Goal: Task Accomplishment & Management: Manage account settings

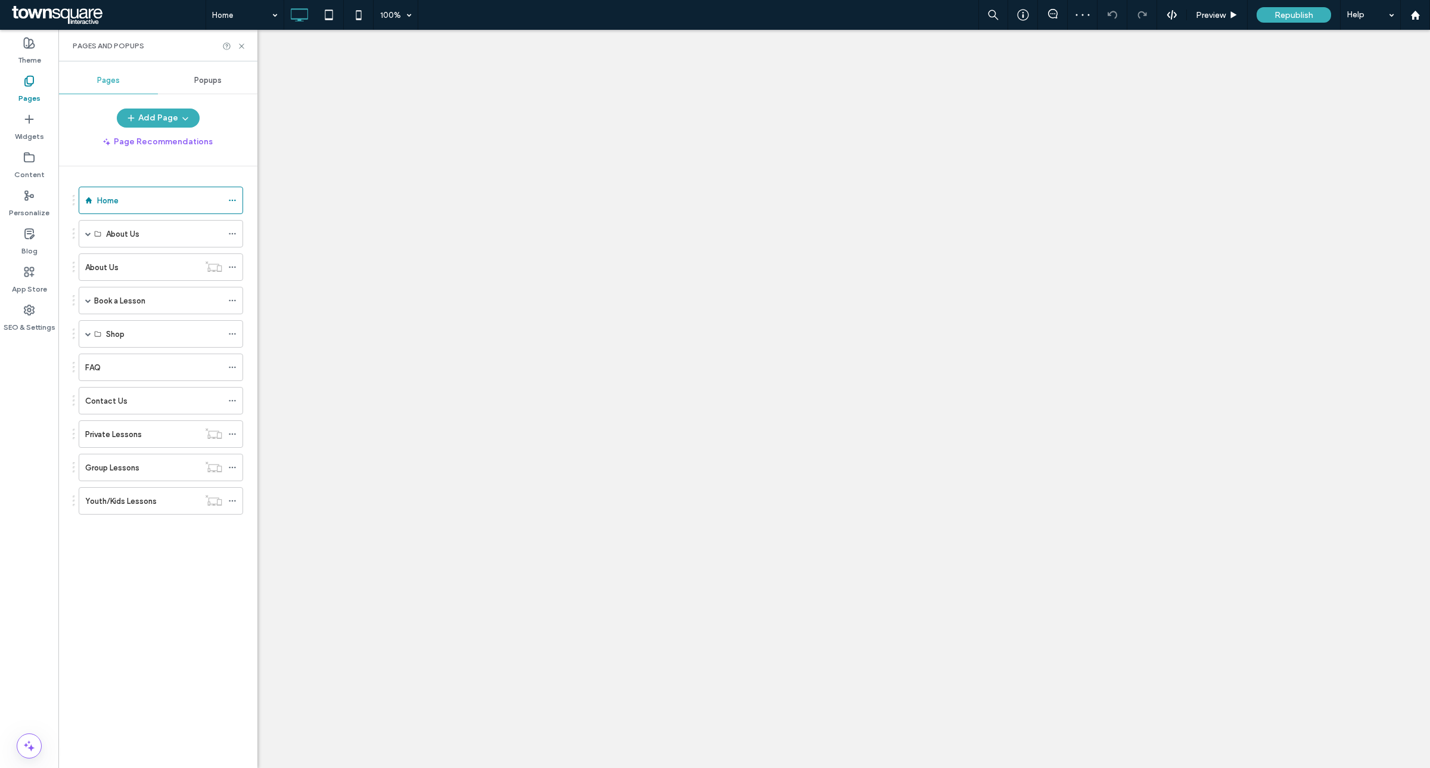
click at [179, 334] on div "Shop" at bounding box center [164, 334] width 116 height 13
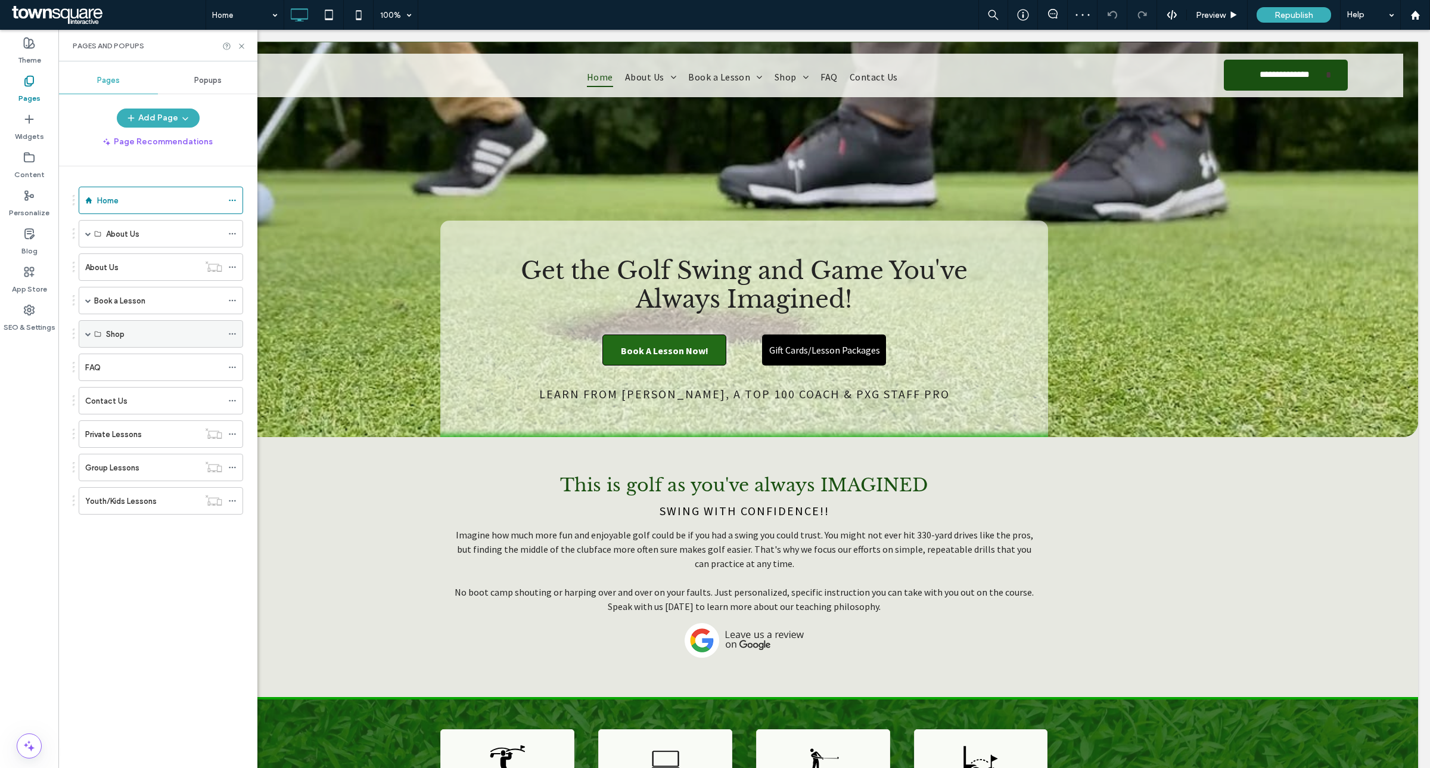
click at [84, 337] on div "Shop" at bounding box center [161, 333] width 165 height 27
click at [124, 302] on label "Book a Lesson" at bounding box center [119, 300] width 51 height 21
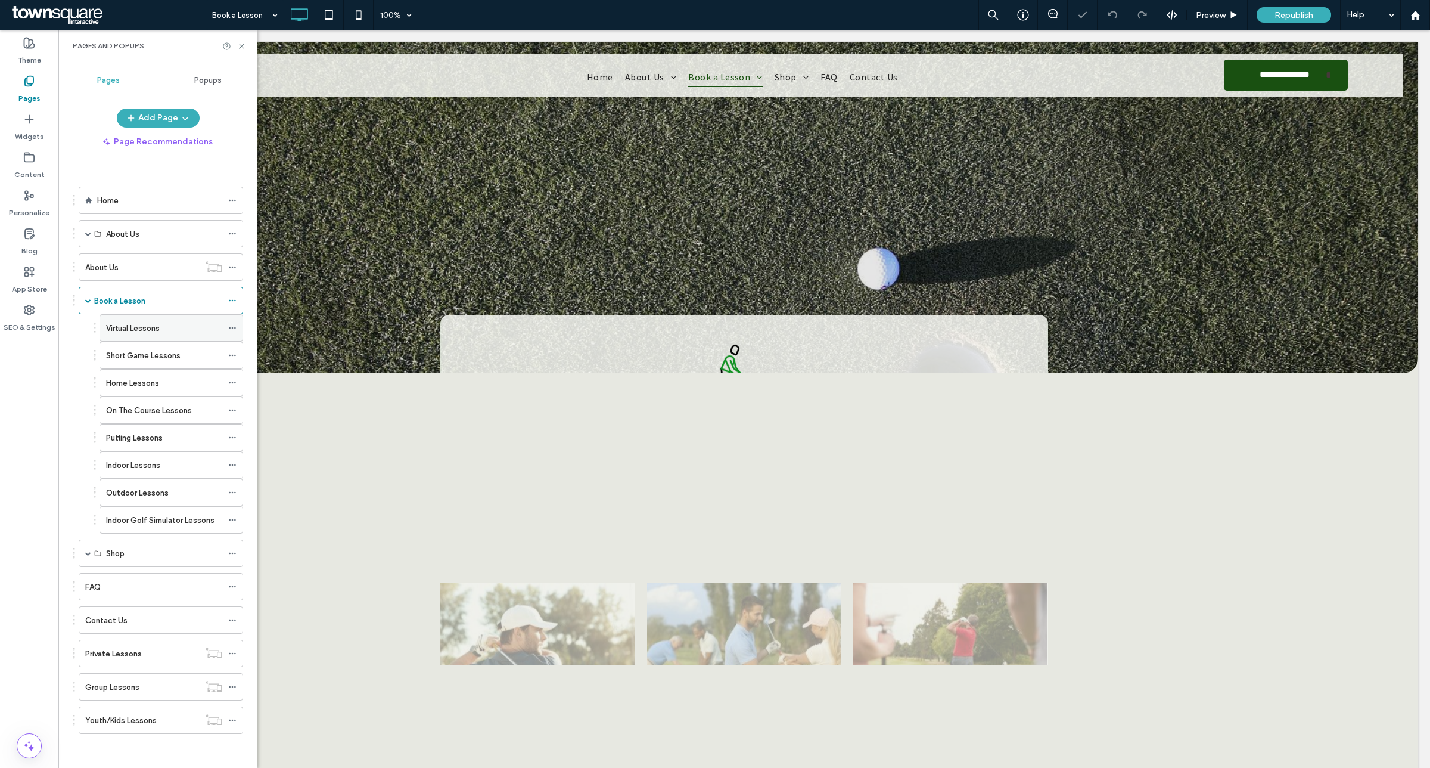
click at [231, 331] on icon at bounding box center [232, 328] width 8 height 8
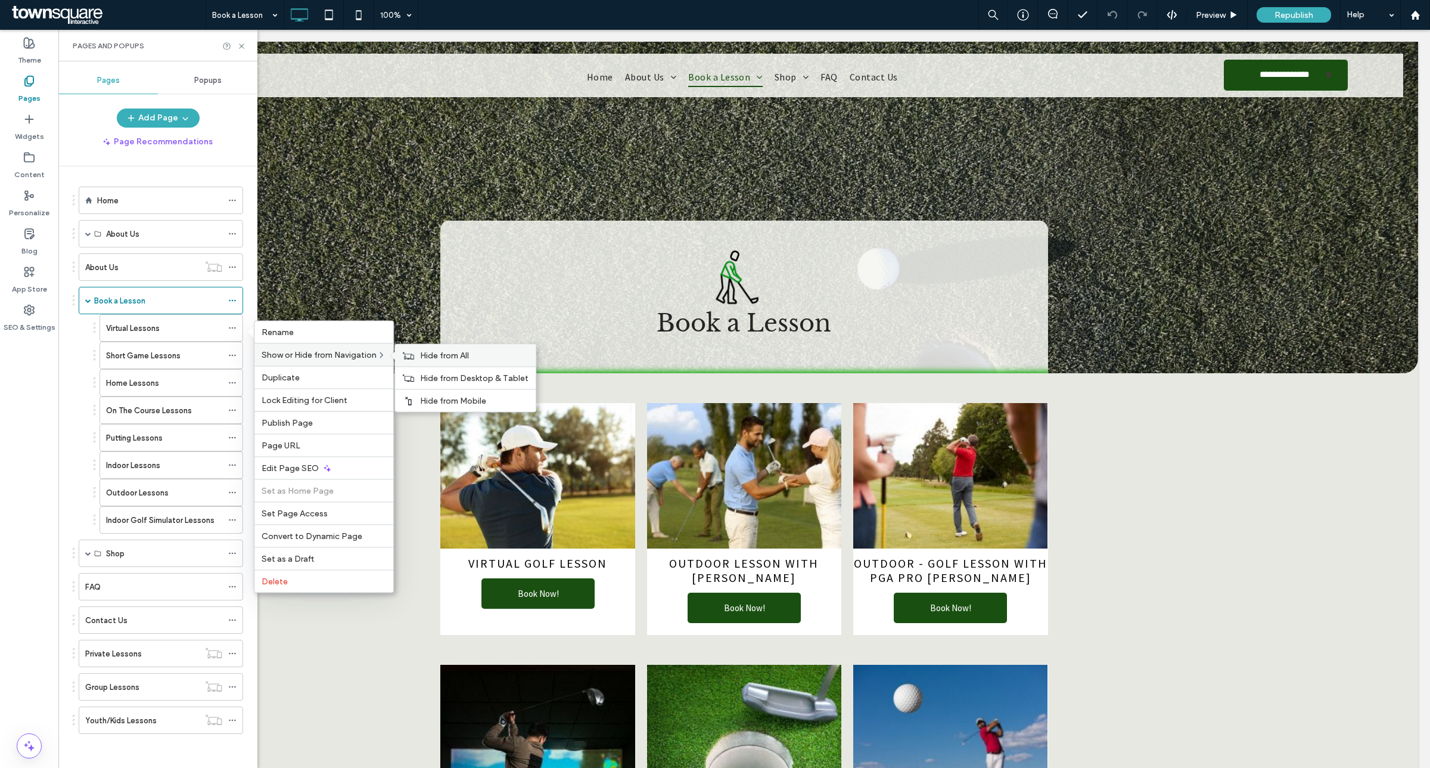
click at [425, 353] on span "Hide from All" at bounding box center [444, 355] width 49 height 10
click at [228, 355] on icon at bounding box center [232, 355] width 8 height 8
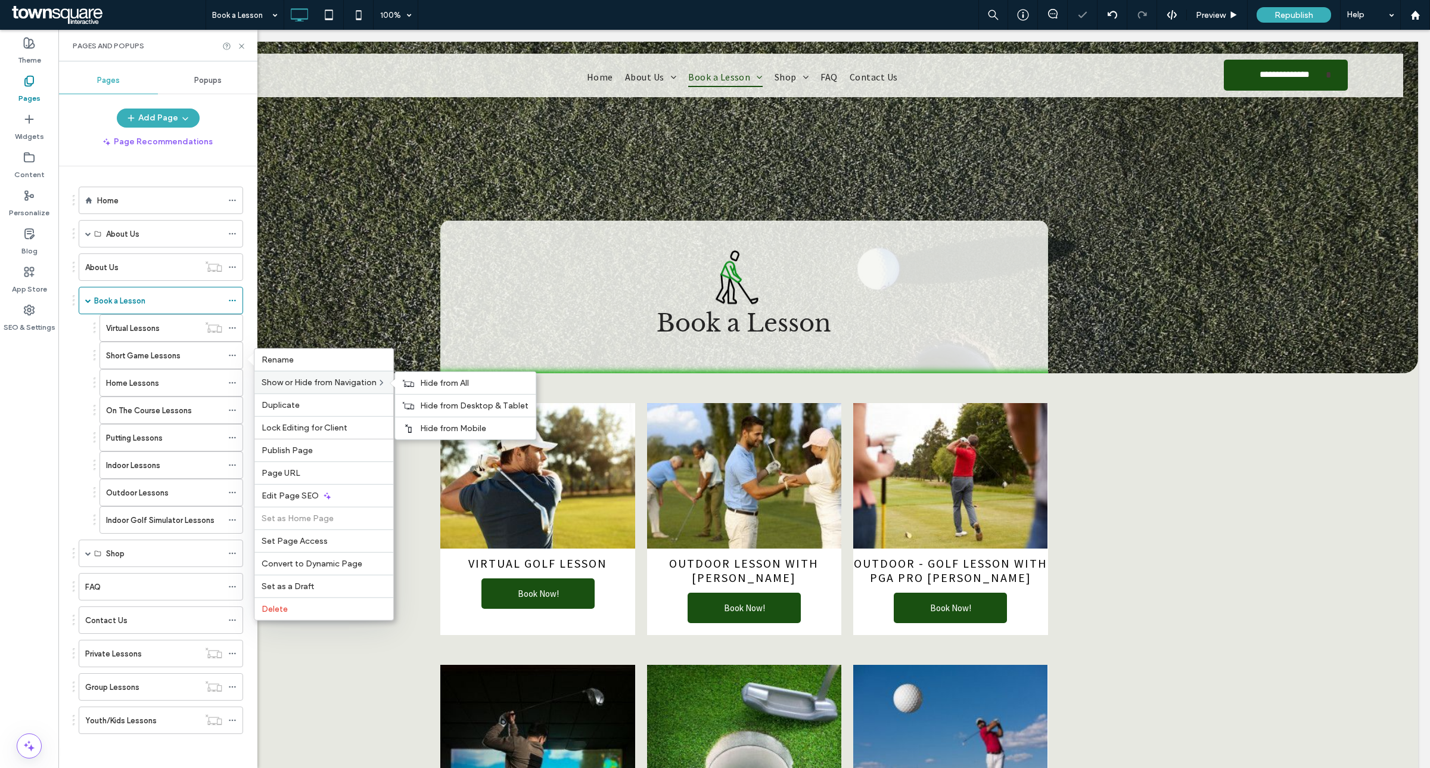
click at [430, 386] on span "Hide from All" at bounding box center [444, 383] width 49 height 10
click at [229, 385] on icon at bounding box center [232, 382] width 8 height 8
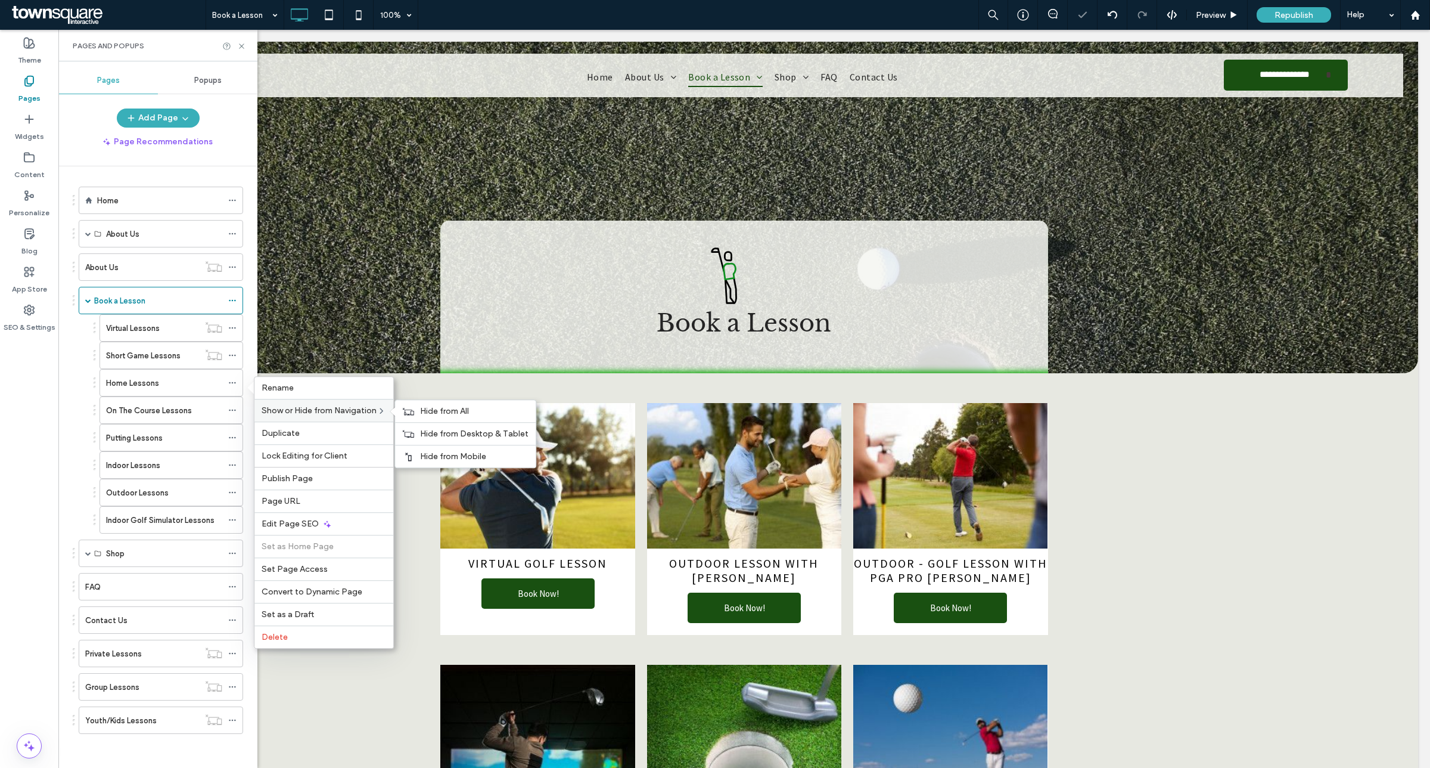
drag, startPoint x: 449, startPoint y: 415, endPoint x: 309, endPoint y: 421, distance: 140.2
click at [448, 415] on span "Hide from All" at bounding box center [444, 411] width 49 height 10
click at [233, 414] on icon at bounding box center [232, 410] width 8 height 8
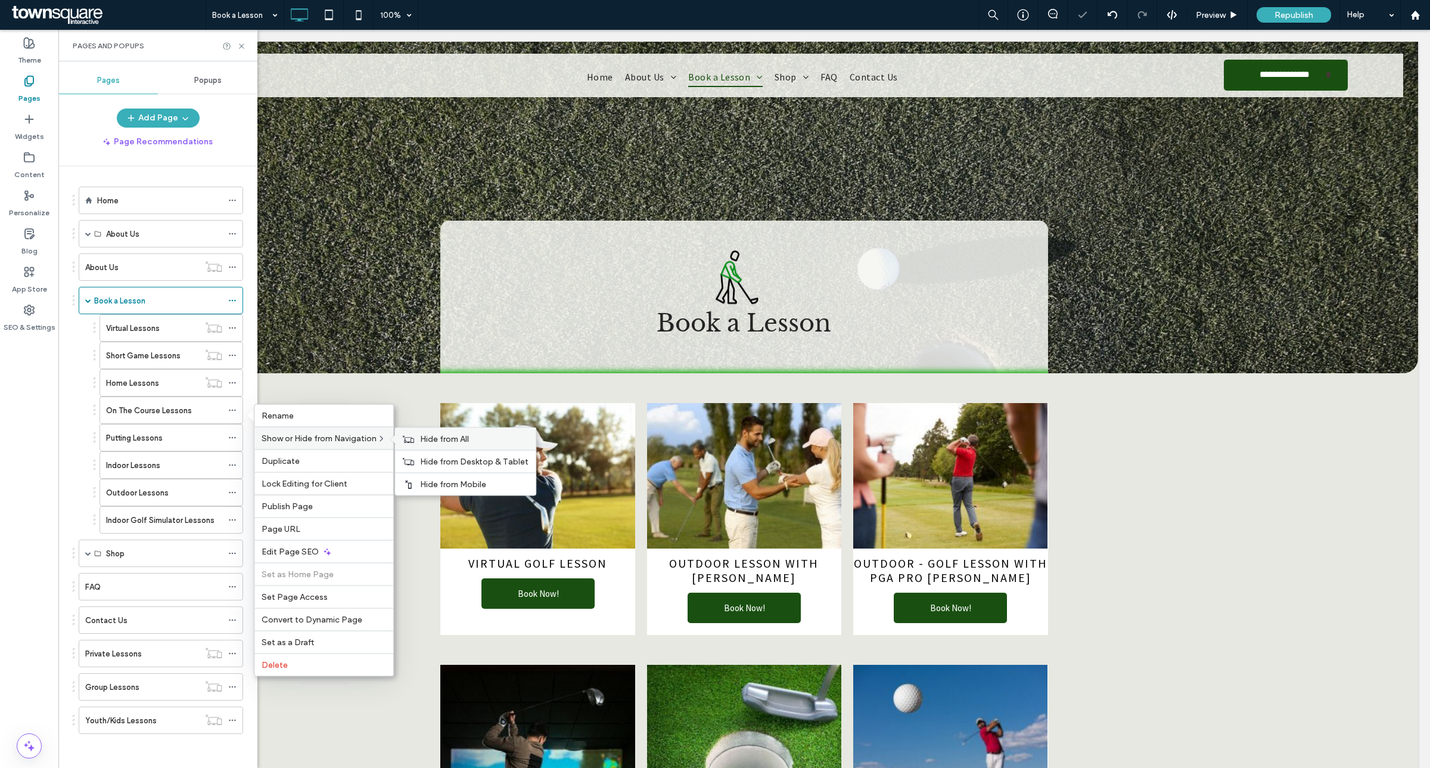
click at [434, 450] on div "Hide from All" at bounding box center [465, 439] width 141 height 22
click at [232, 437] on icon at bounding box center [232, 437] width 8 height 8
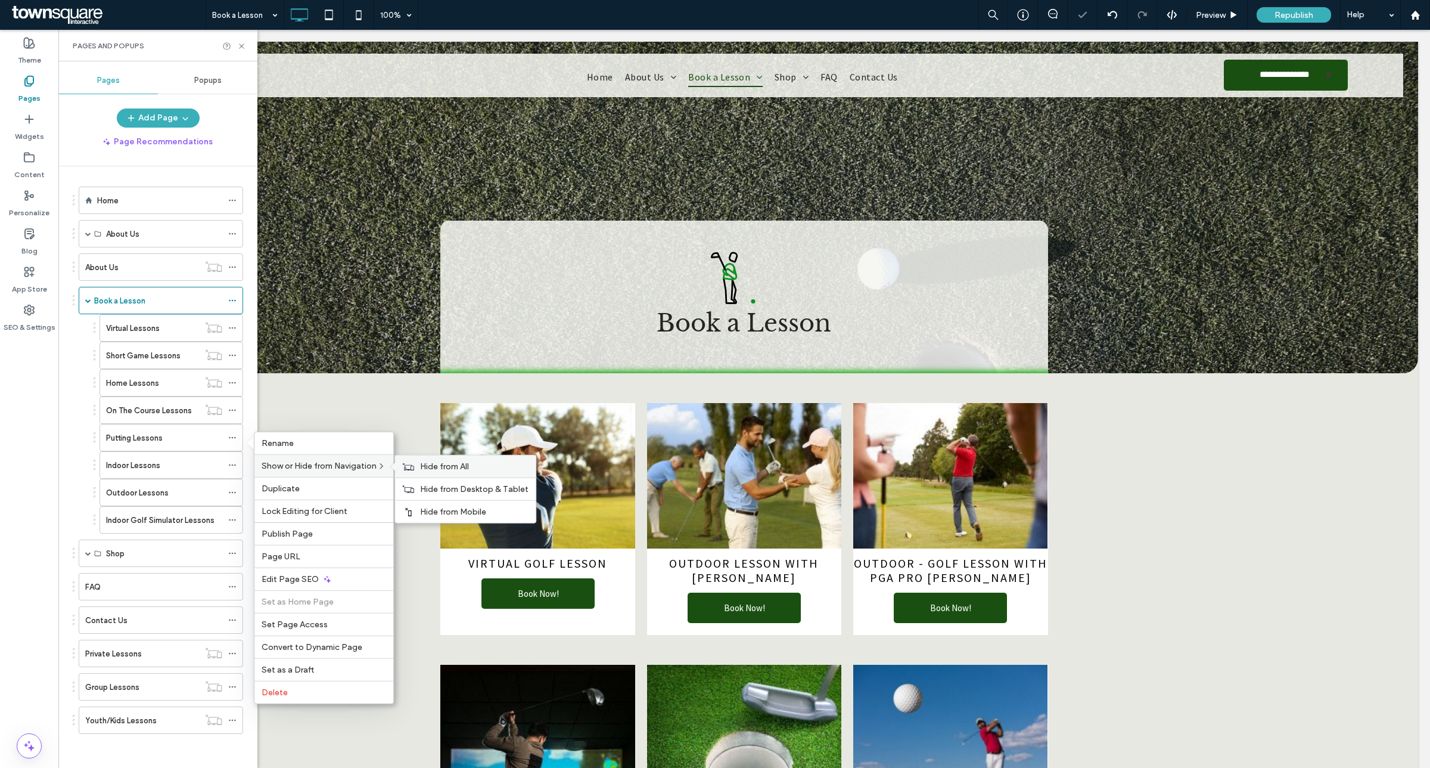
click at [427, 469] on span "Hide from All" at bounding box center [444, 466] width 49 height 10
click at [240, 469] on div at bounding box center [235, 465] width 14 height 18
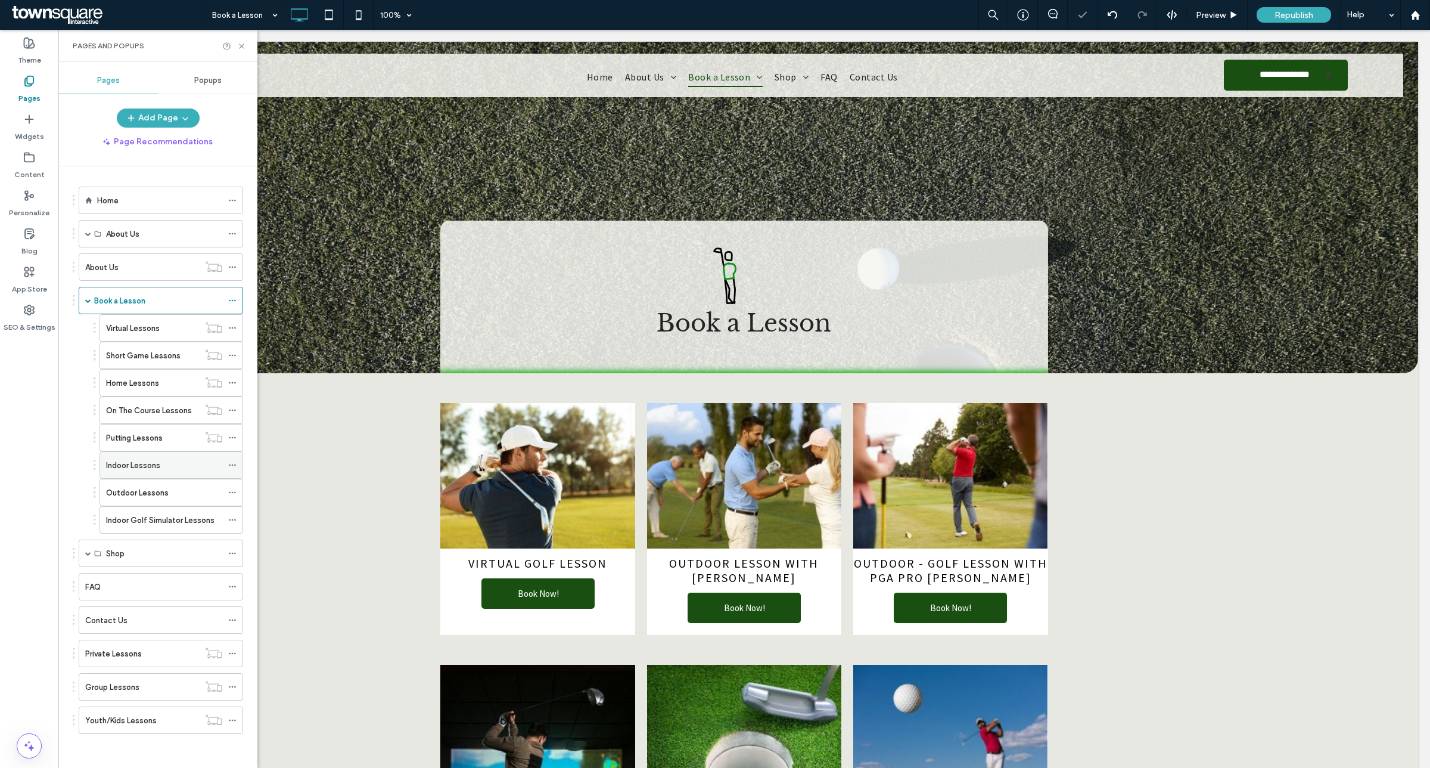
click at [234, 468] on icon at bounding box center [232, 465] width 8 height 8
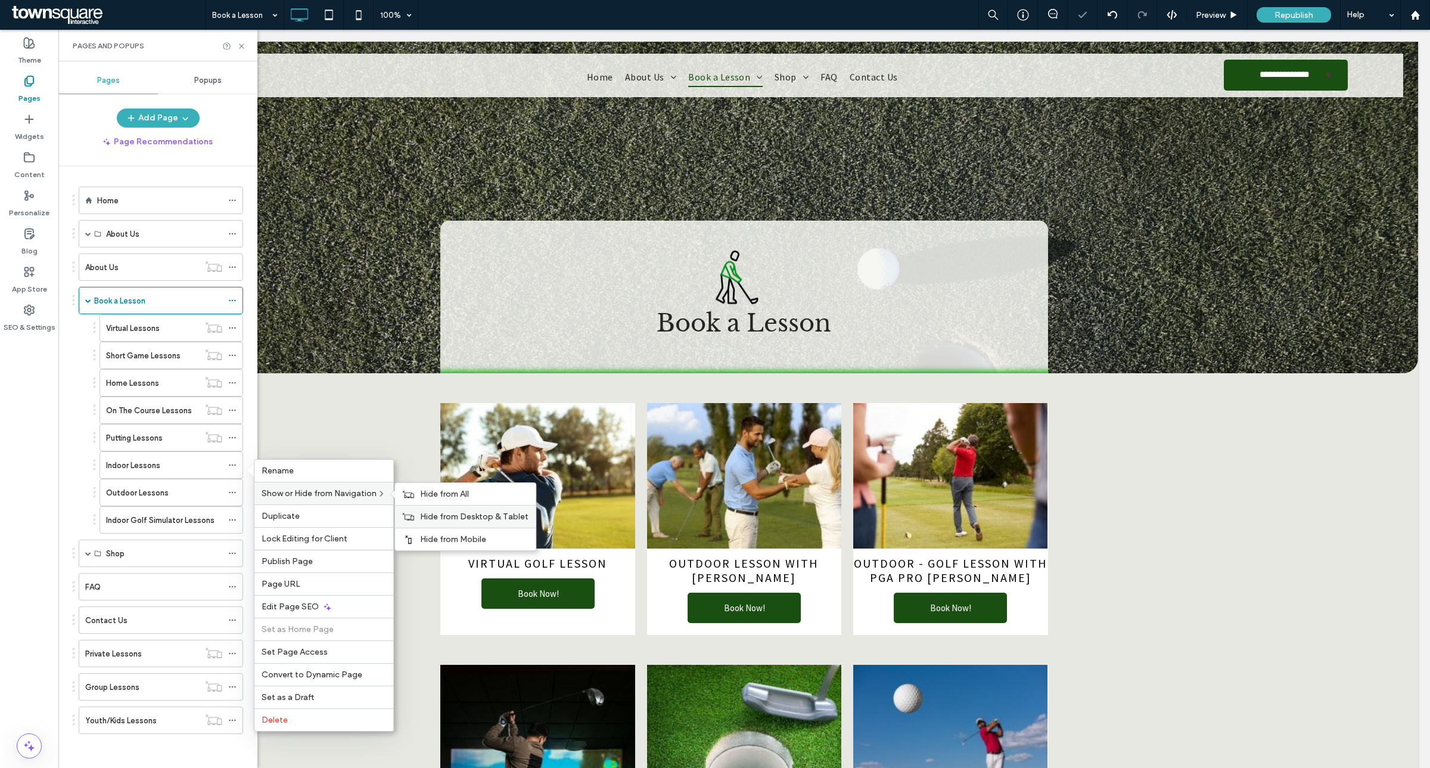
drag, startPoint x: 432, startPoint y: 496, endPoint x: 406, endPoint y: 507, distance: 28.3
click at [433, 496] on span "Hide from All" at bounding box center [444, 494] width 49 height 10
click at [230, 494] on use at bounding box center [232, 493] width 7 height 2
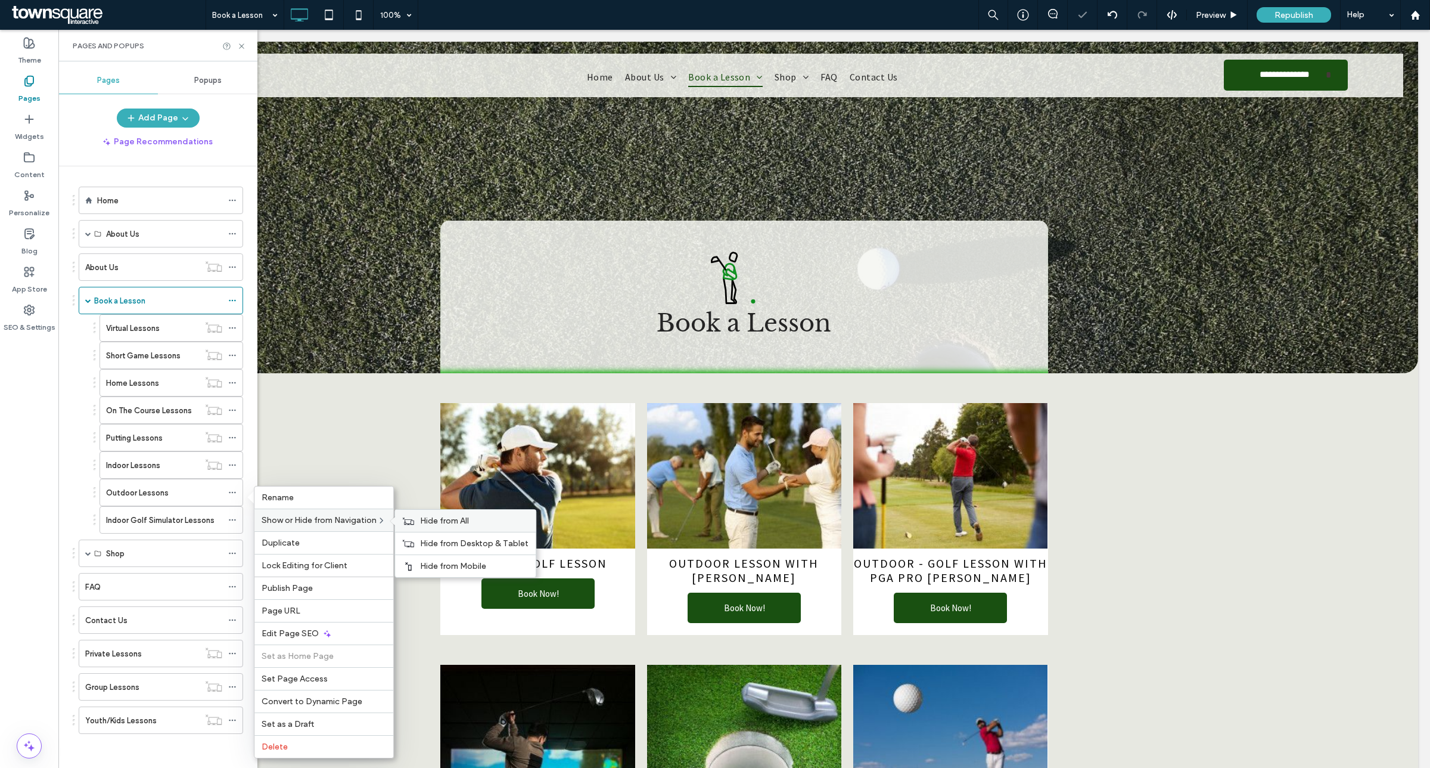
click at [430, 527] on div "Hide from All" at bounding box center [465, 521] width 141 height 22
click at [234, 524] on icon at bounding box center [232, 520] width 8 height 8
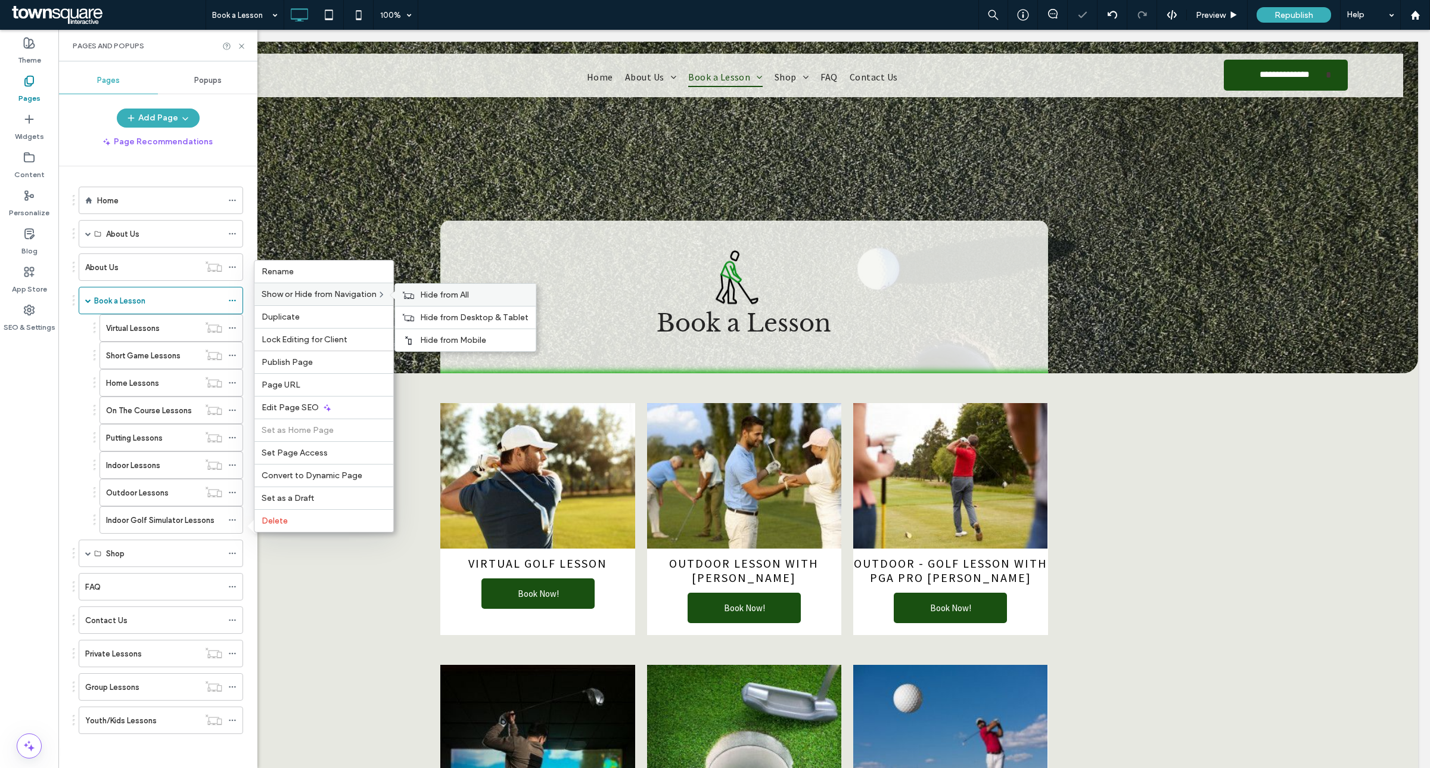
drag, startPoint x: 421, startPoint y: 285, endPoint x: 404, endPoint y: 287, distance: 18.0
click at [421, 285] on div "Hide from All" at bounding box center [465, 295] width 141 height 22
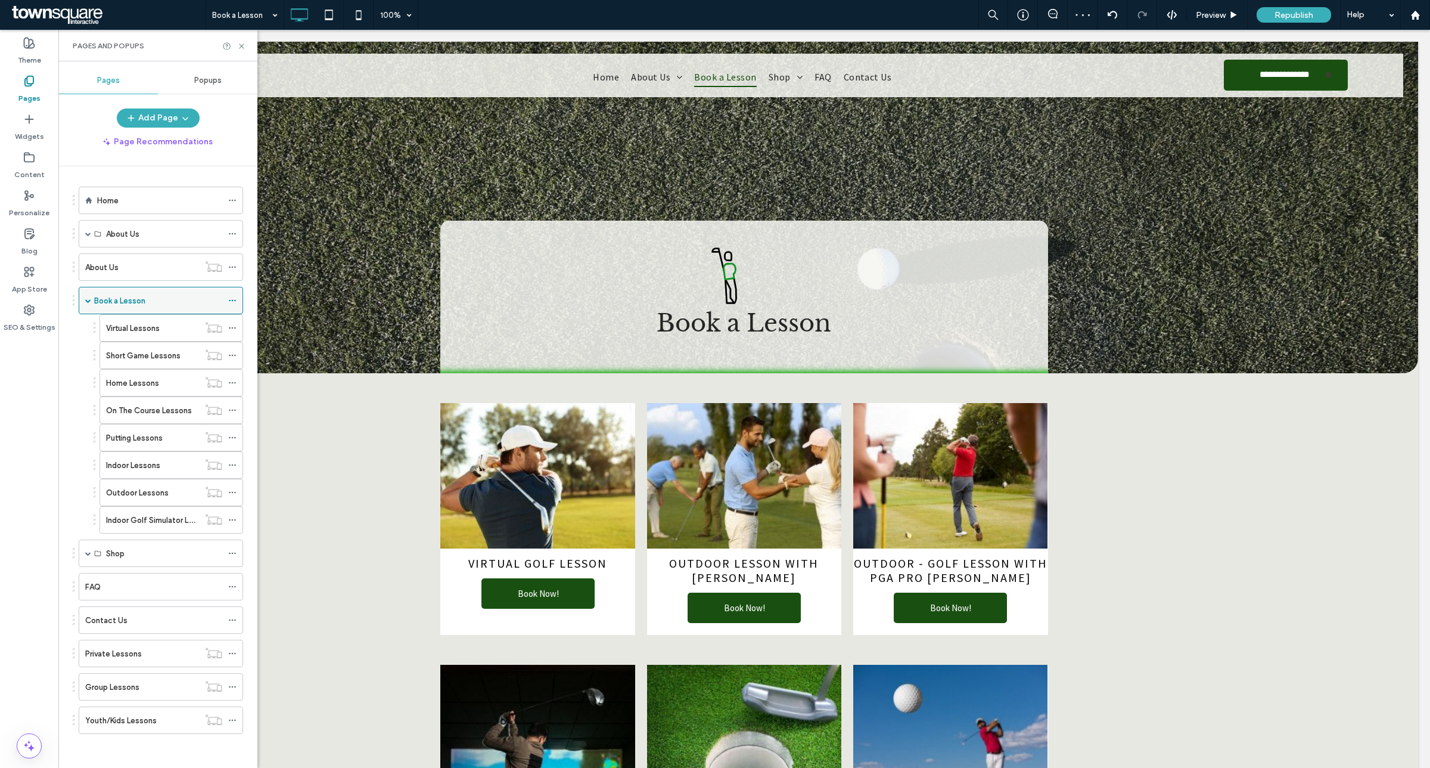
click at [85, 301] on span at bounding box center [88, 300] width 6 height 6
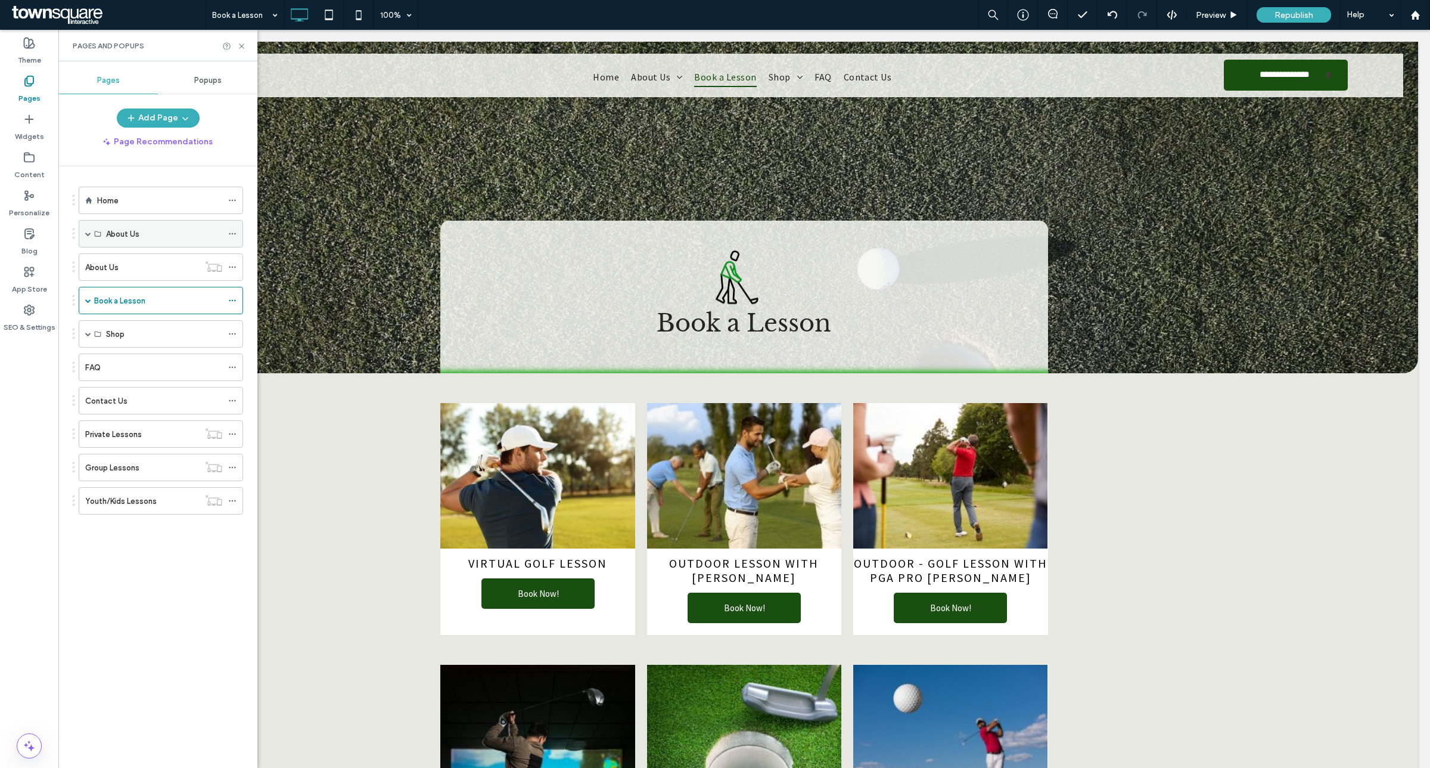
click at [82, 236] on div "About Us" at bounding box center [161, 233] width 165 height 27
click at [88, 234] on span at bounding box center [88, 234] width 6 height 6
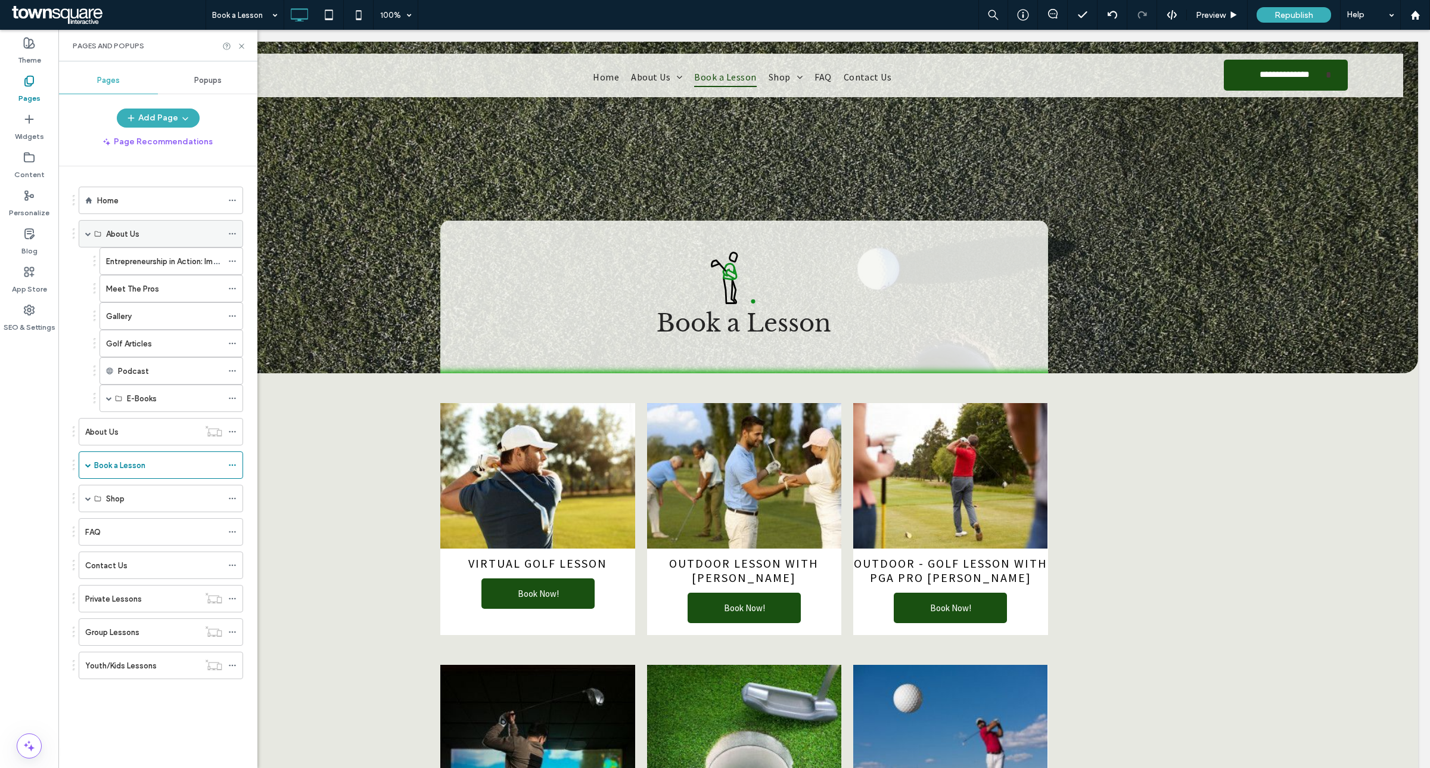
click at [163, 244] on div "About Us" at bounding box center [164, 234] width 116 height 26
click at [156, 240] on div "About Us" at bounding box center [164, 234] width 116 height 13
click at [233, 464] on icon at bounding box center [232, 465] width 8 height 8
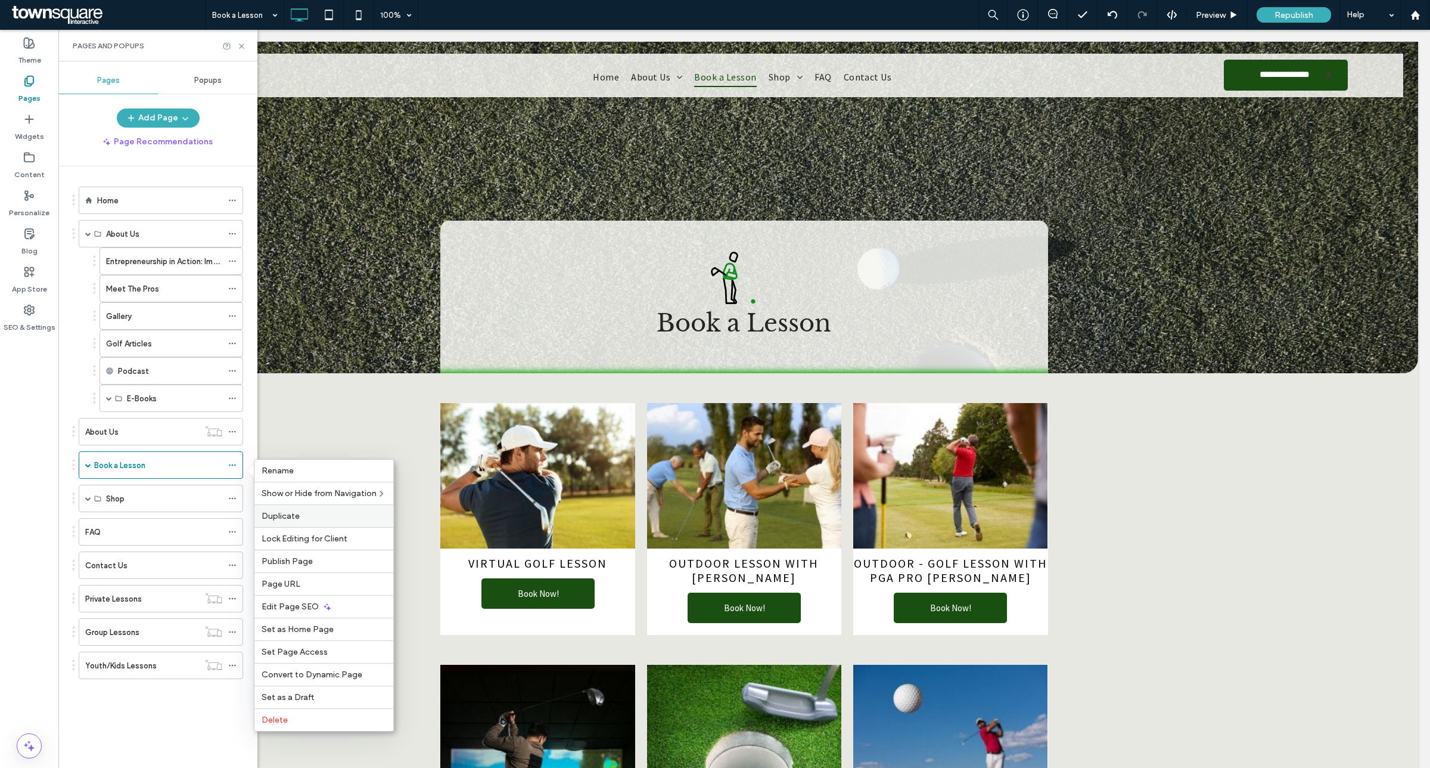
click at [309, 517] on label "Duplicate" at bounding box center [324, 516] width 125 height 10
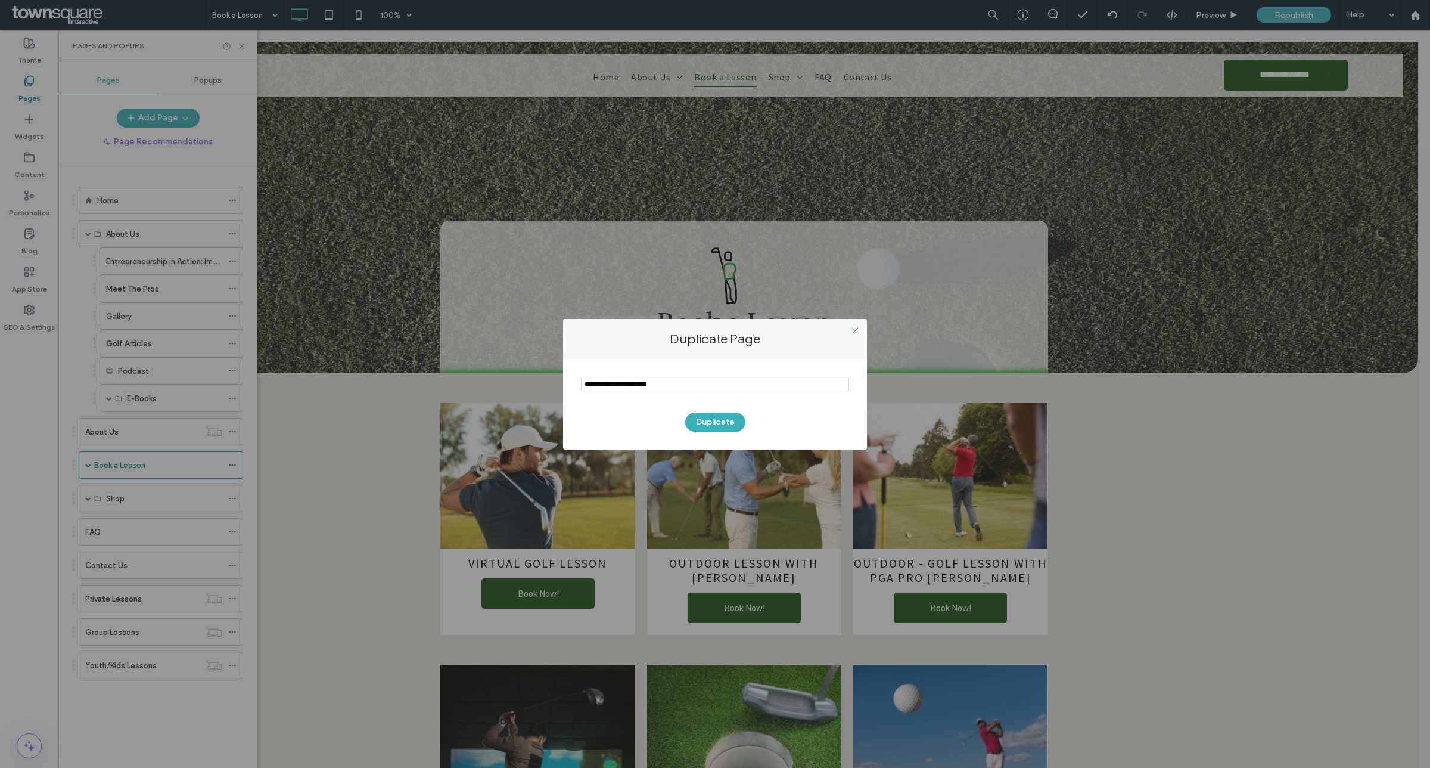
drag, startPoint x: 656, startPoint y: 385, endPoint x: 519, endPoint y: 392, distance: 137.8
click at [519, 392] on div "Duplicate Page Duplicate" at bounding box center [715, 384] width 1430 height 768
type input "**********"
click at [713, 429] on button "Duplicate" at bounding box center [715, 421] width 60 height 19
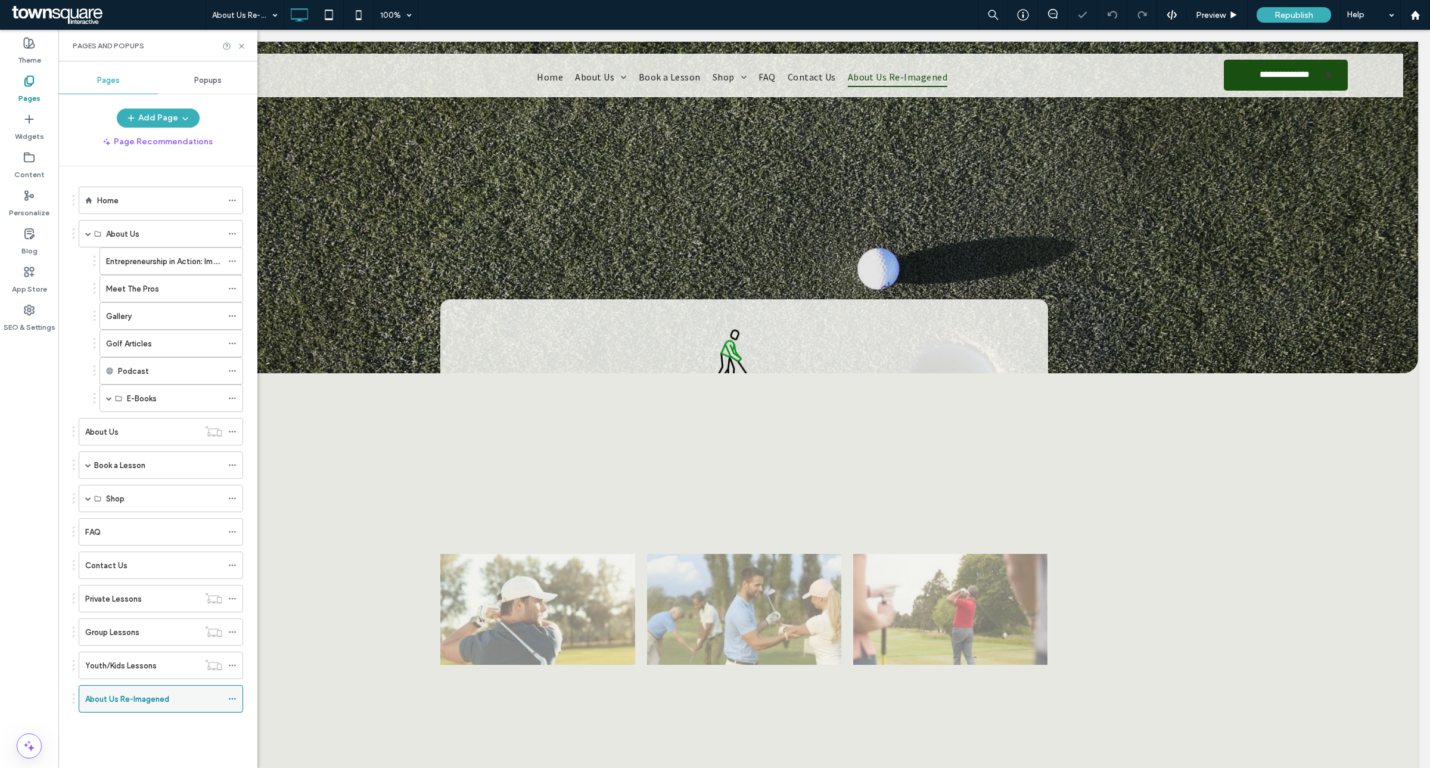
click at [234, 700] on icon at bounding box center [232, 698] width 8 height 8
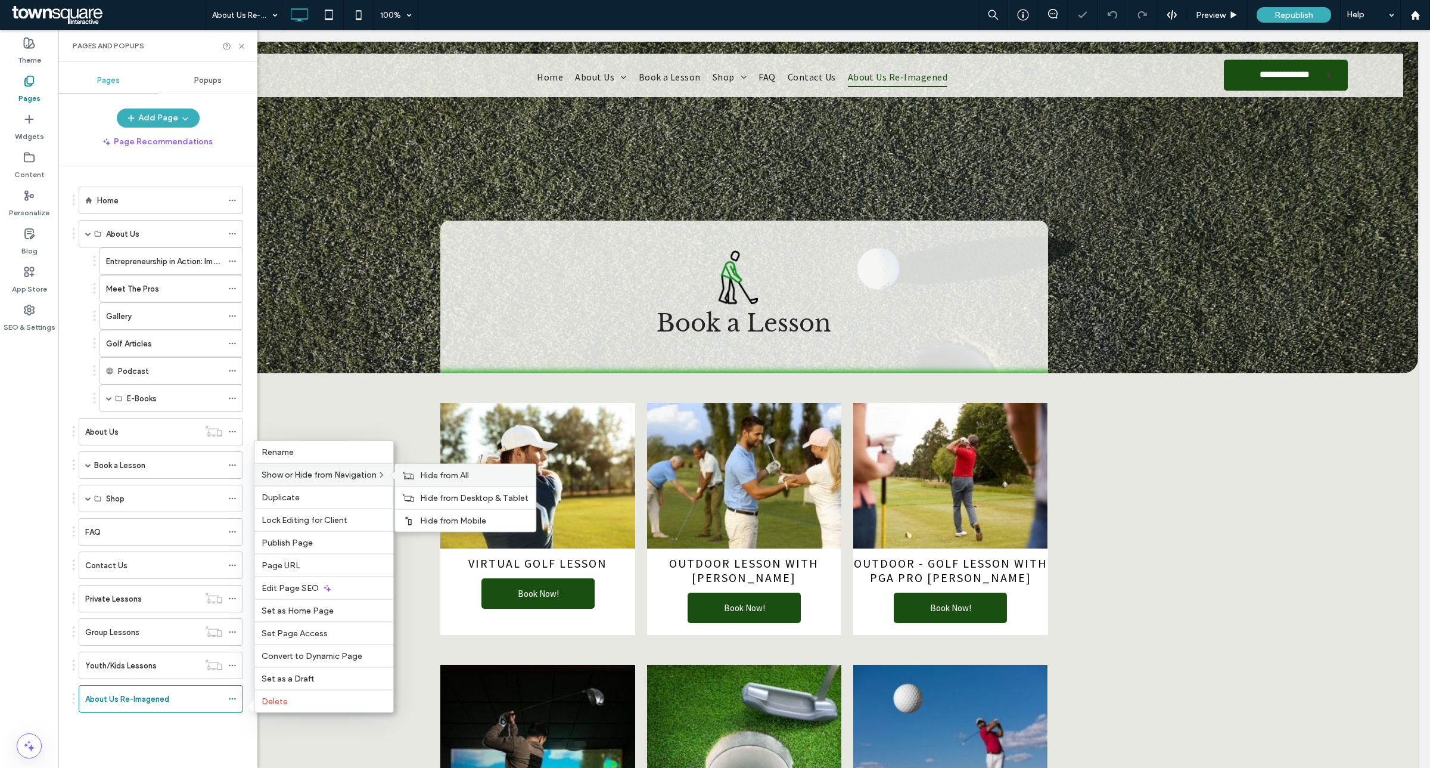
click at [442, 470] on span "Hide from All" at bounding box center [444, 475] width 49 height 10
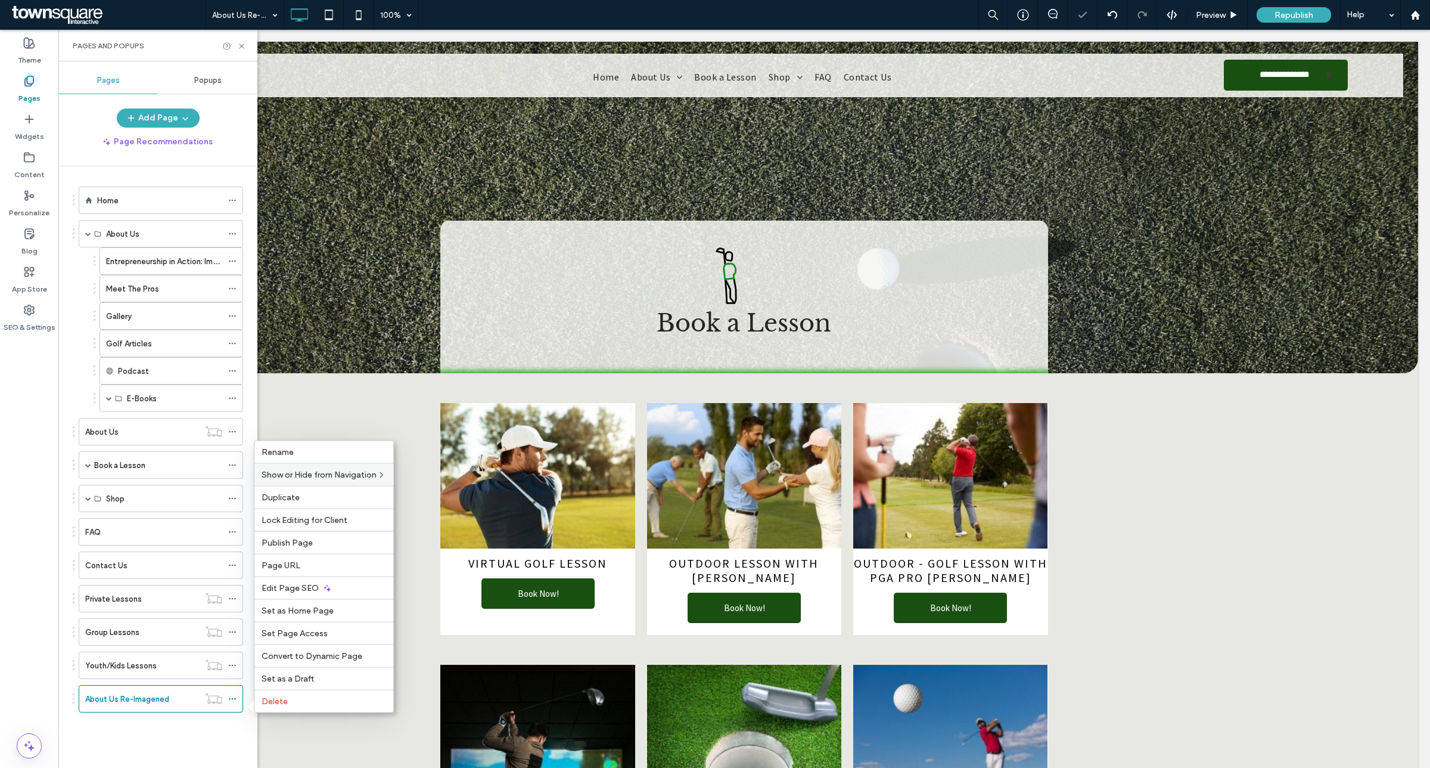
click at [161, 269] on div "Entrepreneurship in Action: Imagen Golf Featured at UNC" at bounding box center [164, 261] width 116 height 26
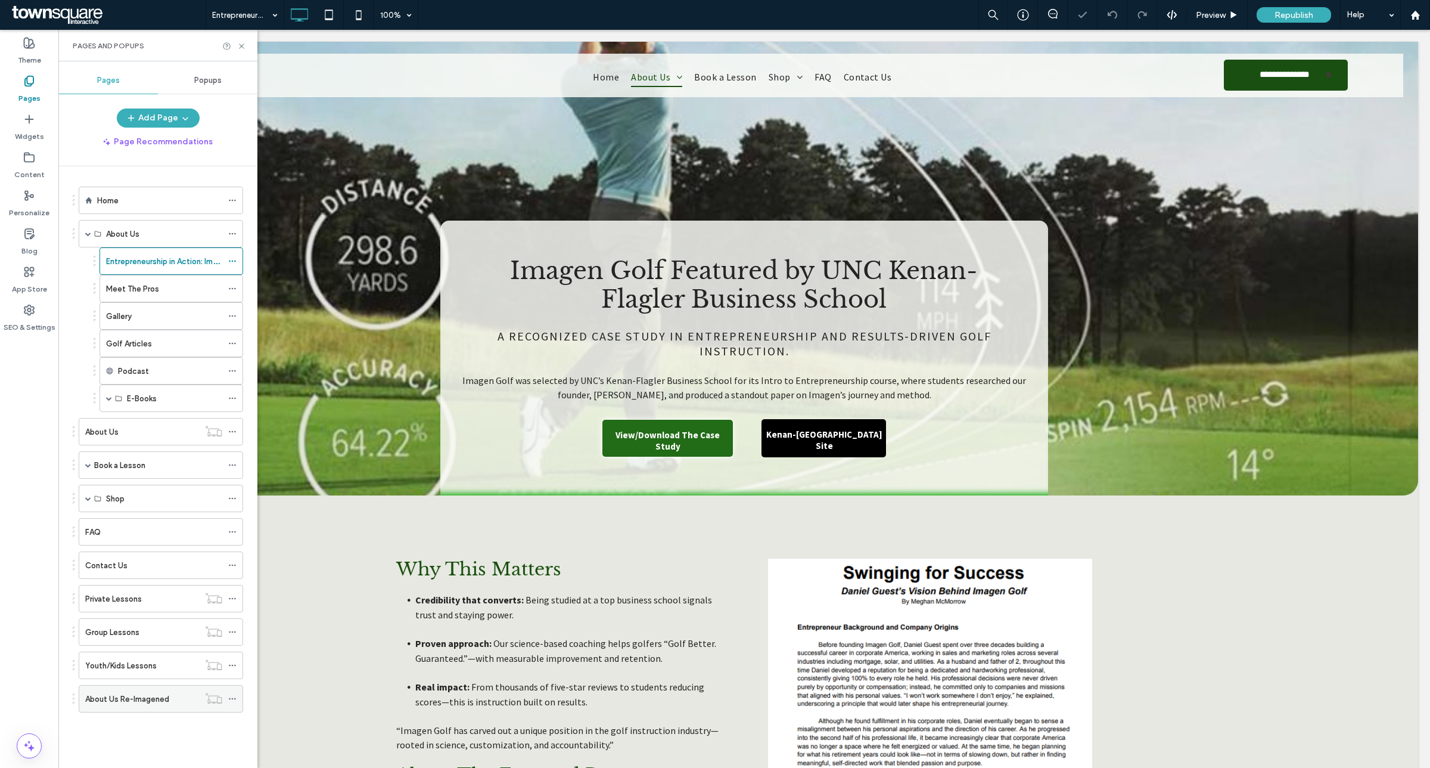
click at [156, 709] on label "About Us Re-Imagened" at bounding box center [127, 698] width 84 height 21
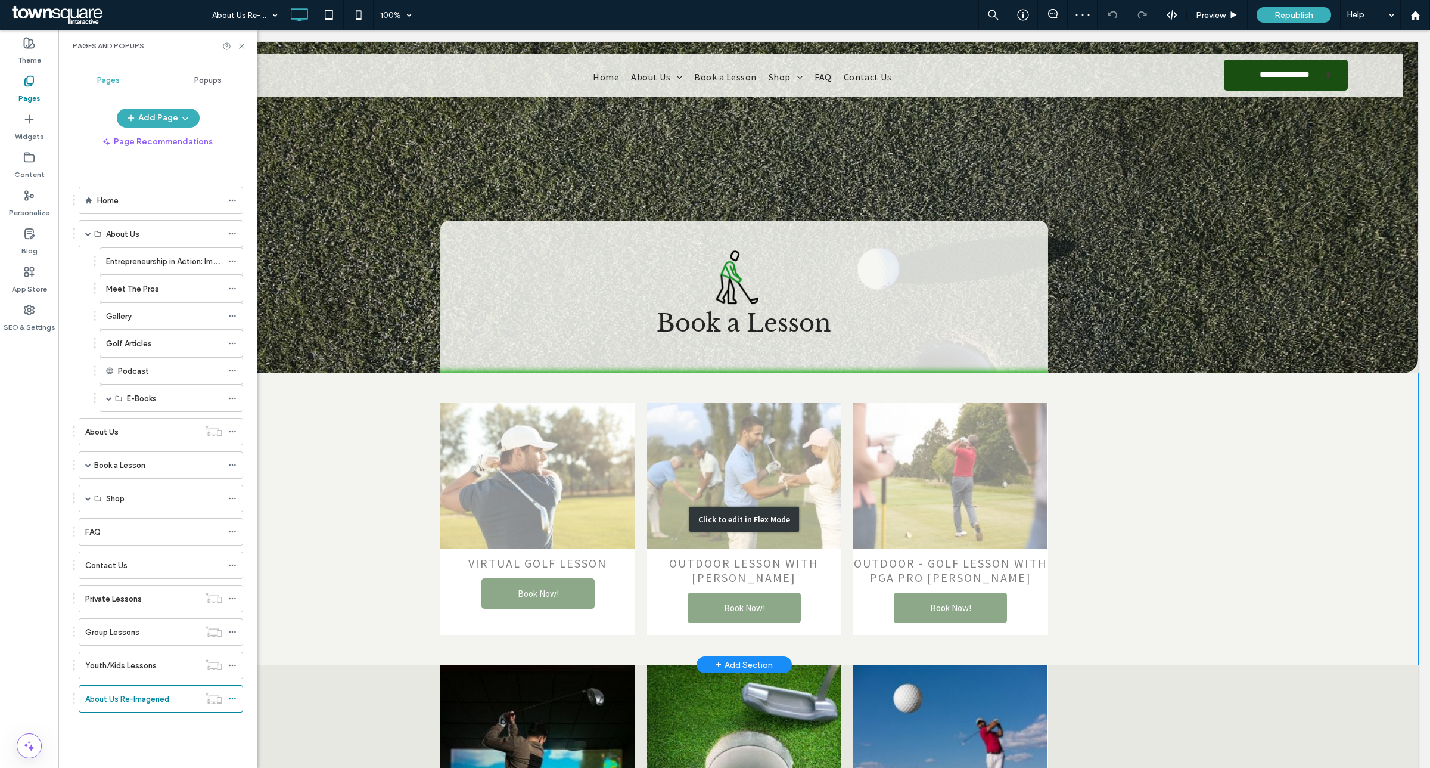
click at [508, 551] on div "Click to edit in Flex Mode" at bounding box center [744, 518] width 1348 height 291
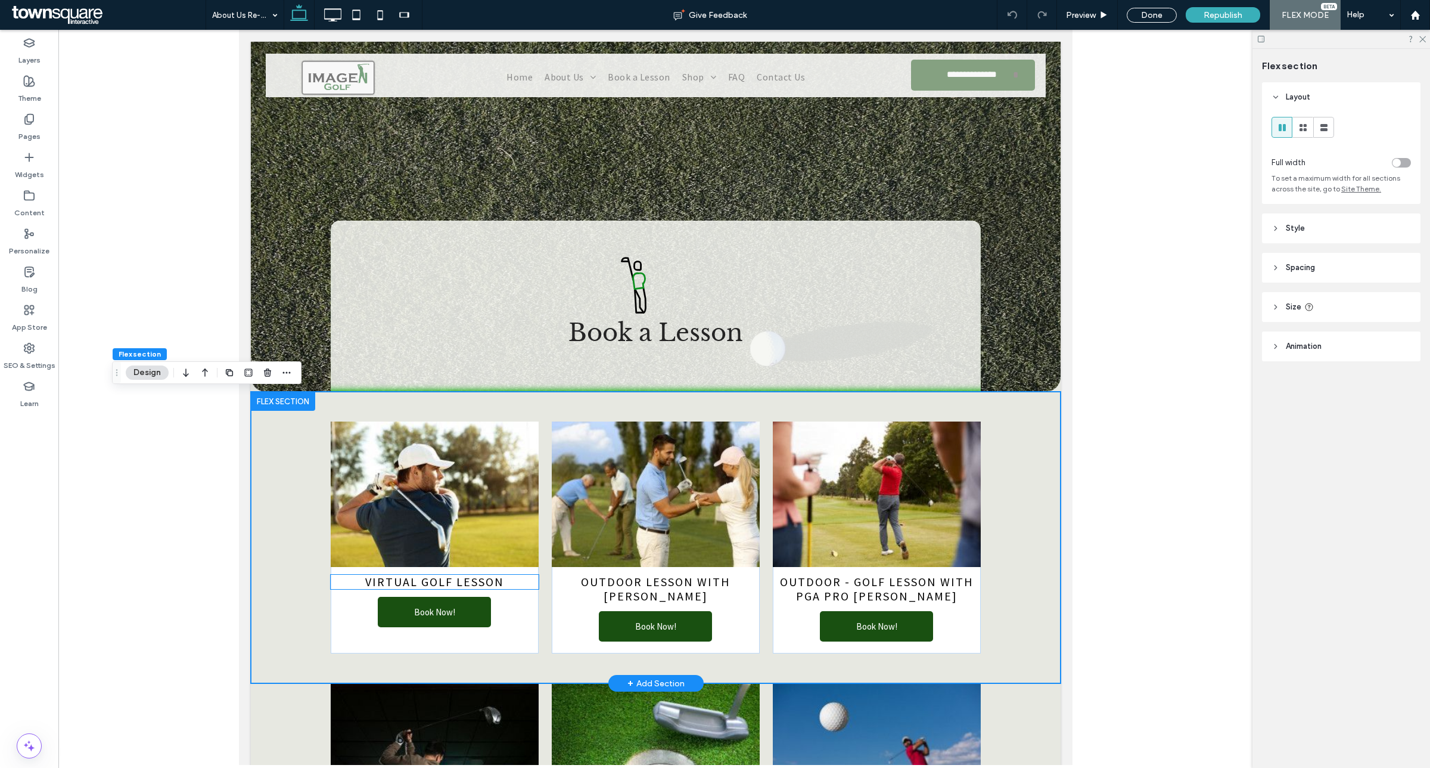
click at [445, 579] on span "Virtual Golf Lesson" at bounding box center [434, 581] width 139 height 15
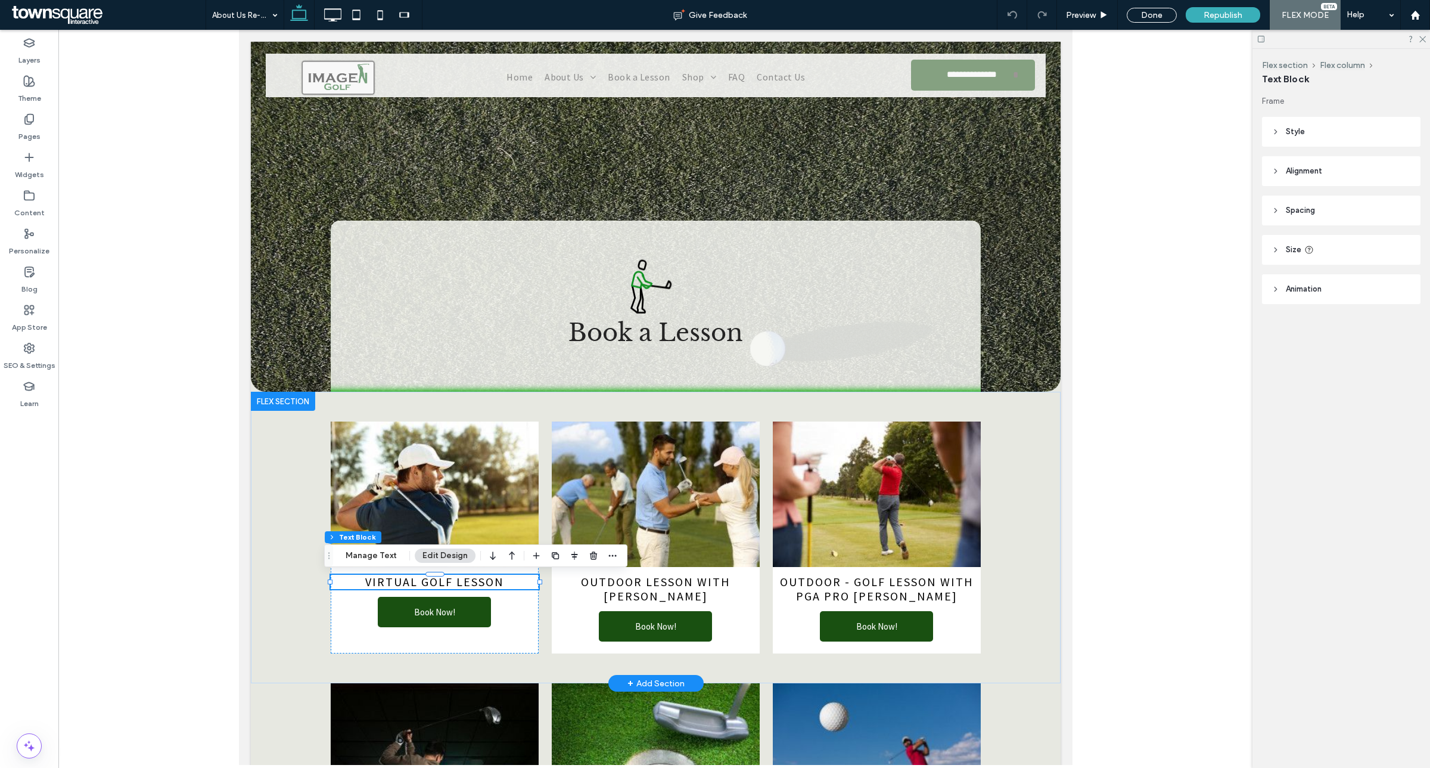
click at [446, 579] on span "Virtual Golf Lesson" at bounding box center [434, 581] width 139 height 15
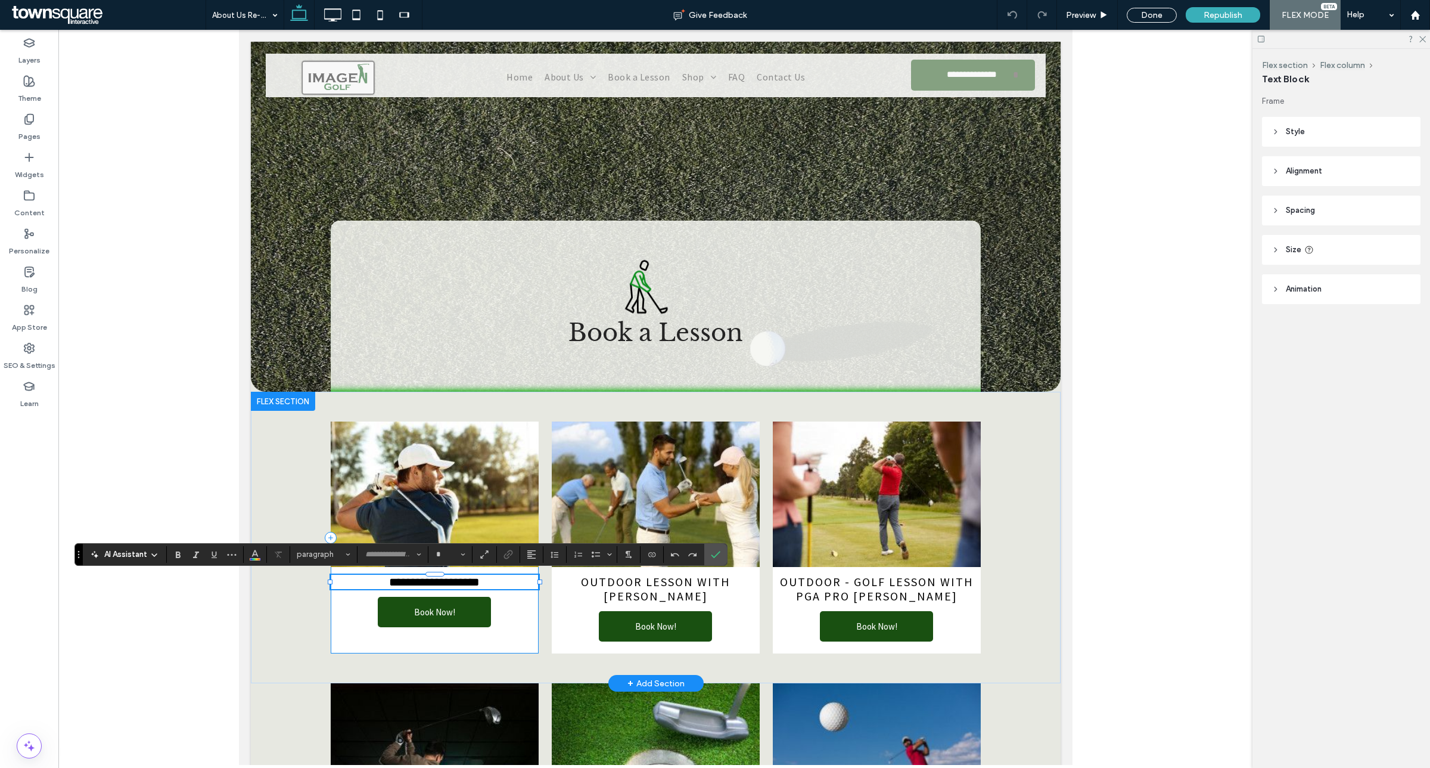
type input "**********"
type input "**"
click at [727, 553] on section at bounding box center [715, 554] width 23 height 21
click at [722, 555] on label "Confirm" at bounding box center [716, 554] width 18 height 21
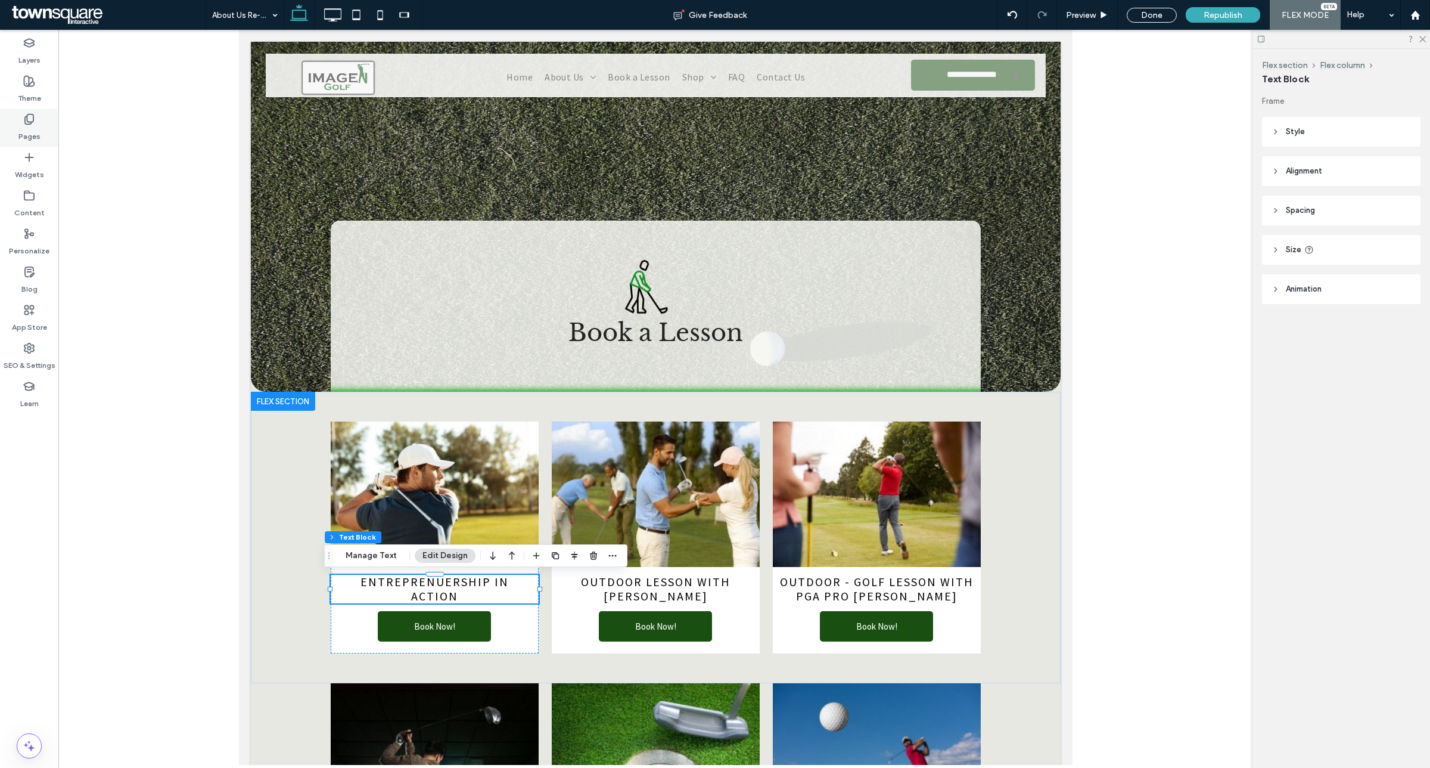
drag, startPoint x: 40, startPoint y: 120, endPoint x: 41, endPoint y: 126, distance: 6.0
click at [39, 121] on div "Pages" at bounding box center [29, 127] width 58 height 38
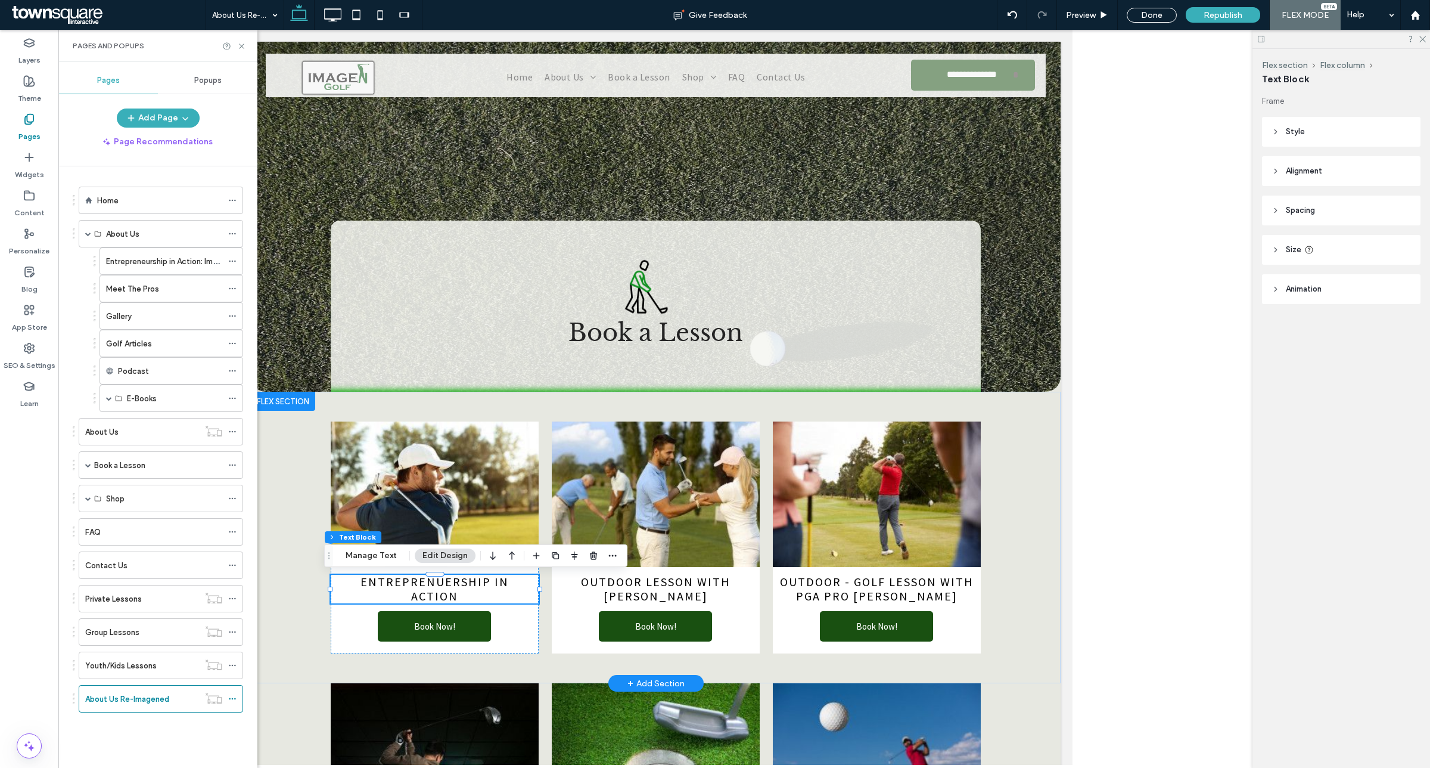
click at [431, 586] on span "Entreprenuership In Action" at bounding box center [434, 588] width 148 height 29
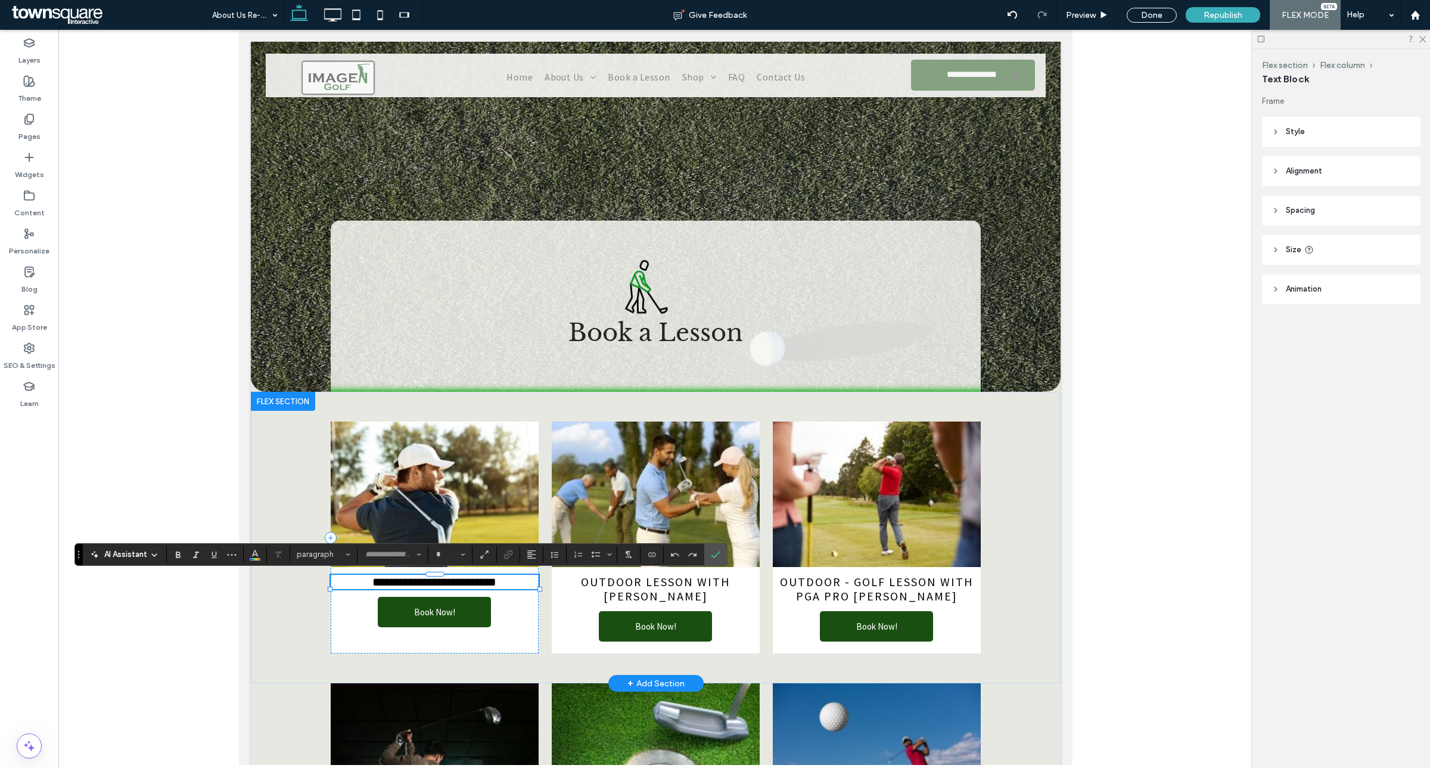
type input "**********"
type input "**"
drag, startPoint x: 439, startPoint y: 582, endPoint x: 752, endPoint y: 588, distance: 313.0
click at [439, 582] on span "**********" at bounding box center [434, 582] width 124 height 12
click at [713, 559] on span "Confirm" at bounding box center [713, 554] width 5 height 21
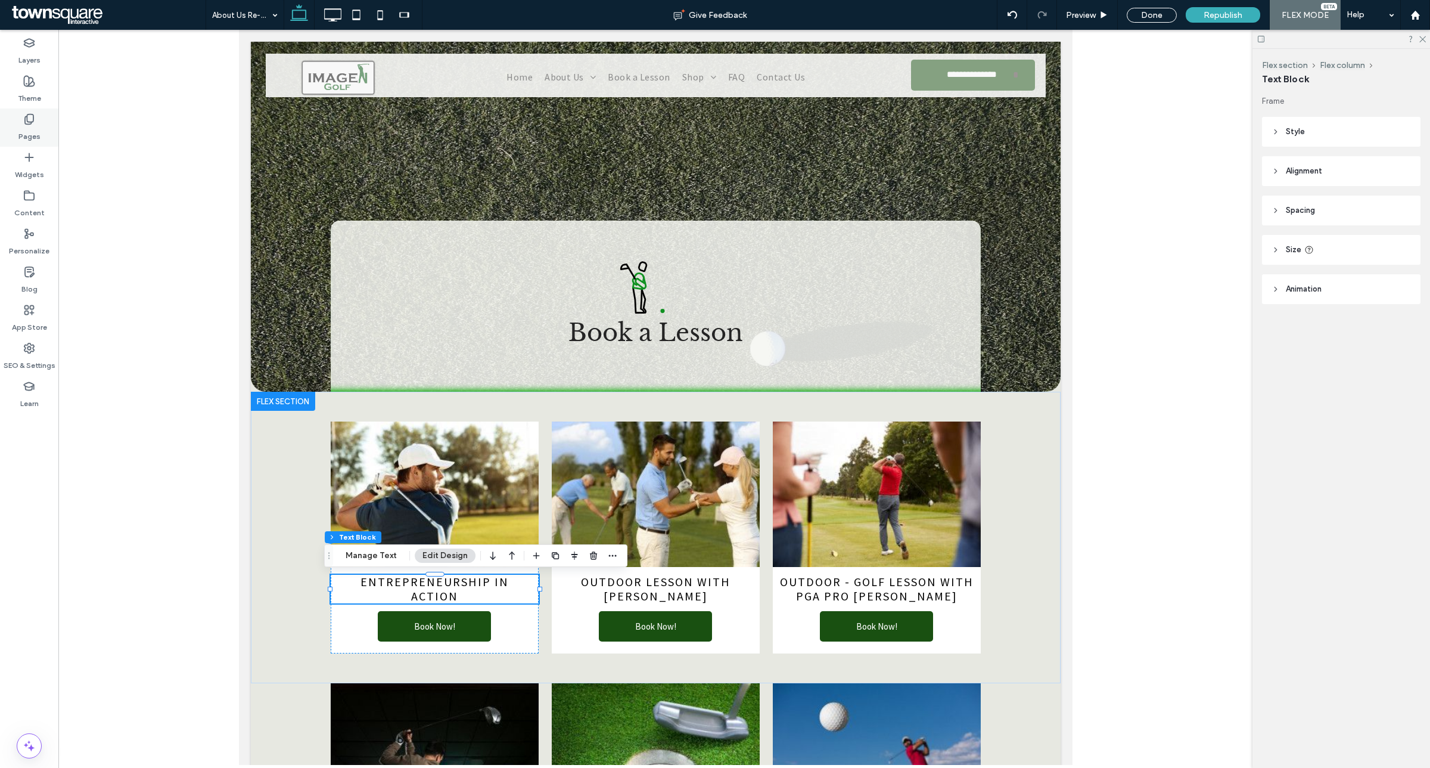
click at [42, 119] on div "Pages" at bounding box center [29, 127] width 58 height 38
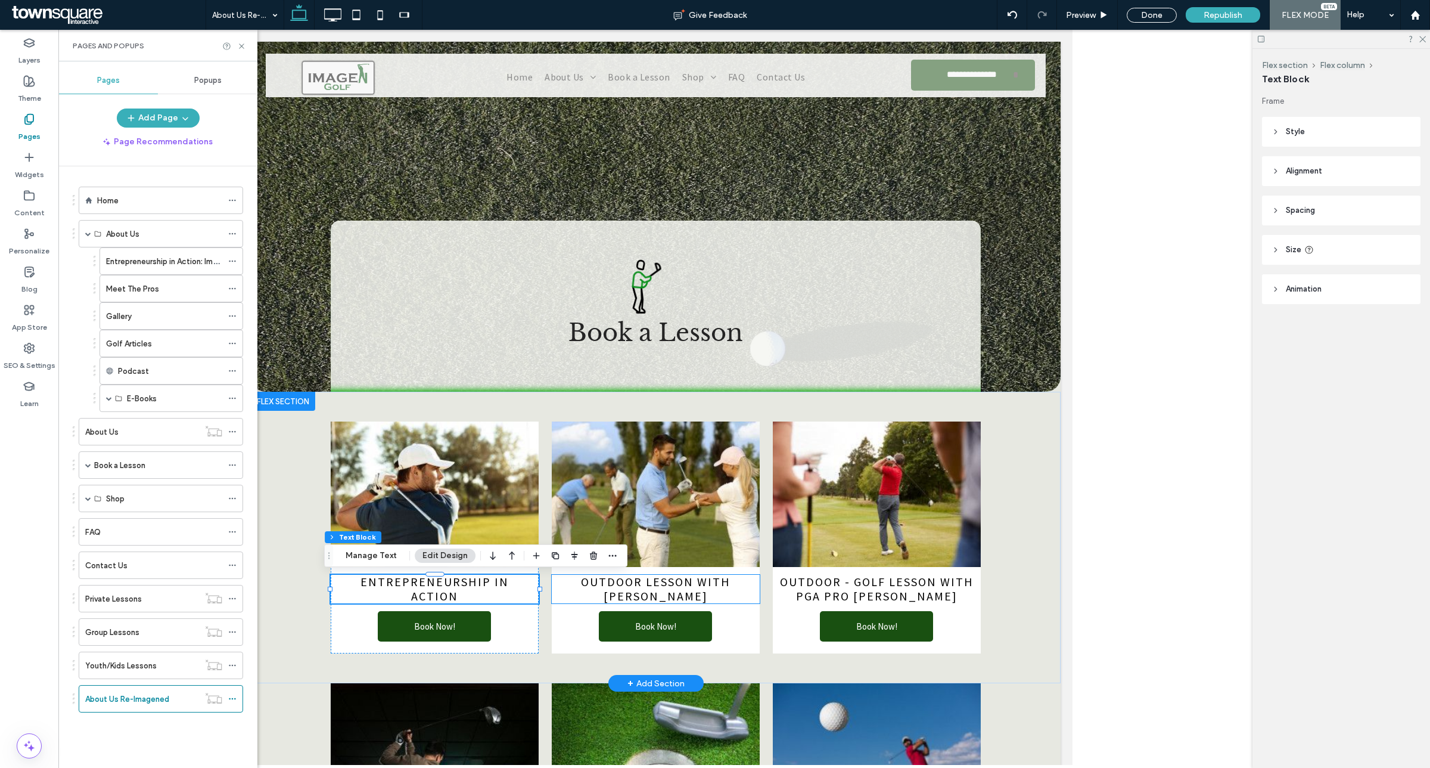
click at [654, 589] on span "Outdoor Lesson with Daniel Guest" at bounding box center [656, 588] width 150 height 29
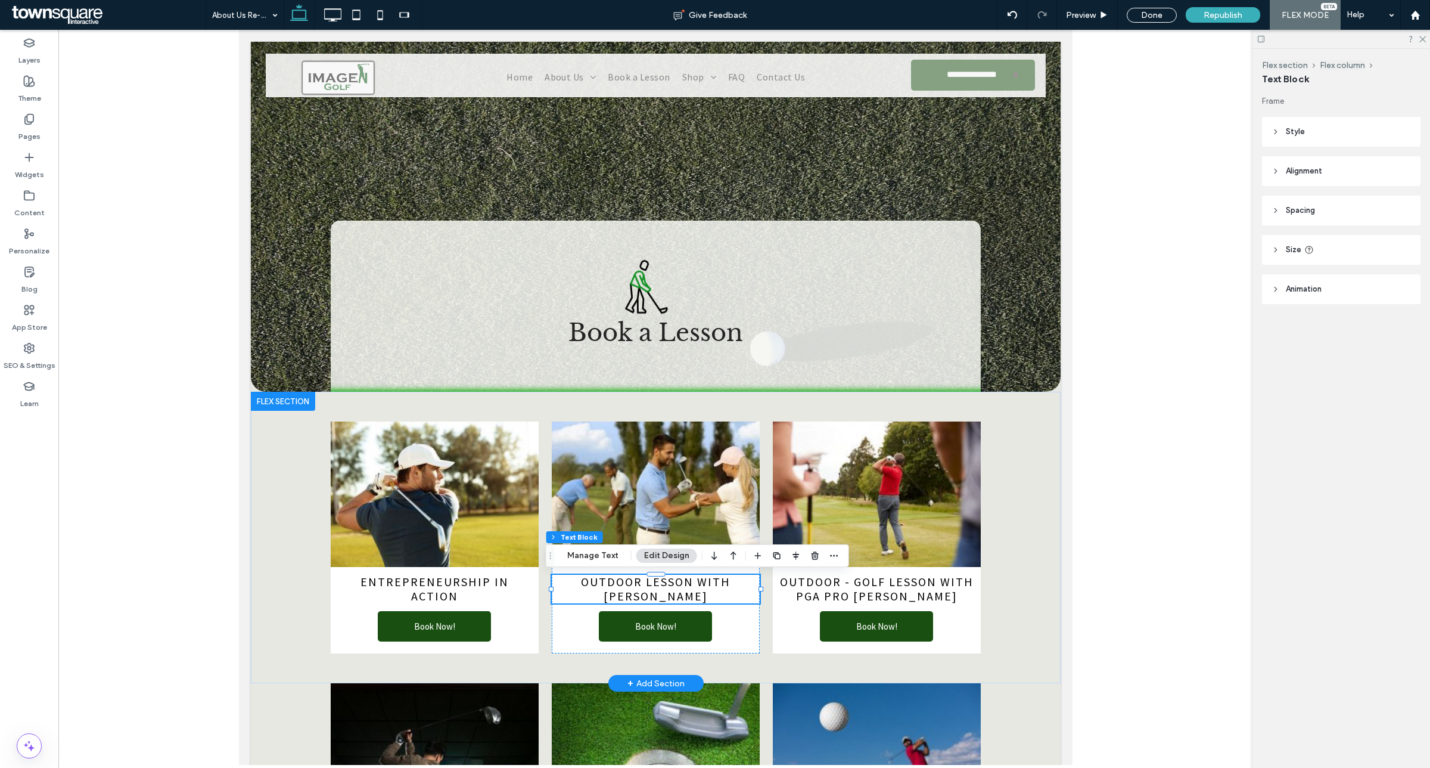
click at [654, 589] on span "Outdoor Lesson with Daniel Guest" at bounding box center [656, 588] width 150 height 29
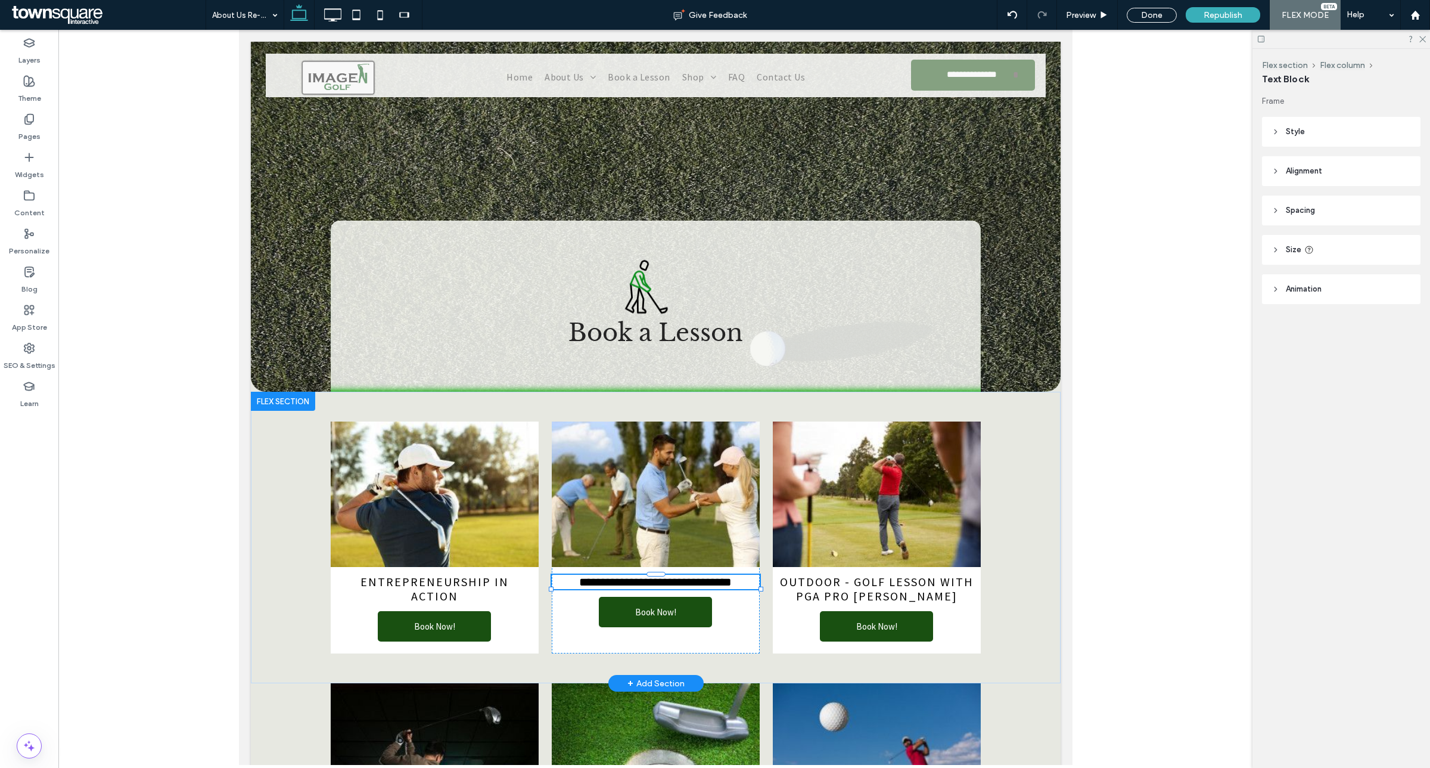
type input "**********"
type input "**"
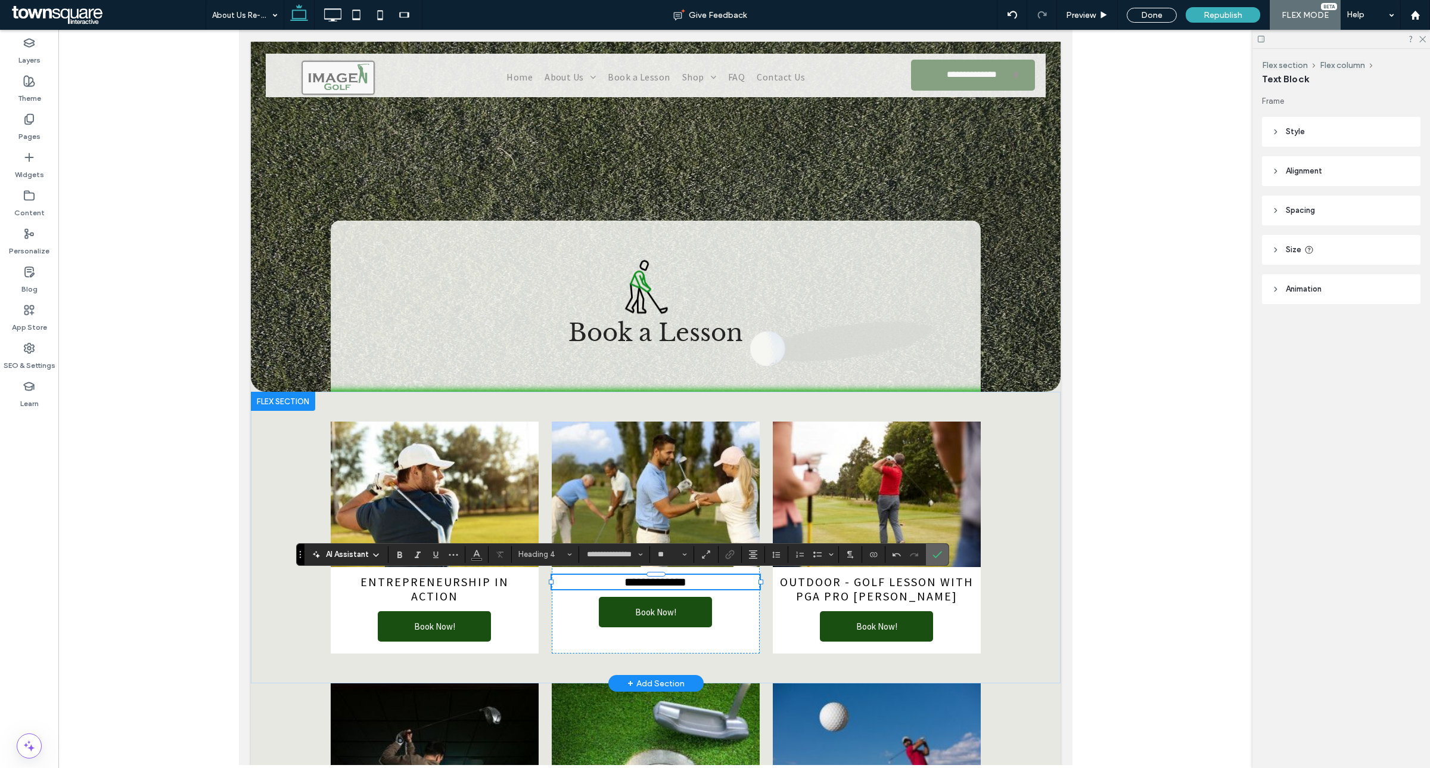
click at [946, 550] on label "Confirm" at bounding box center [938, 554] width 18 height 21
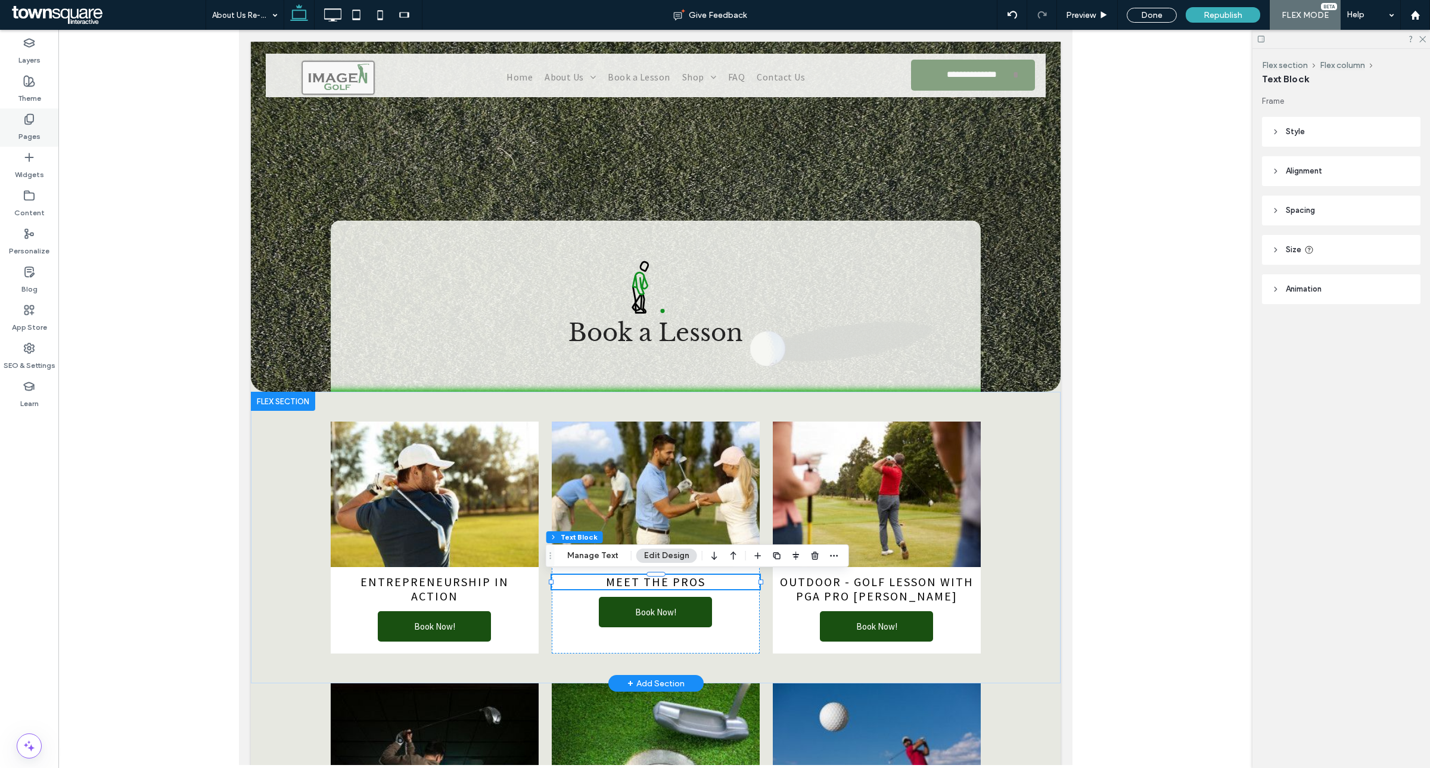
drag, startPoint x: 37, startPoint y: 126, endPoint x: 57, endPoint y: 135, distance: 21.4
click at [37, 126] on label "Pages" at bounding box center [29, 133] width 22 height 17
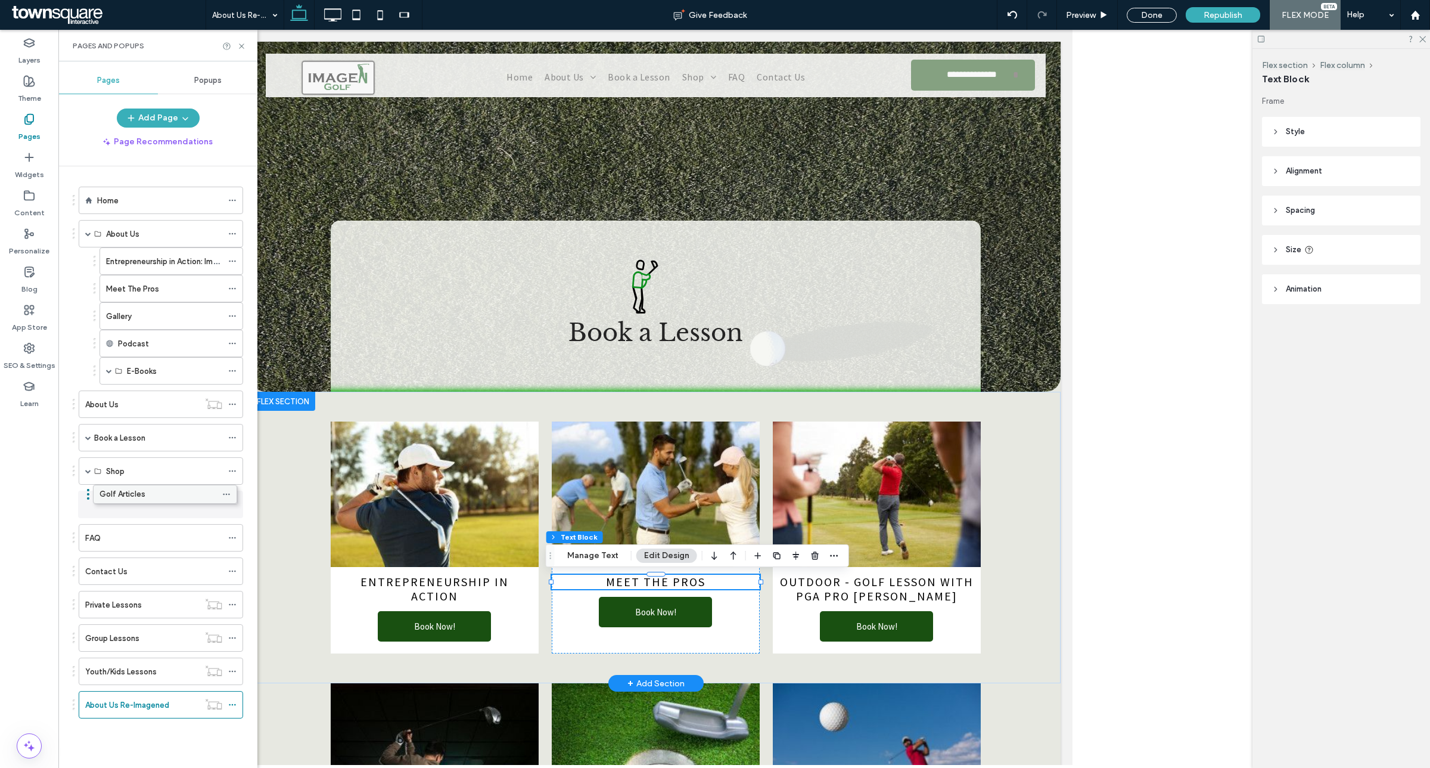
drag, startPoint x: 169, startPoint y: 346, endPoint x: 162, endPoint y: 493, distance: 147.4
drag, startPoint x: 188, startPoint y: 321, endPoint x: 177, endPoint y: 517, distance: 197.0
drag, startPoint x: 180, startPoint y: 477, endPoint x: 185, endPoint y: 523, distance: 45.6
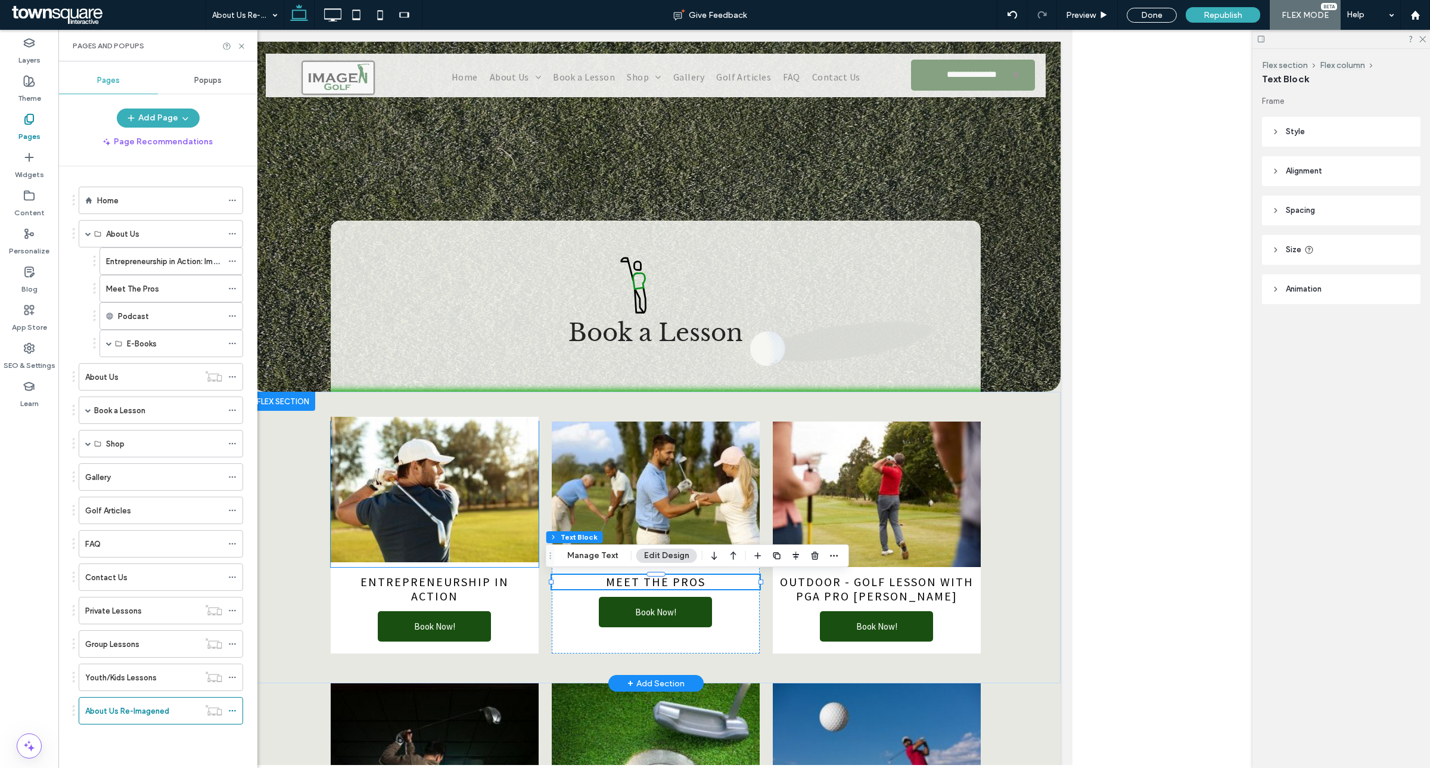
click at [368, 466] on img at bounding box center [434, 489] width 208 height 145
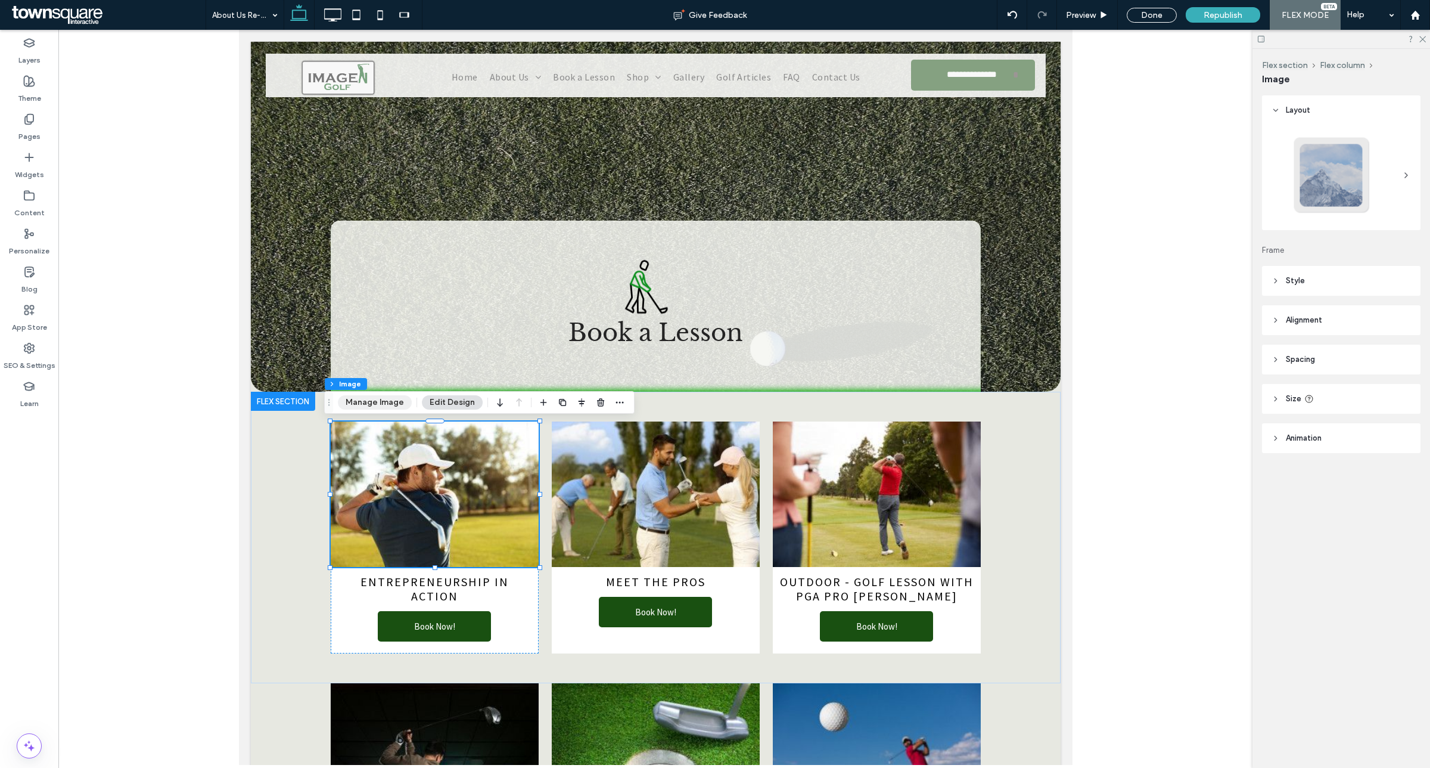
click at [383, 406] on button "Manage Image" at bounding box center [375, 402] width 74 height 14
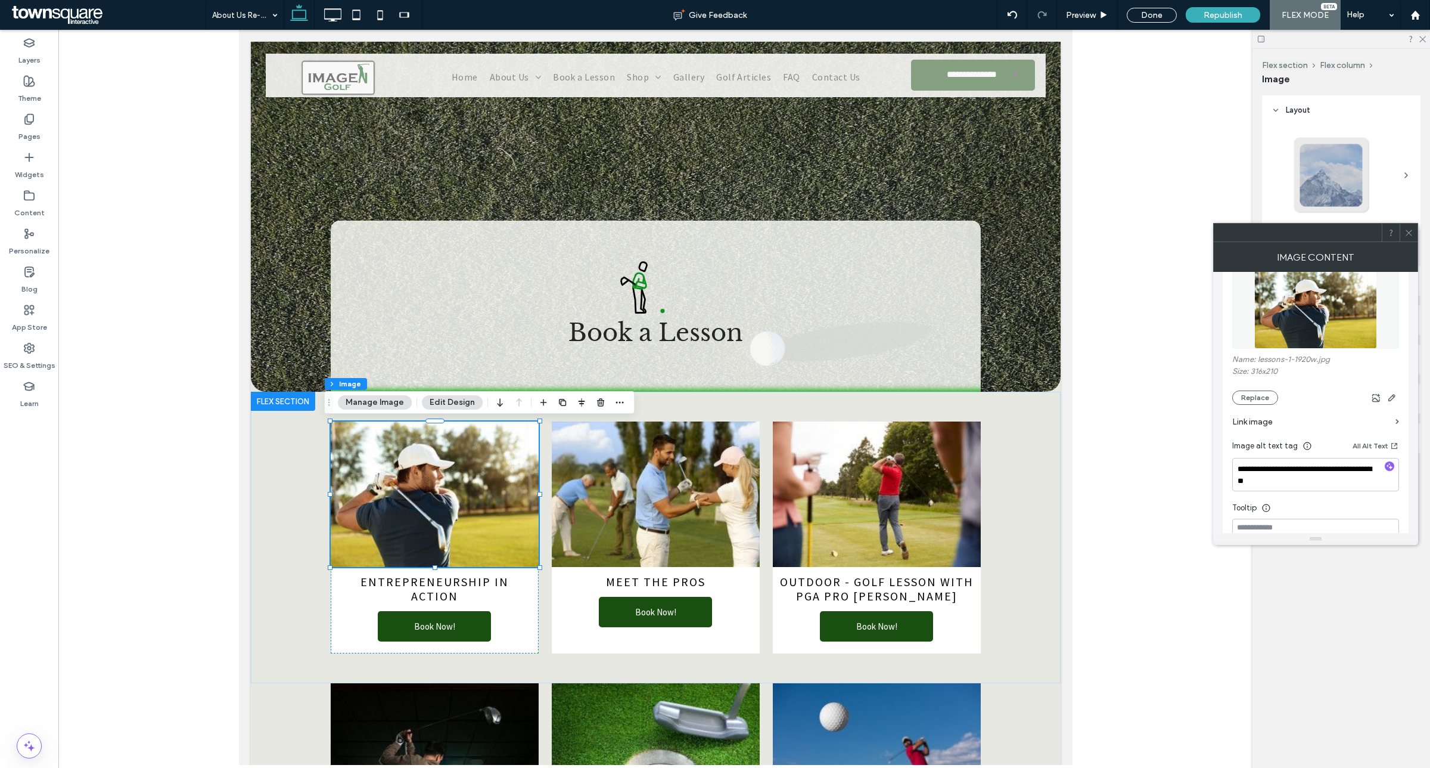
scroll to position [149, 0]
click at [1249, 401] on button "Replace" at bounding box center [1256, 401] width 46 height 14
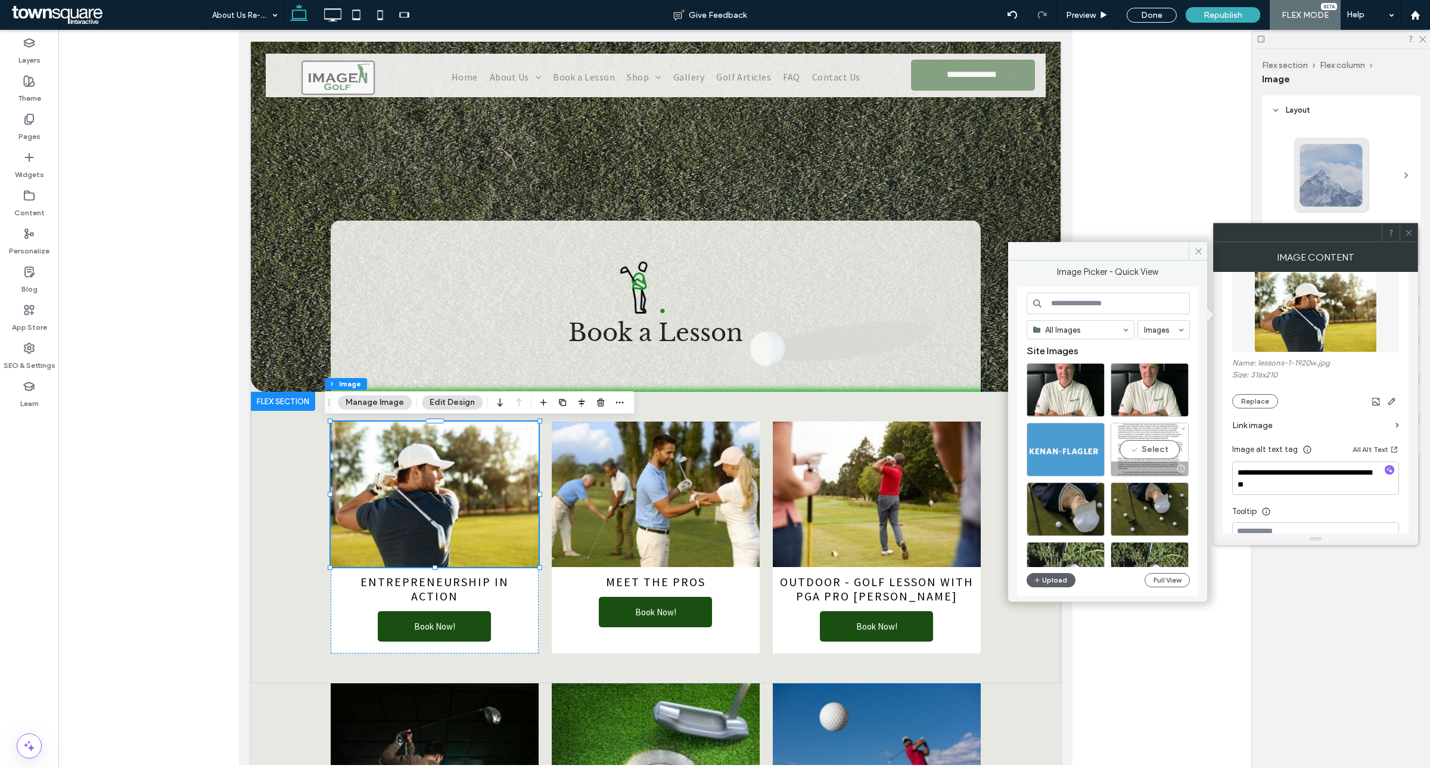
click at [1162, 452] on div "Select" at bounding box center [1150, 450] width 78 height 54
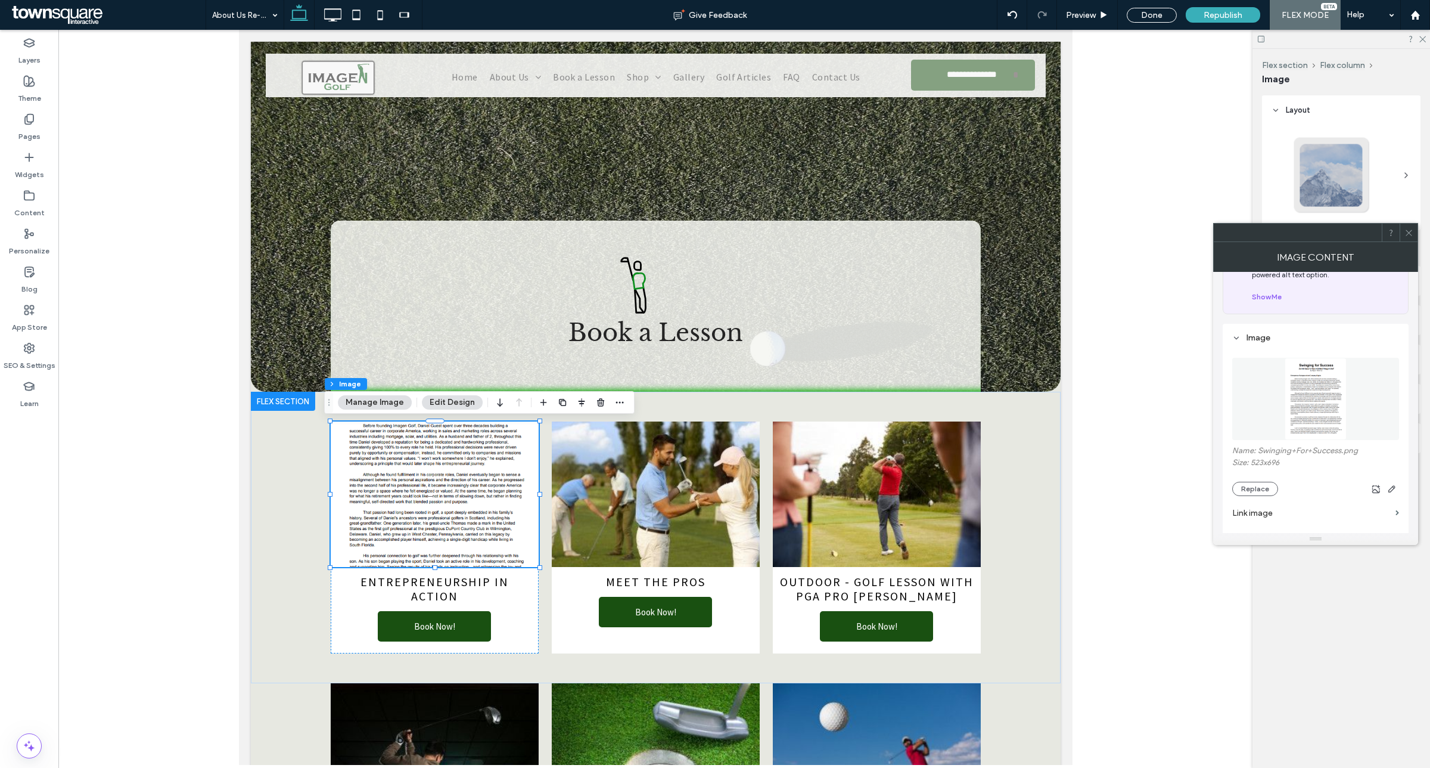
scroll to position [332, 0]
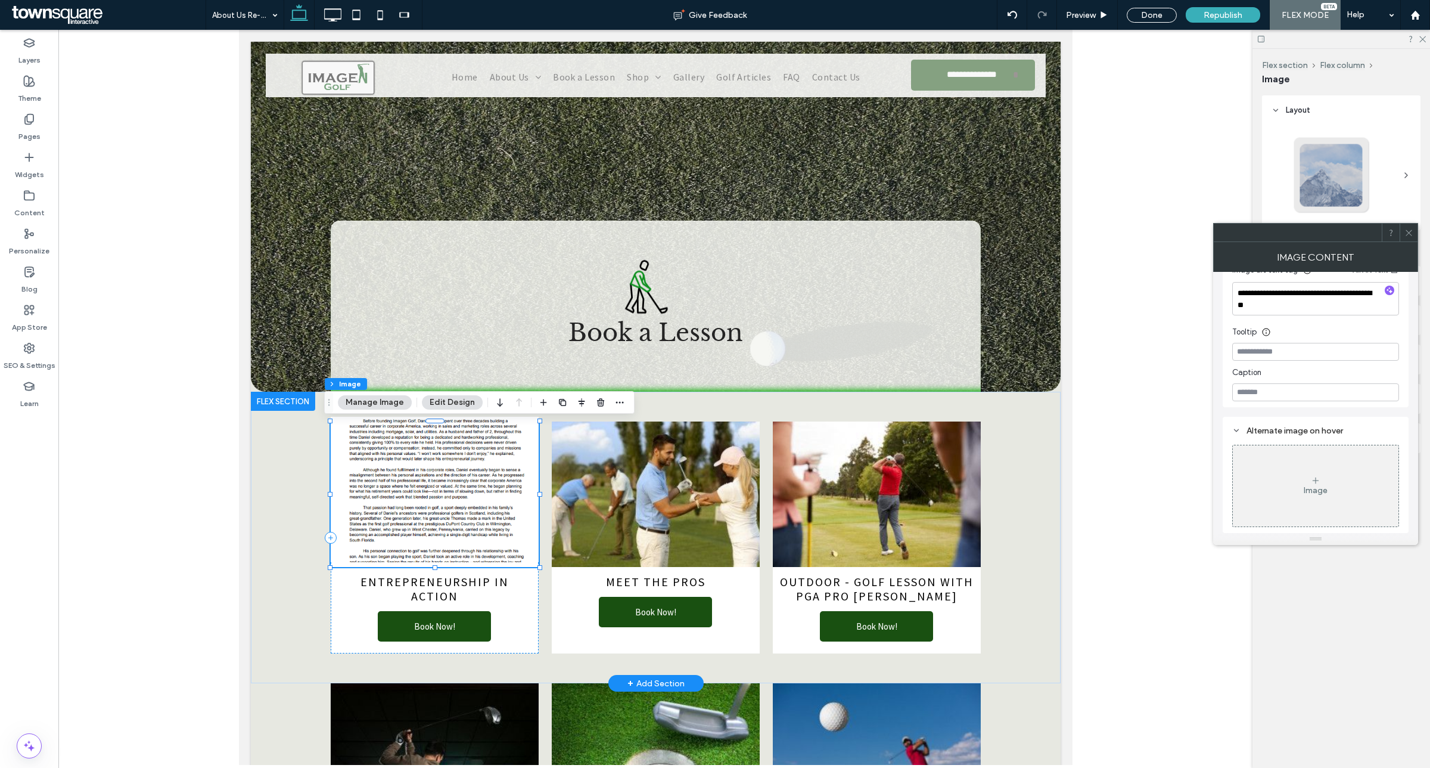
click at [515, 516] on img at bounding box center [434, 489] width 208 height 145
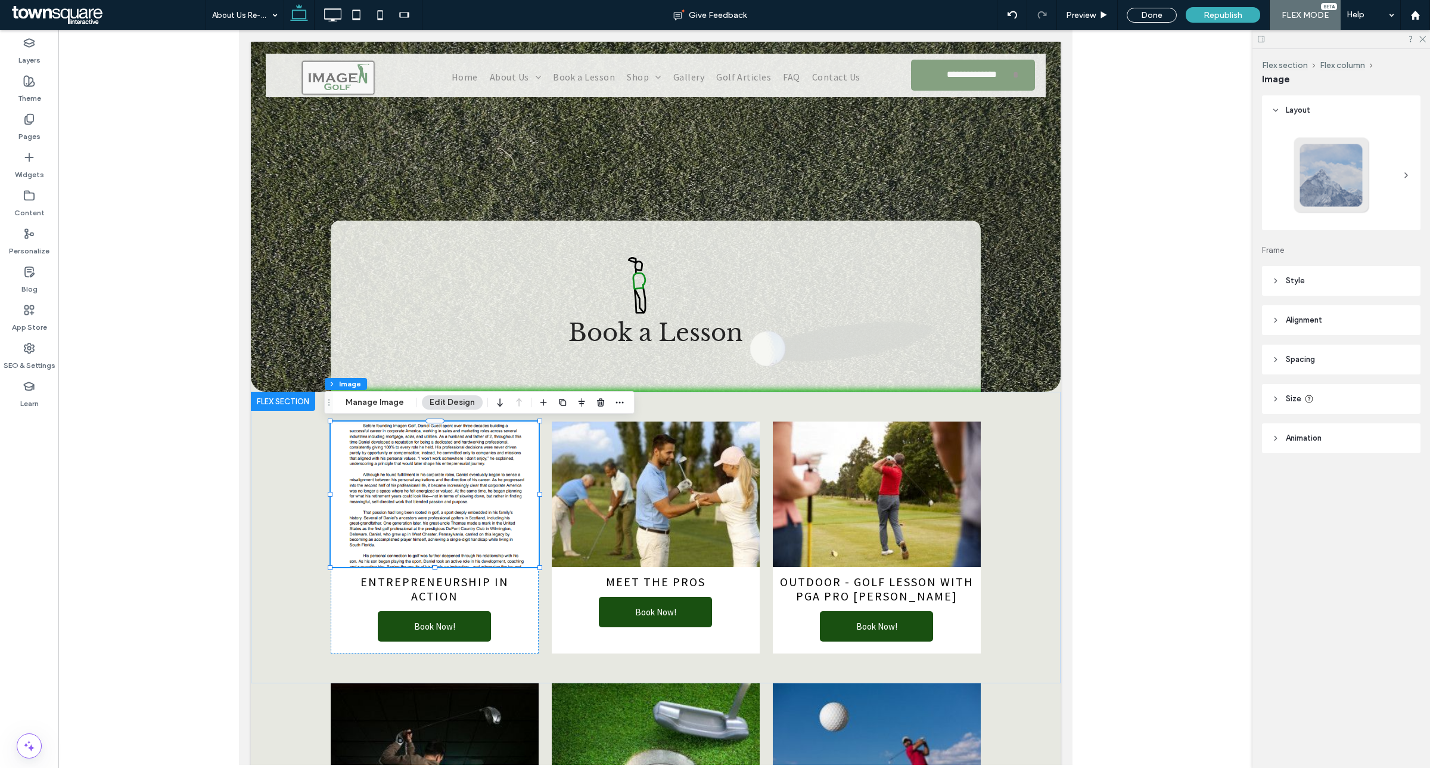
click at [1277, 324] on icon at bounding box center [1276, 320] width 8 height 8
click at [1270, 397] on header "Spacing" at bounding box center [1341, 395] width 159 height 30
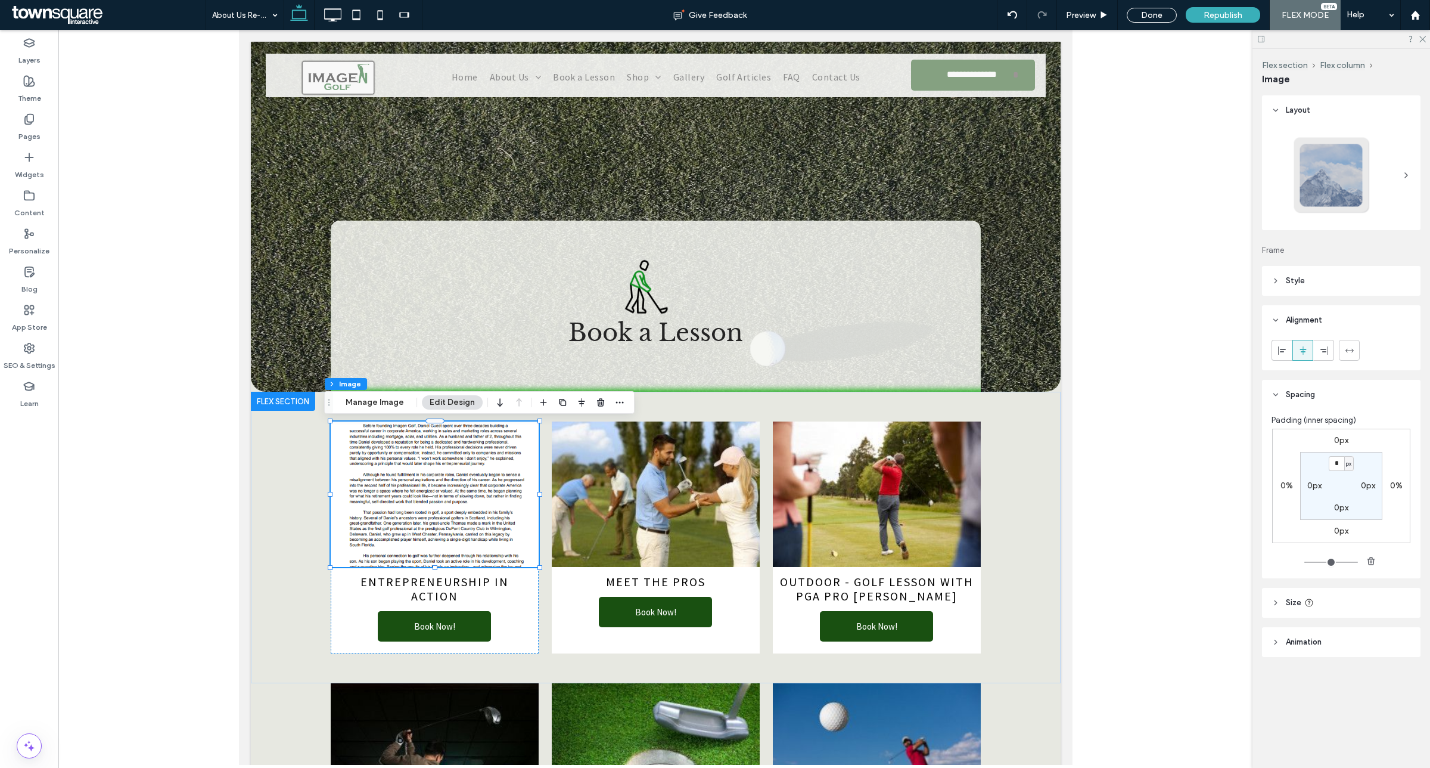
click at [1271, 593] on header "Size" at bounding box center [1341, 603] width 159 height 30
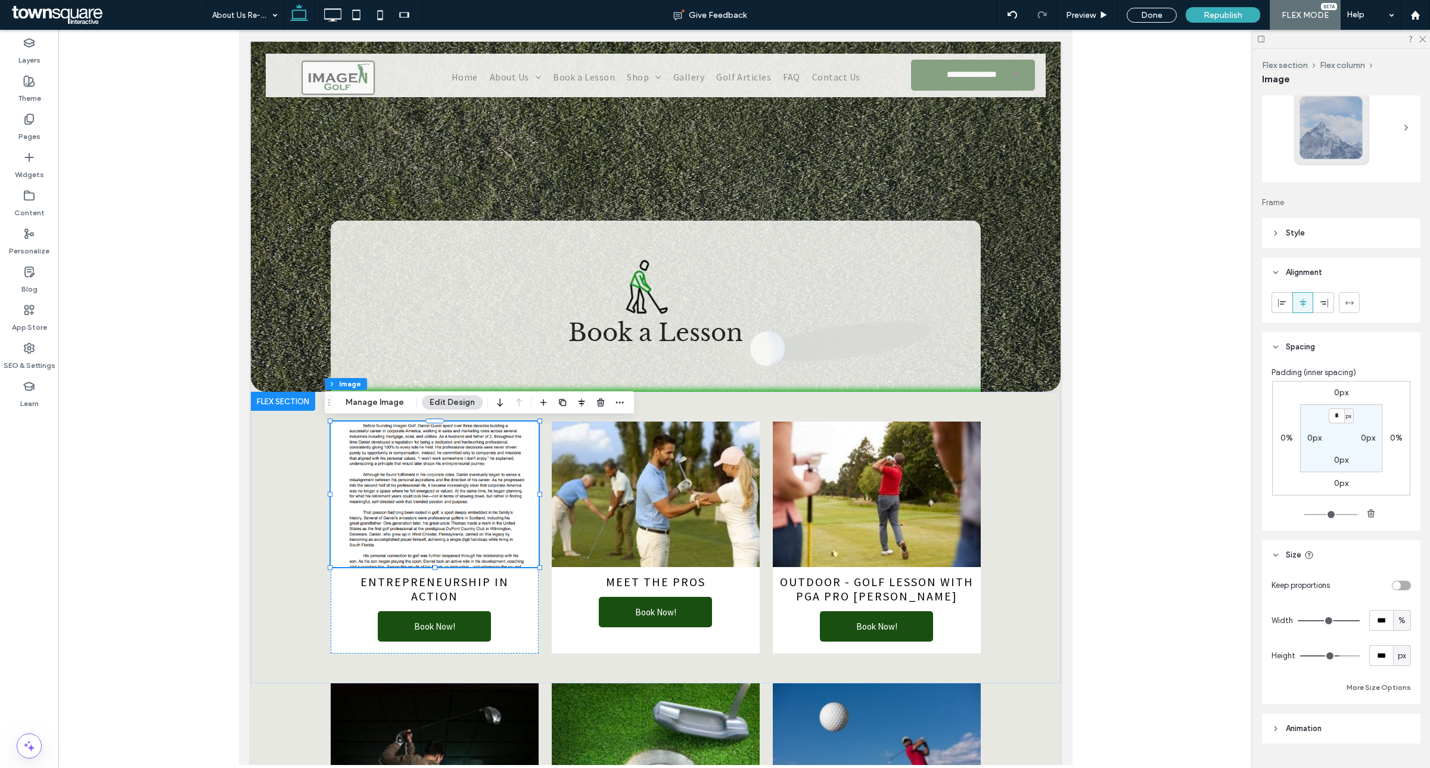
scroll to position [75, 0]
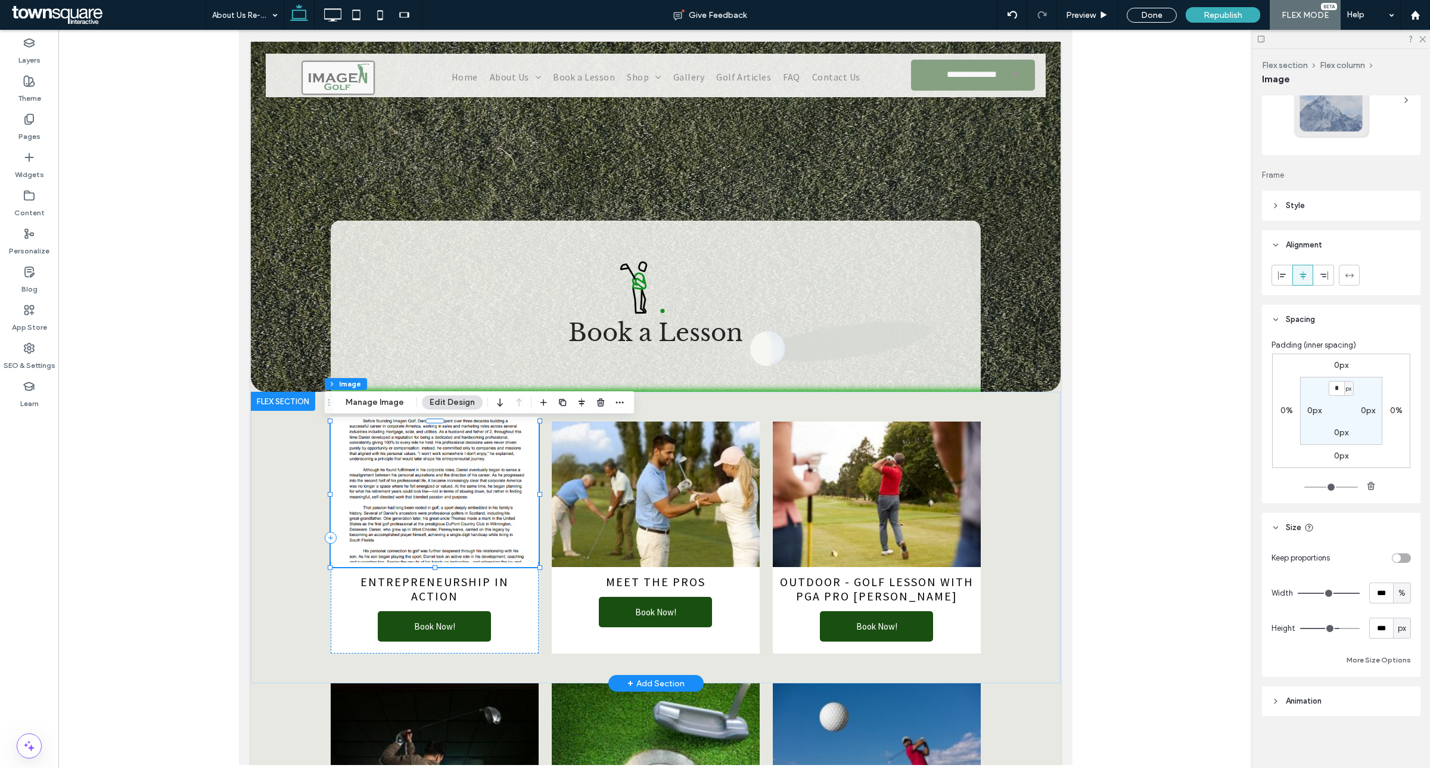
click at [468, 477] on img at bounding box center [434, 489] width 208 height 145
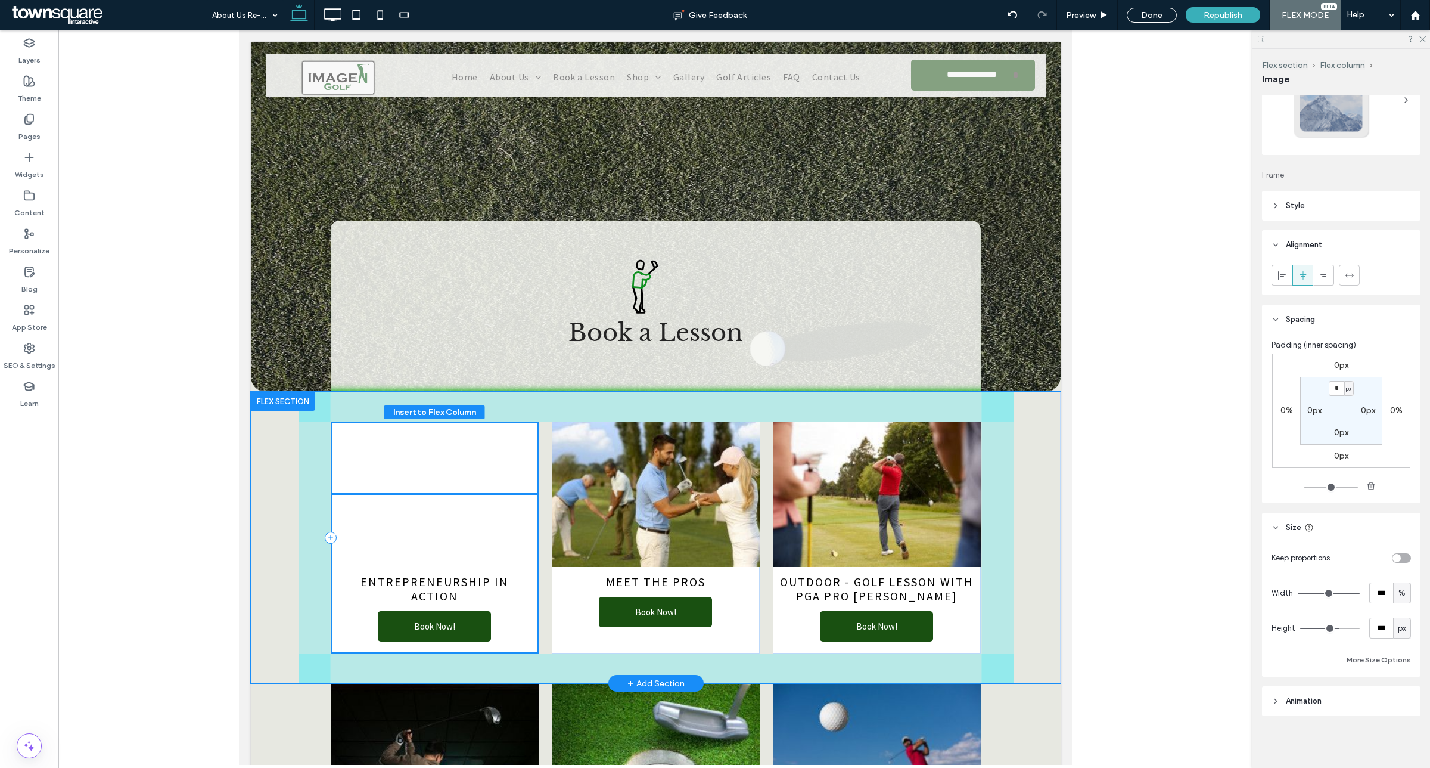
drag, startPoint x: 446, startPoint y: 466, endPoint x: 446, endPoint y: 483, distance: 16.7
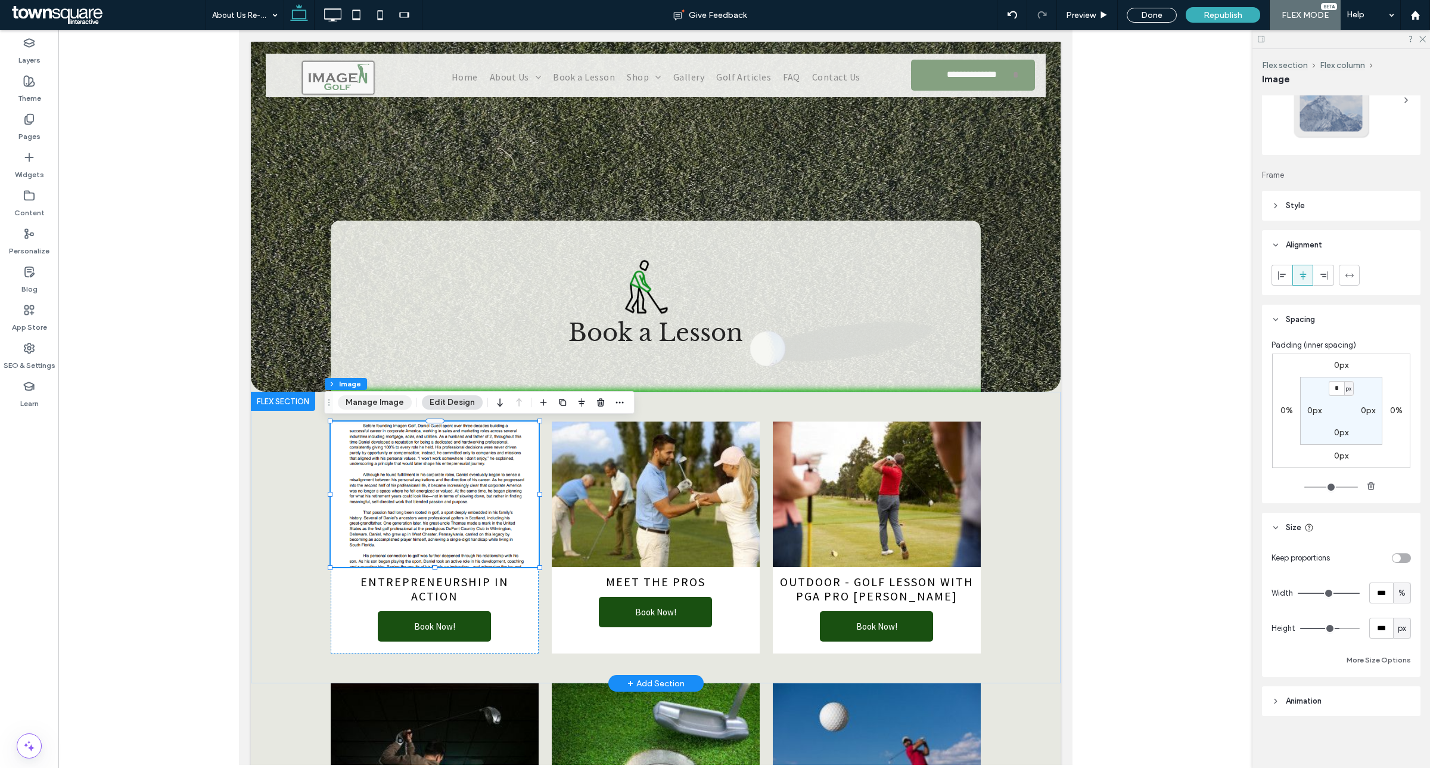
click at [388, 404] on button "Manage Image" at bounding box center [375, 402] width 74 height 14
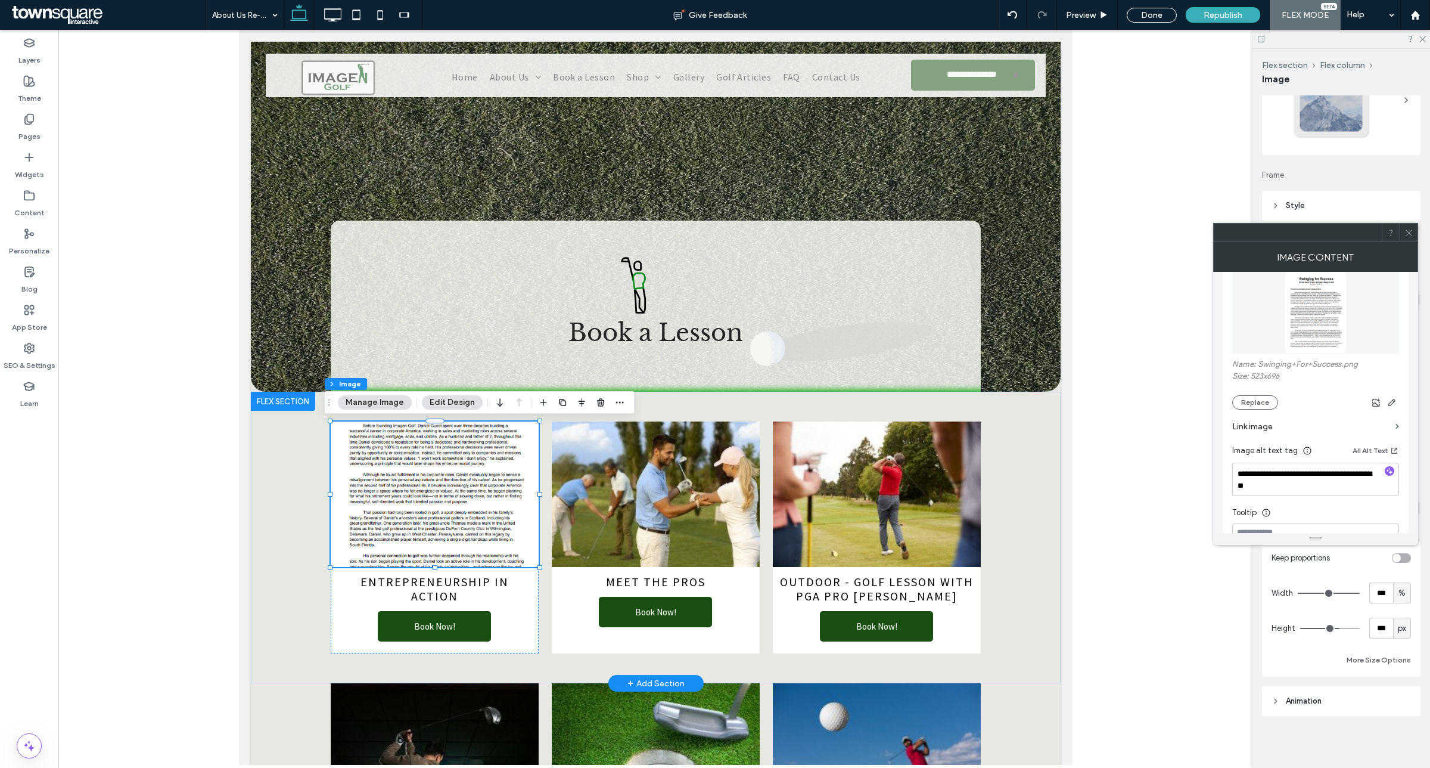
scroll to position [149, 0]
click at [1389, 404] on icon "button" at bounding box center [1393, 401] width 10 height 10
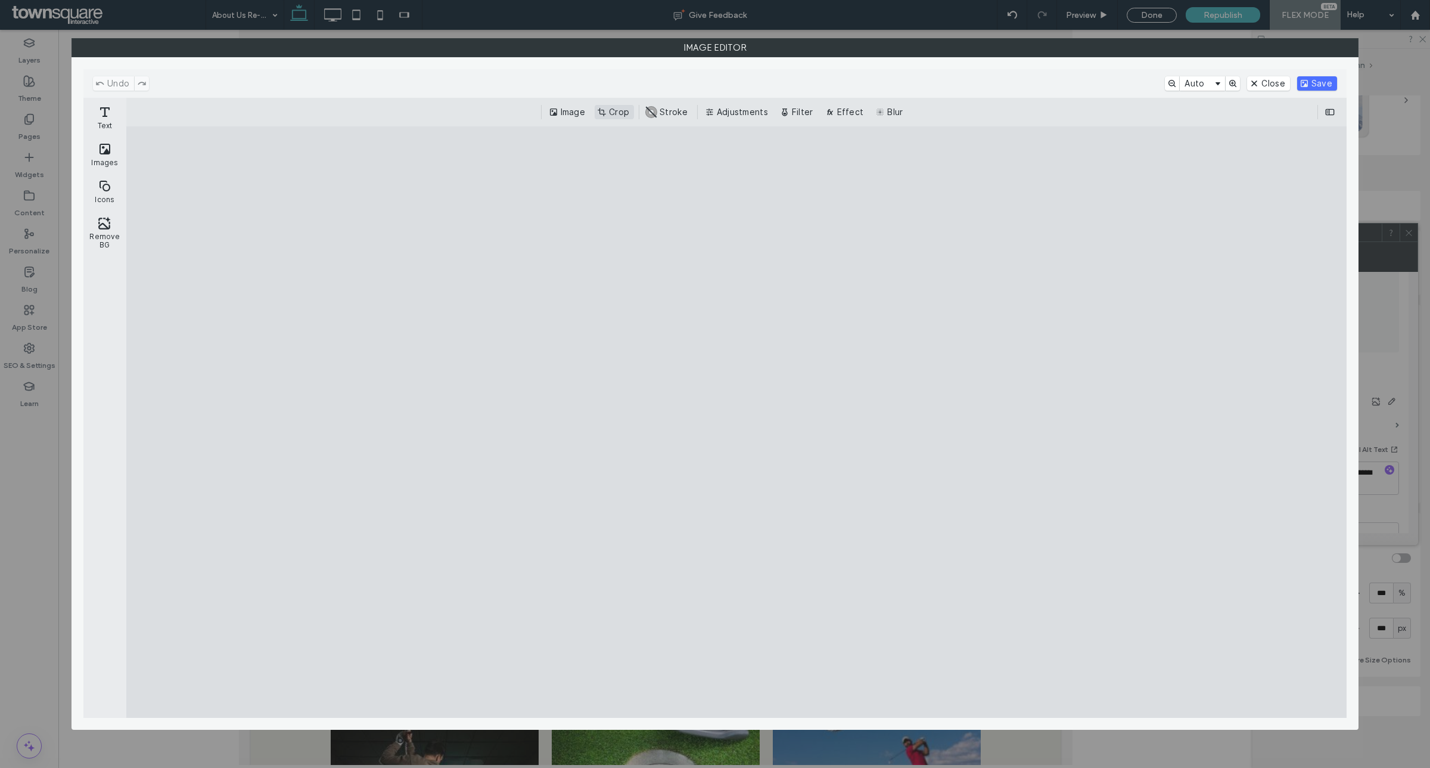
click at [608, 111] on button "Crop" at bounding box center [614, 112] width 39 height 14
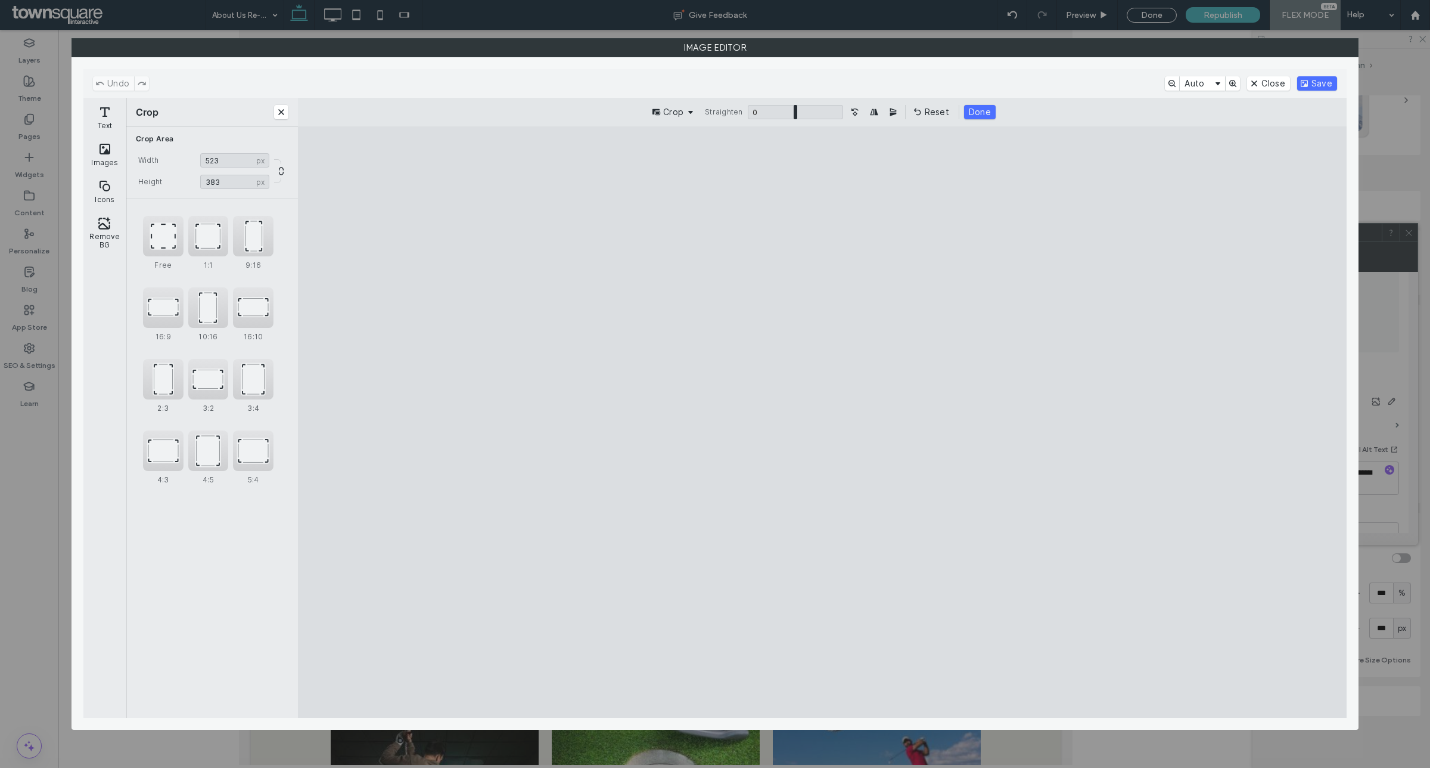
drag, startPoint x: 825, startPoint y: 657, endPoint x: 862, endPoint y: 439, distance: 221.3
click at [823, 422] on cesdk-canvas "Editor canvas" at bounding box center [823, 422] width 0 height 0
type input "***"
click at [1312, 82] on button "Save" at bounding box center [1318, 83] width 40 height 14
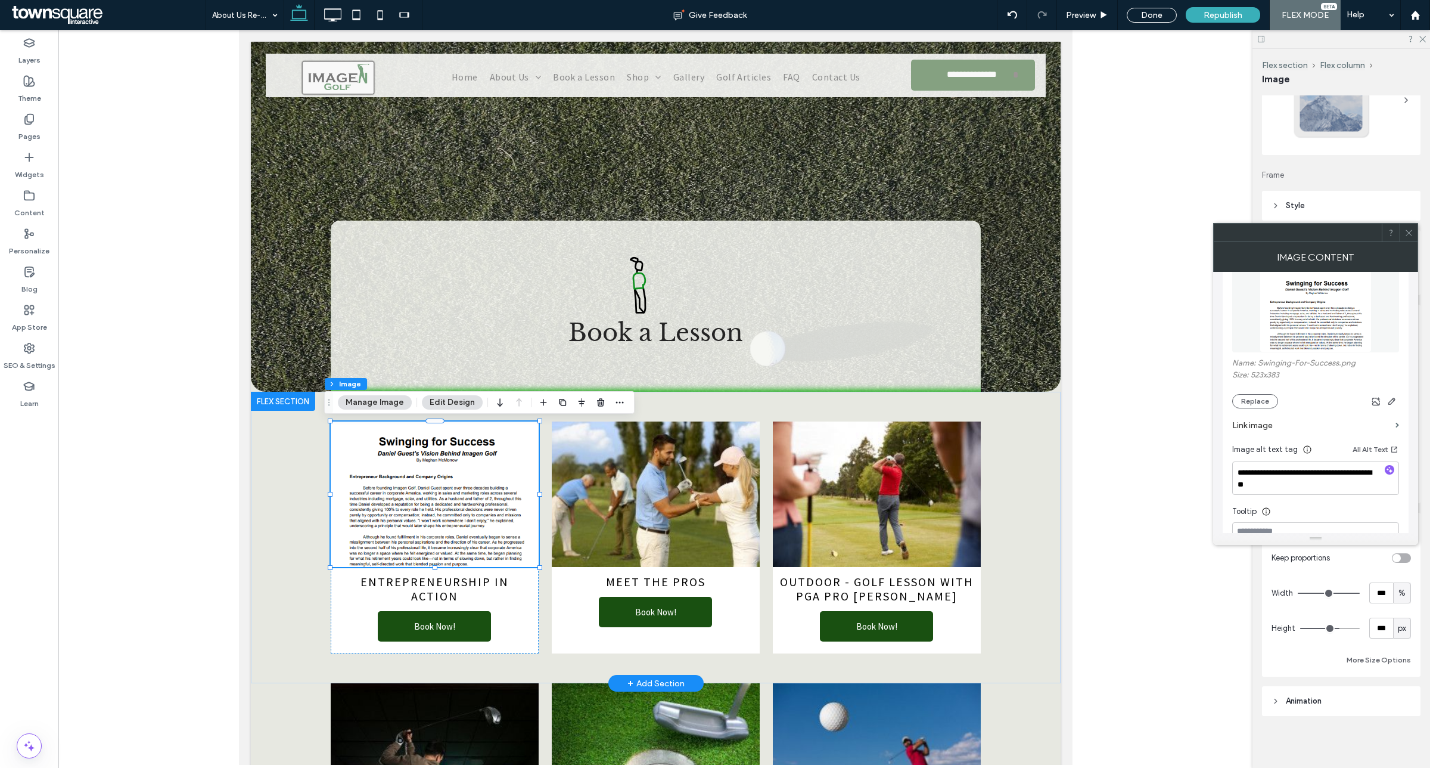
click at [1407, 228] on icon at bounding box center [1409, 232] width 9 height 9
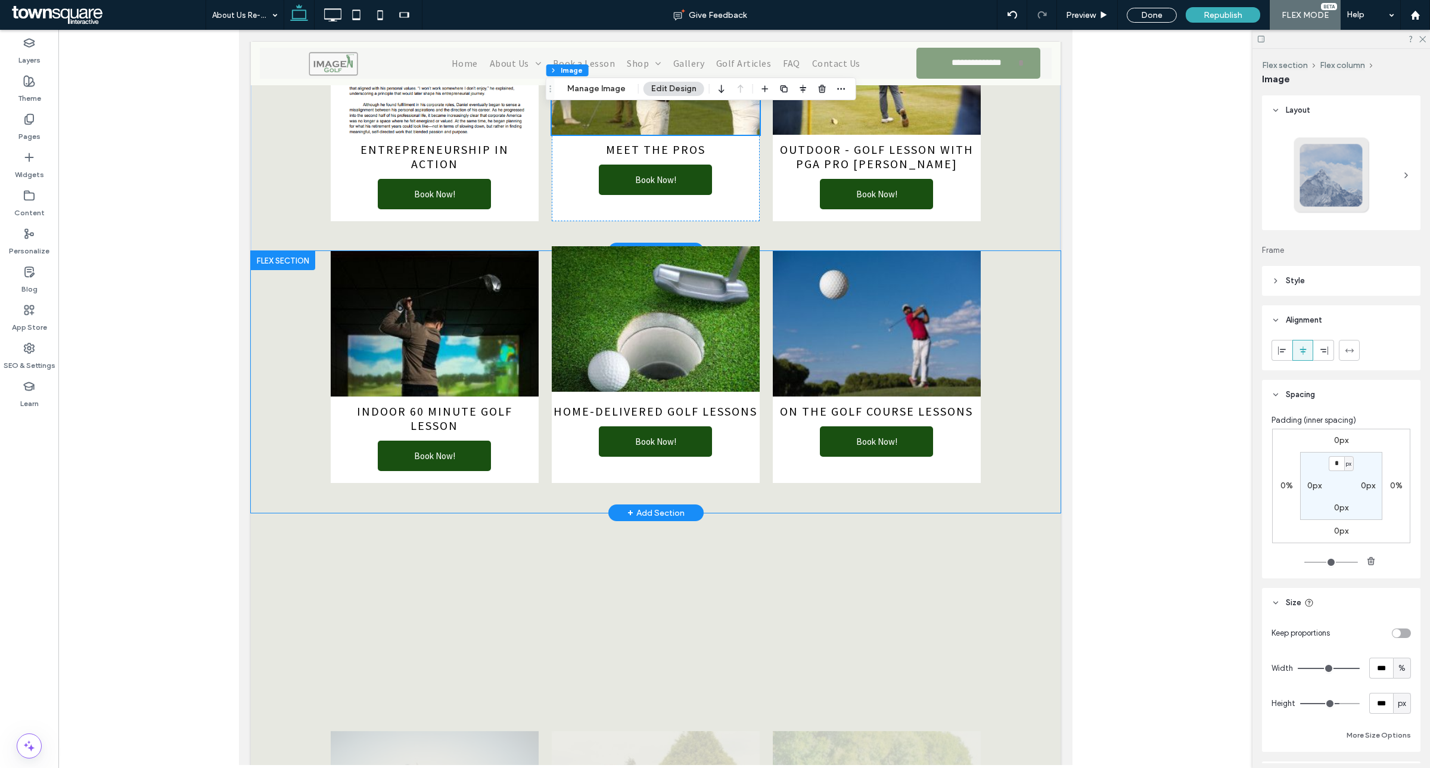
scroll to position [458, 0]
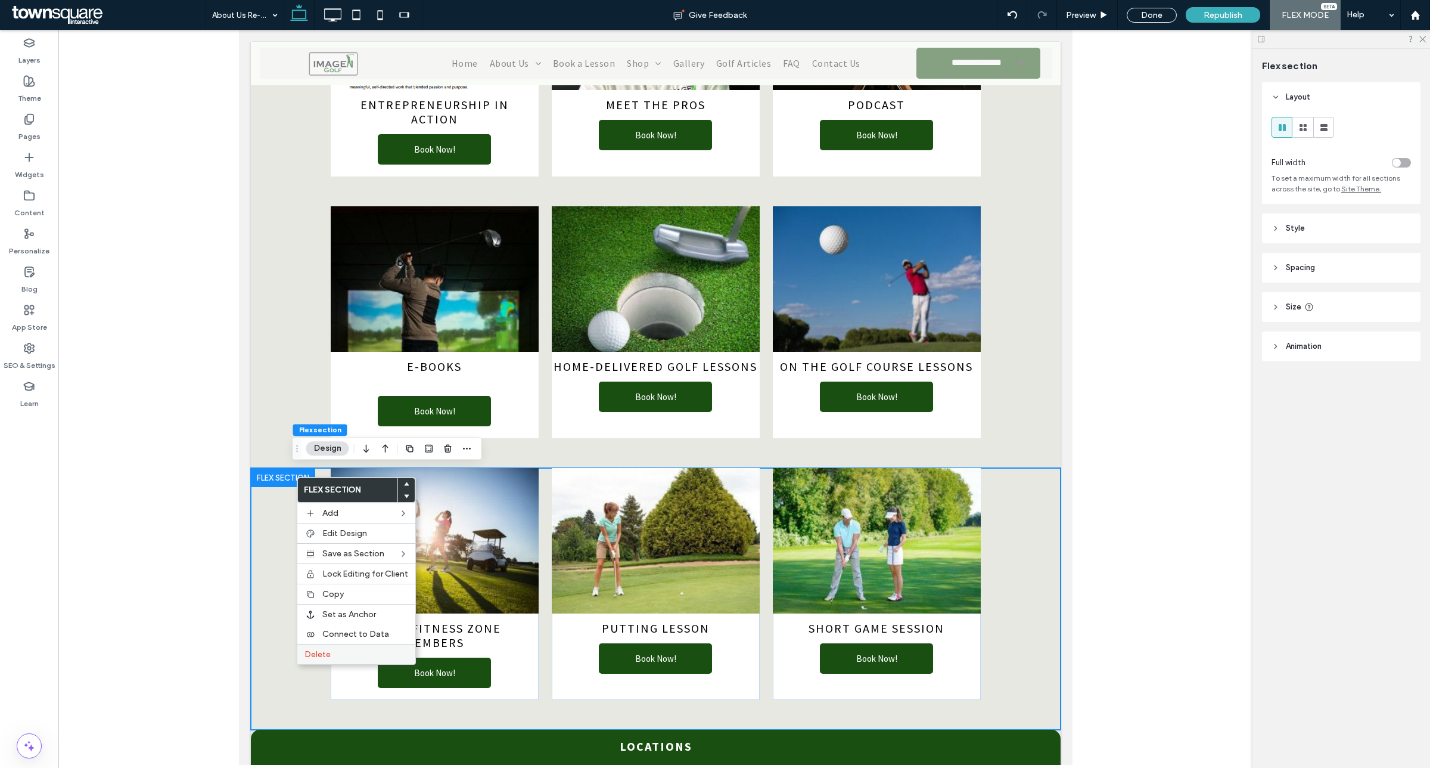
click at [347, 659] on label "Delete" at bounding box center [357, 654] width 104 height 10
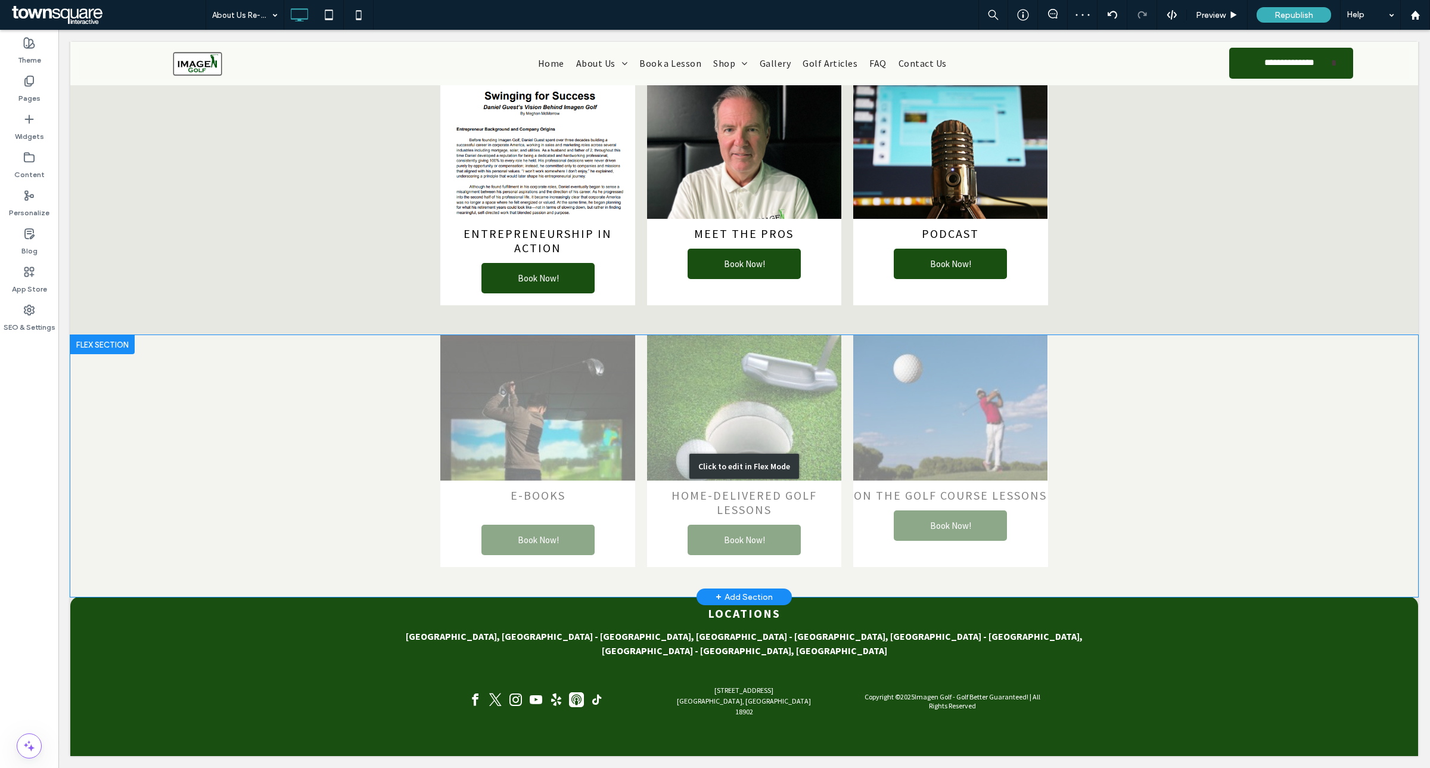
scroll to position [306, 0]
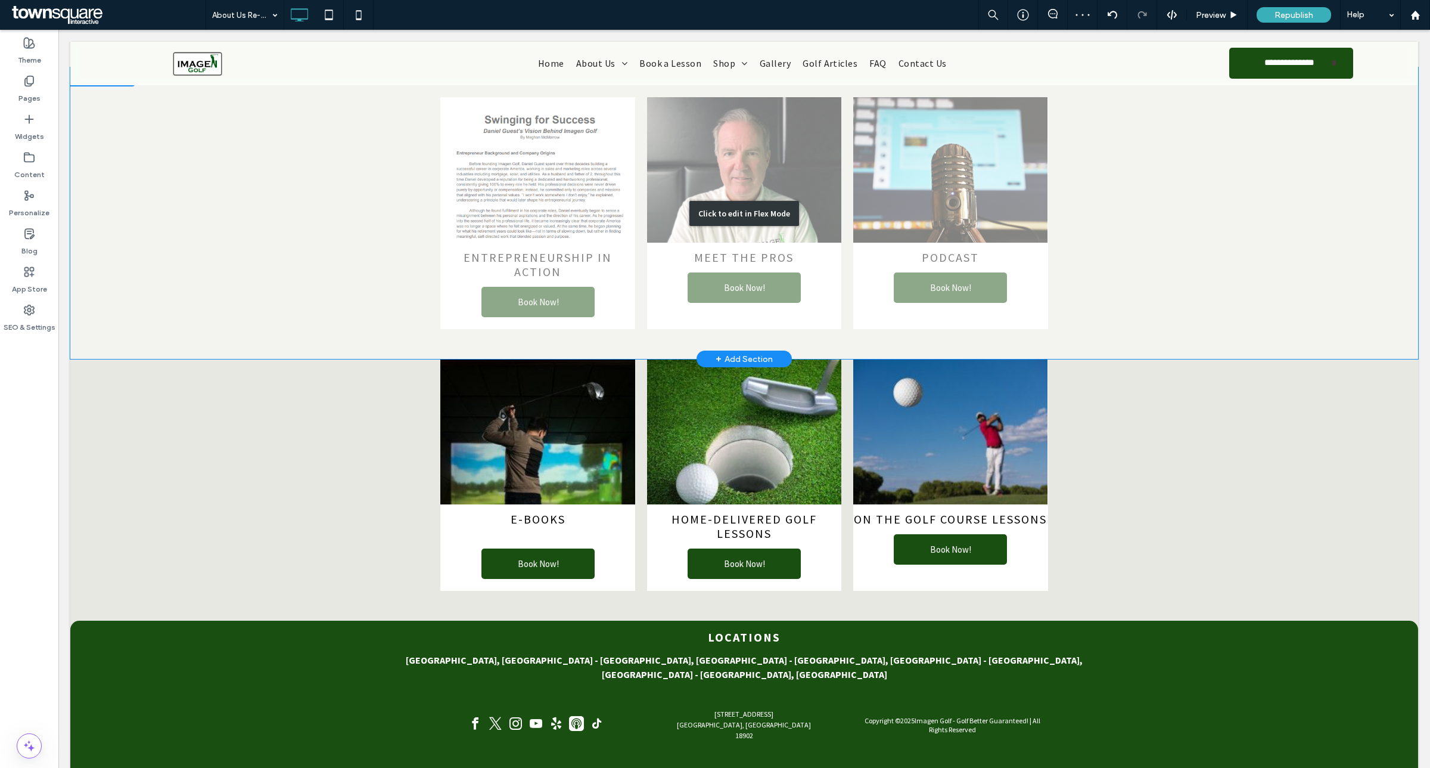
click at [925, 172] on div "Click to edit in Flex Mode" at bounding box center [744, 212] width 1348 height 291
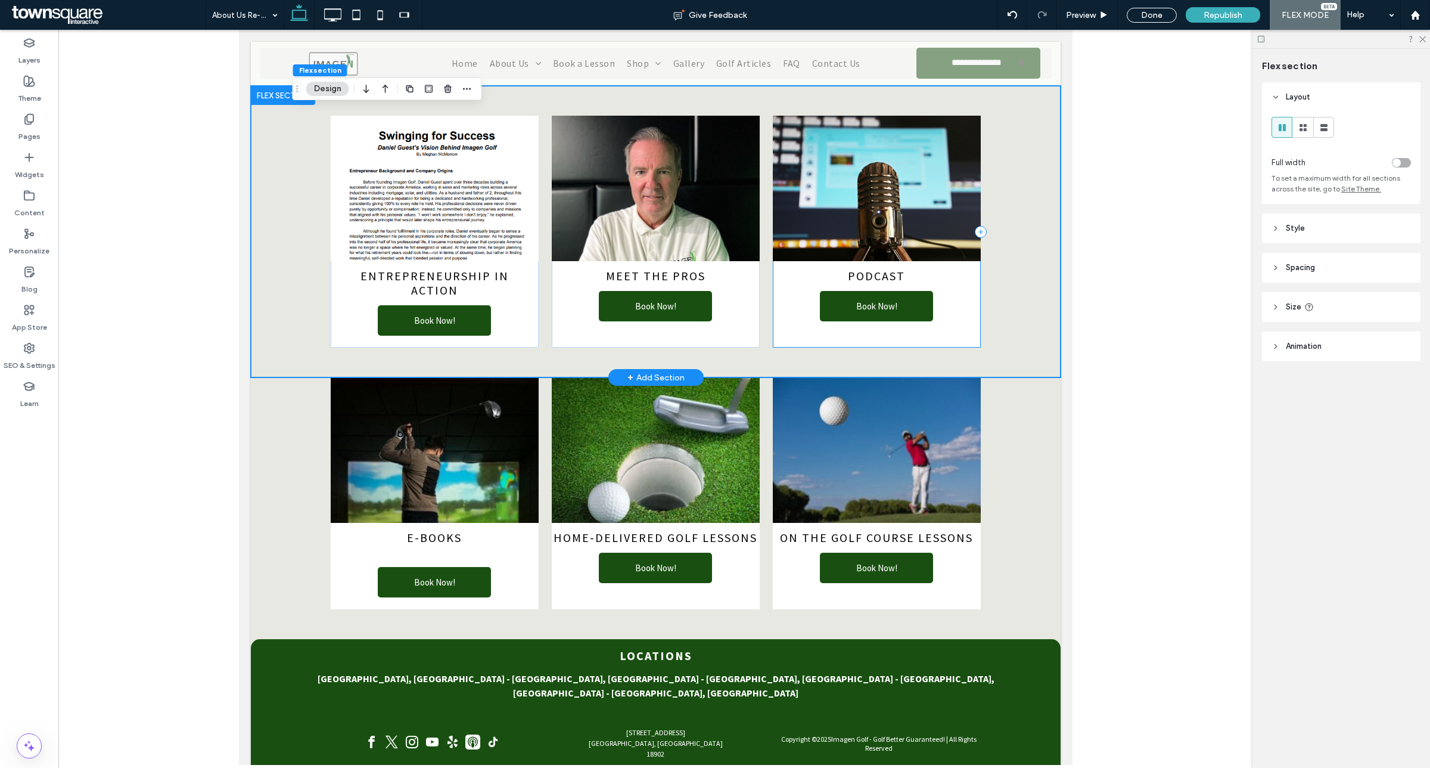
click at [963, 308] on div "PodCast Book Now!" at bounding box center [876, 232] width 208 height 232
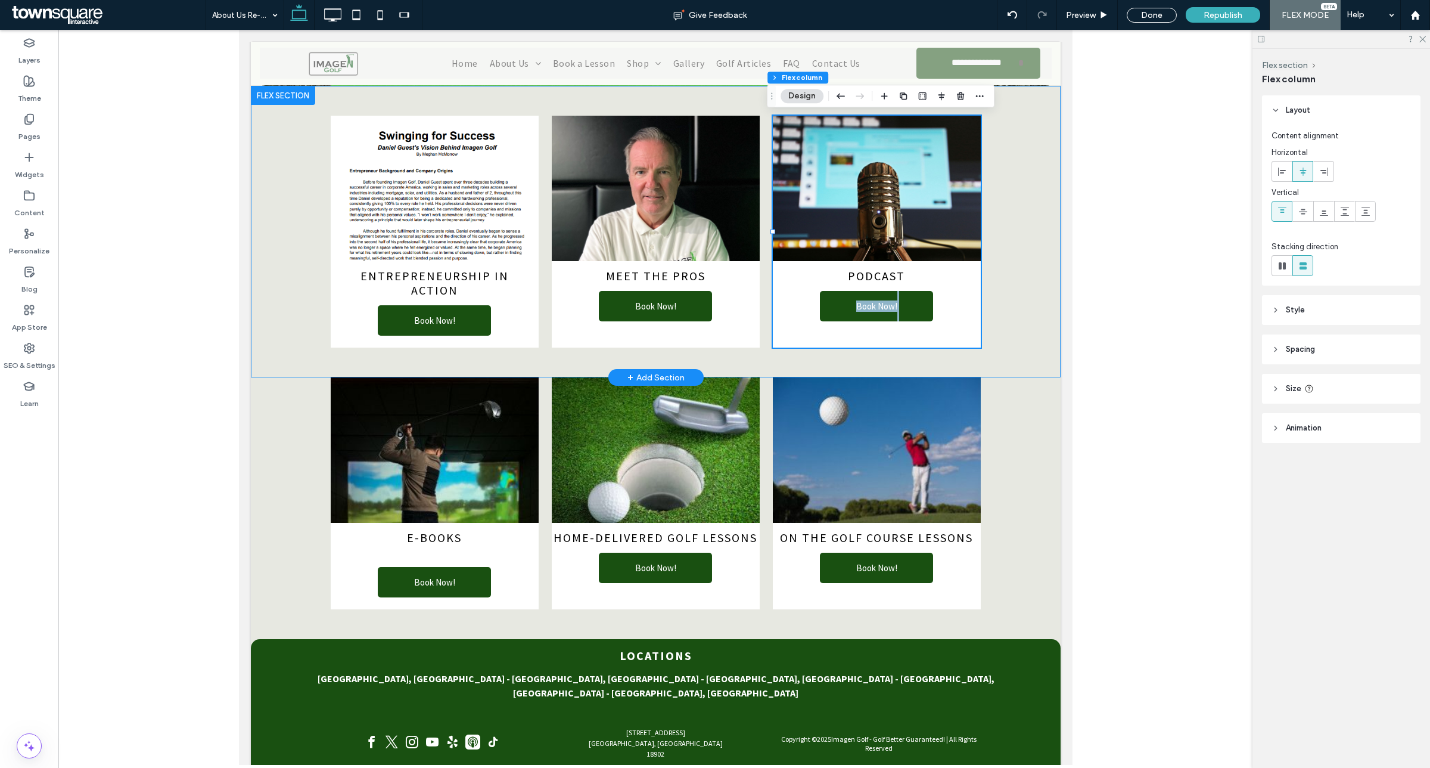
drag, startPoint x: 958, startPoint y: 313, endPoint x: 962, endPoint y: 344, distance: 31.2
click at [959, 346] on div "PodCast Book Now!" at bounding box center [876, 232] width 208 height 232
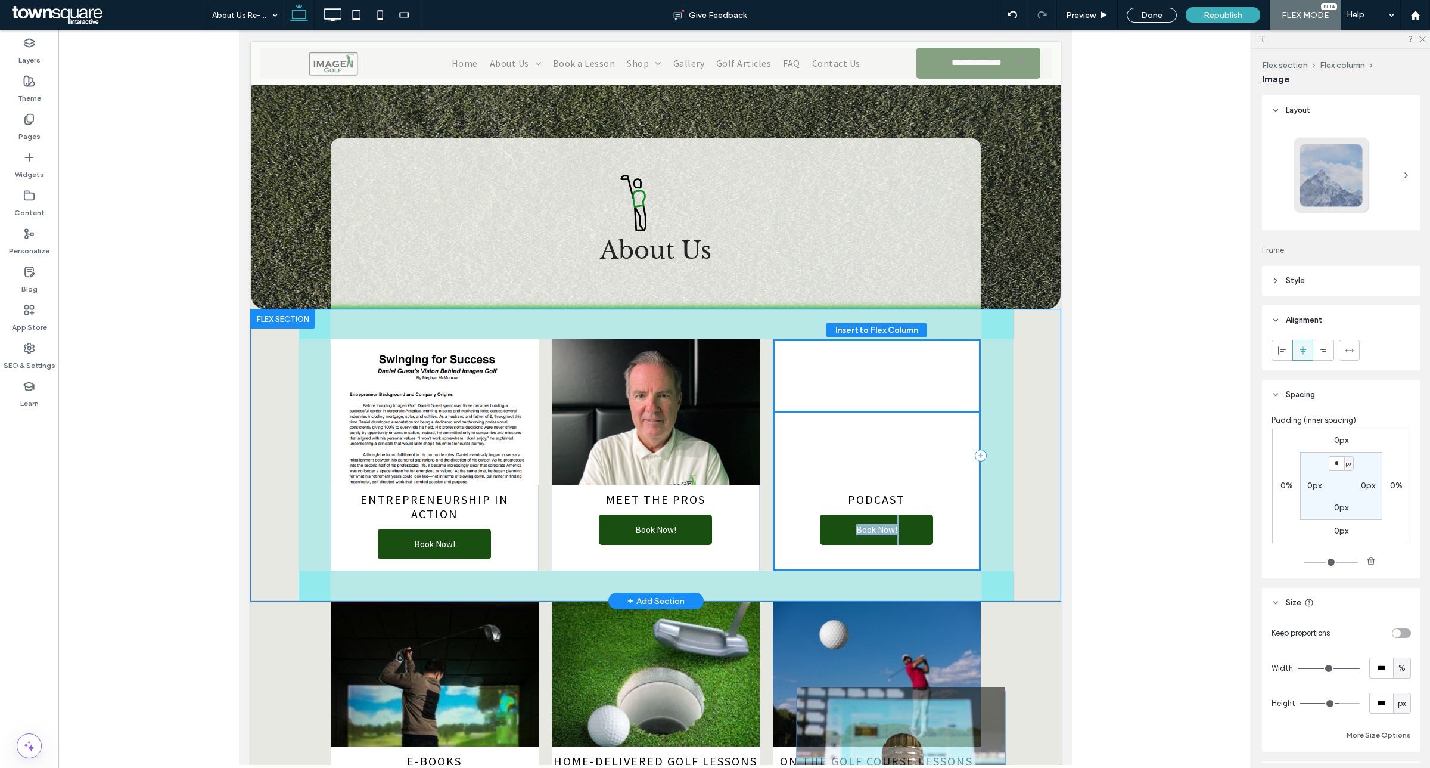
scroll to position [75, 0]
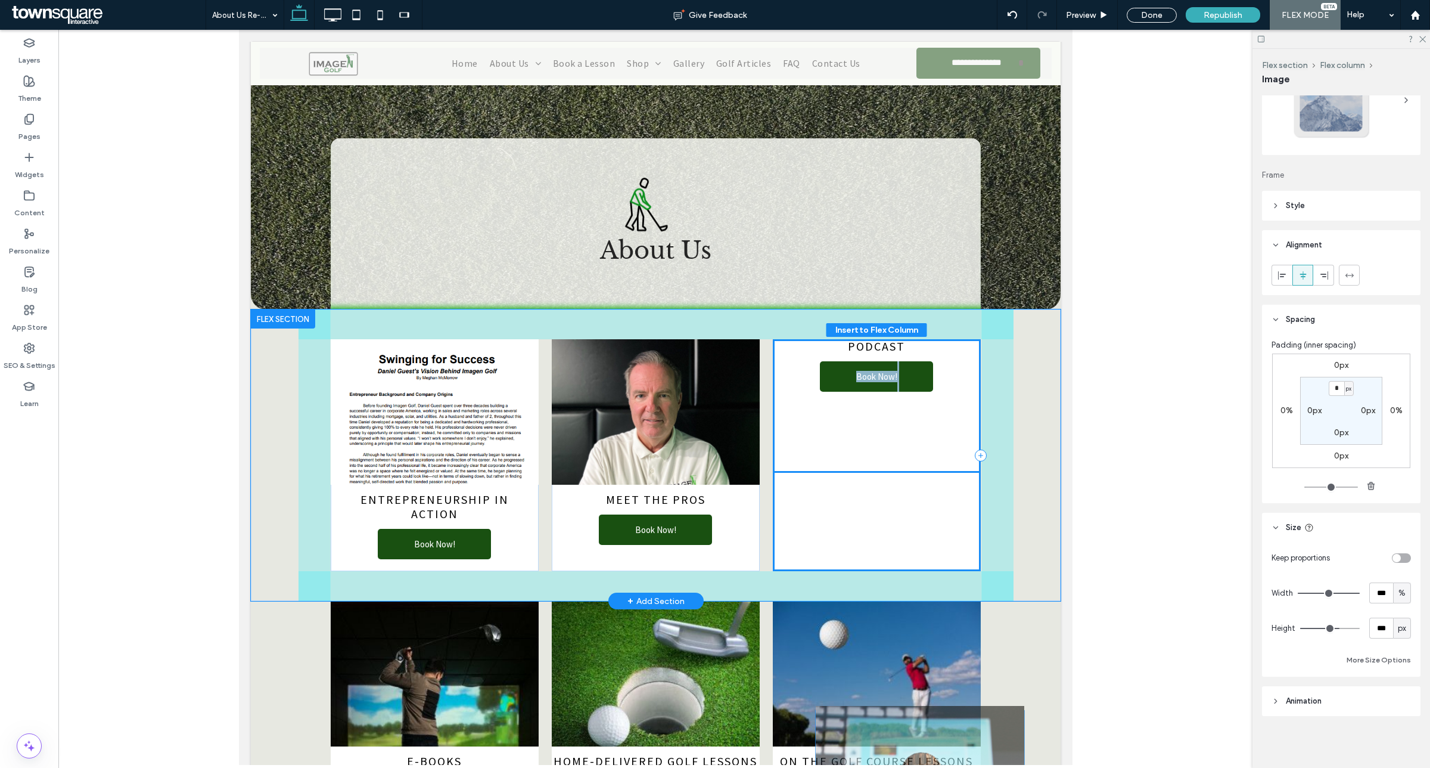
drag, startPoint x: 892, startPoint y: 353, endPoint x: 882, endPoint y: 446, distance: 92.9
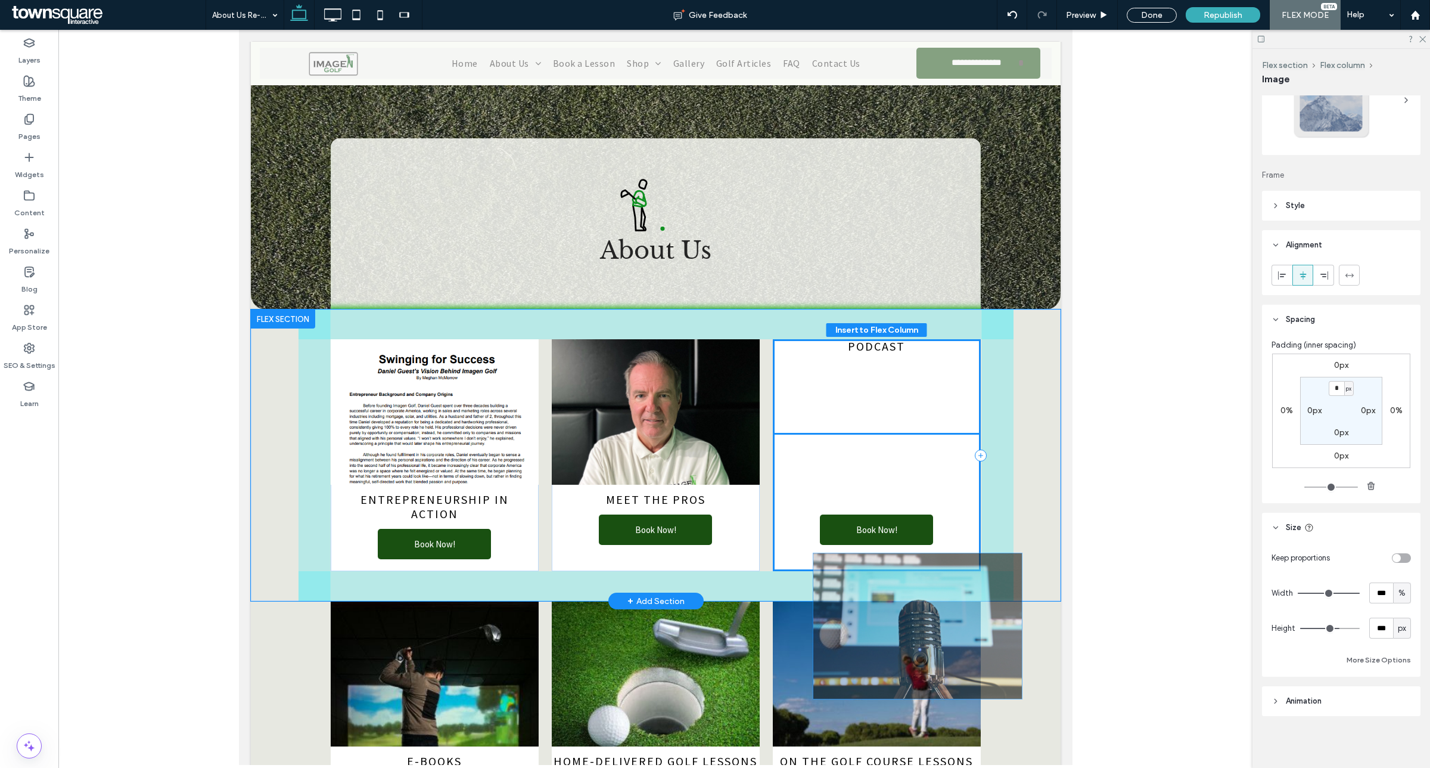
drag, startPoint x: 881, startPoint y: 477, endPoint x: 868, endPoint y: 352, distance: 125.8
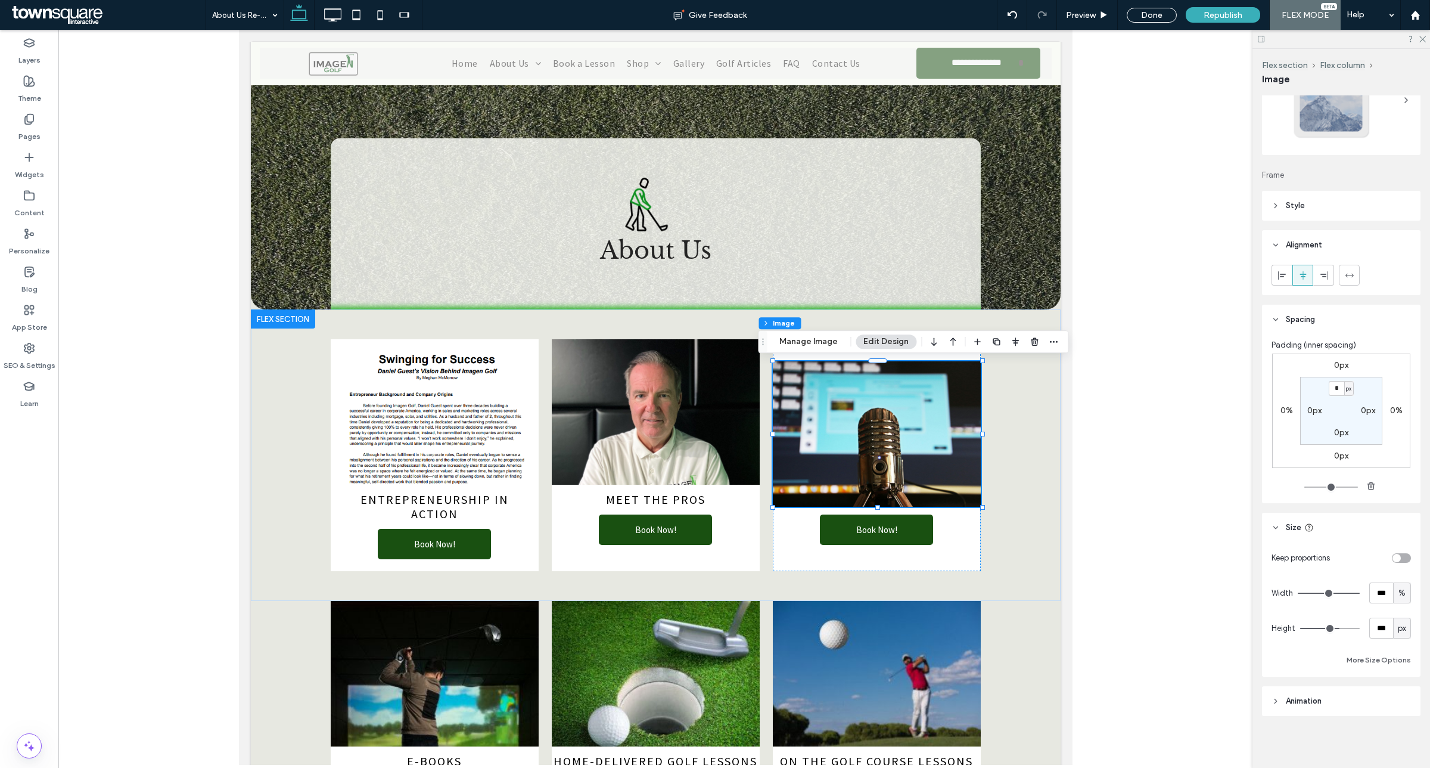
click at [1147, 350] on div at bounding box center [655, 397] width 1194 height 735
click at [1119, 308] on div at bounding box center [655, 397] width 1194 height 735
click at [272, 451] on div "EntrepreneUrship In Action Book Now! Meet the pros Book Now! PodCast Book Now!" at bounding box center [655, 454] width 810 height 291
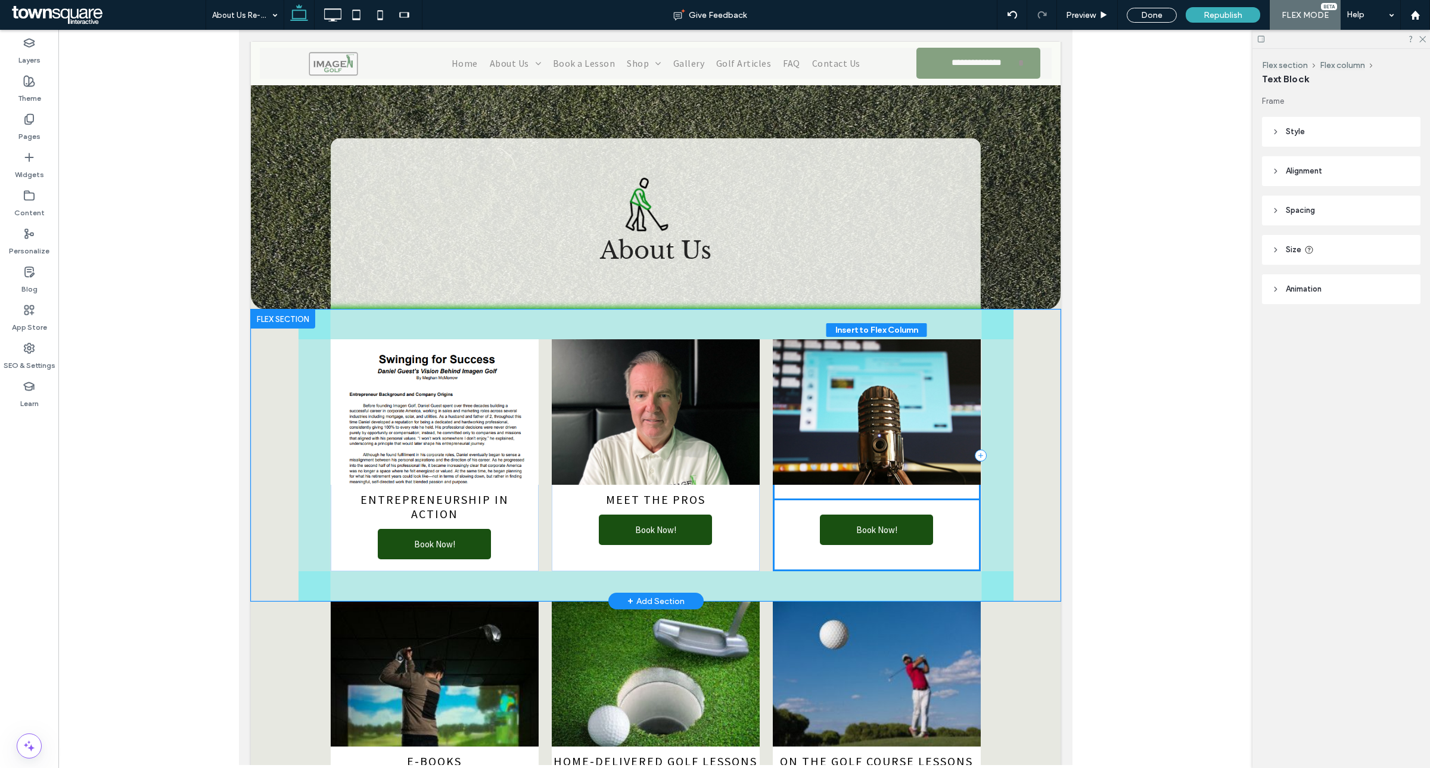
drag, startPoint x: 864, startPoint y: 344, endPoint x: 862, endPoint y: 498, distance: 153.2
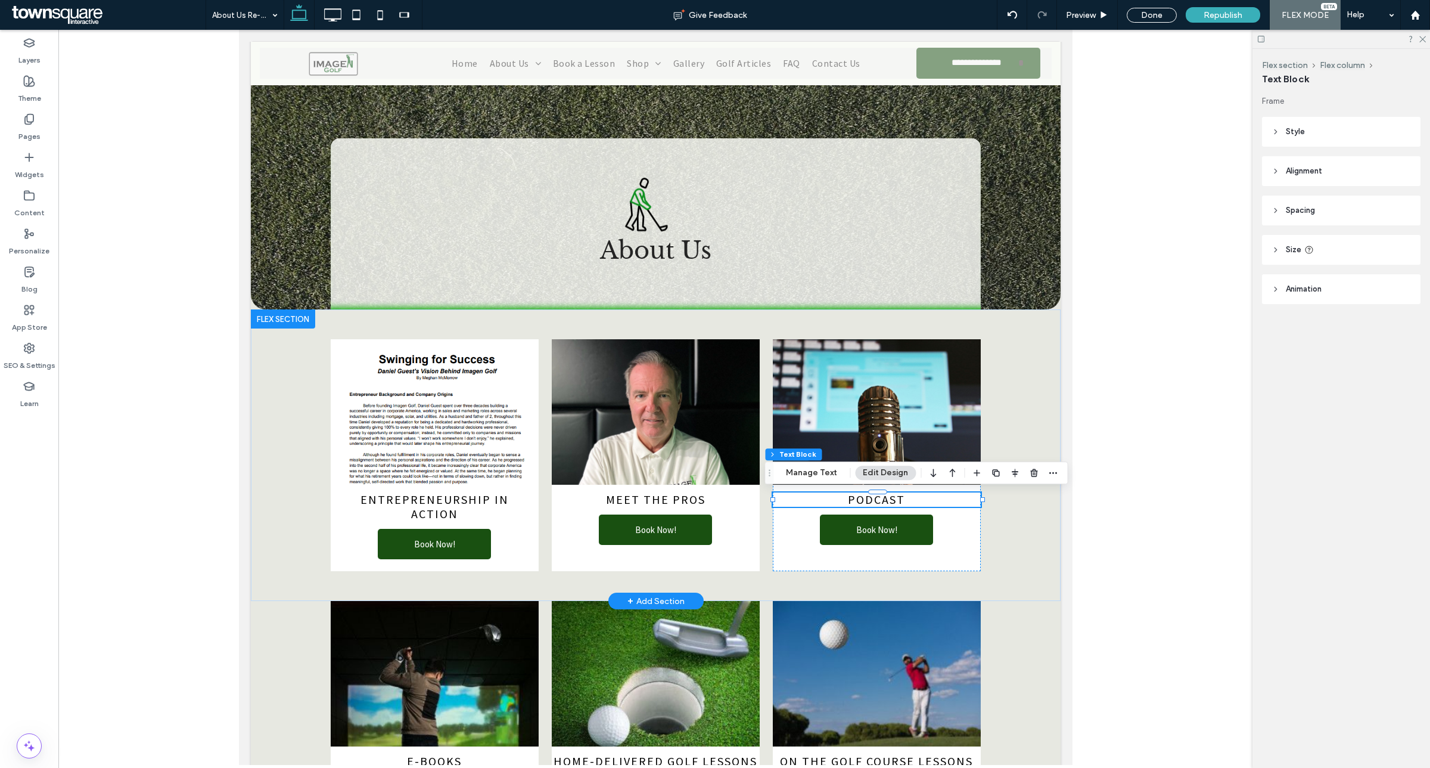
click at [1189, 541] on div at bounding box center [655, 397] width 1194 height 735
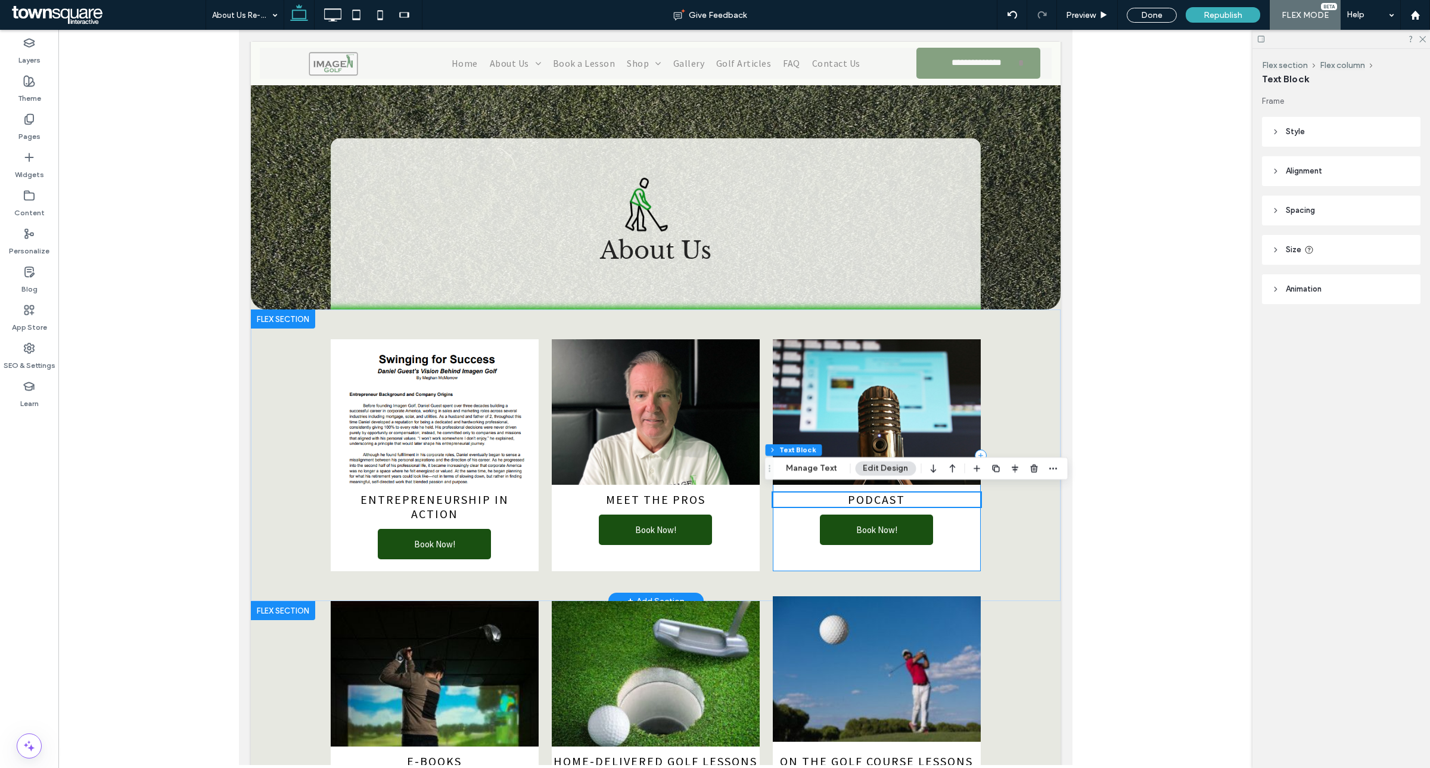
scroll to position [328, 0]
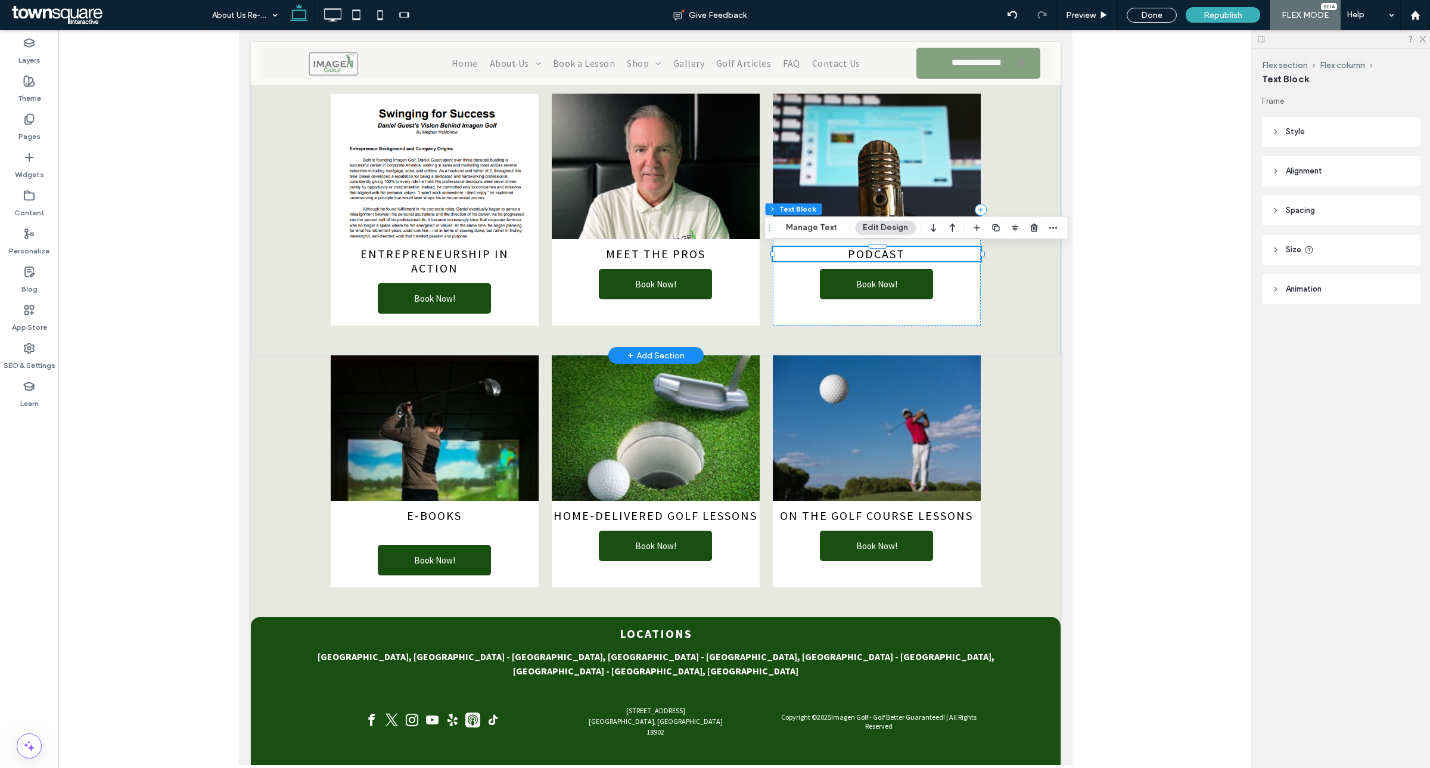
click at [889, 253] on span "PodCast" at bounding box center [876, 253] width 57 height 15
click at [889, 252] on span "*******" at bounding box center [875, 254] width 33 height 12
type input "**********"
type input "**"
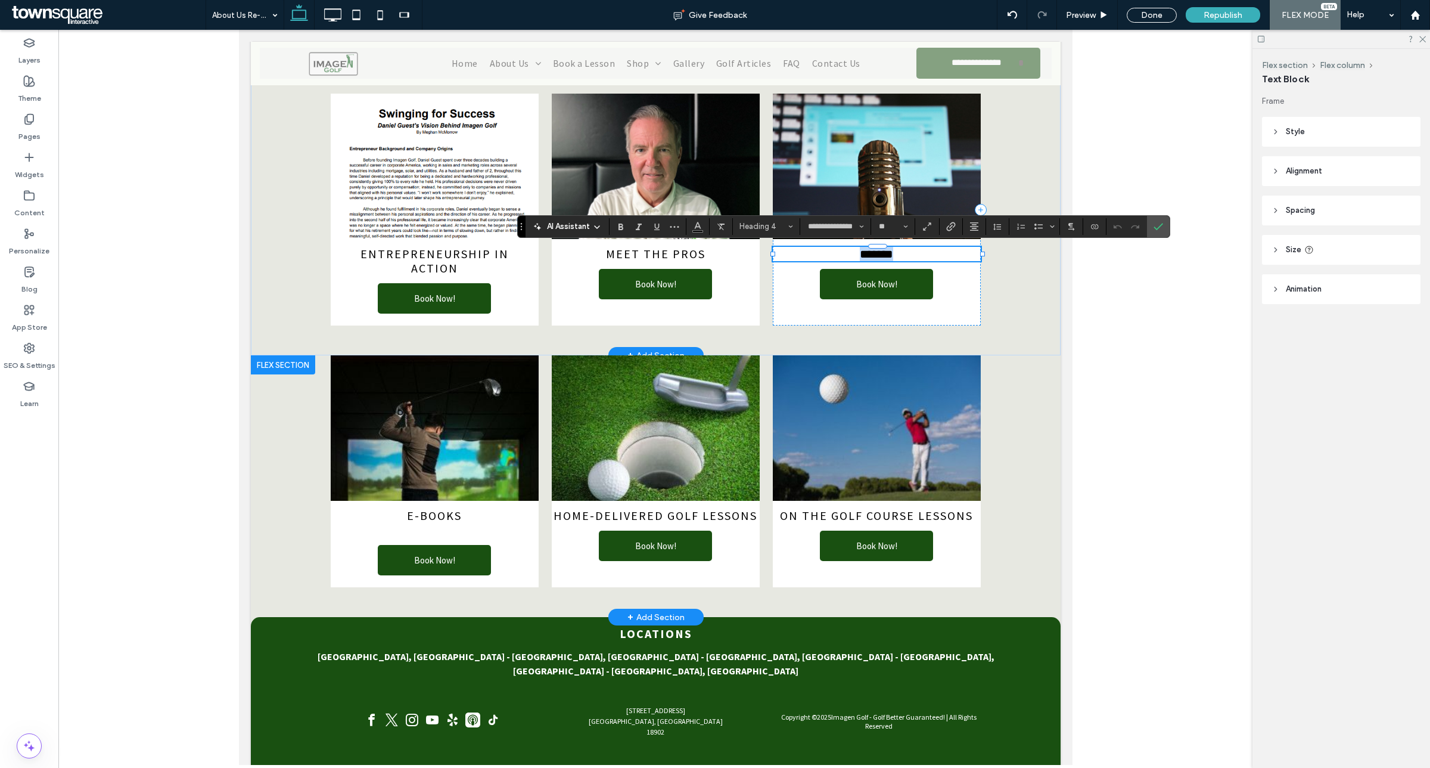
copy span "*******"
click at [675, 517] on span "Home-Delivered Golf Lessons" at bounding box center [655, 515] width 204 height 15
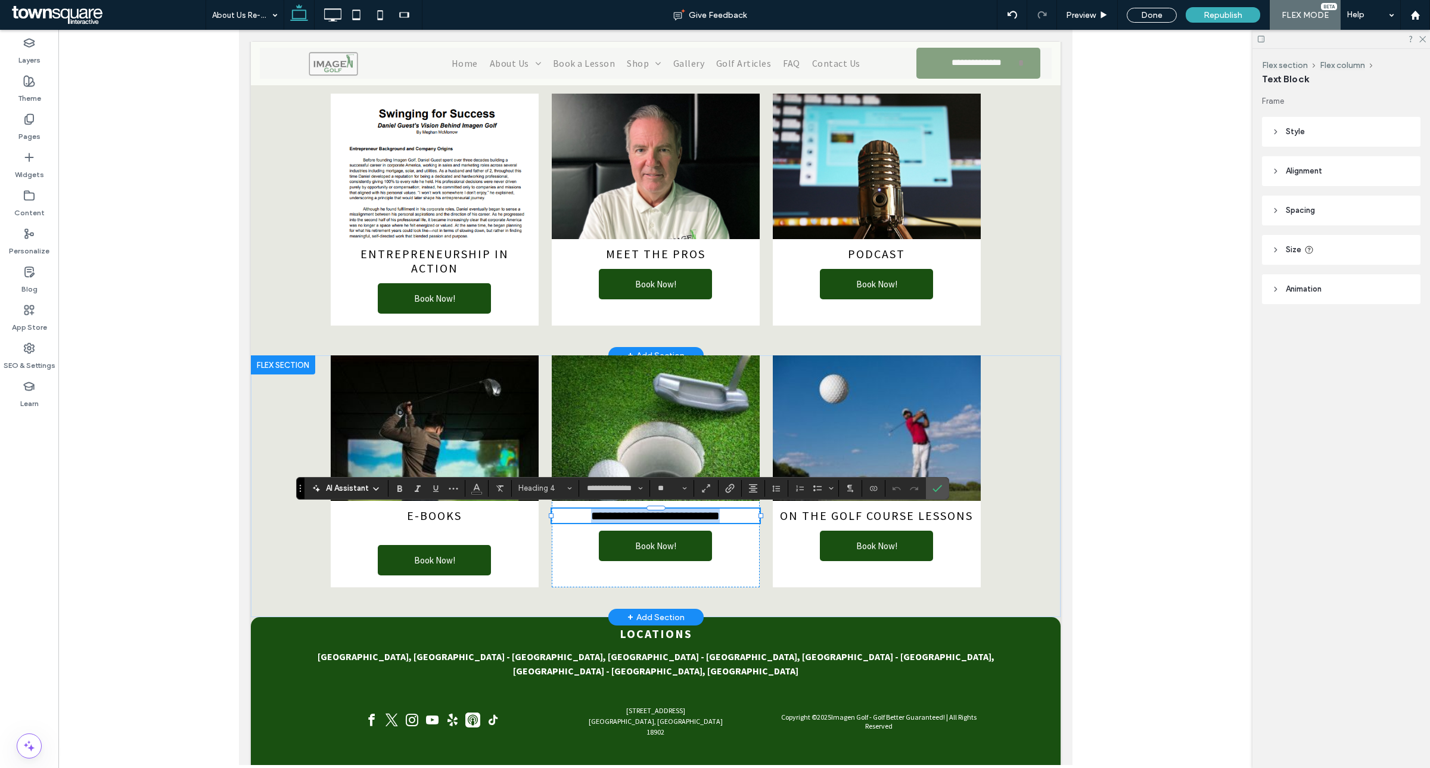
click at [675, 517] on span "**********" at bounding box center [655, 516] width 129 height 12
paste div
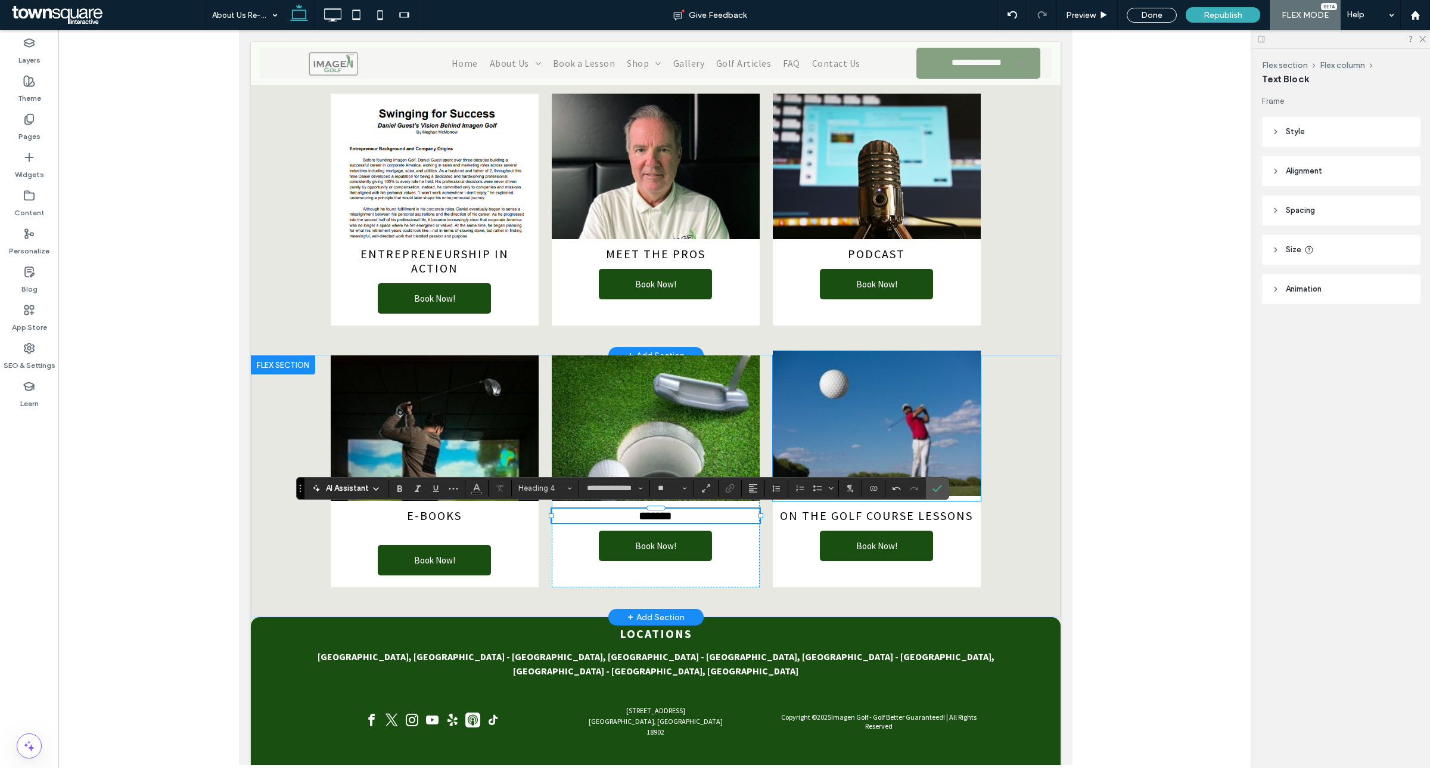
click at [924, 395] on img at bounding box center [876, 422] width 208 height 145
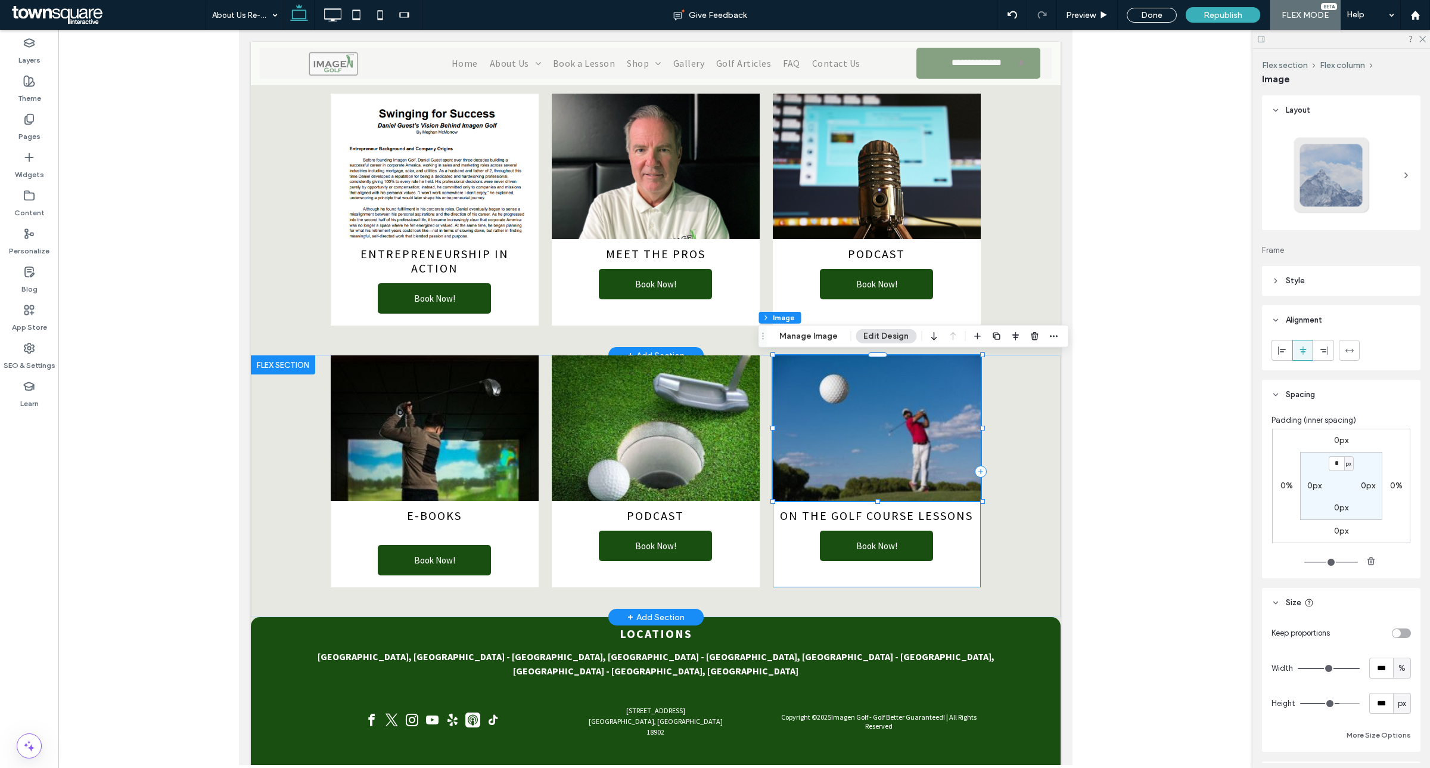
click at [956, 547] on div "On the Golf Course Lessons Book Now!" at bounding box center [876, 471] width 208 height 232
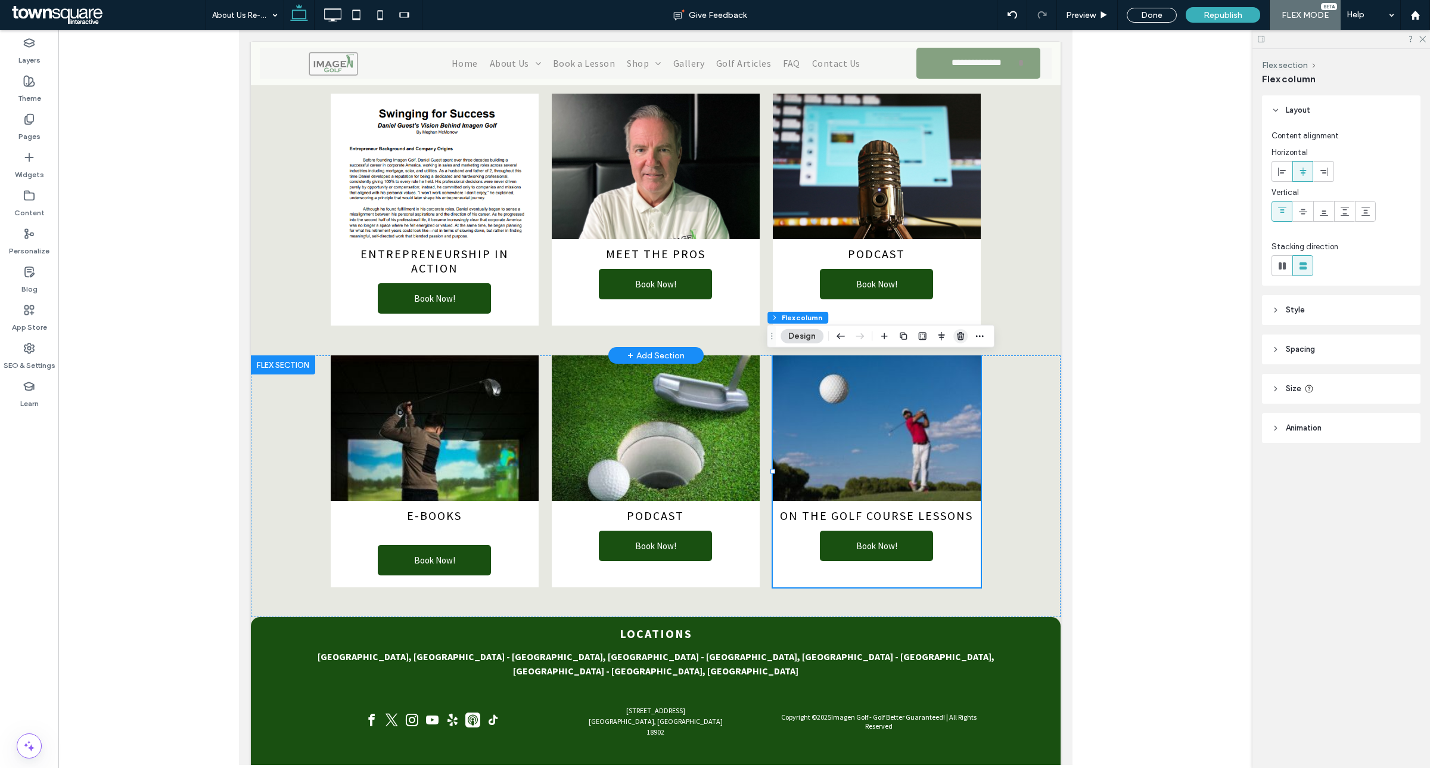
click at [957, 334] on icon "button" at bounding box center [961, 336] width 10 height 10
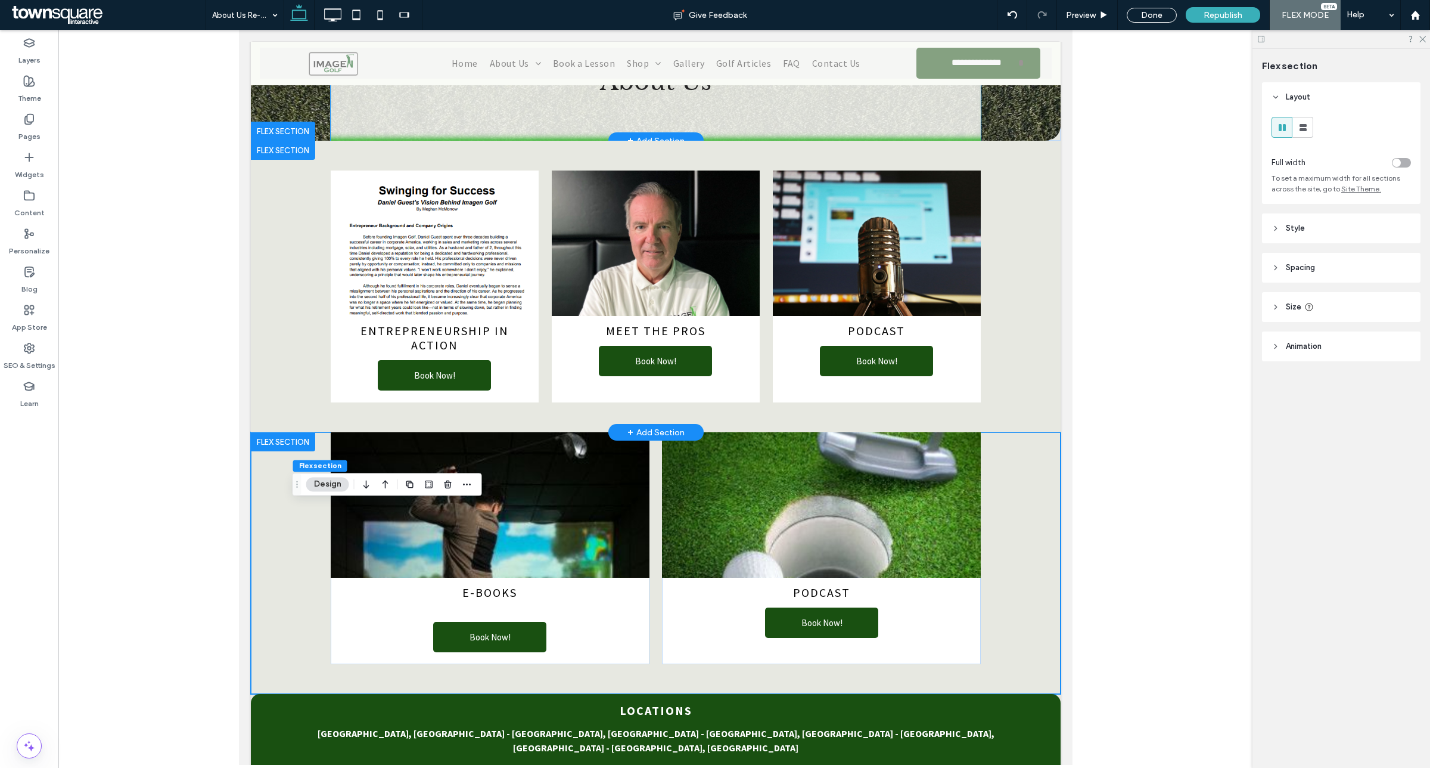
scroll to position [104, 0]
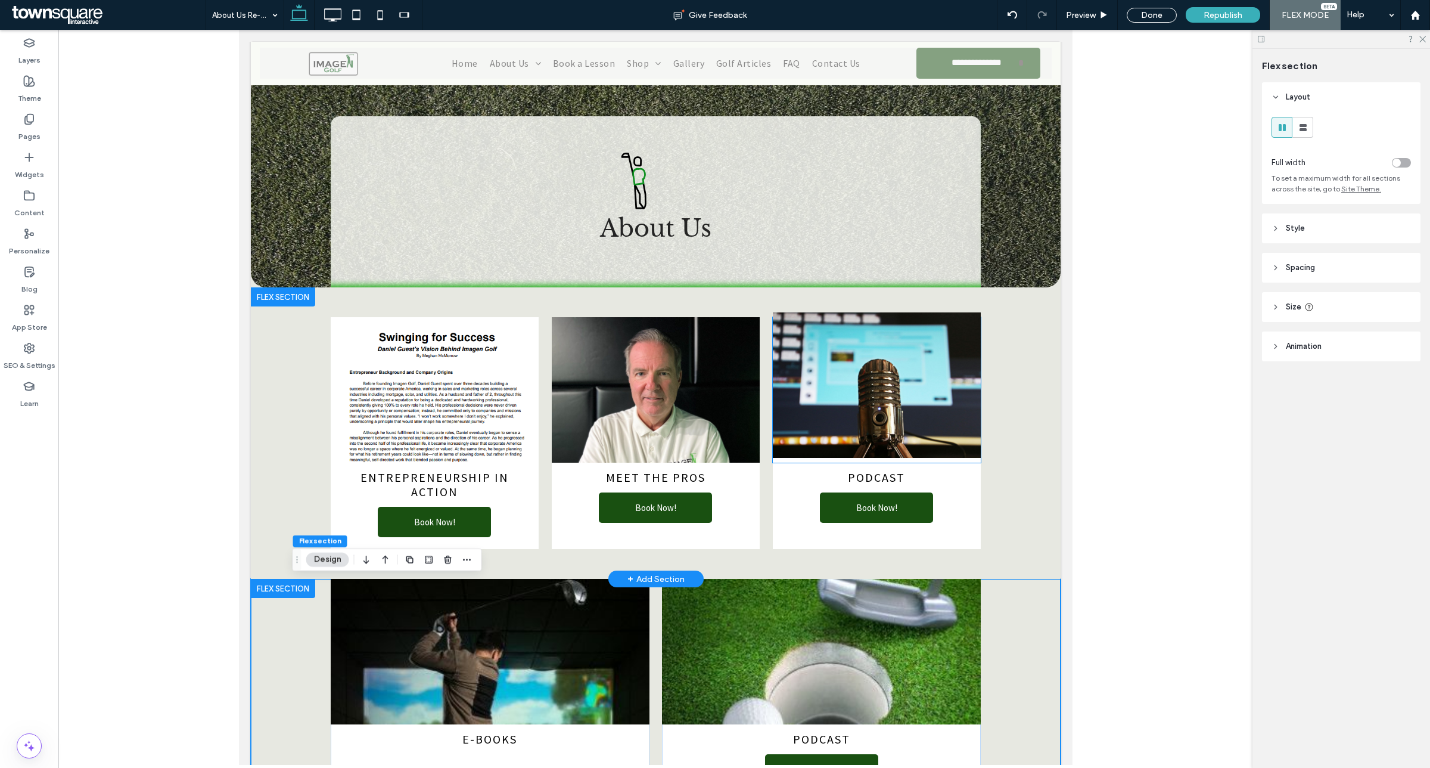
click at [920, 425] on img at bounding box center [876, 384] width 208 height 145
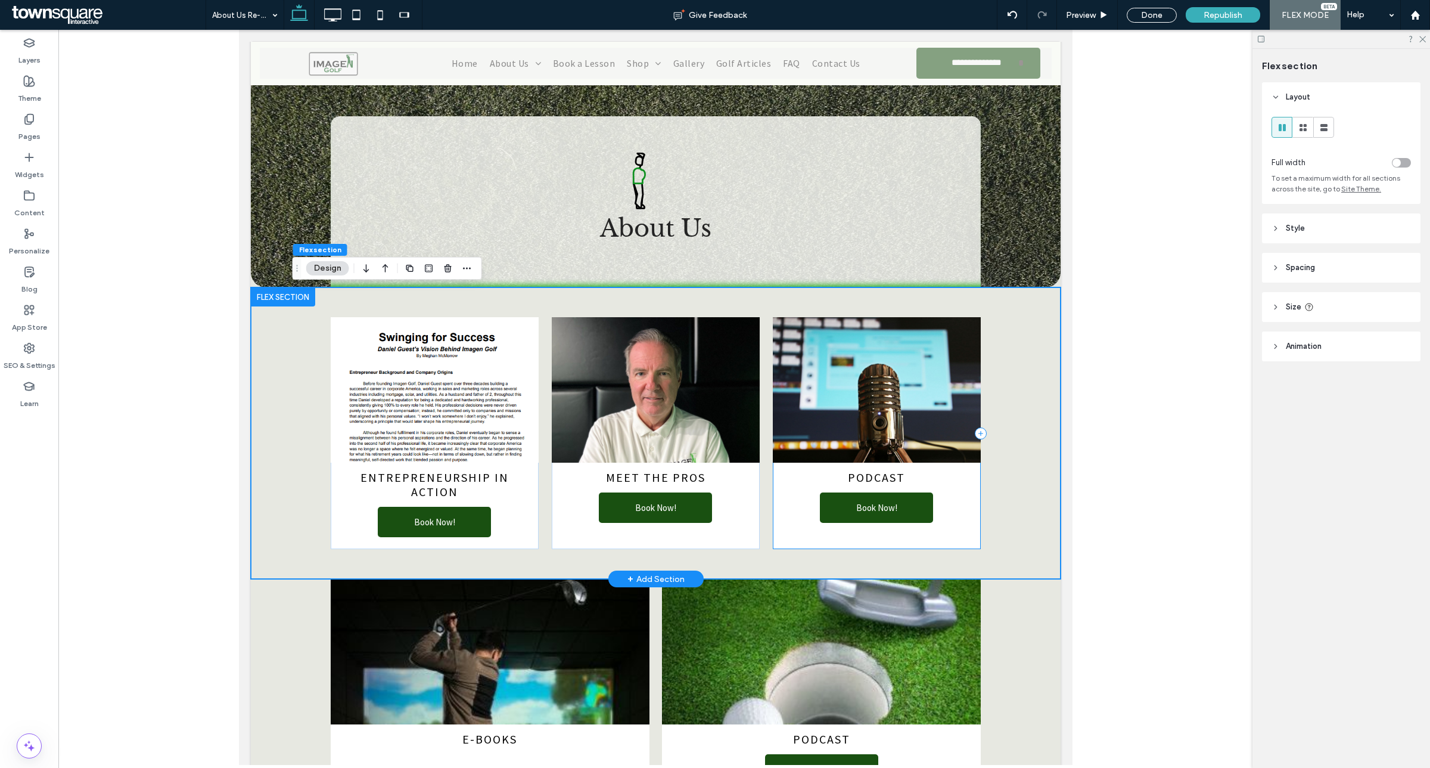
click at [948, 495] on div "PodCast Book Now!" at bounding box center [876, 433] width 208 height 232
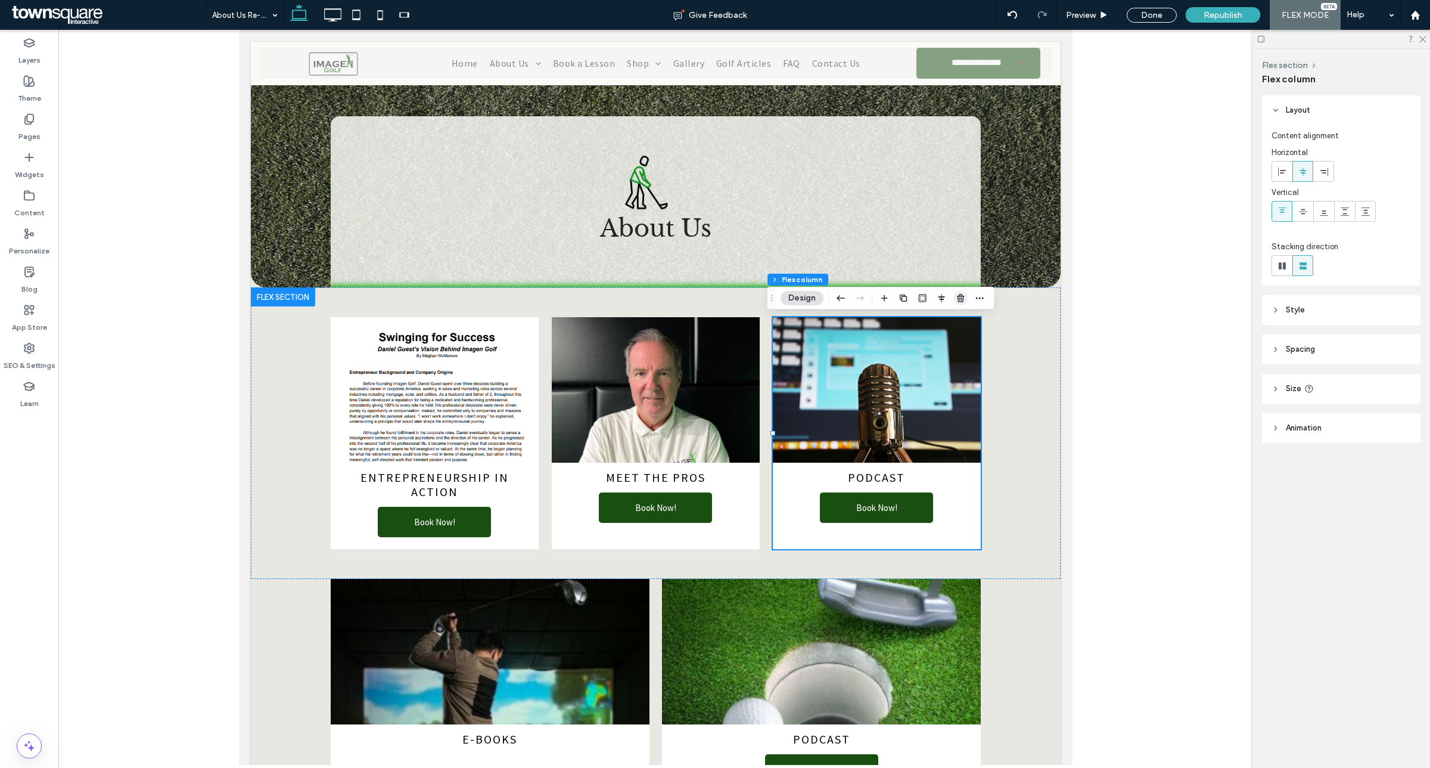
drag, startPoint x: 960, startPoint y: 303, endPoint x: 686, endPoint y: 319, distance: 274.1
click at [960, 303] on span "button" at bounding box center [961, 298] width 14 height 14
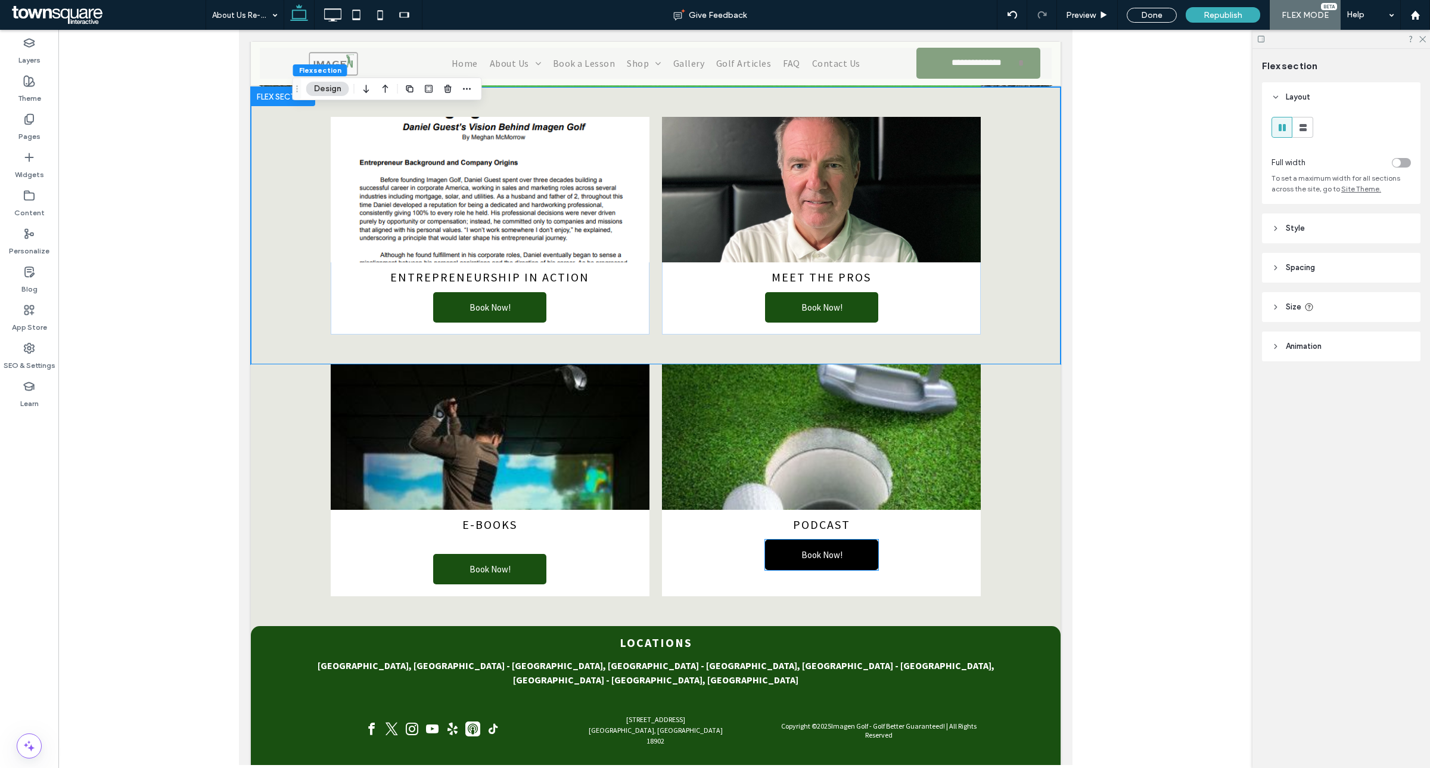
scroll to position [313, 0]
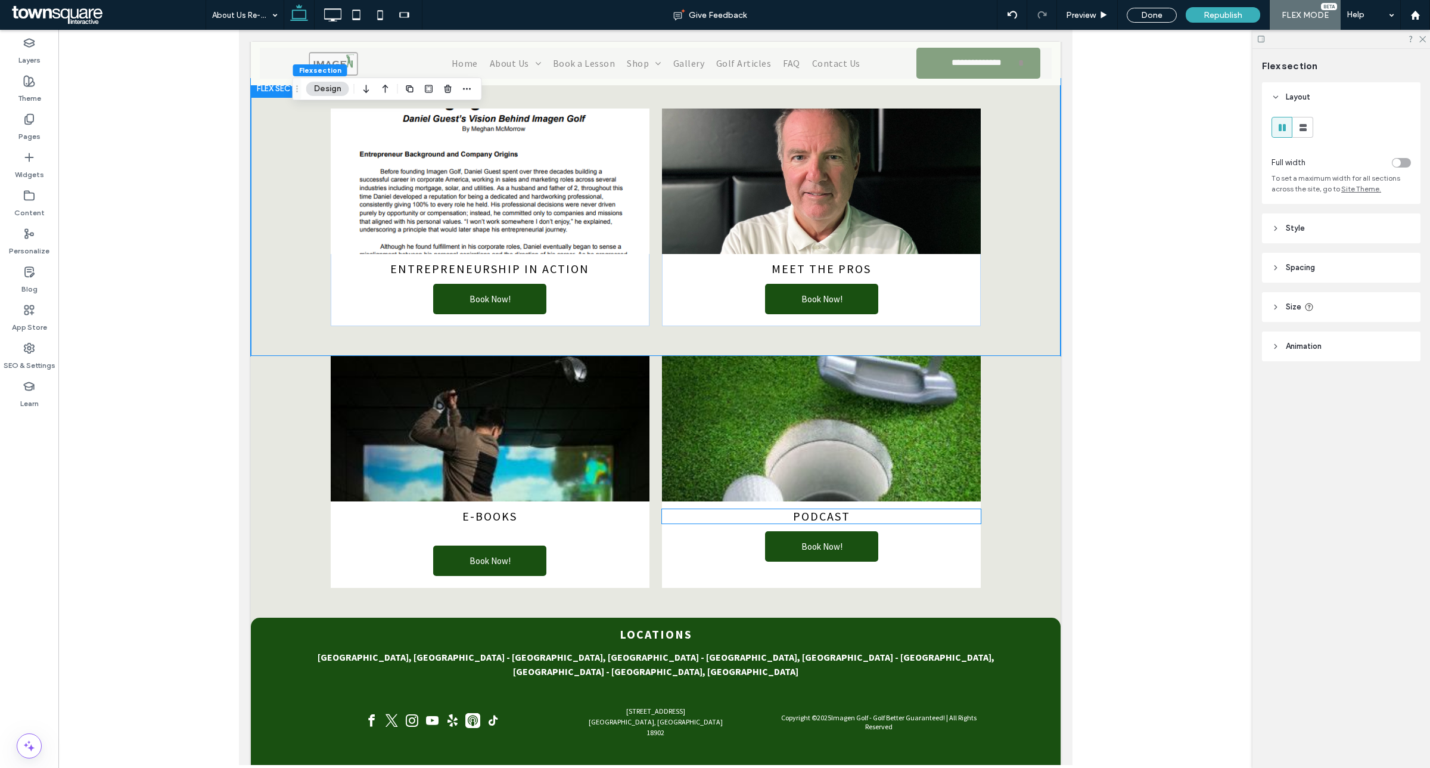
click at [793, 513] on span "PodCast" at bounding box center [821, 515] width 57 height 15
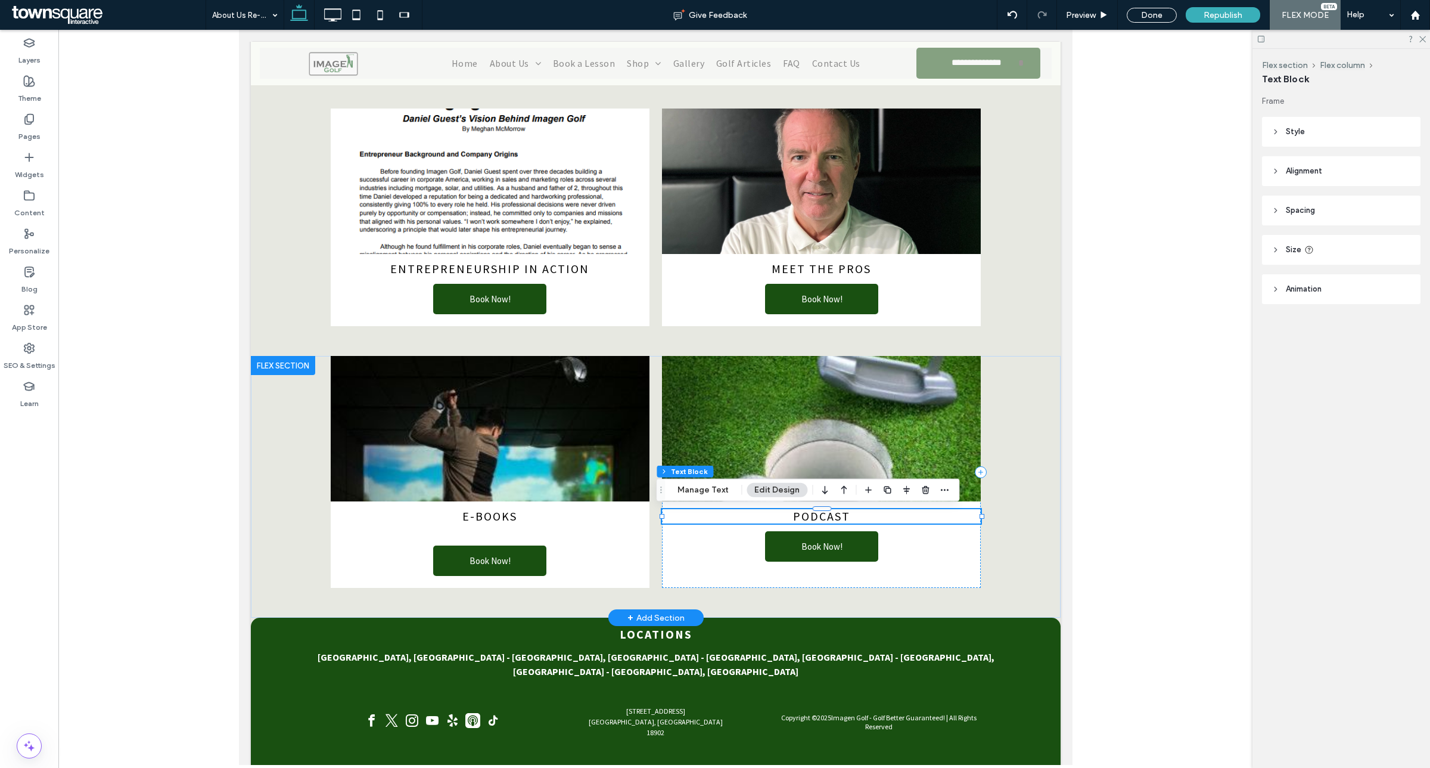
click at [820, 513] on span "PodCast" at bounding box center [821, 515] width 57 height 15
click at [820, 513] on span "*******" at bounding box center [821, 516] width 33 height 12
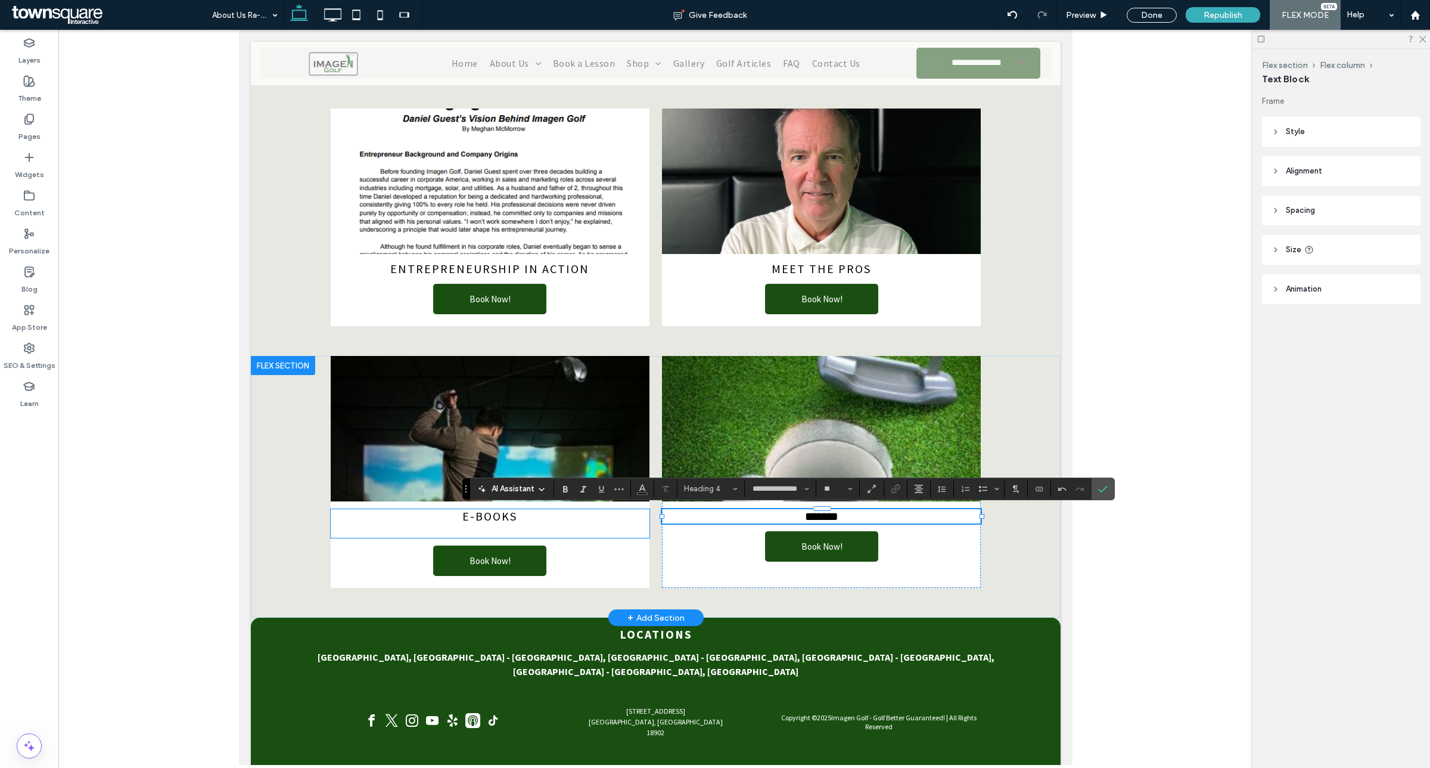
click at [507, 522] on span "E-Books" at bounding box center [489, 515] width 55 height 15
click at [507, 522] on div "E-Books ﻿" at bounding box center [489, 523] width 319 height 29
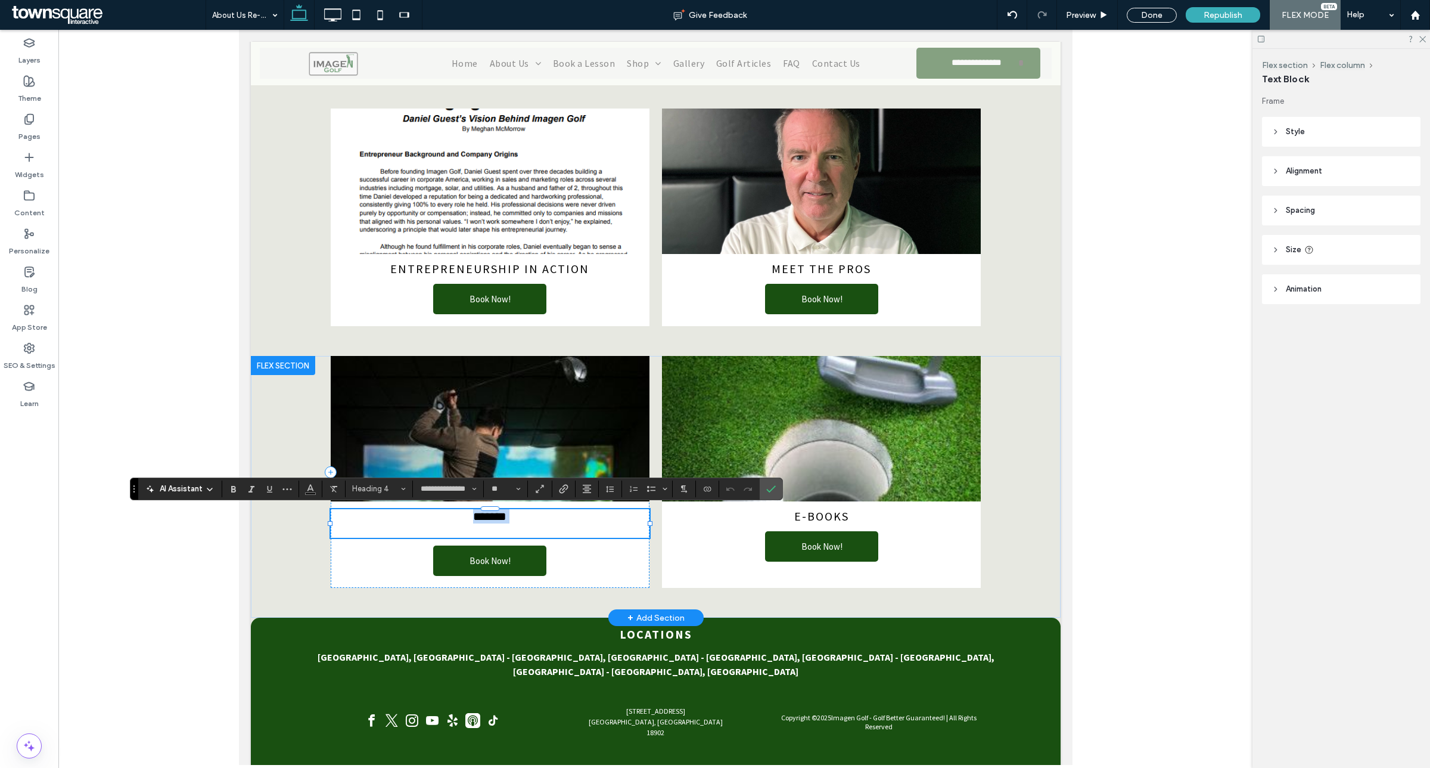
click at [506, 520] on span "*******" at bounding box center [489, 516] width 33 height 12
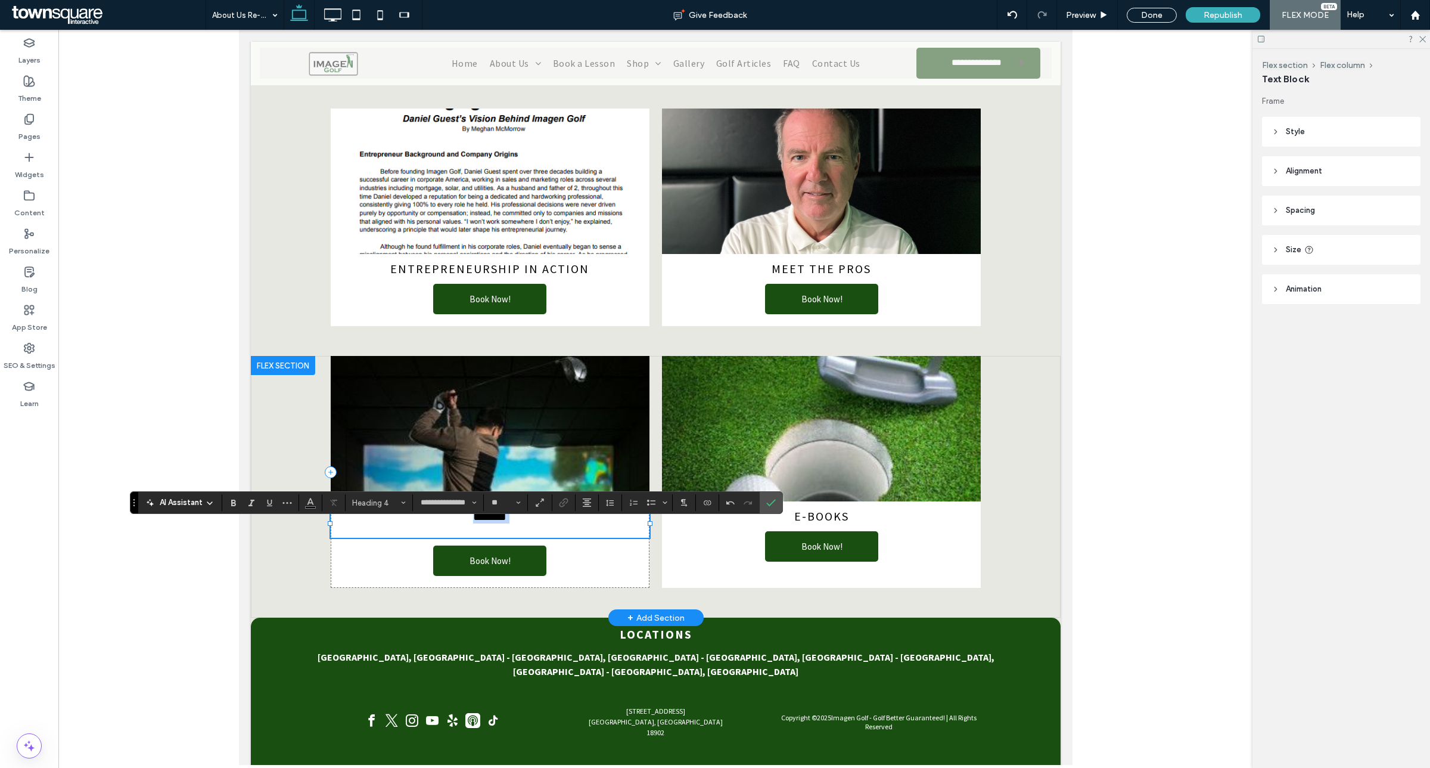
scroll to position [299, 0]
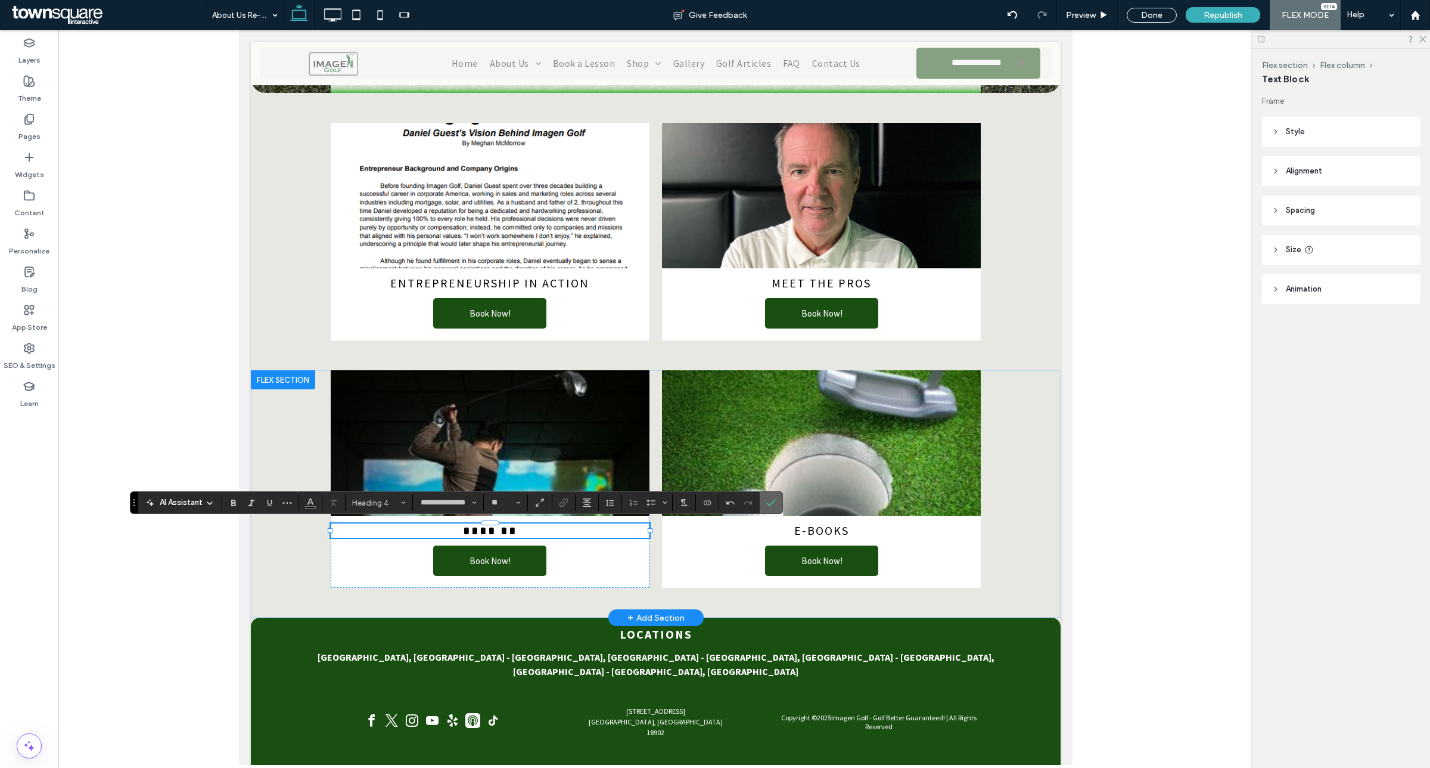
click at [766, 505] on label "Confirm" at bounding box center [771, 502] width 18 height 21
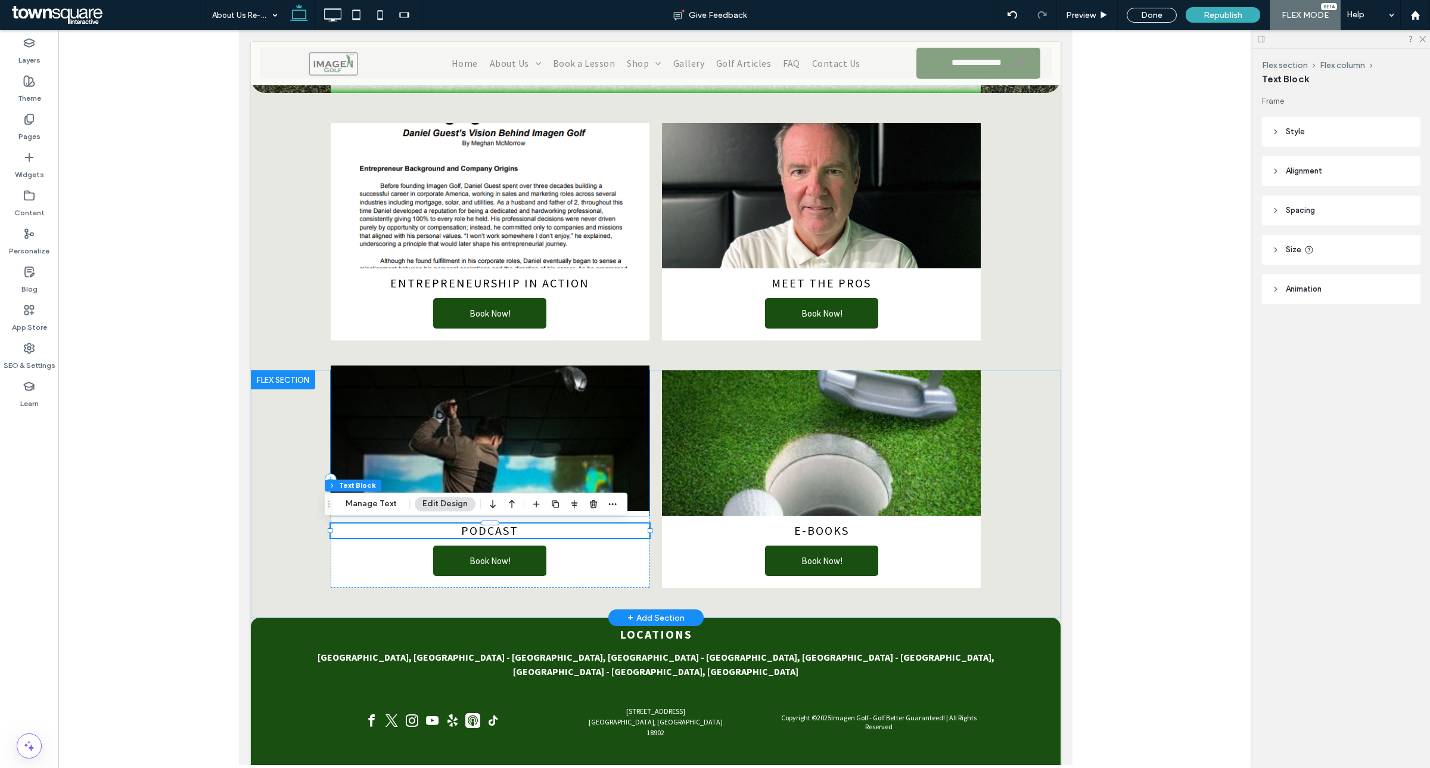
click at [506, 416] on img at bounding box center [489, 437] width 319 height 145
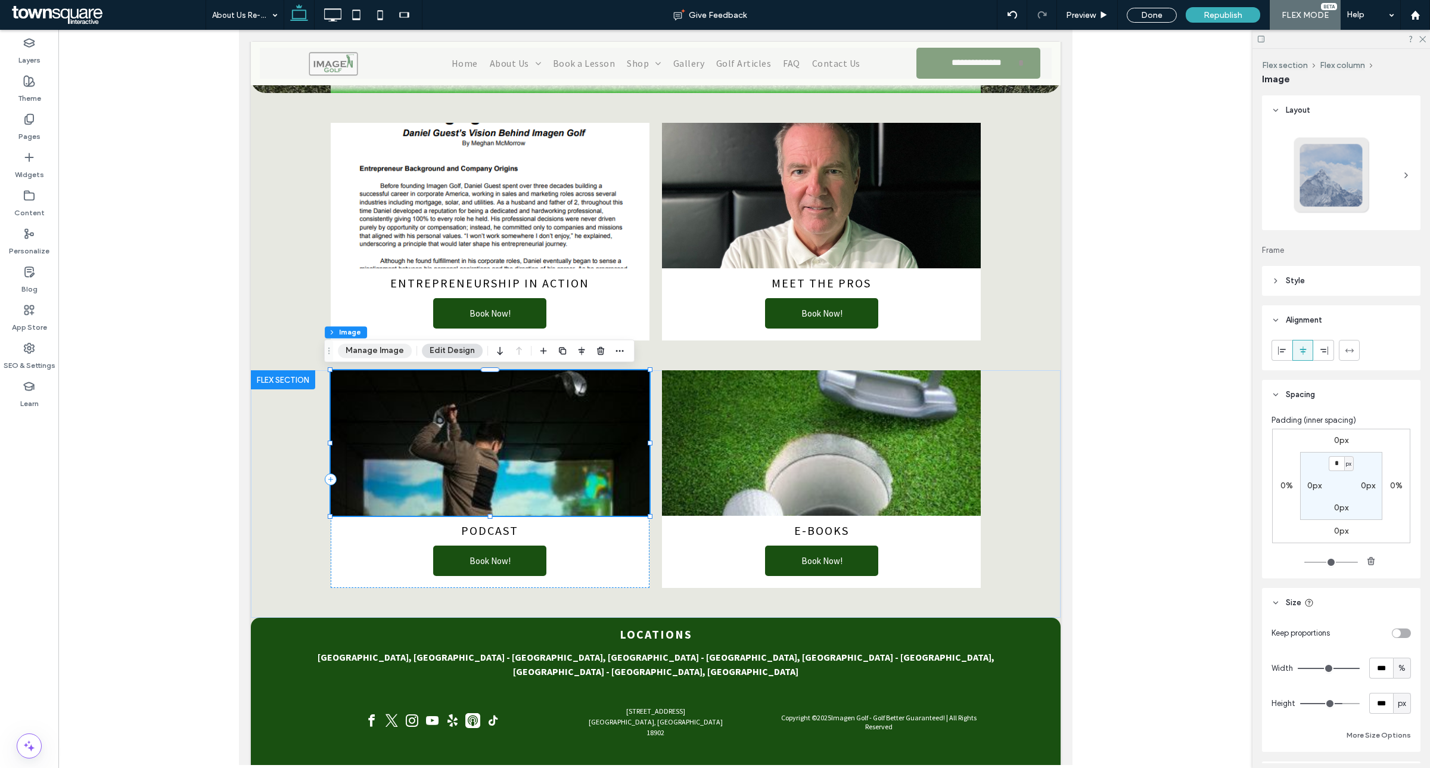
click at [378, 344] on button "Manage Image" at bounding box center [375, 350] width 74 height 14
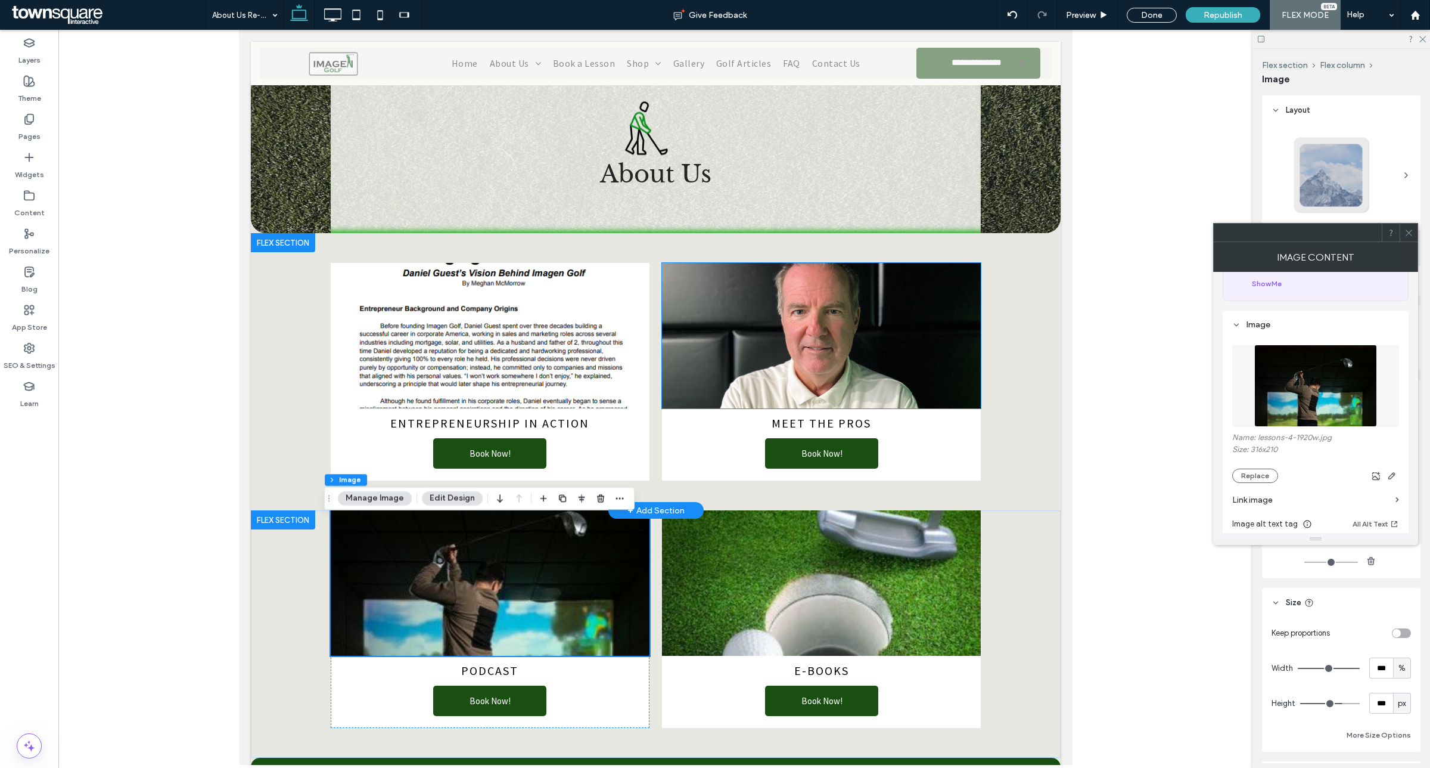
scroll to position [150, 0]
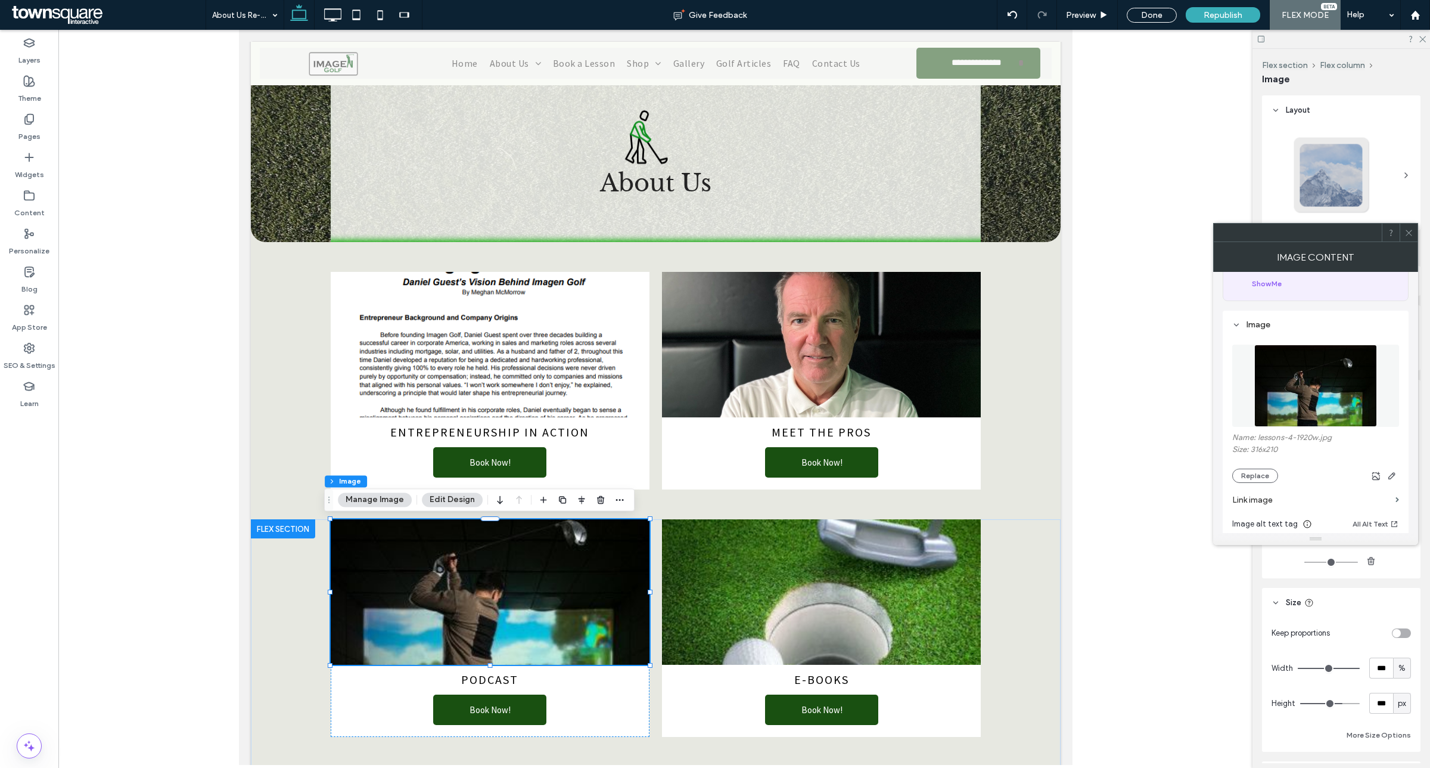
click at [1265, 483] on button "Replace" at bounding box center [1256, 475] width 46 height 14
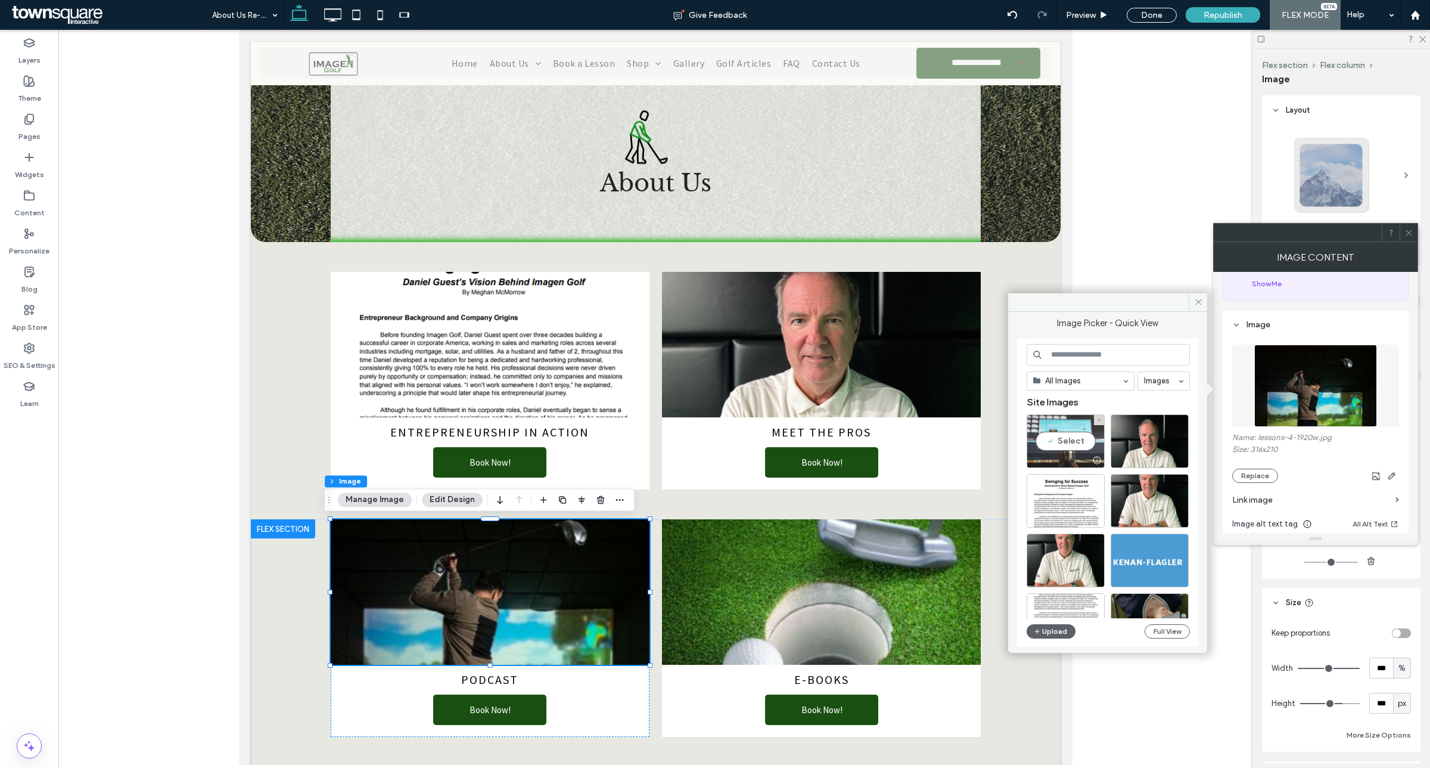
click at [1050, 445] on div "Select" at bounding box center [1066, 441] width 78 height 54
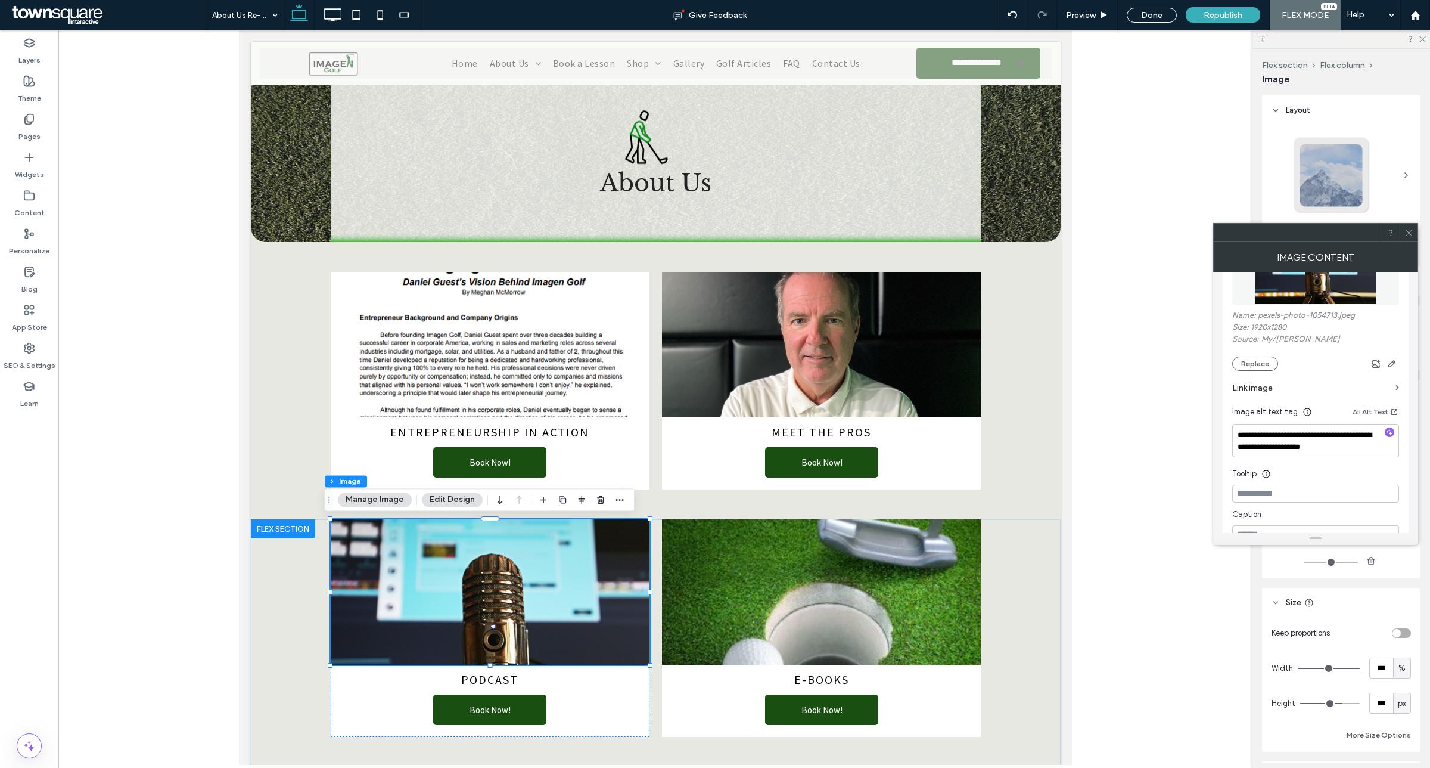
scroll to position [194, 0]
click at [1392, 368] on use "button" at bounding box center [1392, 365] width 7 height 7
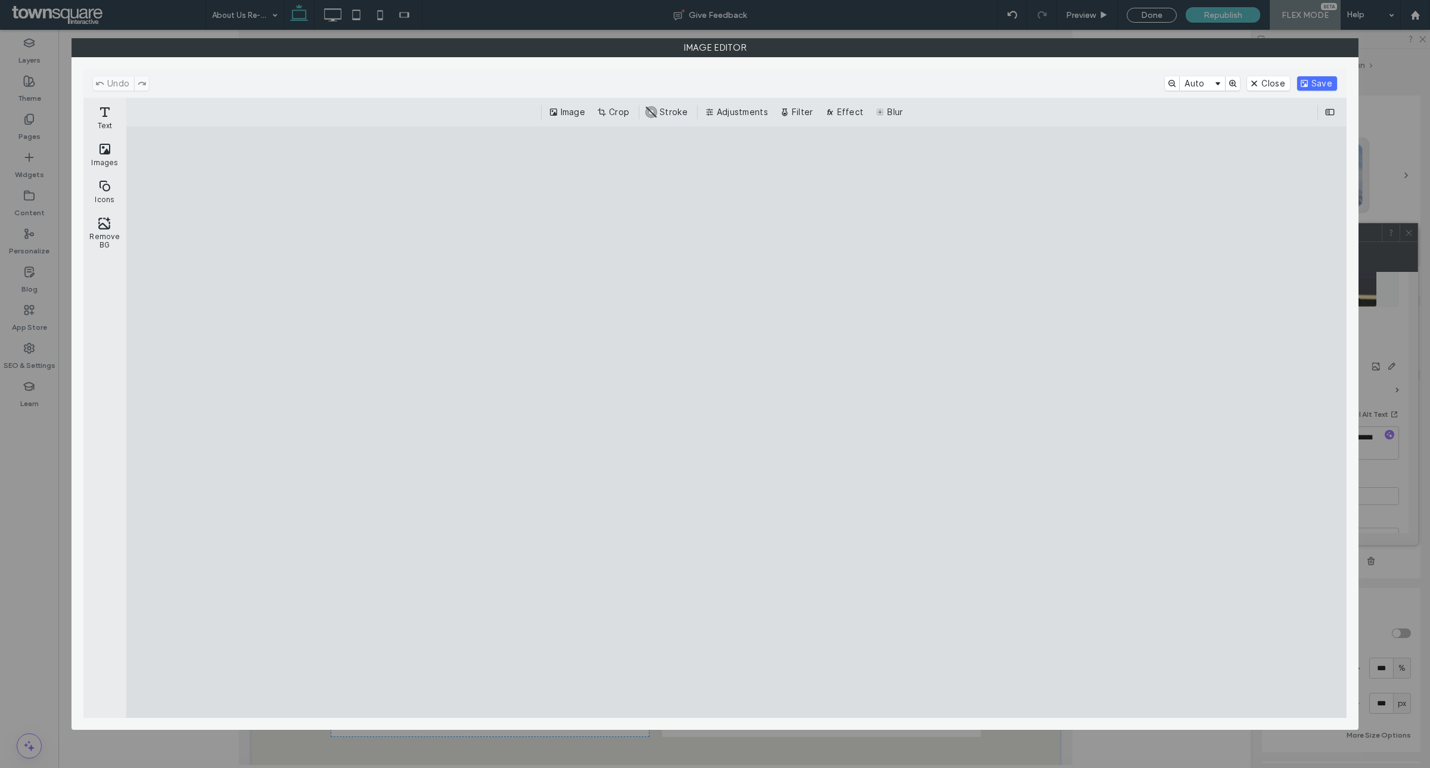
click at [610, 116] on button "Crop" at bounding box center [614, 112] width 39 height 14
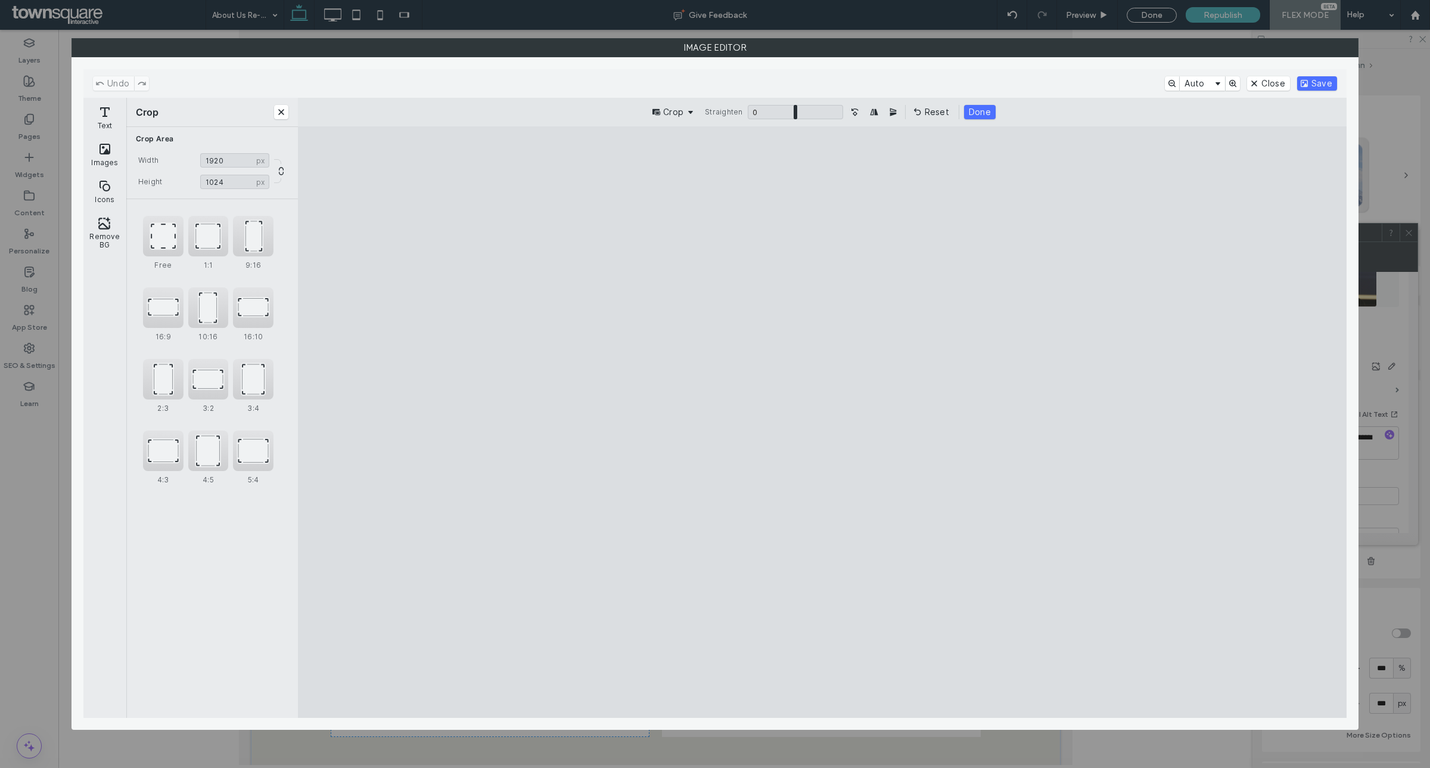
type input "****"
drag, startPoint x: 824, startPoint y: 189, endPoint x: 837, endPoint y: 290, distance: 102.2
click at [823, 422] on cesdk-canvas "Editor canvas" at bounding box center [823, 422] width 0 height 0
click at [1307, 79] on button "Save" at bounding box center [1318, 83] width 40 height 14
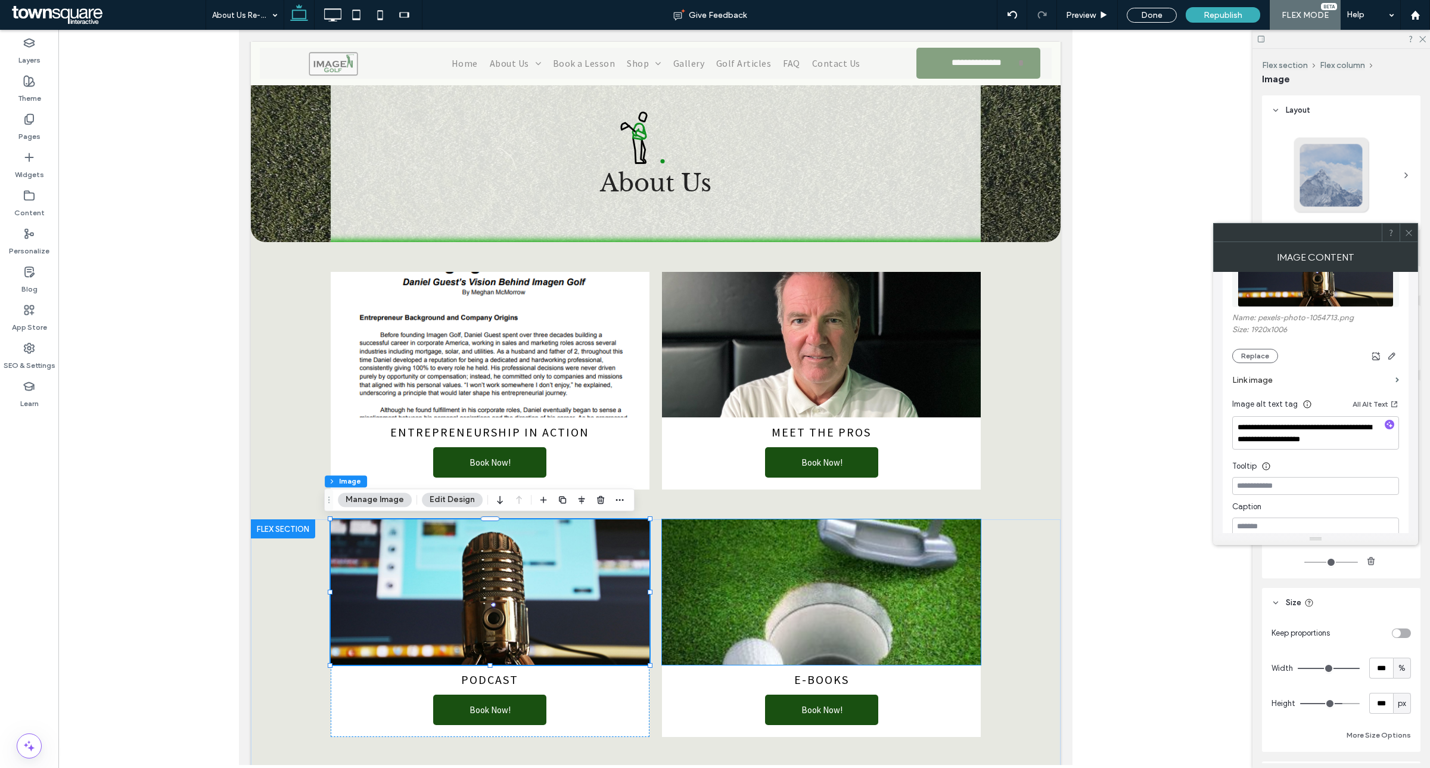
drag, startPoint x: 814, startPoint y: 619, endPoint x: 848, endPoint y: 610, distance: 35.7
click at [814, 619] on img at bounding box center [821, 591] width 319 height 145
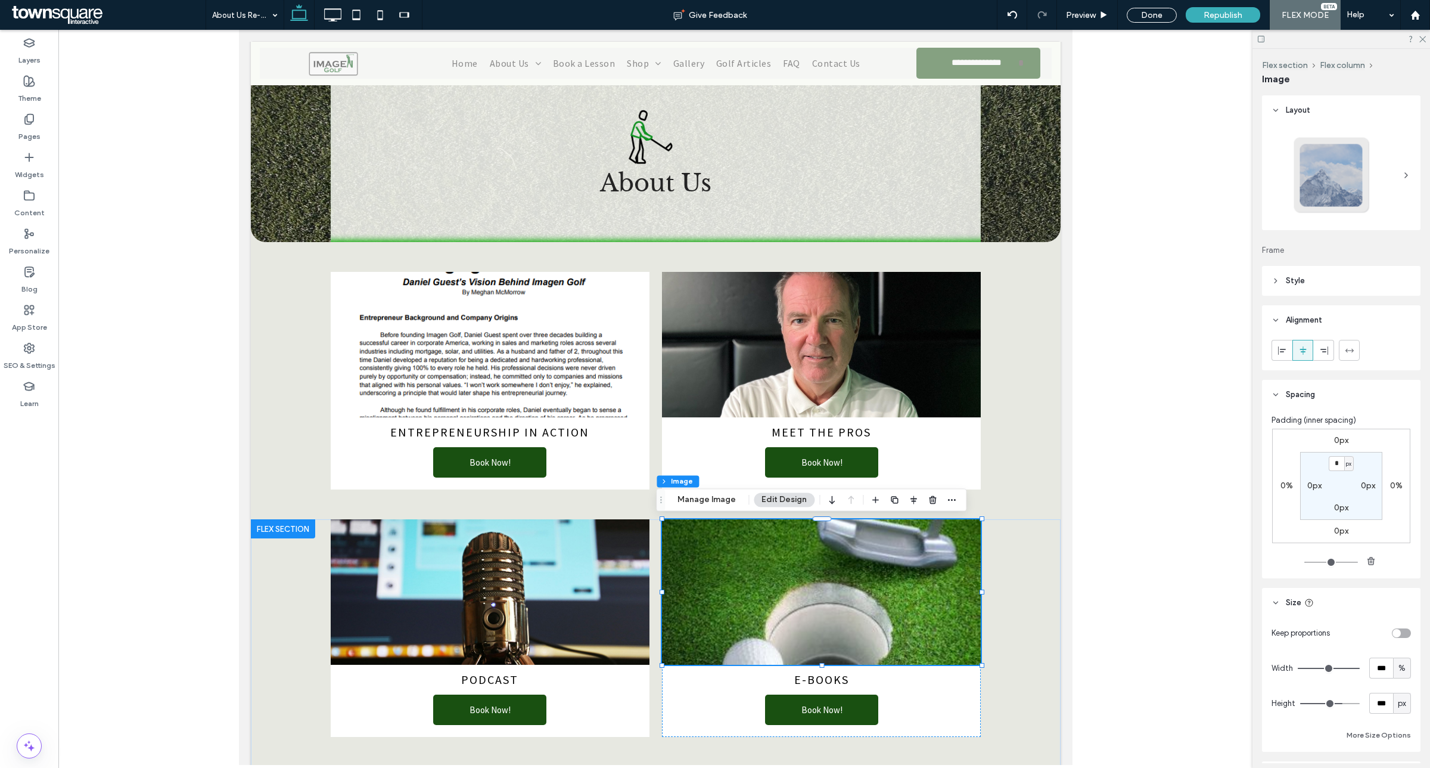
click at [715, 510] on div "Flex section Flex column Image Manage Image Edit Design" at bounding box center [811, 499] width 311 height 23
click at [714, 504] on button "Manage Image" at bounding box center [707, 499] width 74 height 14
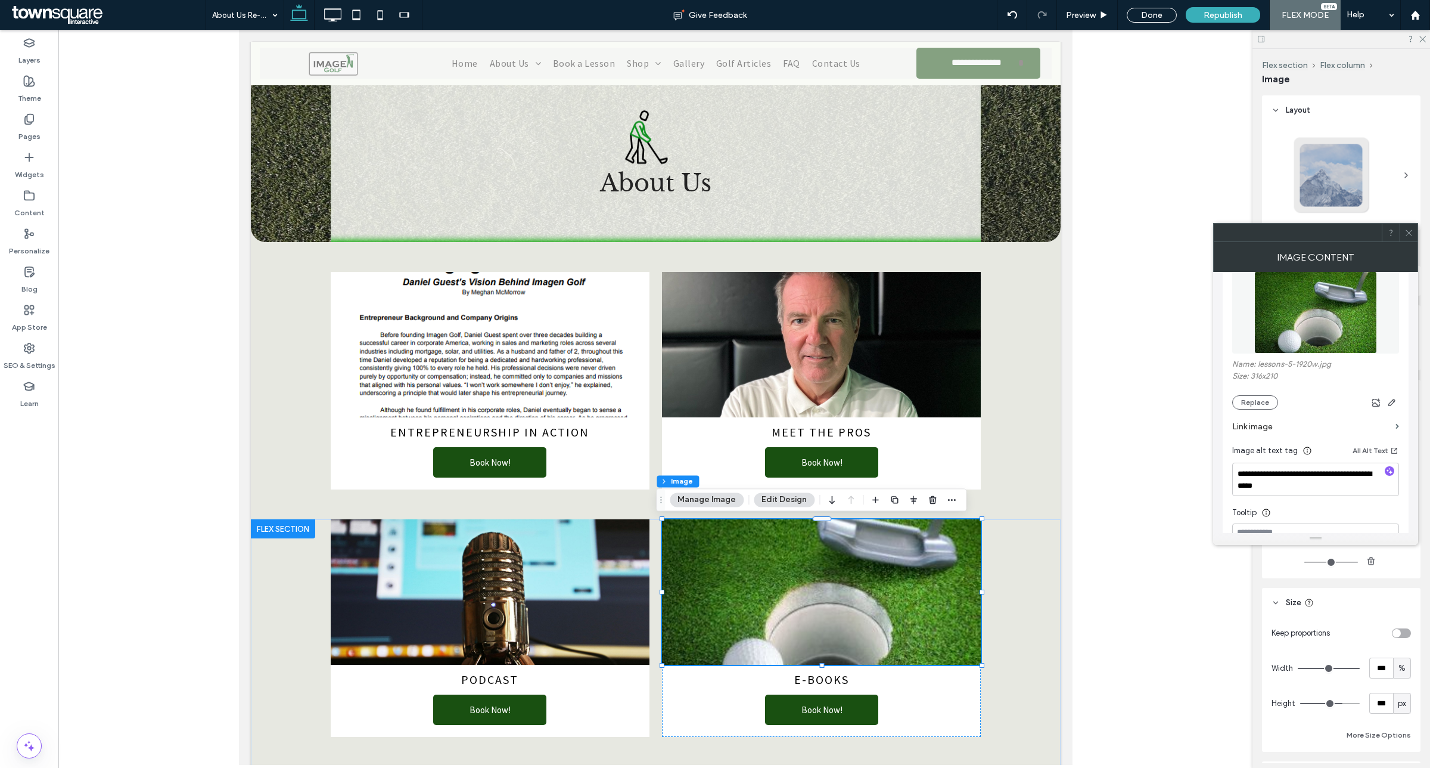
scroll to position [149, 0]
click at [1253, 408] on button "Replace" at bounding box center [1256, 401] width 46 height 14
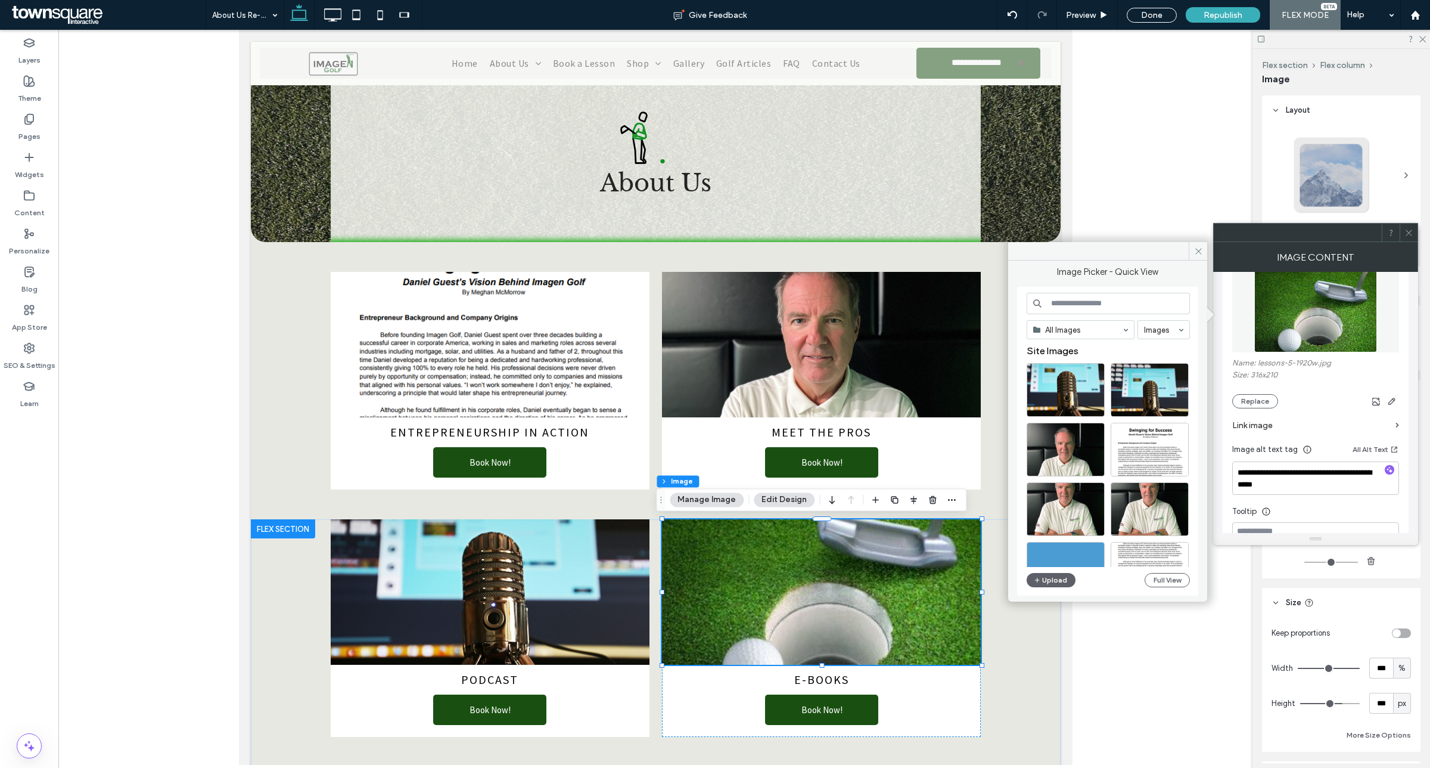
click at [1085, 290] on div "All Images Images Site Images Upload Full View" at bounding box center [1107, 441] width 181 height 309
click at [1088, 294] on input at bounding box center [1108, 303] width 163 height 21
type input "*******"
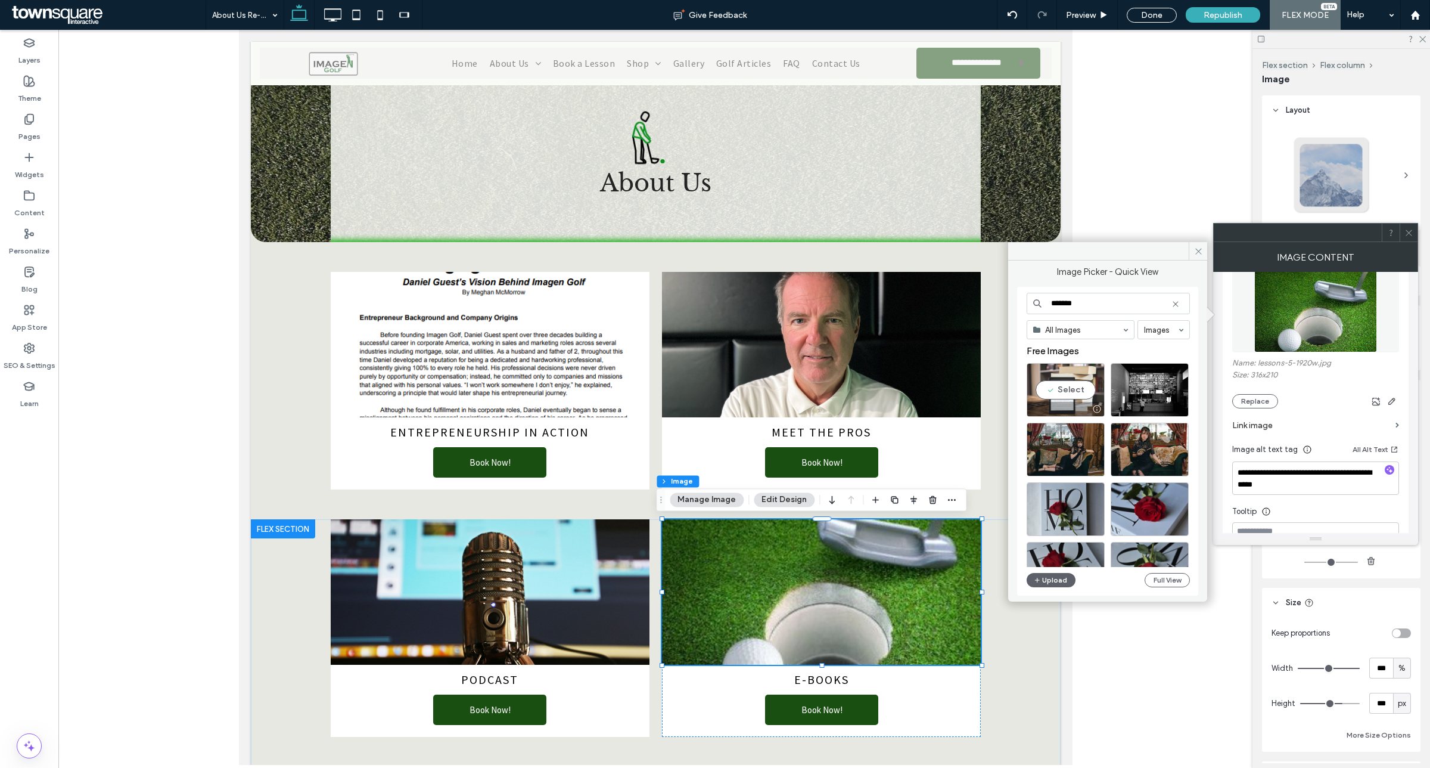
click at [1079, 391] on div "Select" at bounding box center [1066, 390] width 78 height 54
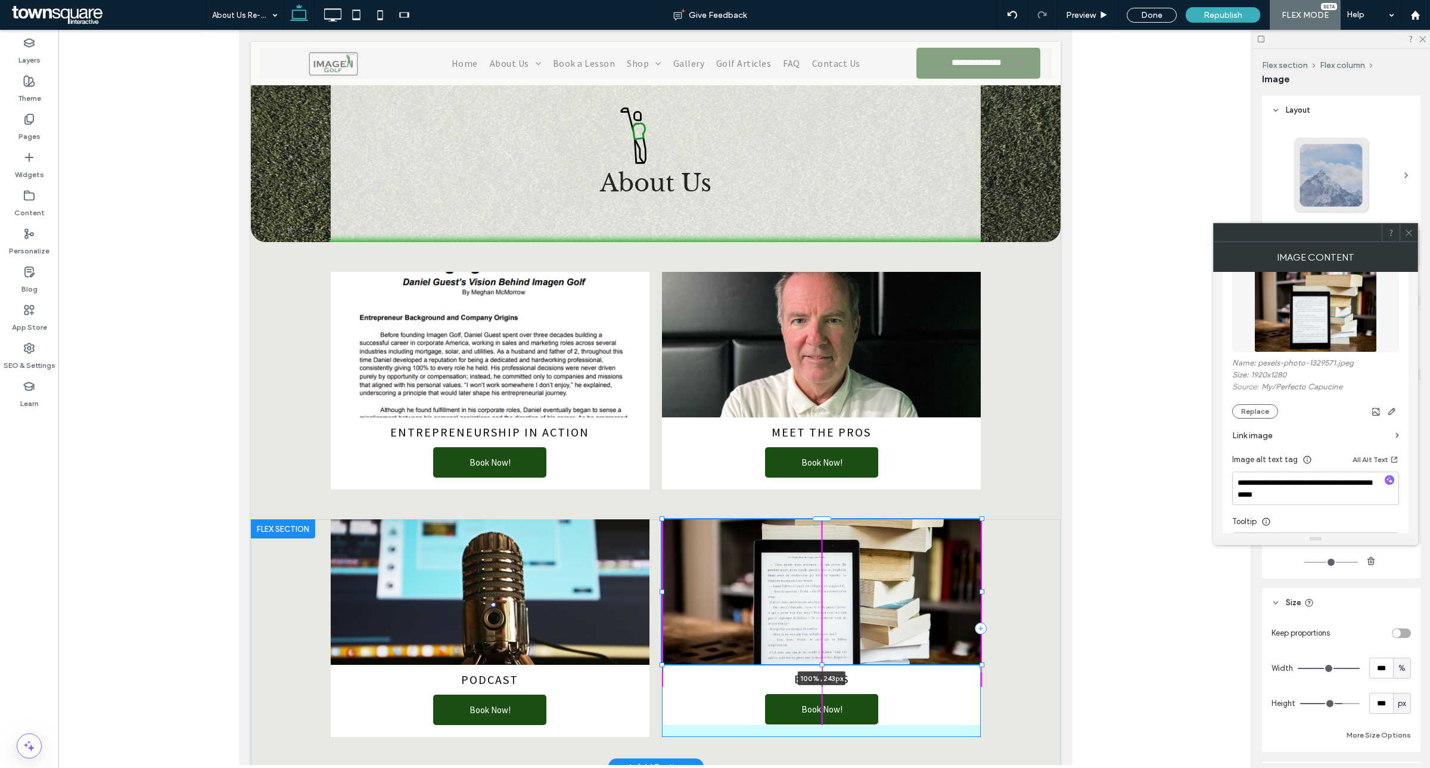
click at [819, 665] on div "Podcast ﻿ Book Now! 100% , 243px E-Books ﻿ Book Now!" at bounding box center [655, 642] width 715 height 247
type input "***"
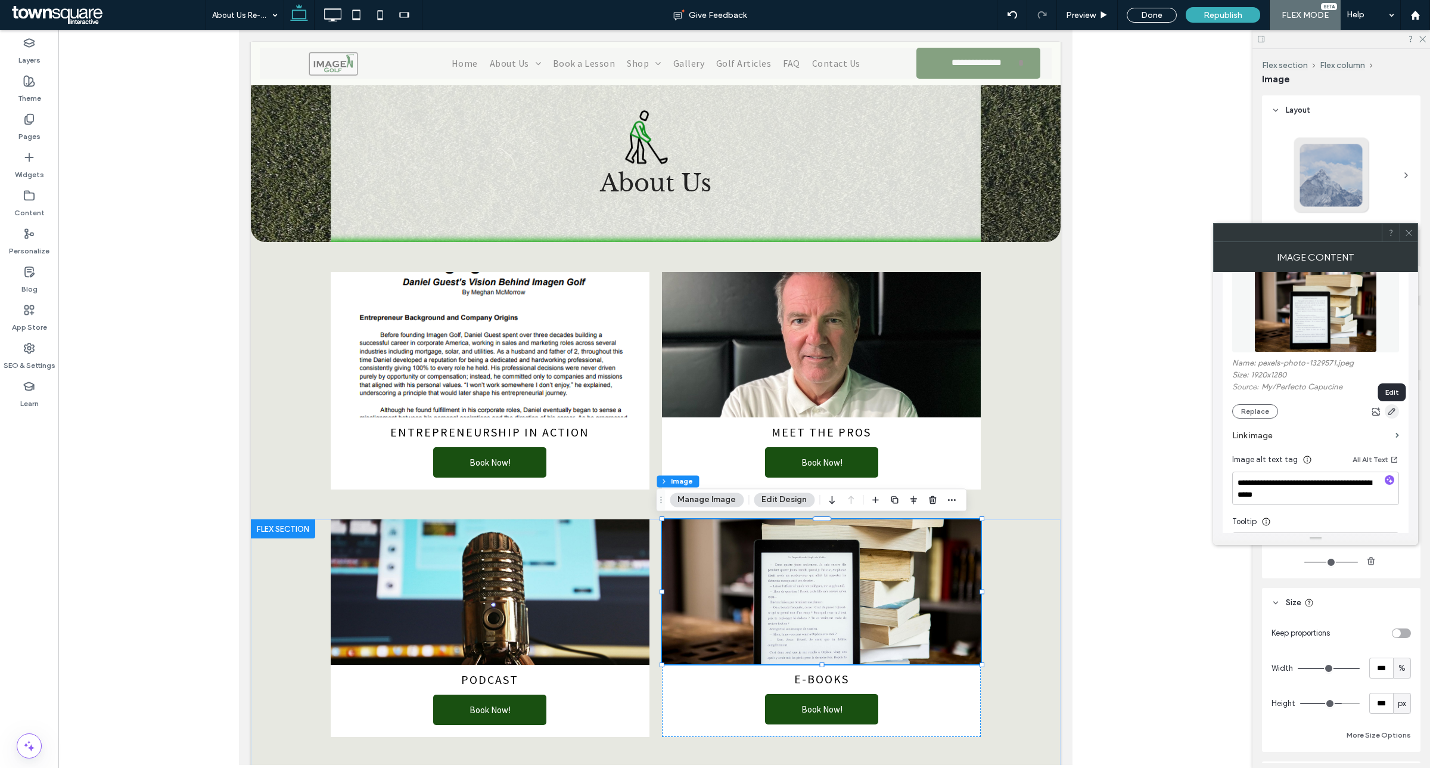
click at [1393, 413] on use "button" at bounding box center [1392, 411] width 7 height 7
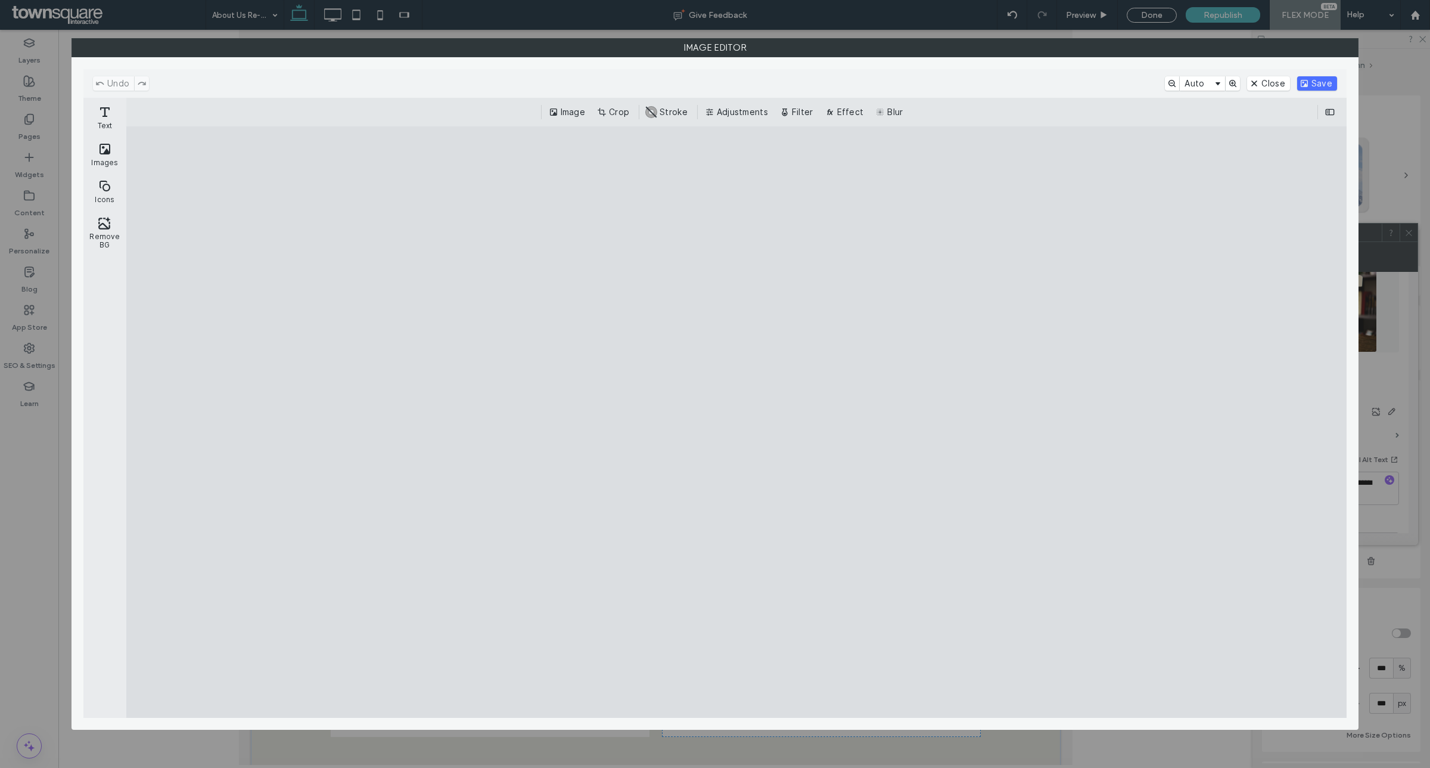
click at [737, 422] on cesdk-canvas "Editor canvas" at bounding box center [737, 422] width 0 height 0
click at [616, 116] on button "Crop" at bounding box center [614, 112] width 39 height 14
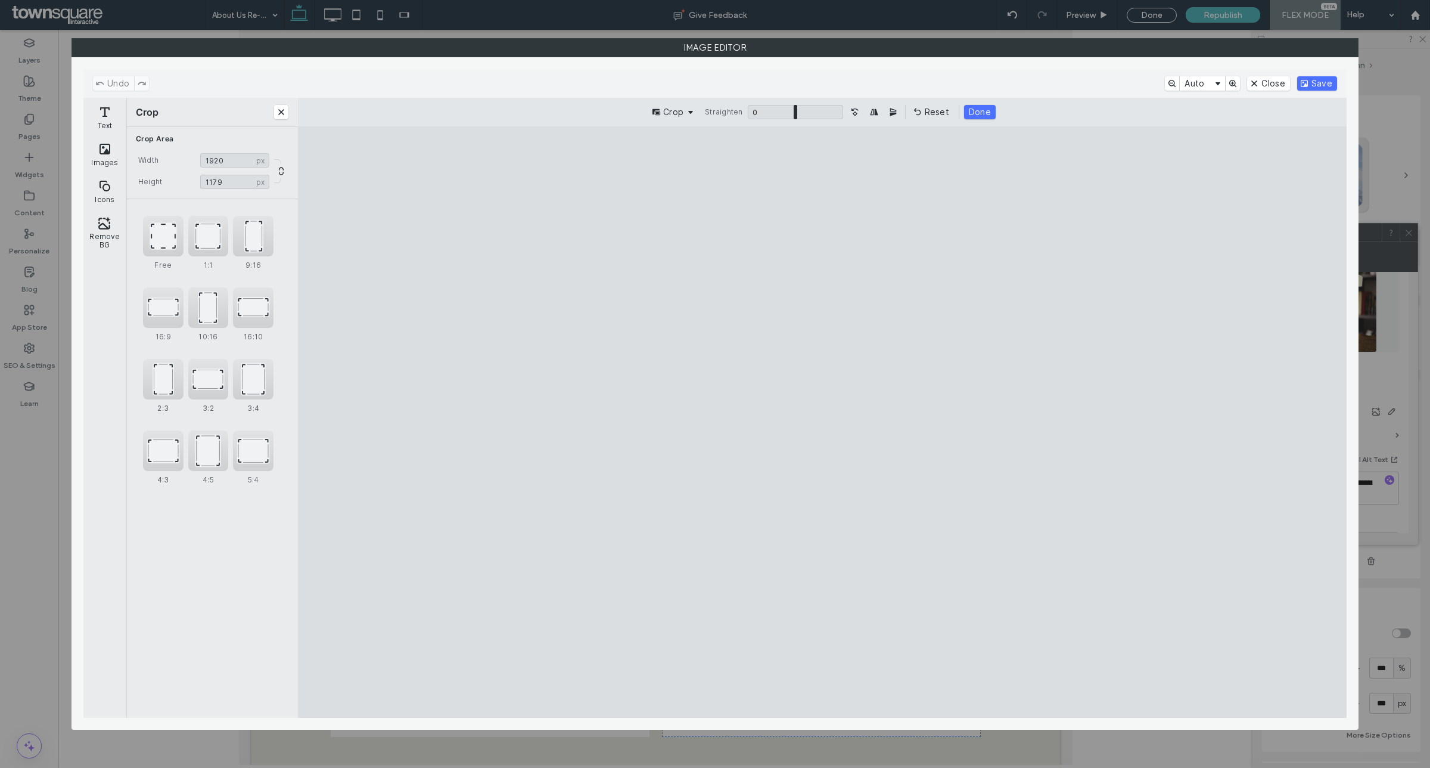
type input "****"
drag, startPoint x: 821, startPoint y: 188, endPoint x: 828, endPoint y: 225, distance: 37.6
click at [823, 422] on cesdk-canvas "Editor canvas" at bounding box center [823, 422] width 0 height 0
drag, startPoint x: 1313, startPoint y: 82, endPoint x: 805, endPoint y: 694, distance: 795.7
click at [1314, 82] on button "Save" at bounding box center [1318, 83] width 40 height 14
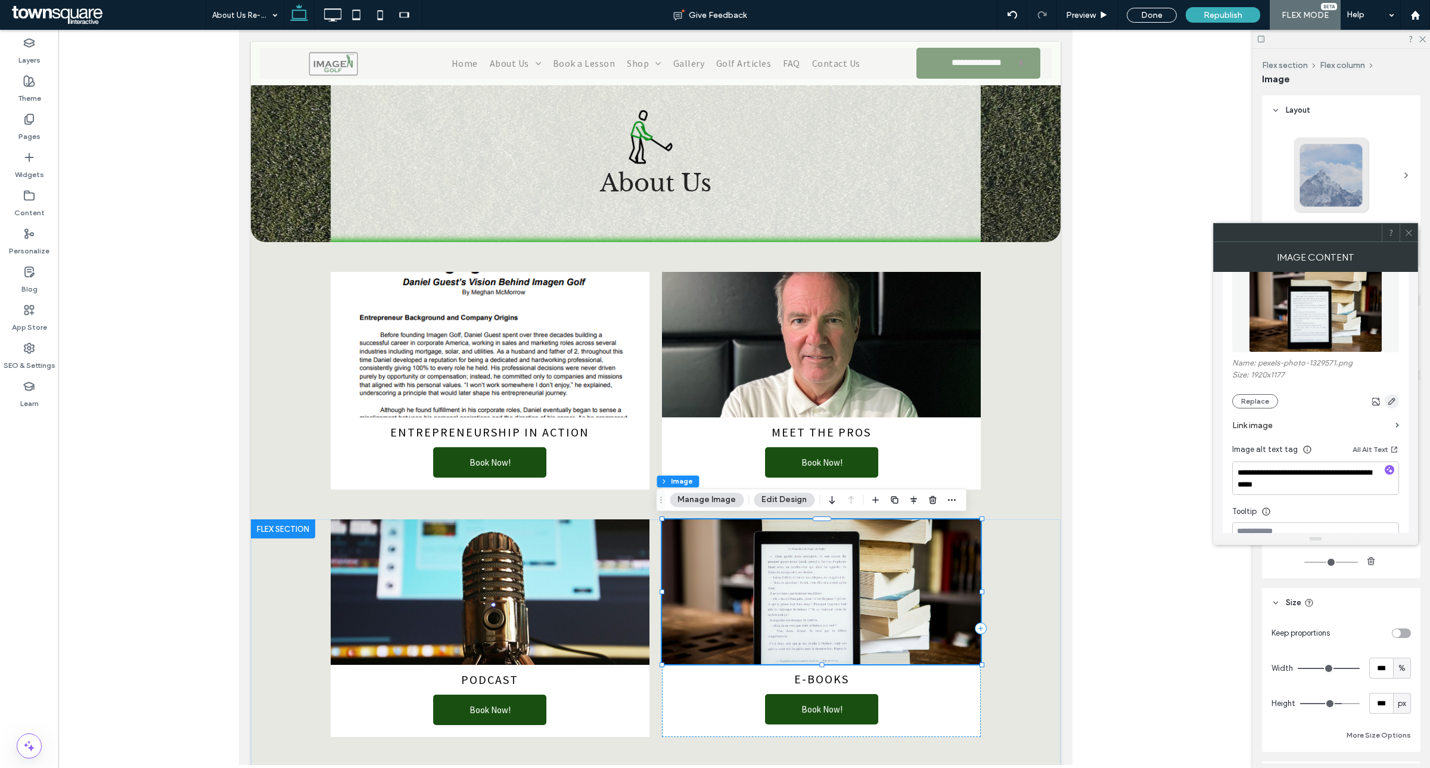
click at [1393, 398] on span "button" at bounding box center [1392, 401] width 14 height 14
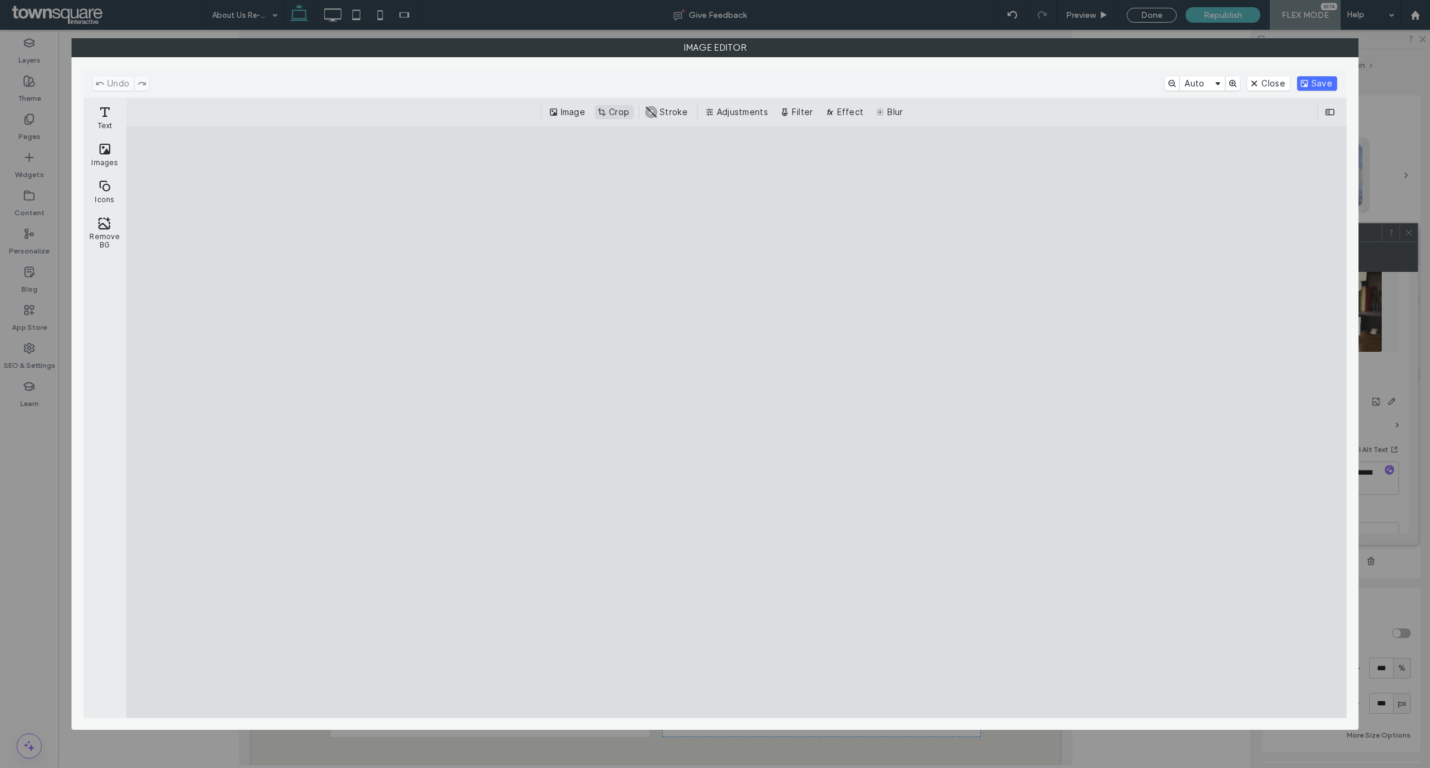
click at [620, 117] on button "Crop" at bounding box center [614, 112] width 39 height 14
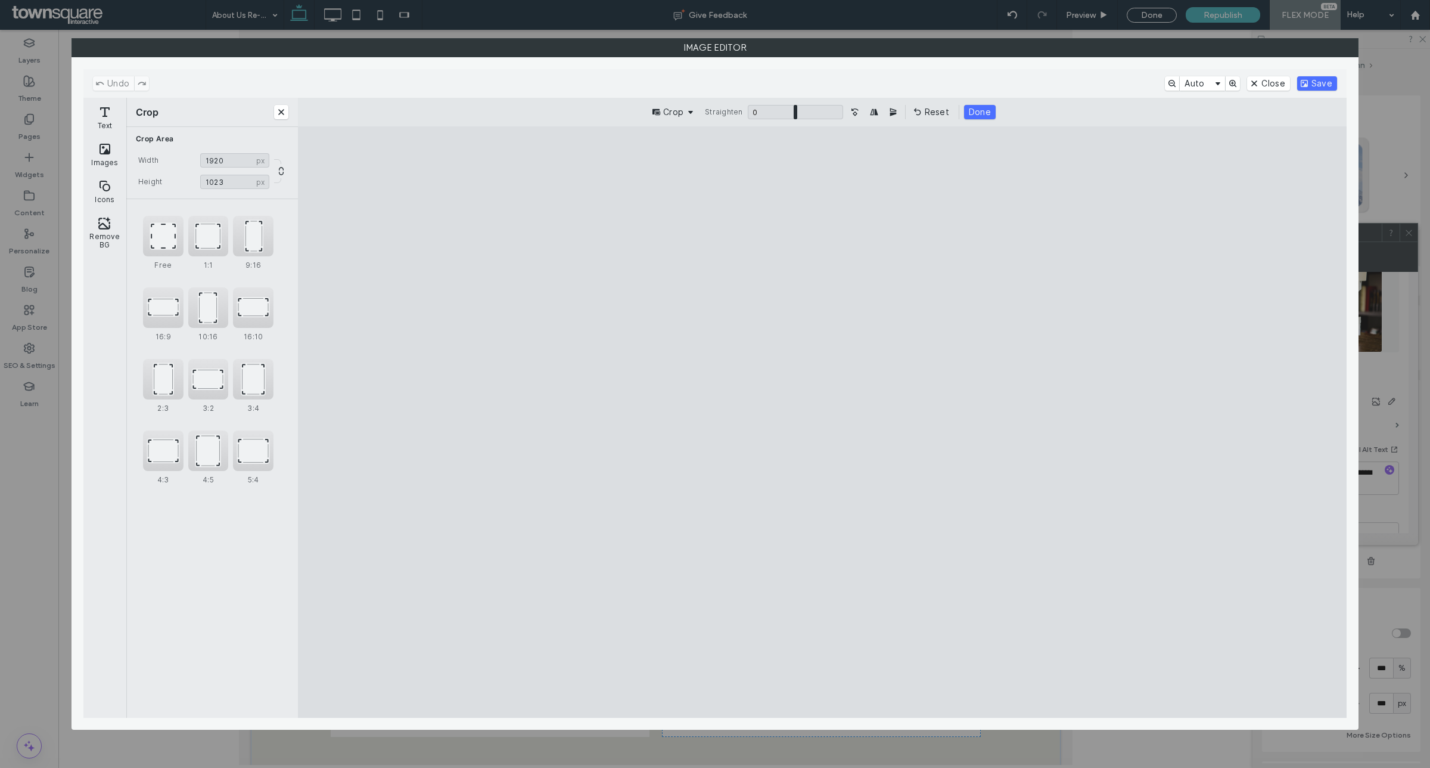
drag, startPoint x: 824, startPoint y: 187, endPoint x: 821, endPoint y: 247, distance: 60.9
click at [823, 422] on cesdk-canvas "Editor canvas" at bounding box center [823, 422] width 0 height 0
type input "****"
click at [1321, 77] on button "Save" at bounding box center [1318, 83] width 40 height 14
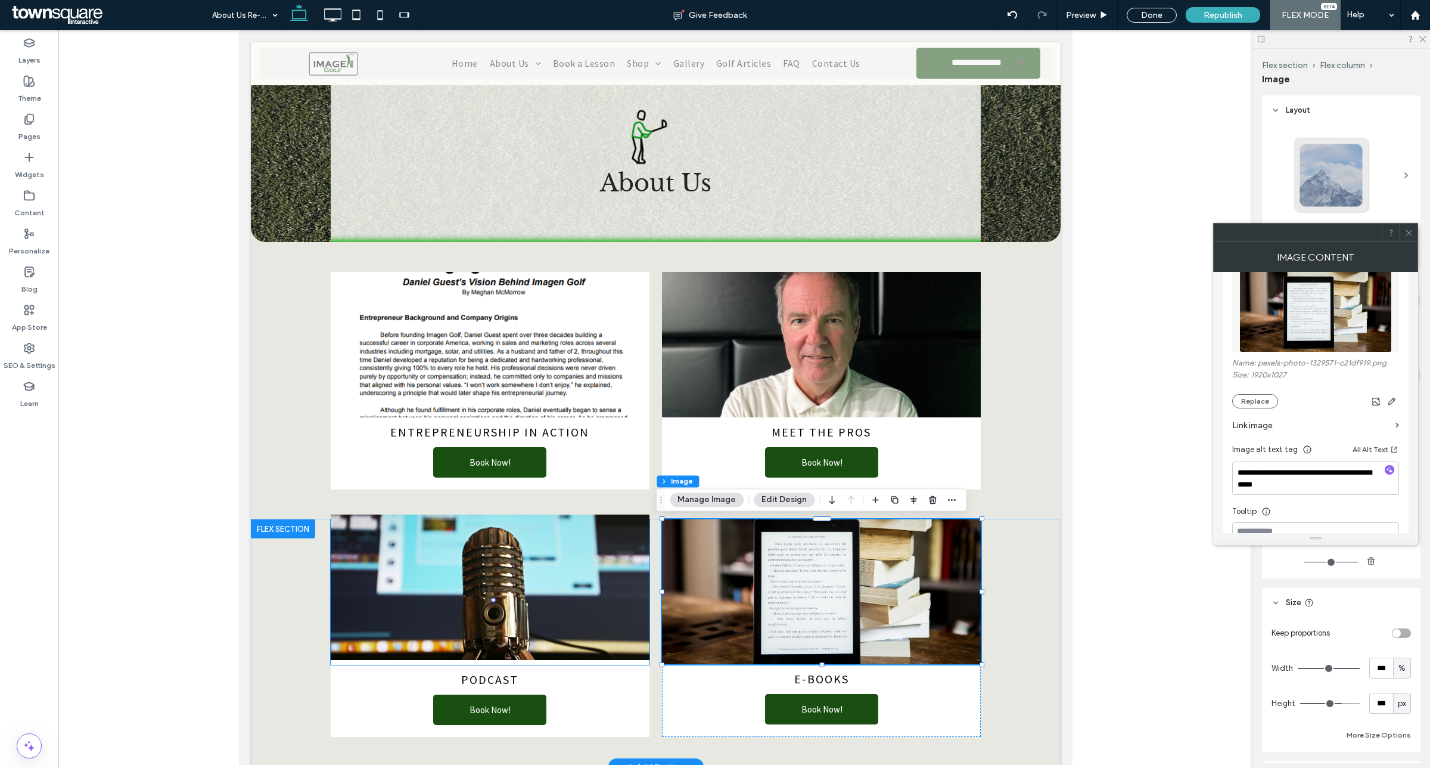
click at [505, 656] on img at bounding box center [489, 586] width 319 height 145
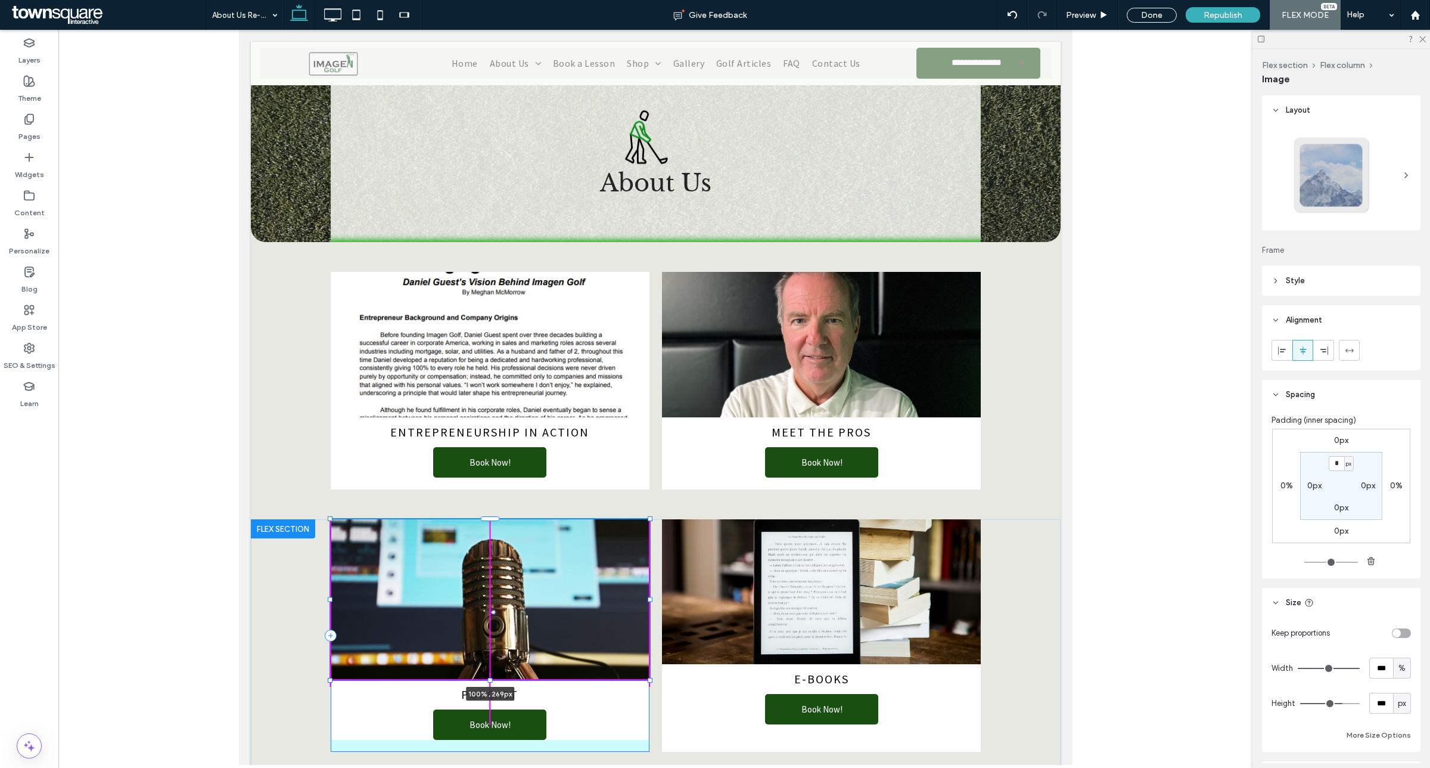
drag, startPoint x: 483, startPoint y: 663, endPoint x: 480, endPoint y: 678, distance: 14.5
click at [487, 681] on div at bounding box center [489, 680] width 5 height 5
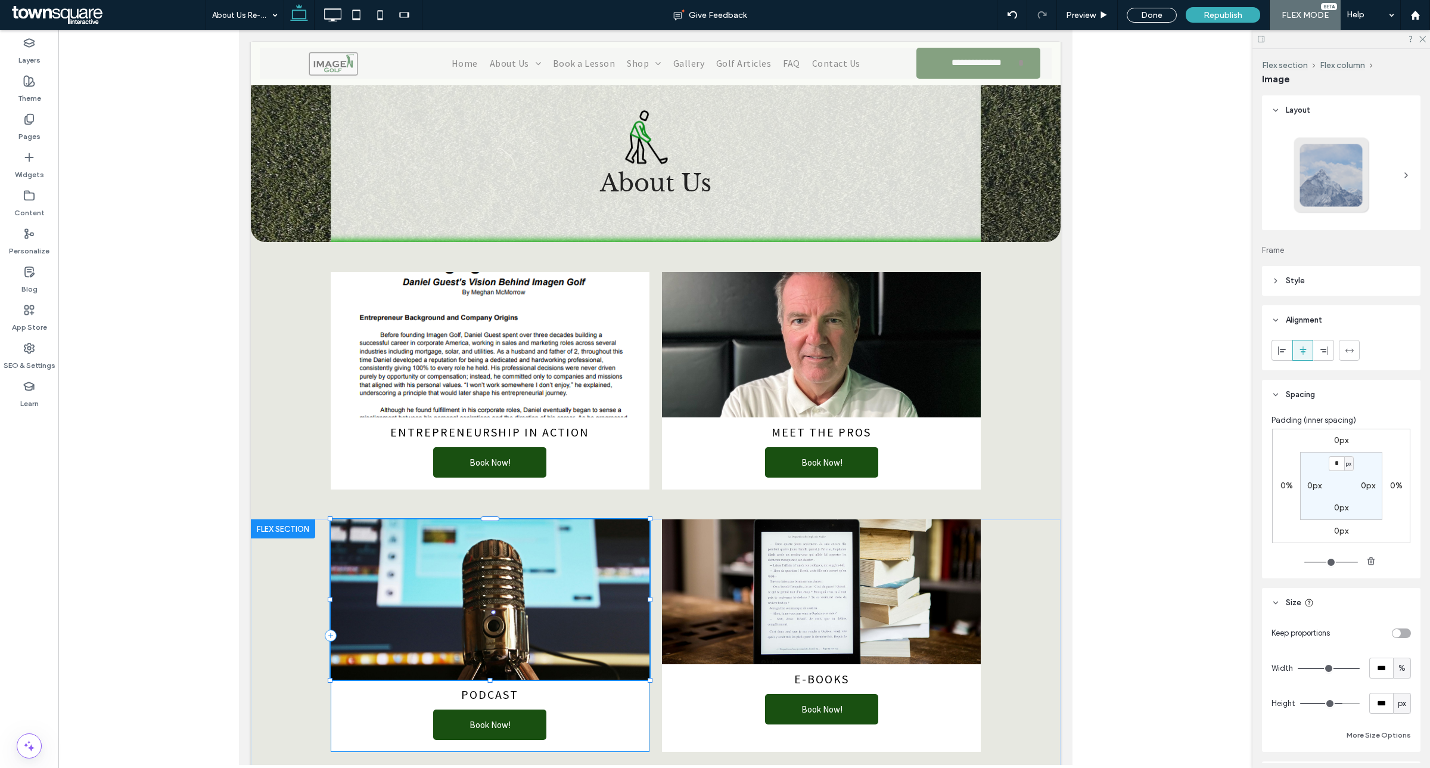
type input "***"
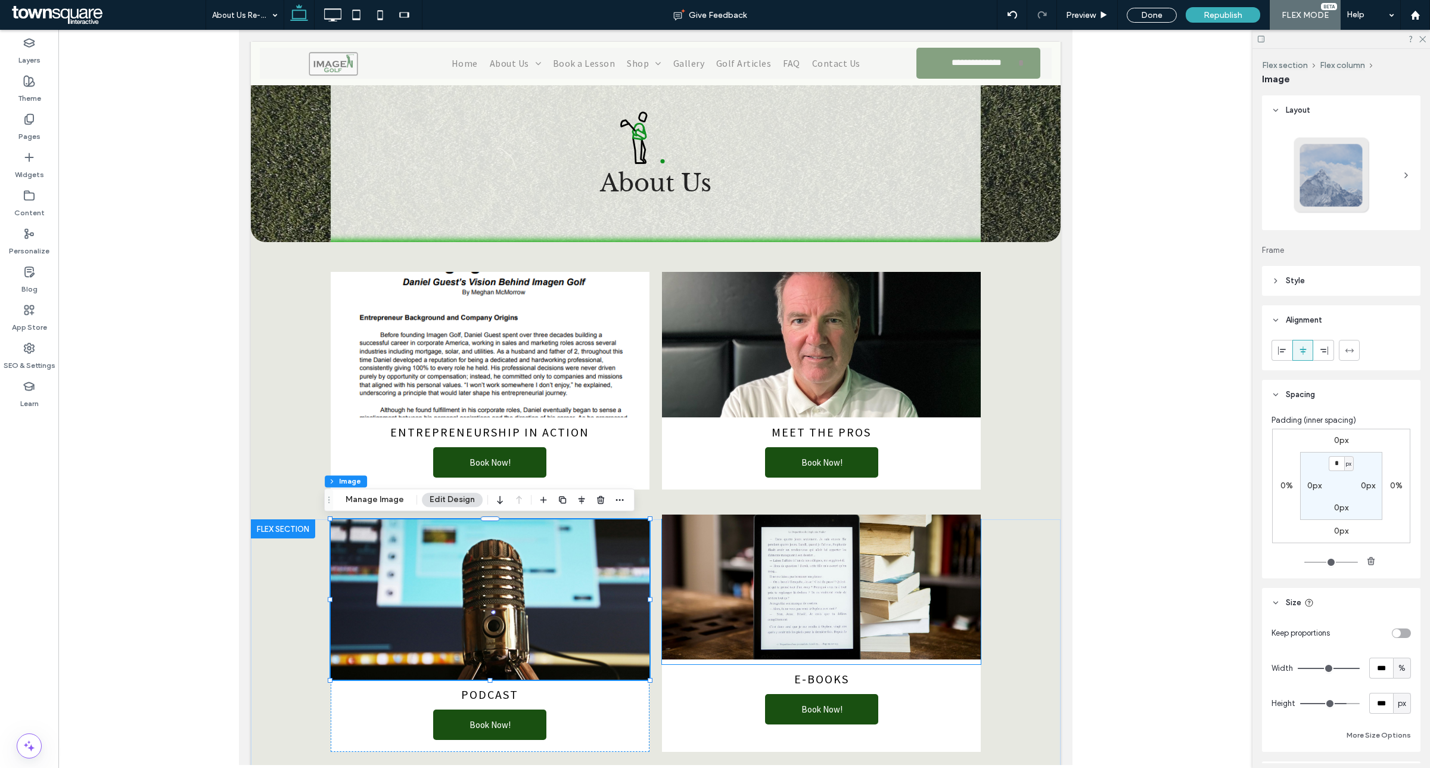
click at [811, 662] on div at bounding box center [821, 591] width 319 height 145
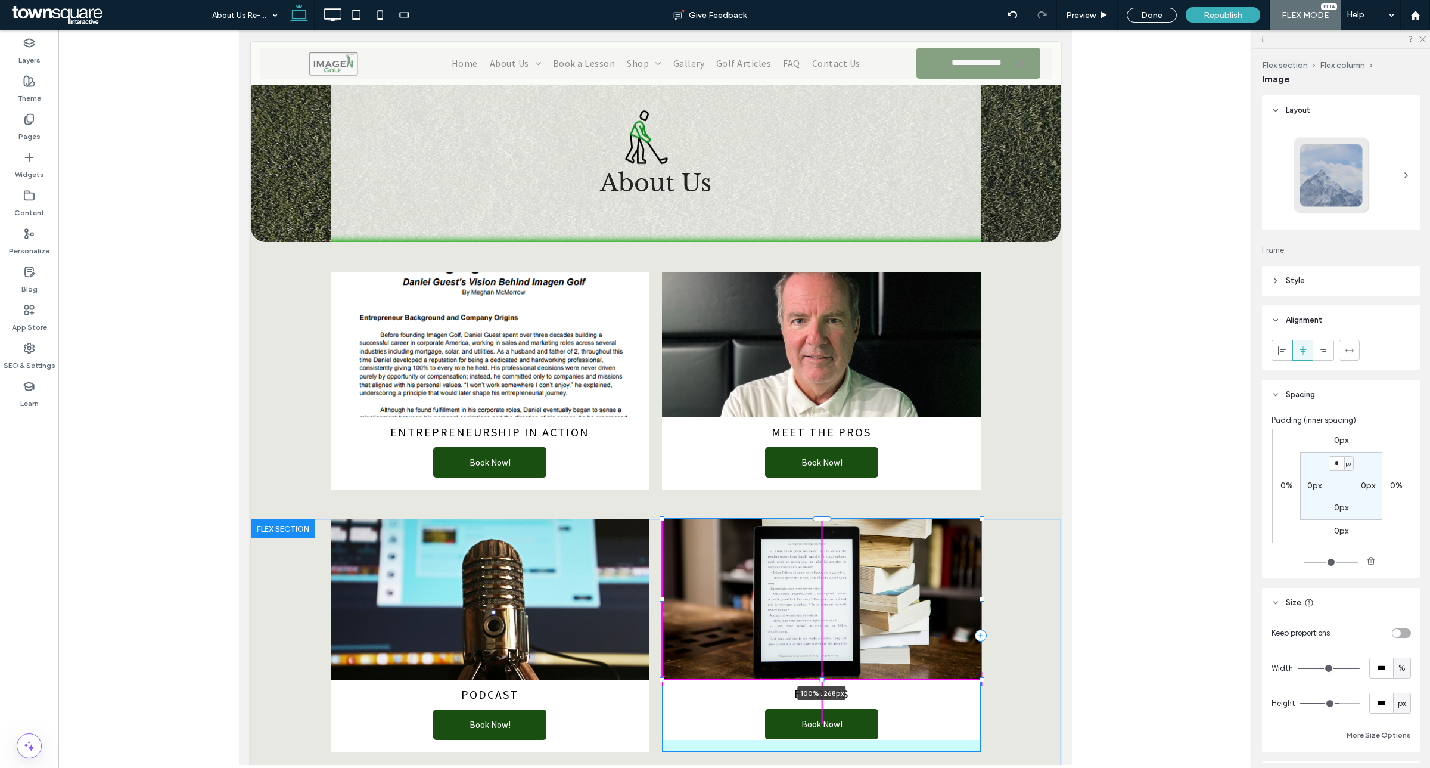
drag, startPoint x: 814, startPoint y: 665, endPoint x: 813, endPoint y: 682, distance: 17.3
click at [813, 682] on div "Podcast ﻿ Book Now! 100% , 268px E-Books ﻿ Book Now!" at bounding box center [655, 650] width 715 height 262
type input "***"
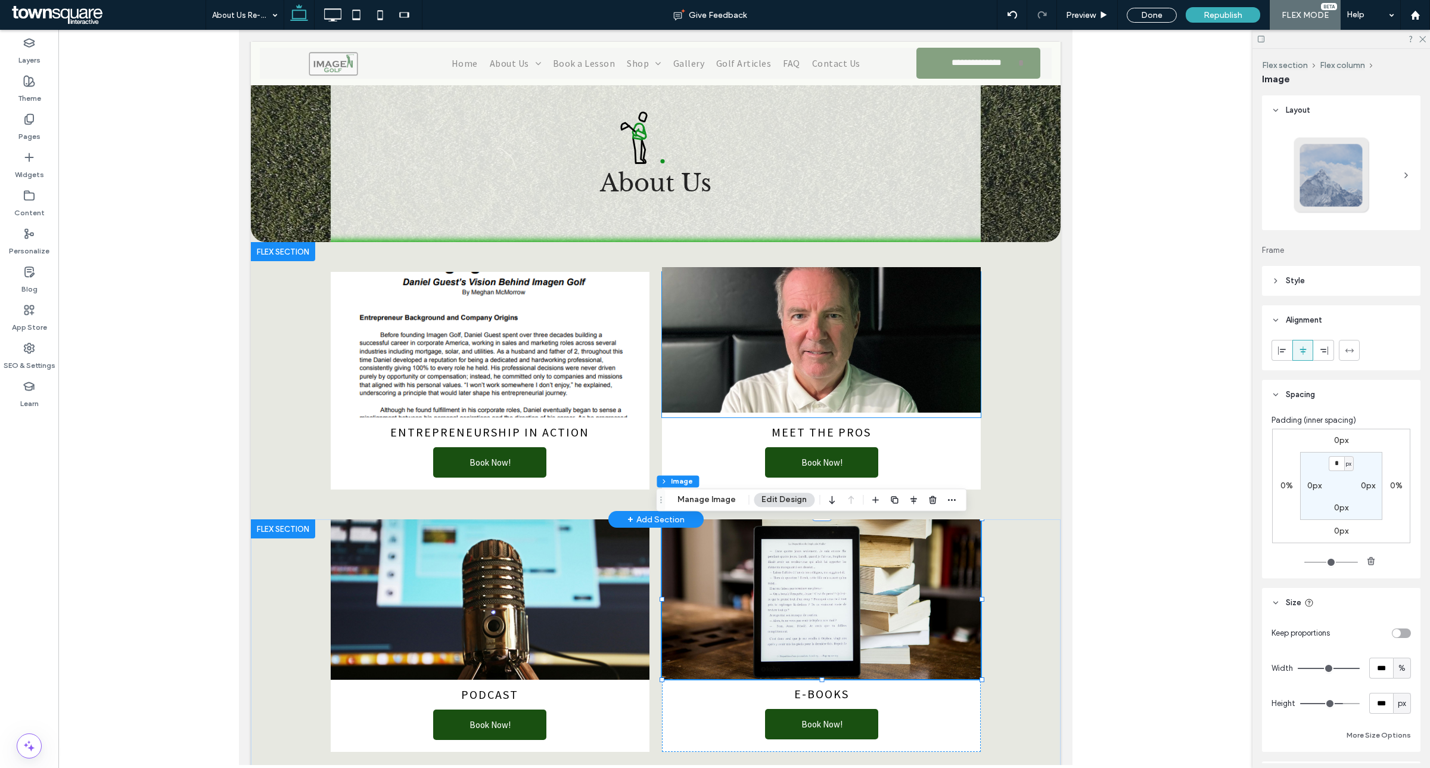
click at [809, 382] on img at bounding box center [821, 339] width 319 height 145
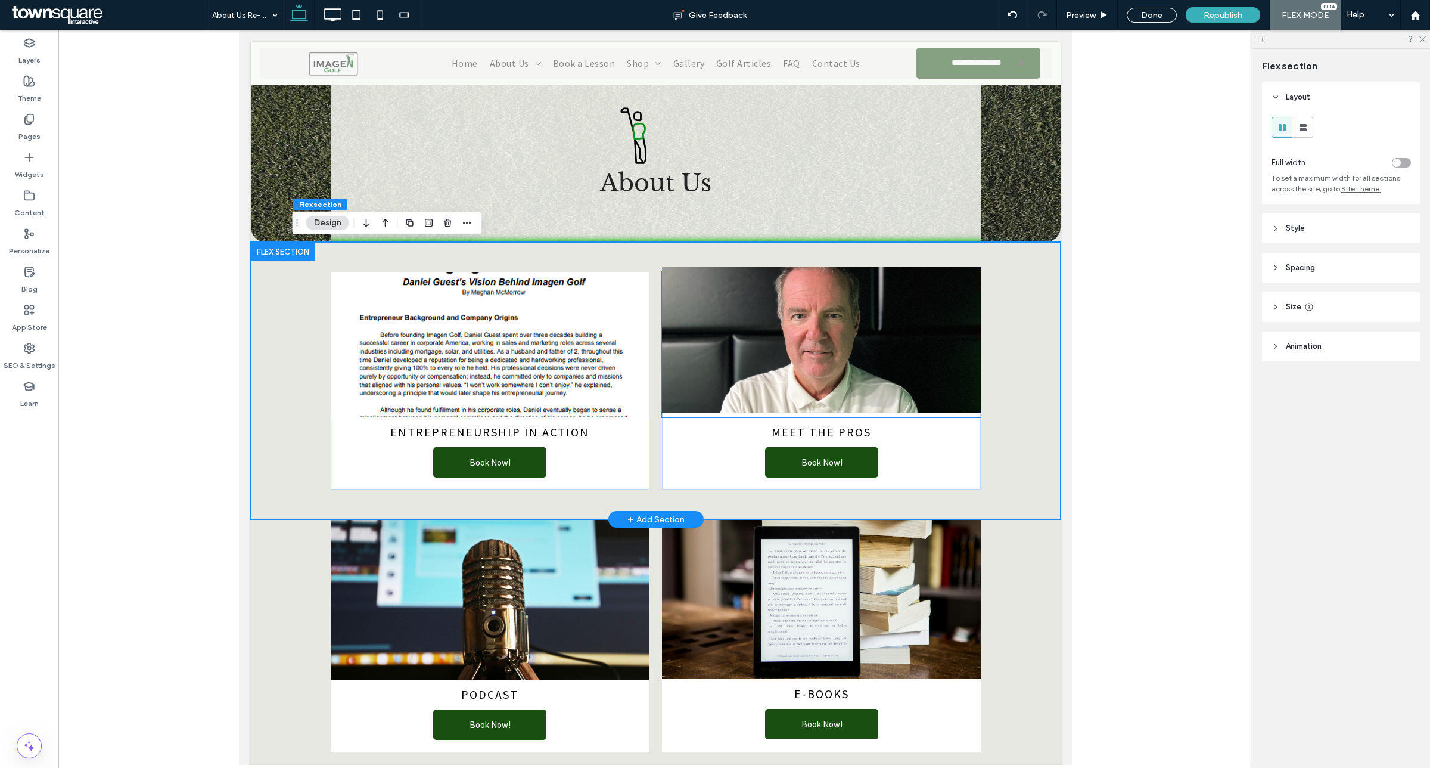
click at [813, 401] on img at bounding box center [821, 339] width 319 height 145
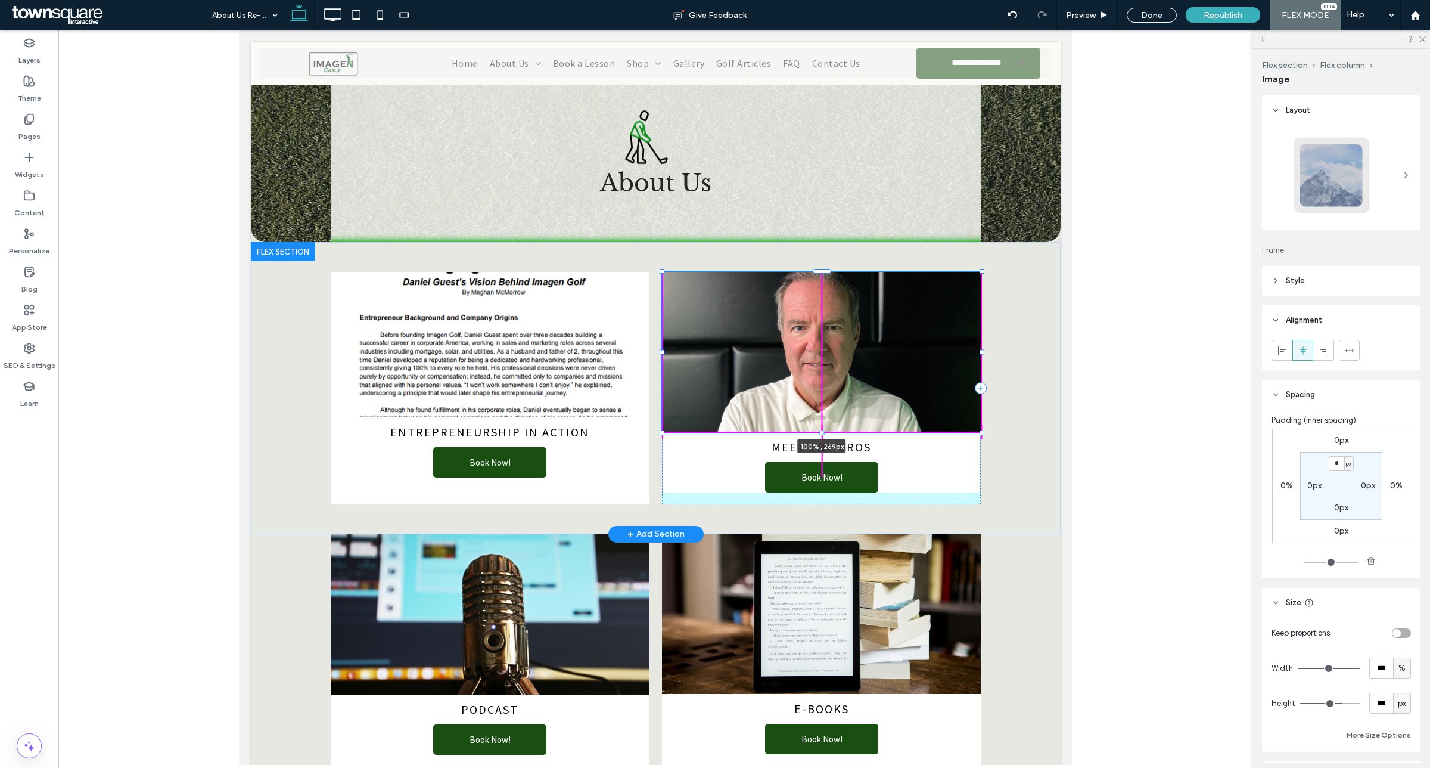
drag, startPoint x: 817, startPoint y: 418, endPoint x: 814, endPoint y: 433, distance: 15.8
click at [819, 433] on div at bounding box center [821, 432] width 5 height 5
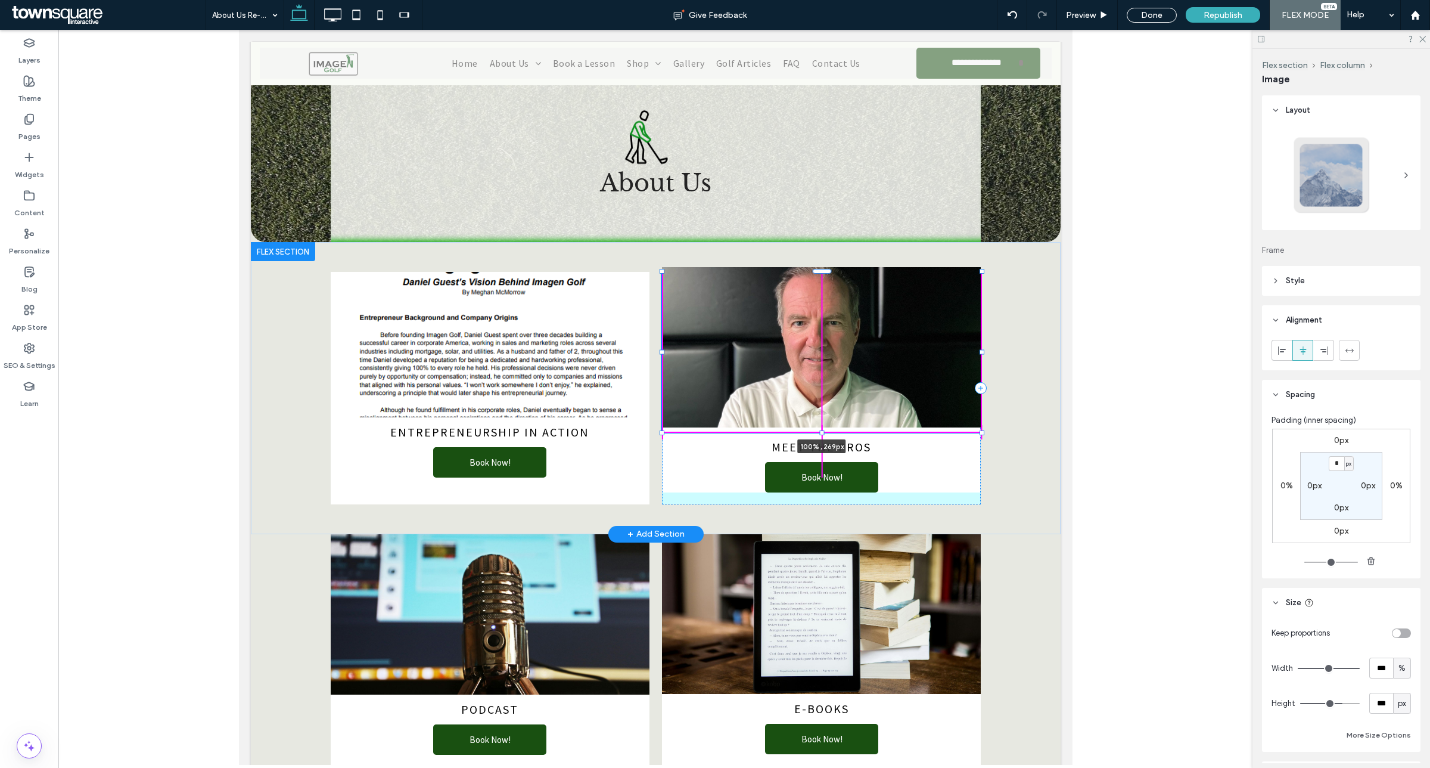
type input "***"
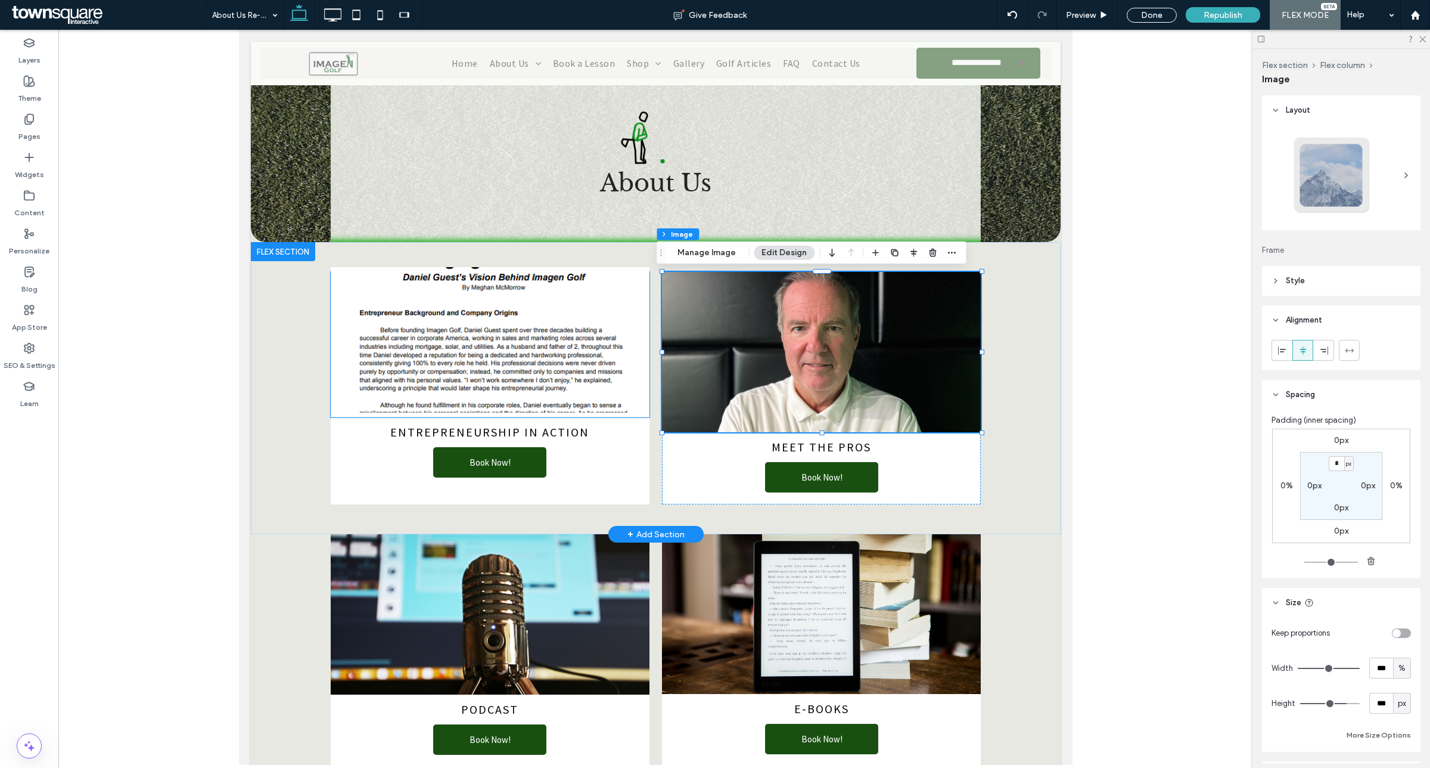
click at [507, 370] on img at bounding box center [489, 339] width 319 height 145
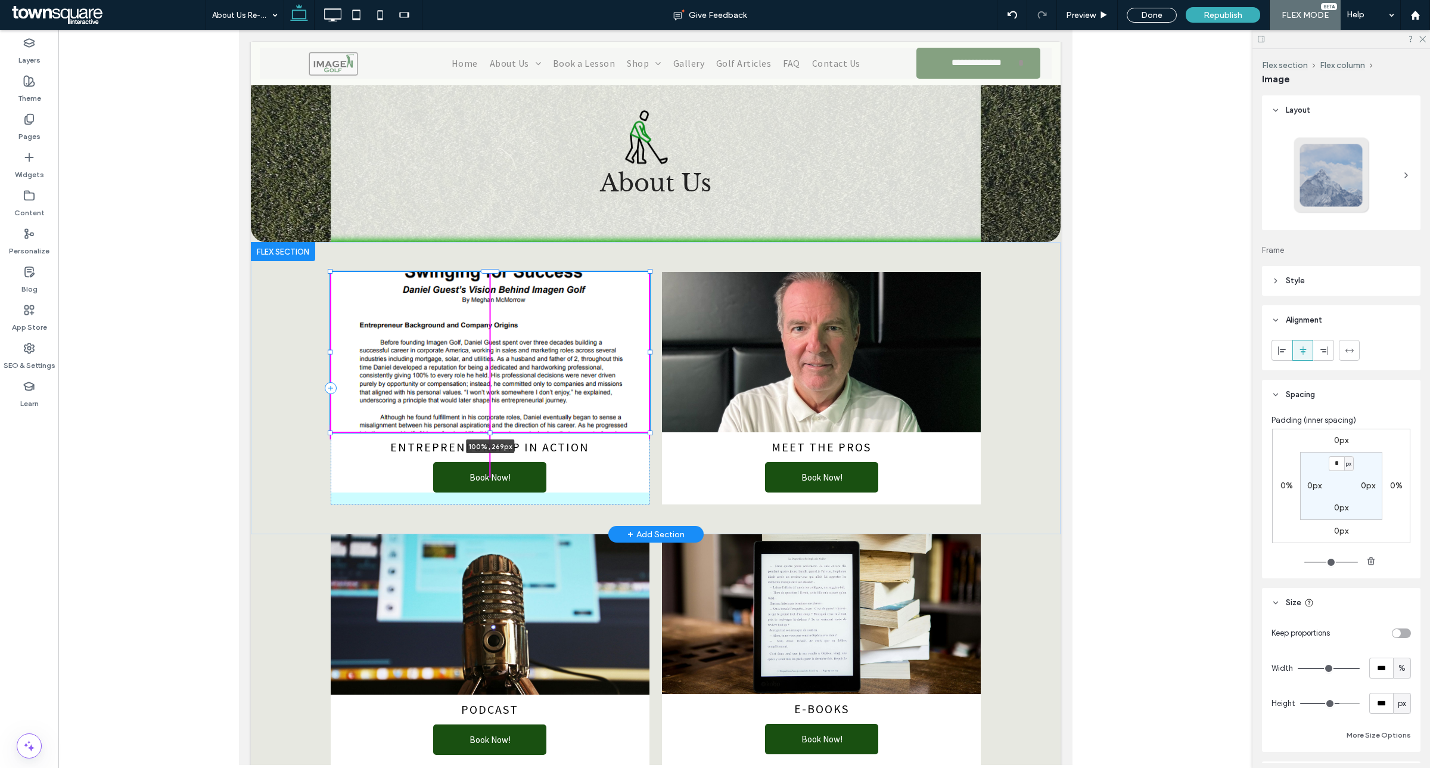
drag, startPoint x: 483, startPoint y: 415, endPoint x: 483, endPoint y: 428, distance: 12.5
click at [483, 428] on div "100% , 269px EntrepreneUrship In Action Book Now! Meet the pros Book Now!" at bounding box center [655, 388] width 715 height 292
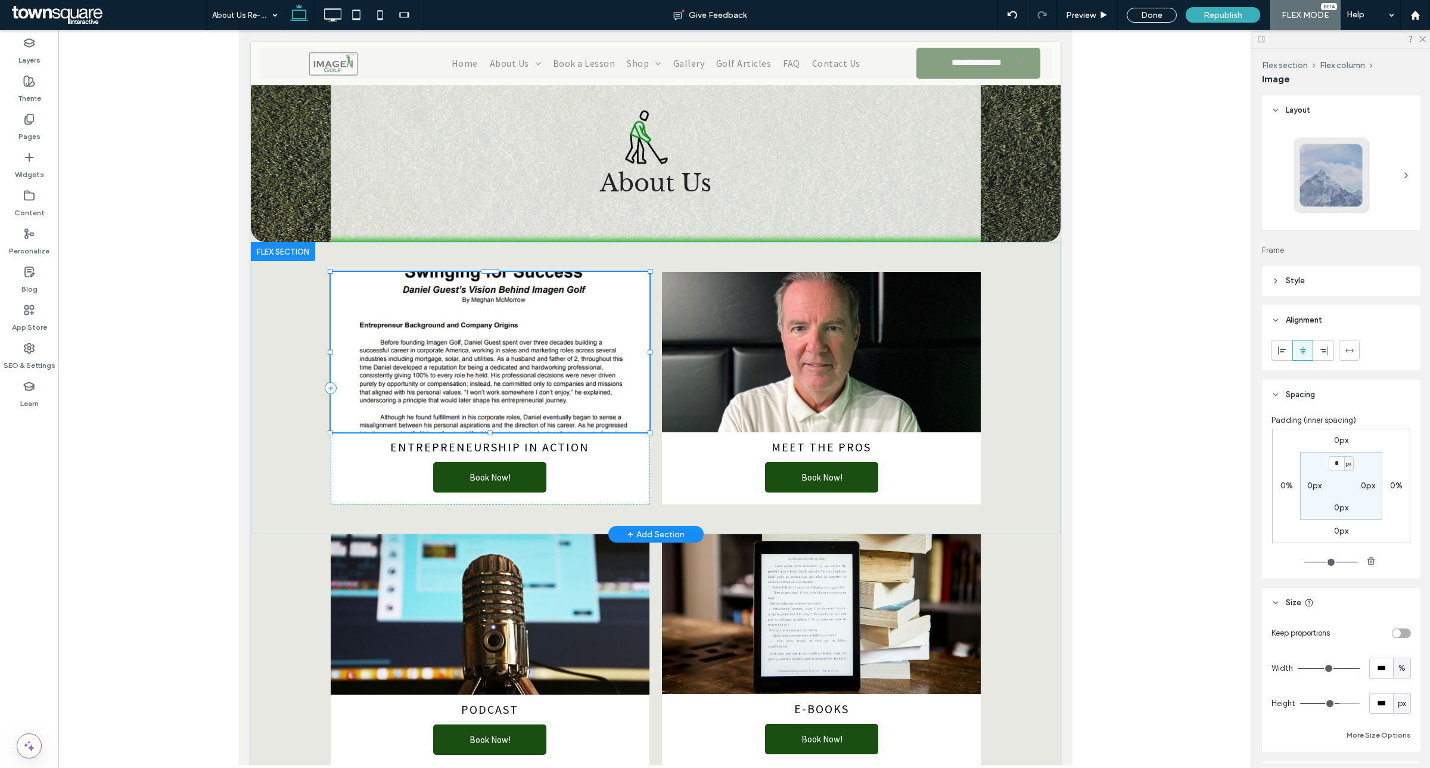
type input "***"
click at [487, 430] on div at bounding box center [489, 431] width 5 height 5
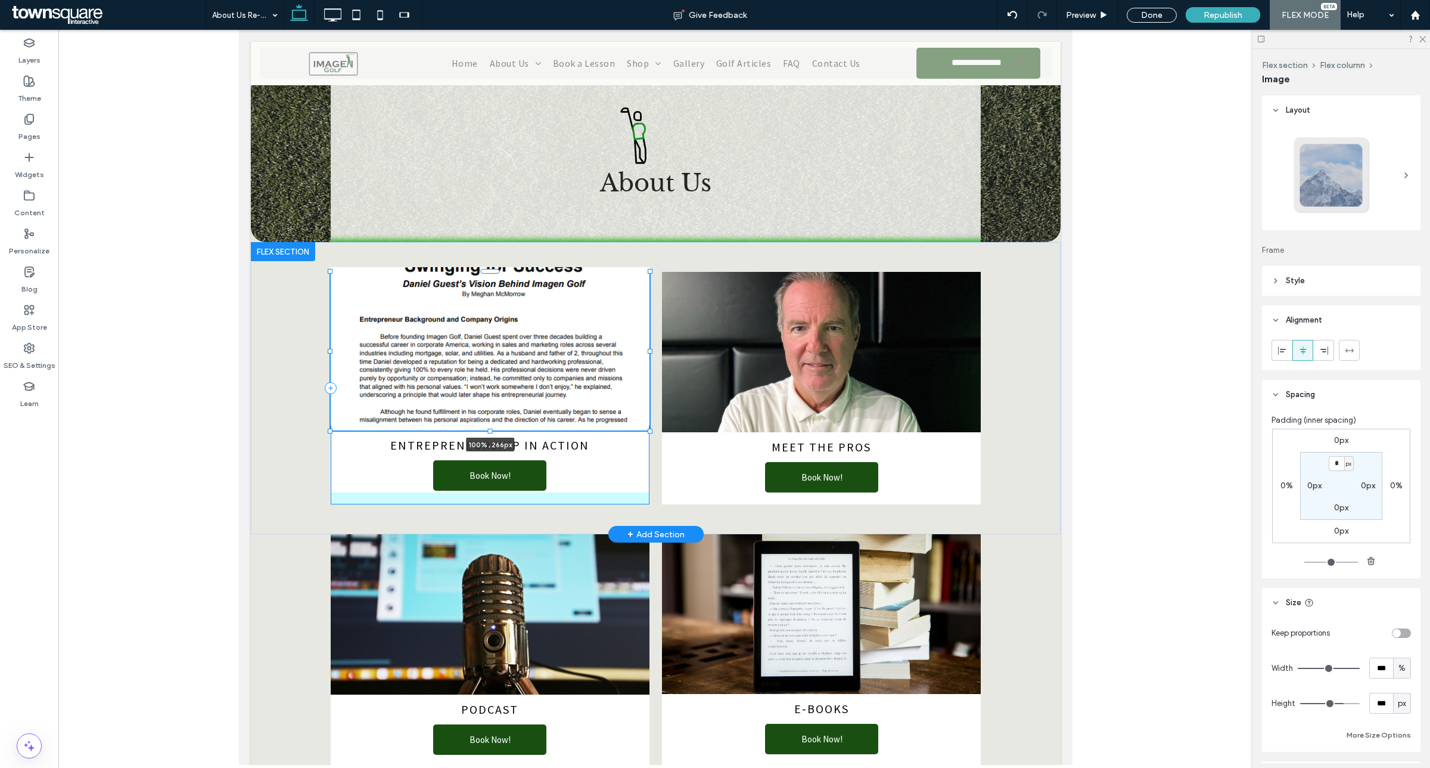
type input "***"
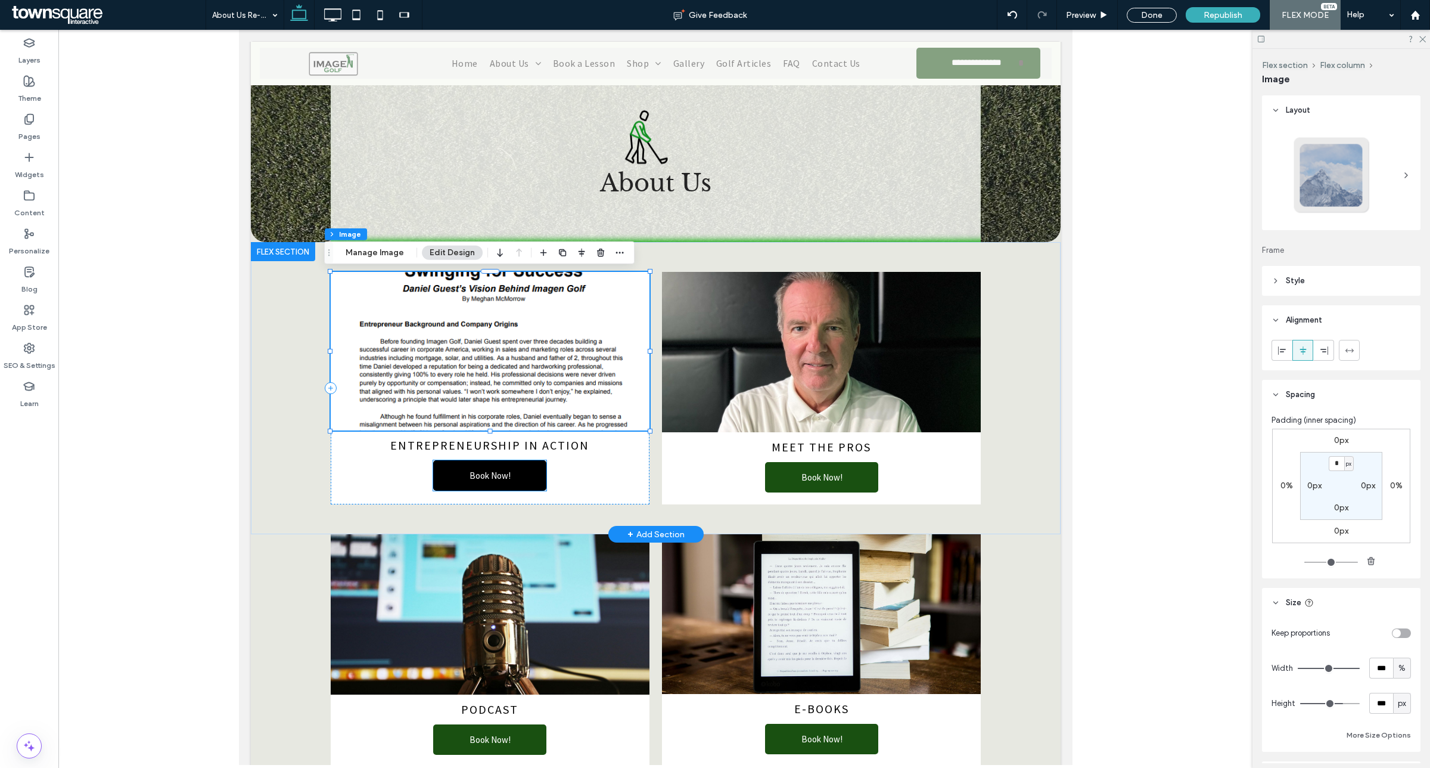
click at [513, 483] on link "Book Now!" at bounding box center [489, 475] width 113 height 30
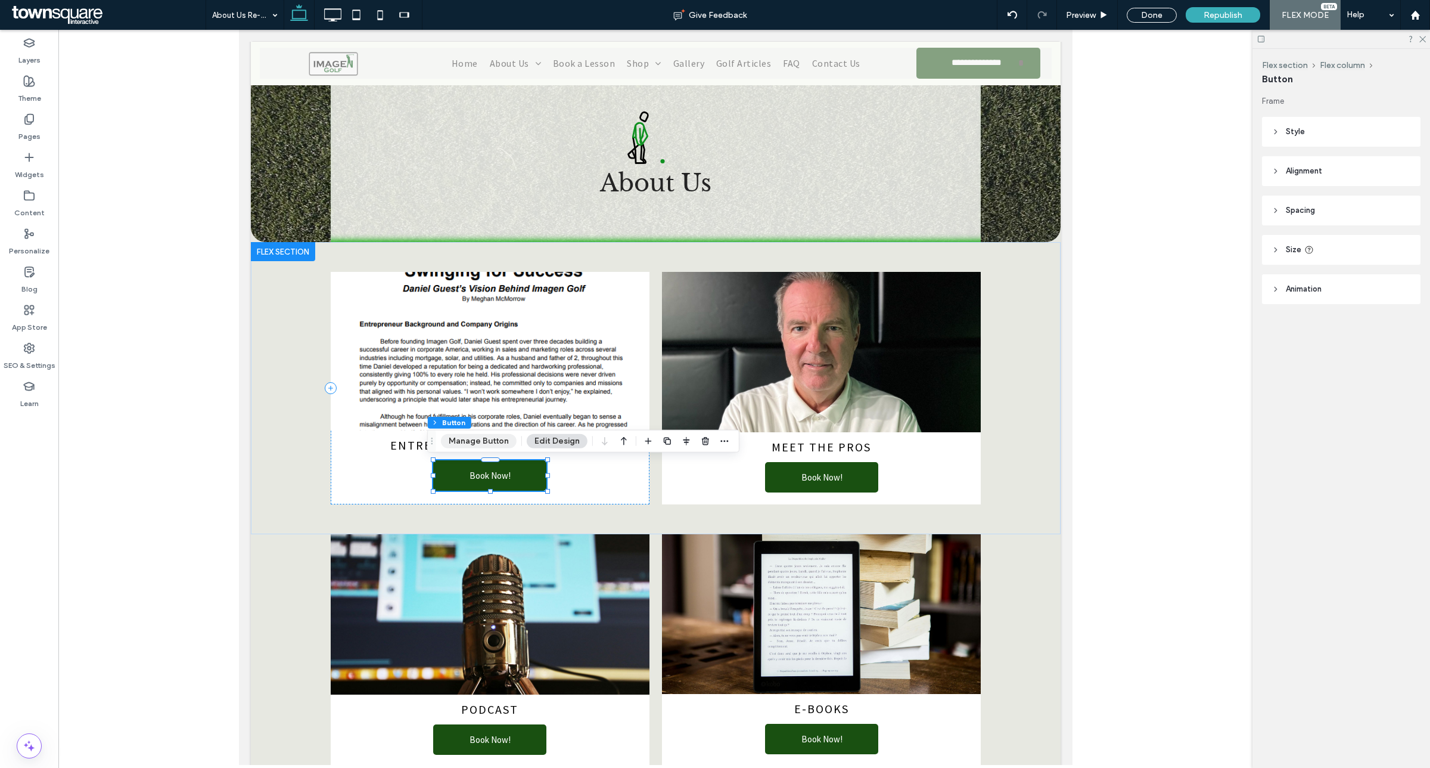
click at [495, 442] on button "Manage Button" at bounding box center [479, 441] width 76 height 14
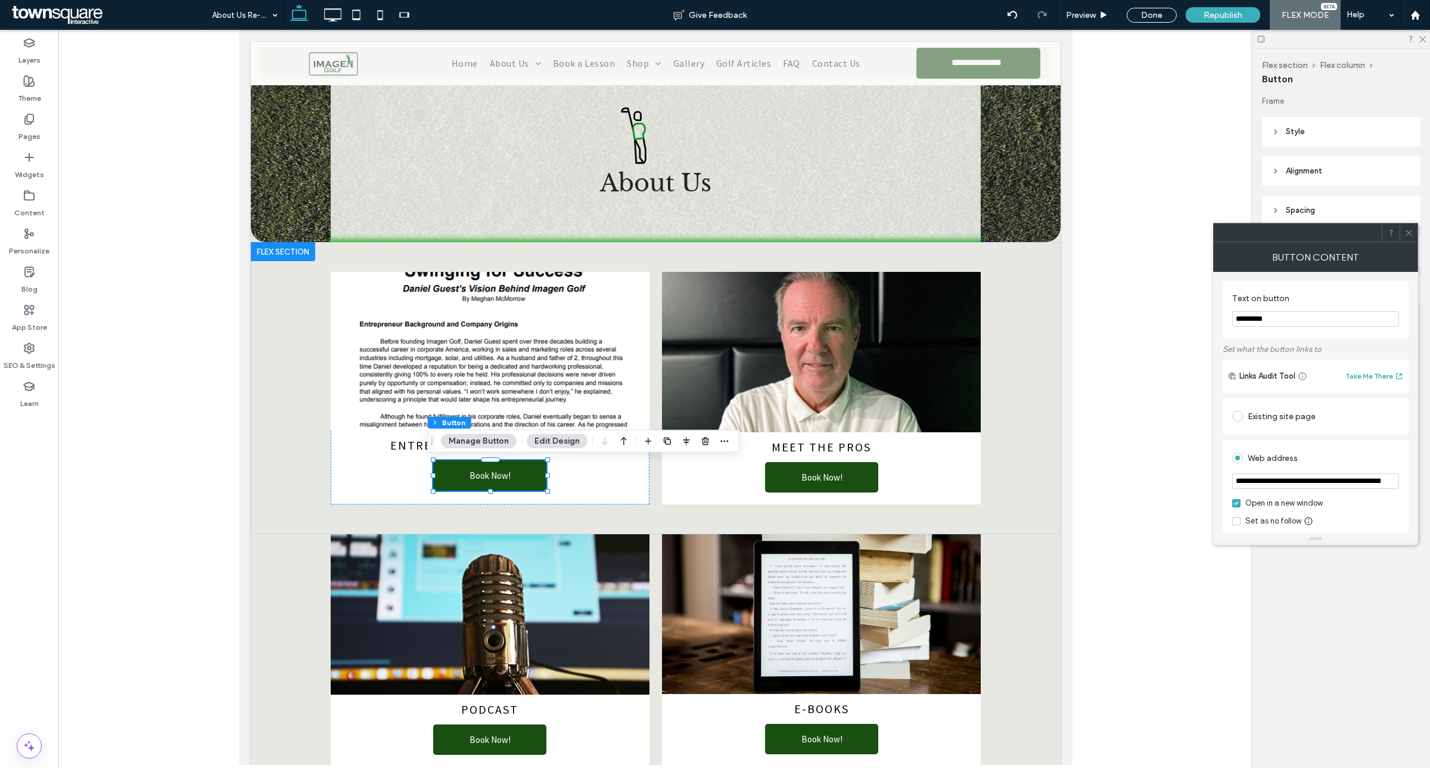
drag, startPoint x: 1244, startPoint y: 315, endPoint x: 1270, endPoint y: 316, distance: 25.7
click at [1243, 315] on input "*********" at bounding box center [1316, 318] width 167 height 15
type input "**********"
click at [1300, 425] on div "Existing site page" at bounding box center [1316, 415] width 167 height 19
click at [1408, 231] on icon at bounding box center [1409, 232] width 9 height 9
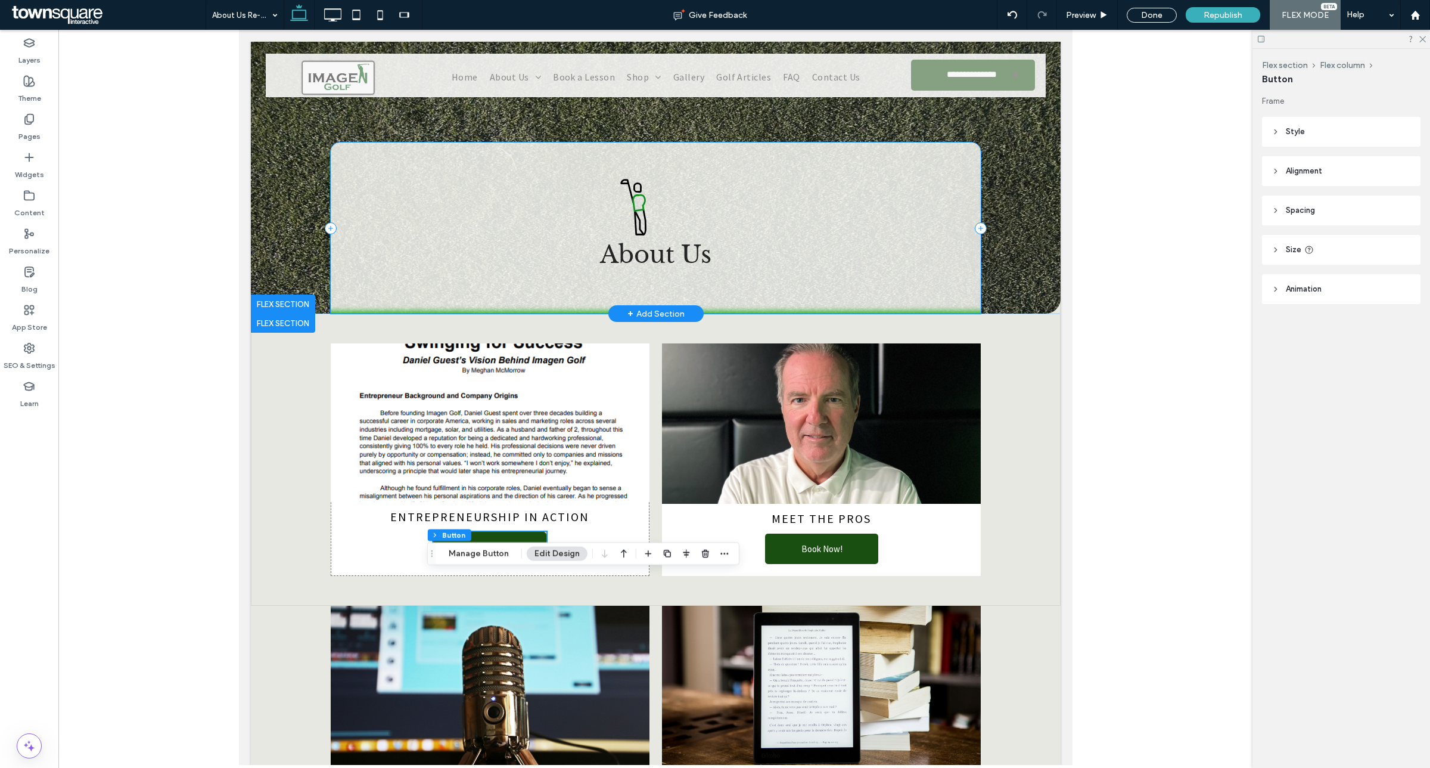
scroll to position [1, 0]
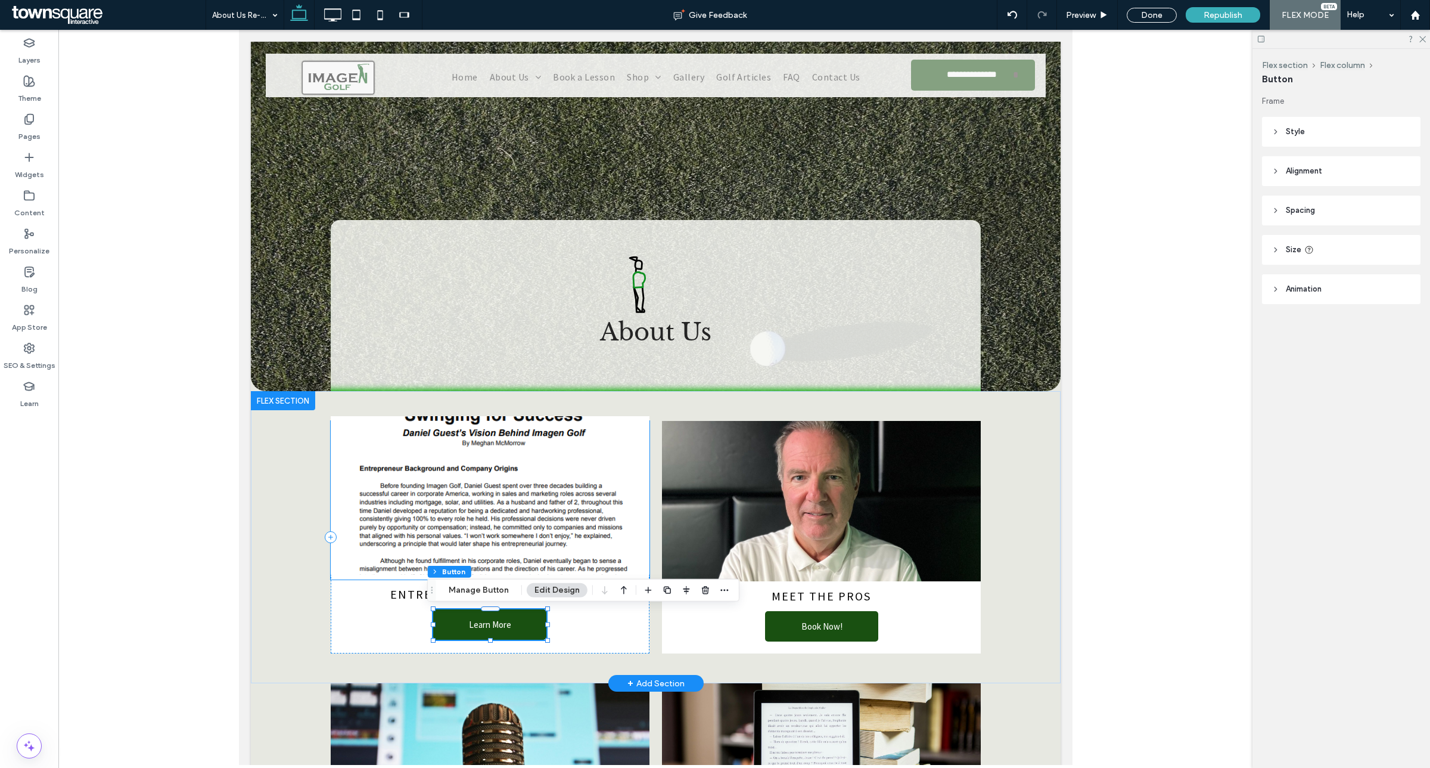
click at [482, 480] on img at bounding box center [489, 495] width 319 height 159
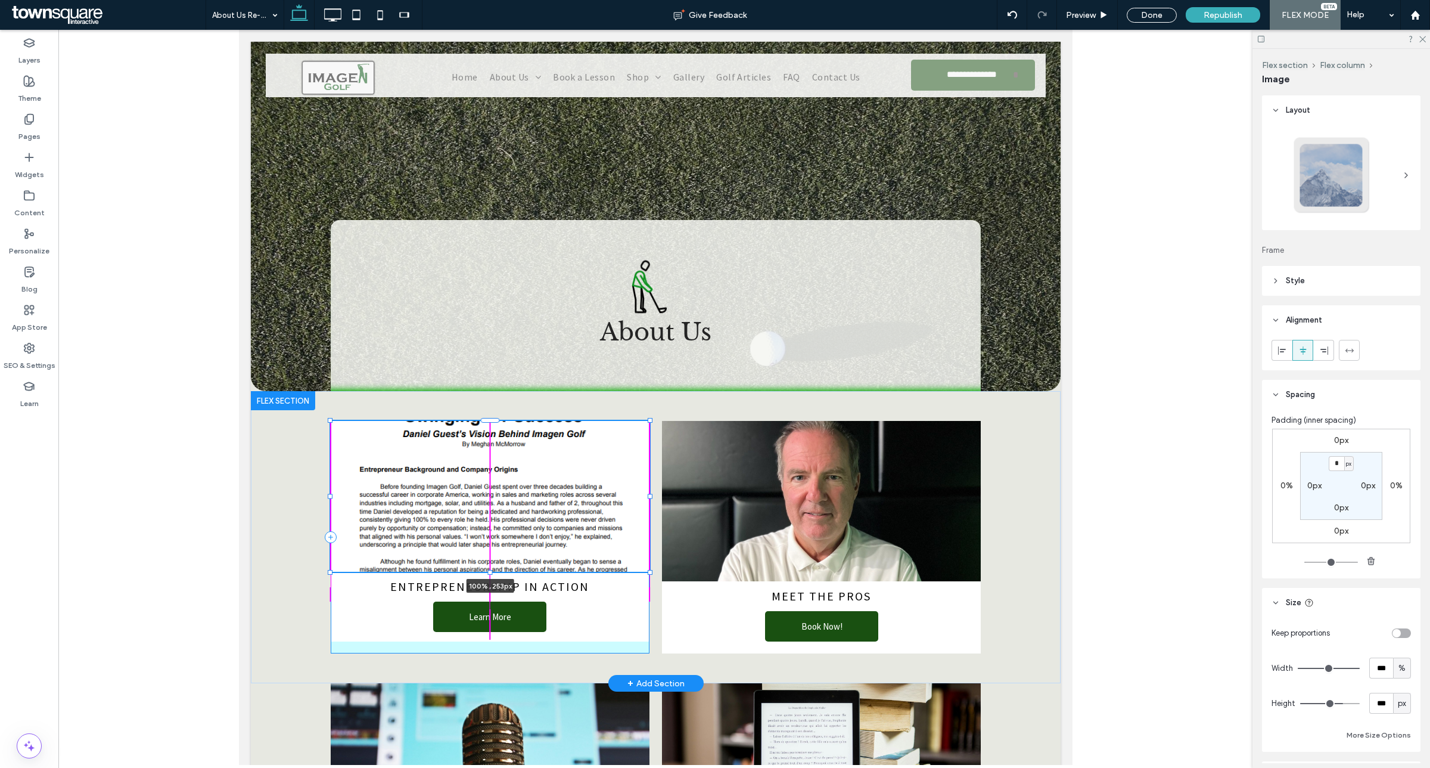
drag, startPoint x: 482, startPoint y: 578, endPoint x: 482, endPoint y: 570, distance: 7.8
click at [487, 570] on div at bounding box center [489, 572] width 5 height 5
type input "***"
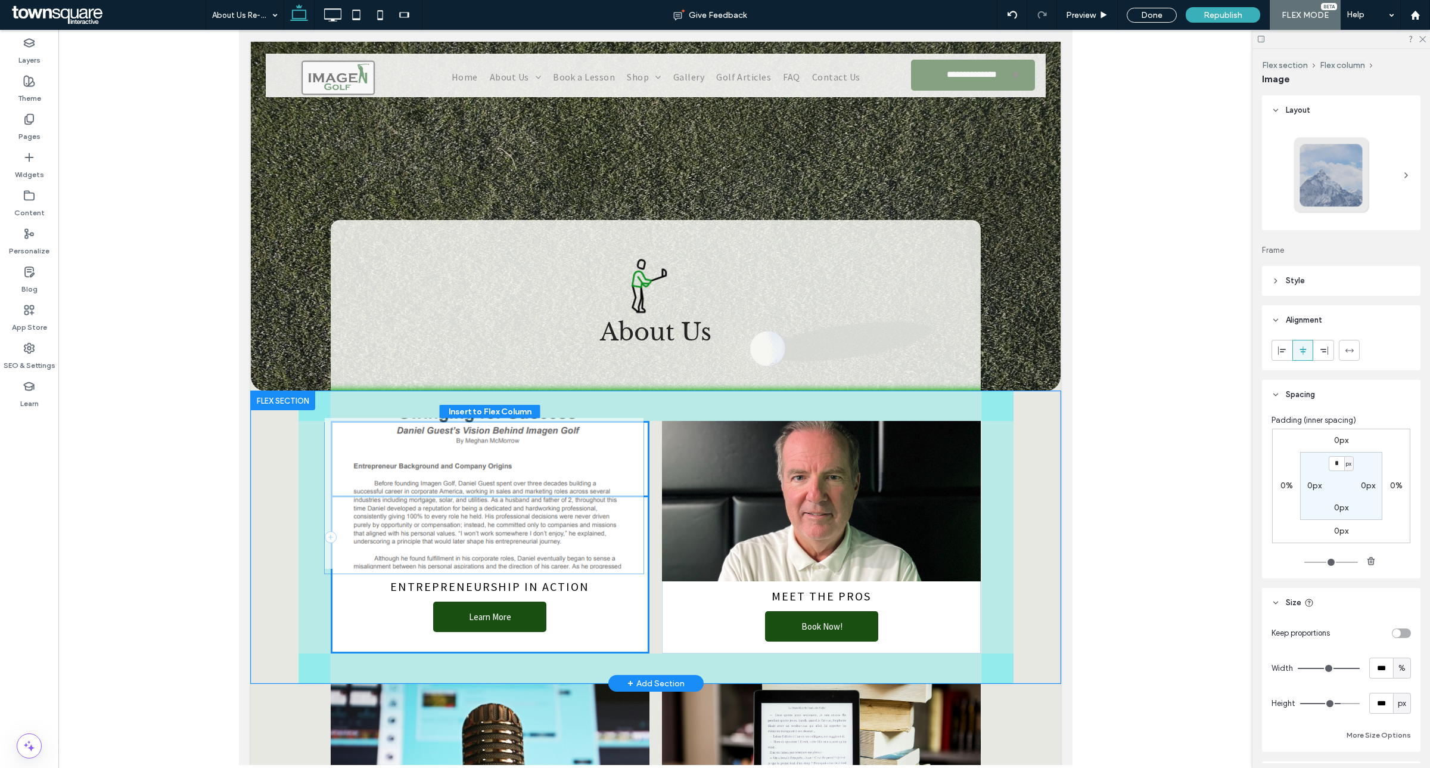
drag, startPoint x: 480, startPoint y: 568, endPoint x: 489, endPoint y: 495, distance: 73.9
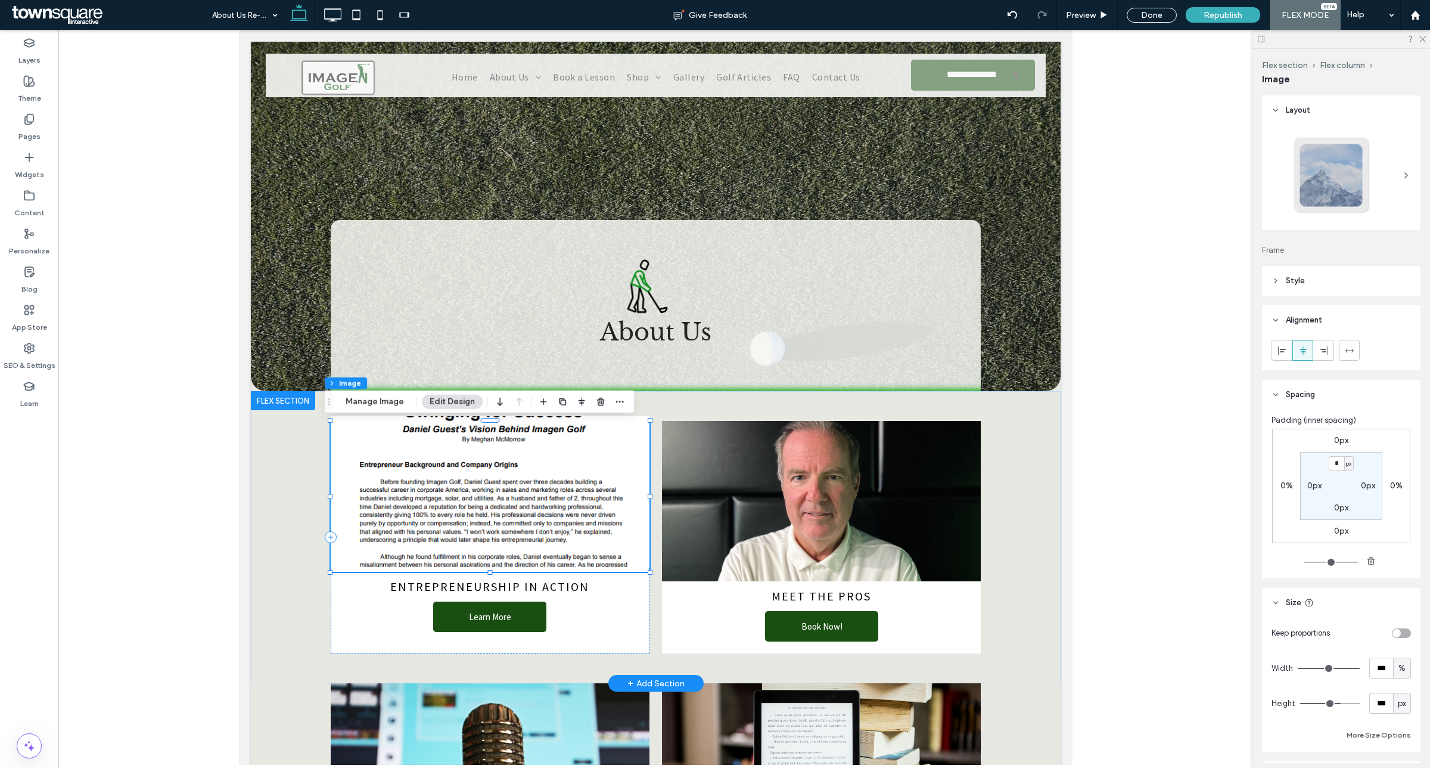
scroll to position [1, 0]
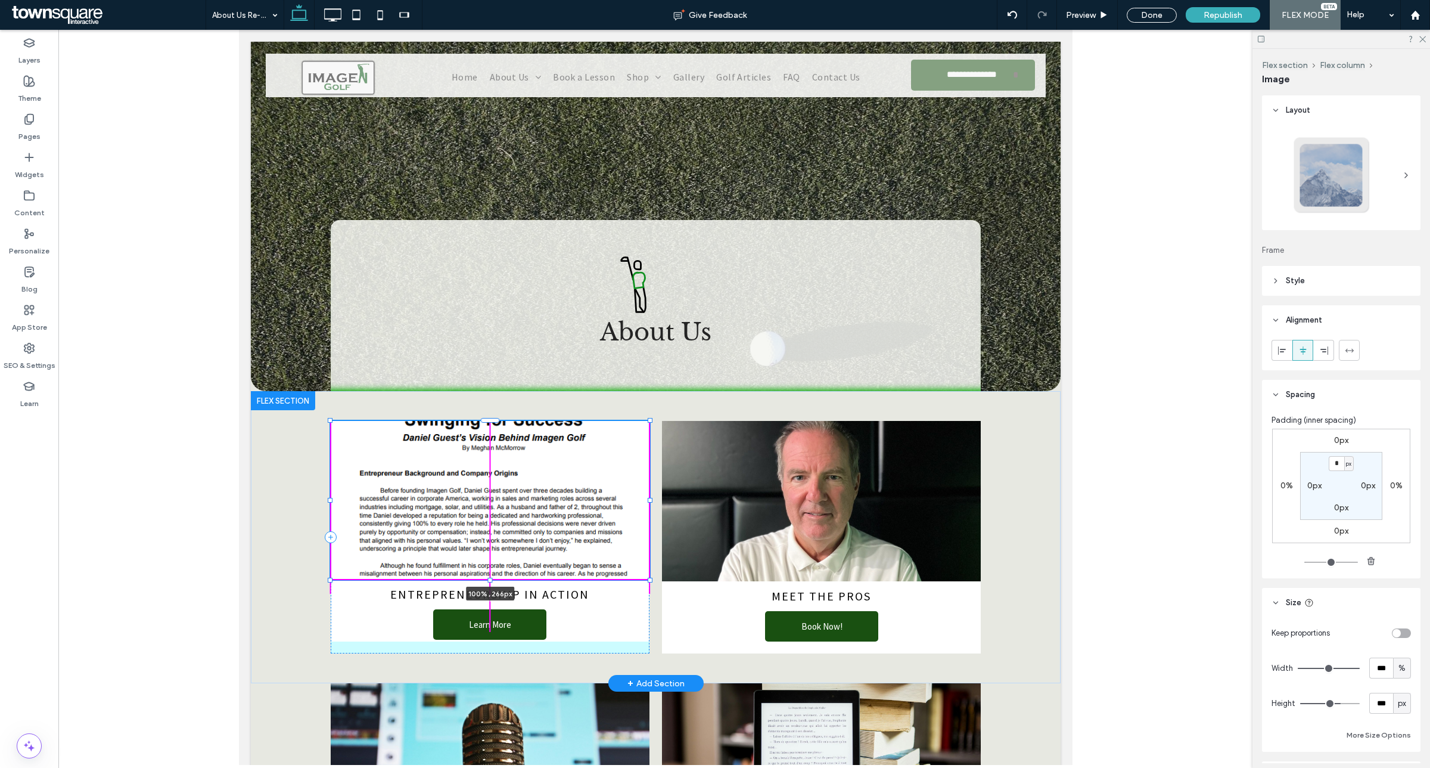
click at [487, 578] on div at bounding box center [489, 580] width 5 height 5
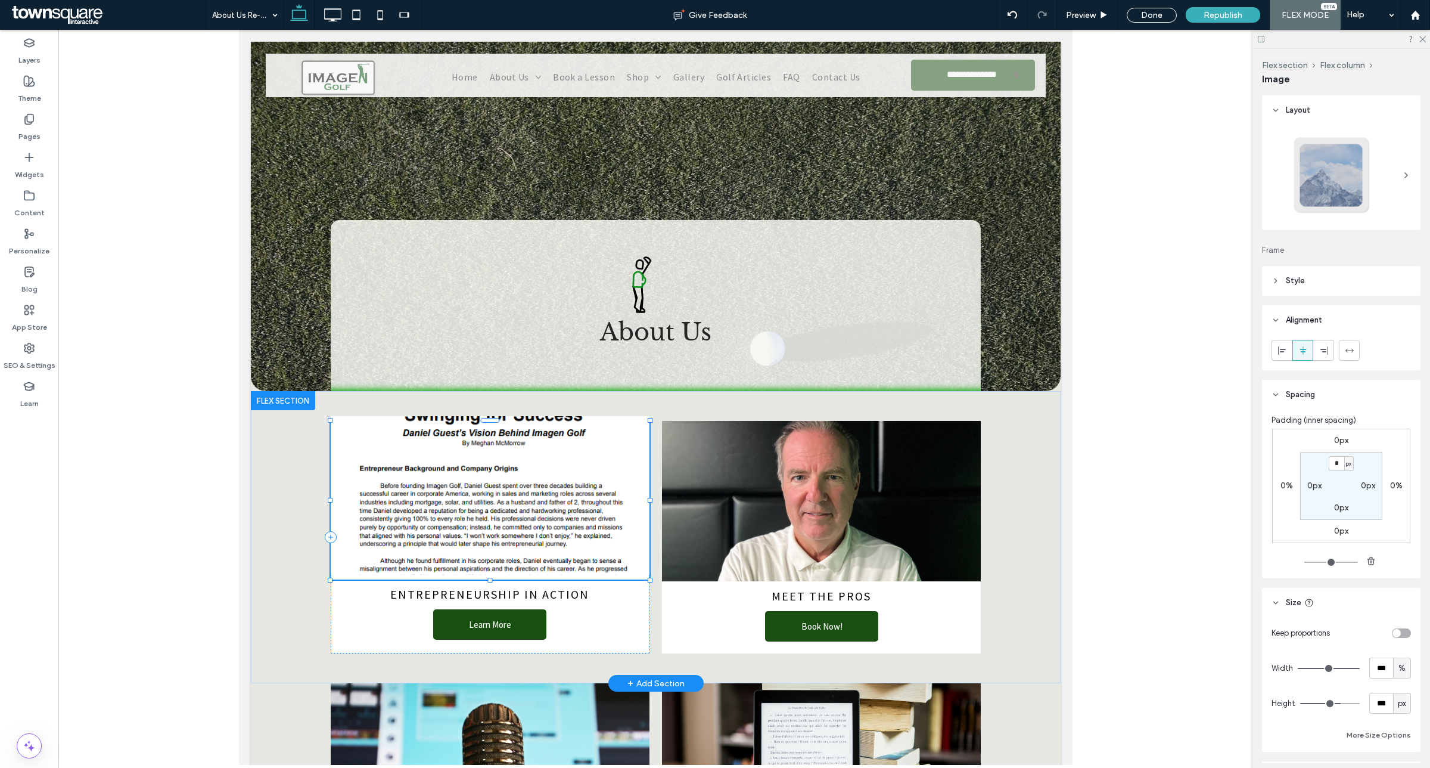
type input "***"
click at [496, 487] on img at bounding box center [489, 495] width 319 height 159
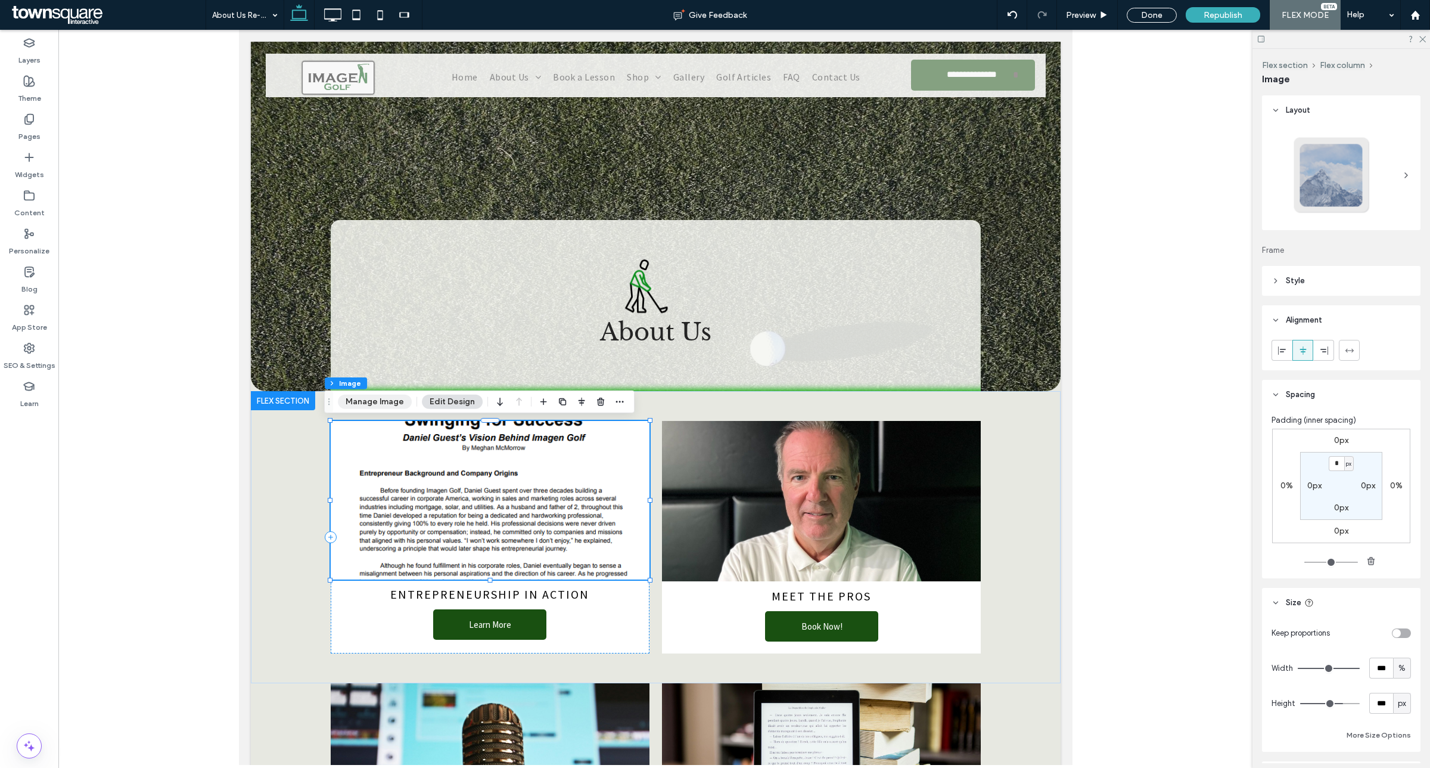
click at [391, 395] on button "Manage Image" at bounding box center [375, 402] width 74 height 14
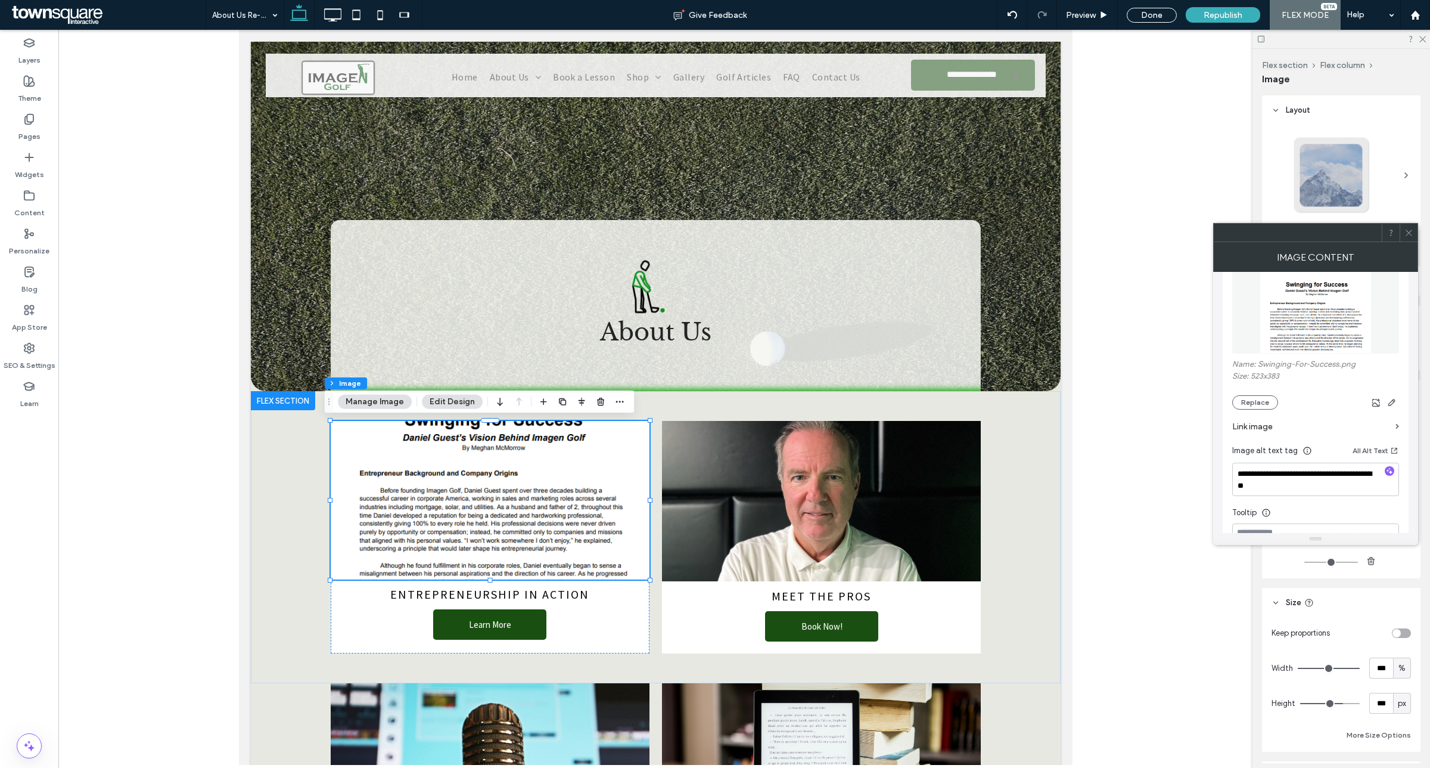
scroll to position [149, 0]
click at [1388, 406] on icon "button" at bounding box center [1393, 401] width 10 height 10
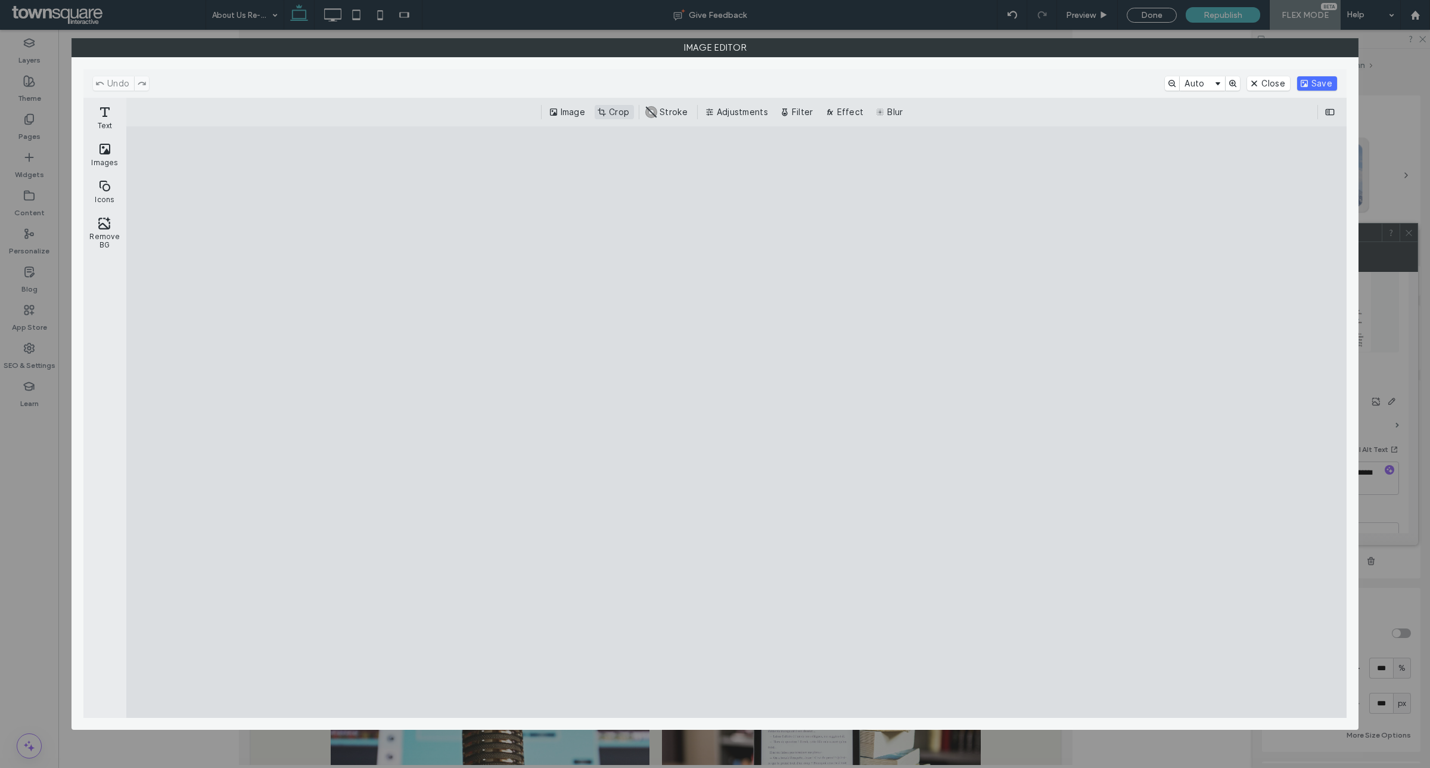
click at [620, 113] on button "Crop" at bounding box center [614, 112] width 39 height 14
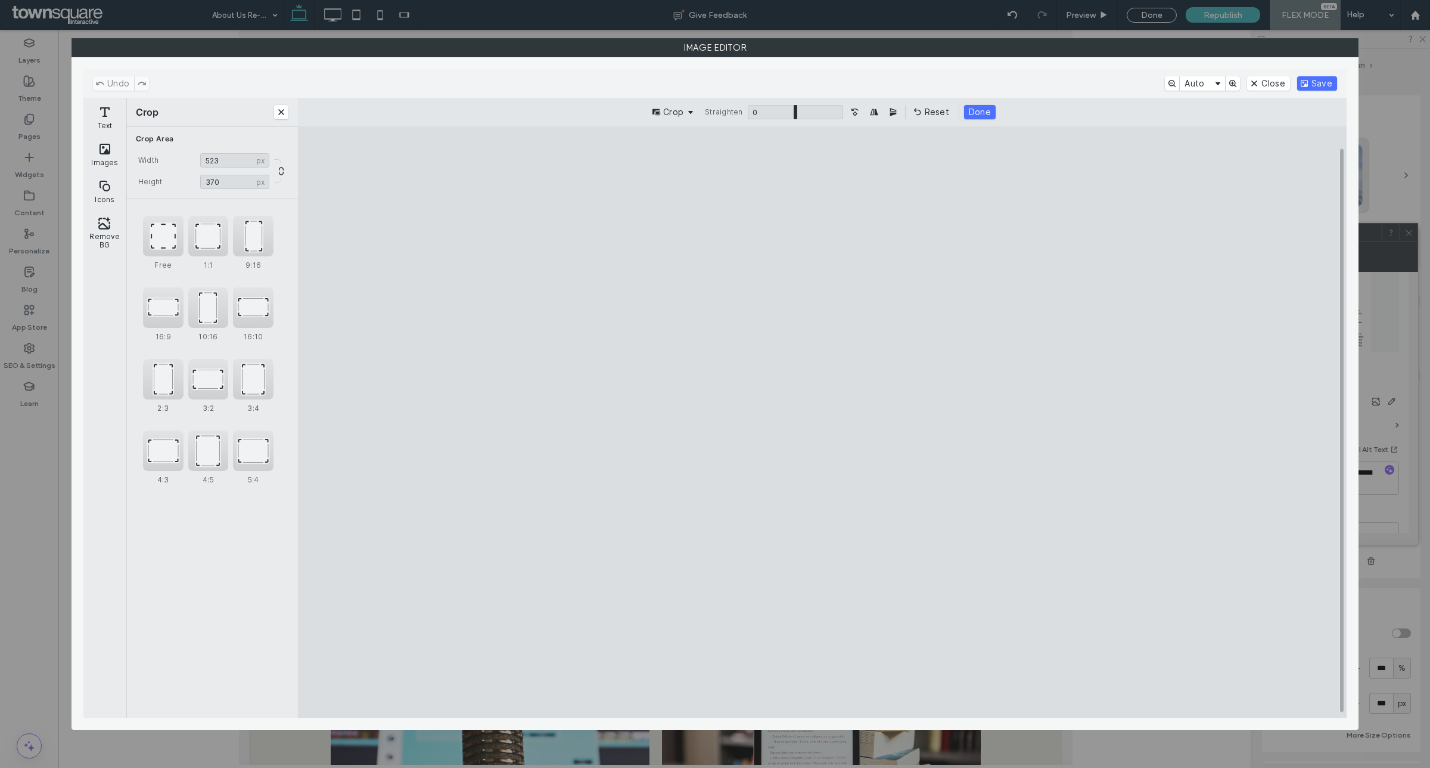
type input "***"
drag, startPoint x: 821, startPoint y: 185, endPoint x: 820, endPoint y: 213, distance: 27.4
click at [823, 422] on cesdk-canvas "Editor canvas" at bounding box center [823, 422] width 0 height 0
click at [1325, 82] on button "Save" at bounding box center [1318, 83] width 40 height 14
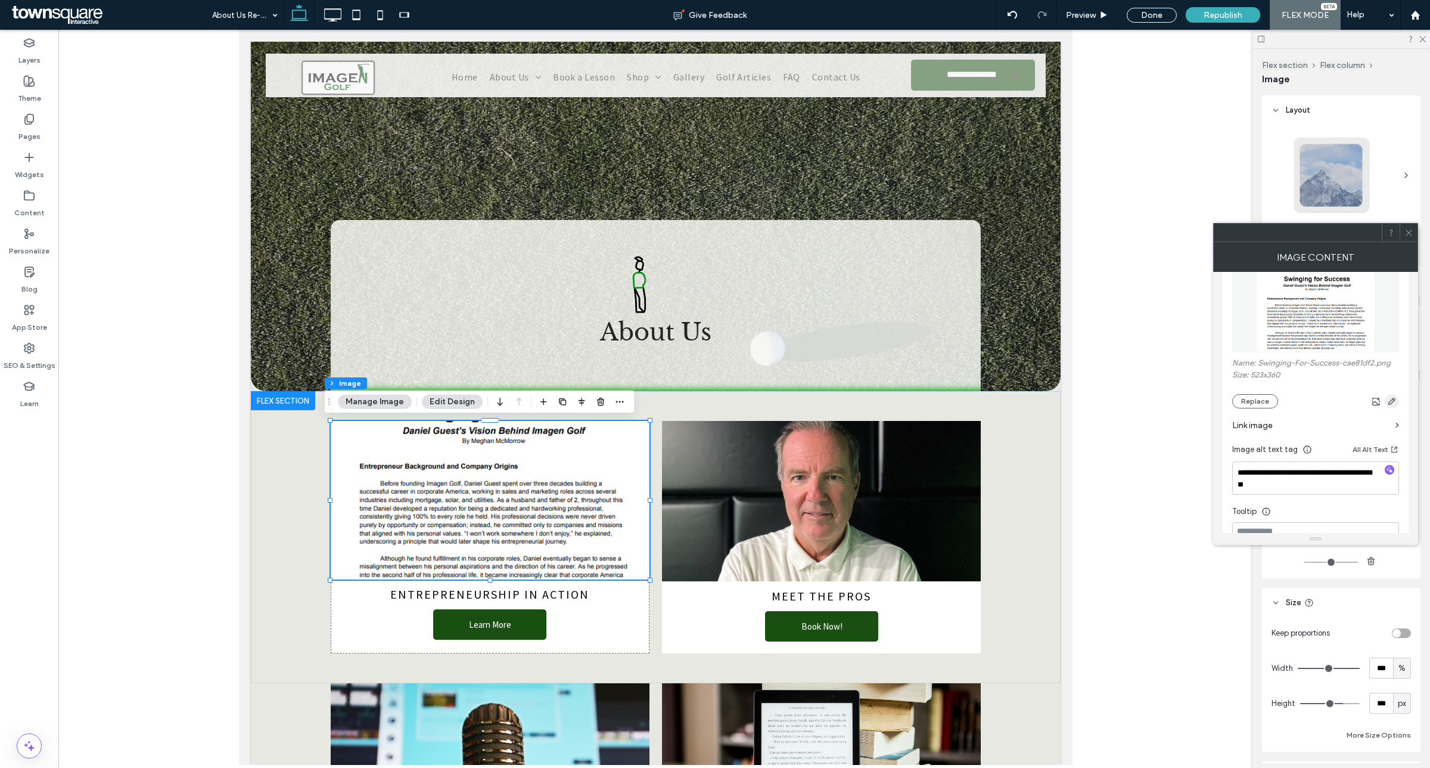
click at [1392, 400] on icon "button" at bounding box center [1393, 401] width 10 height 10
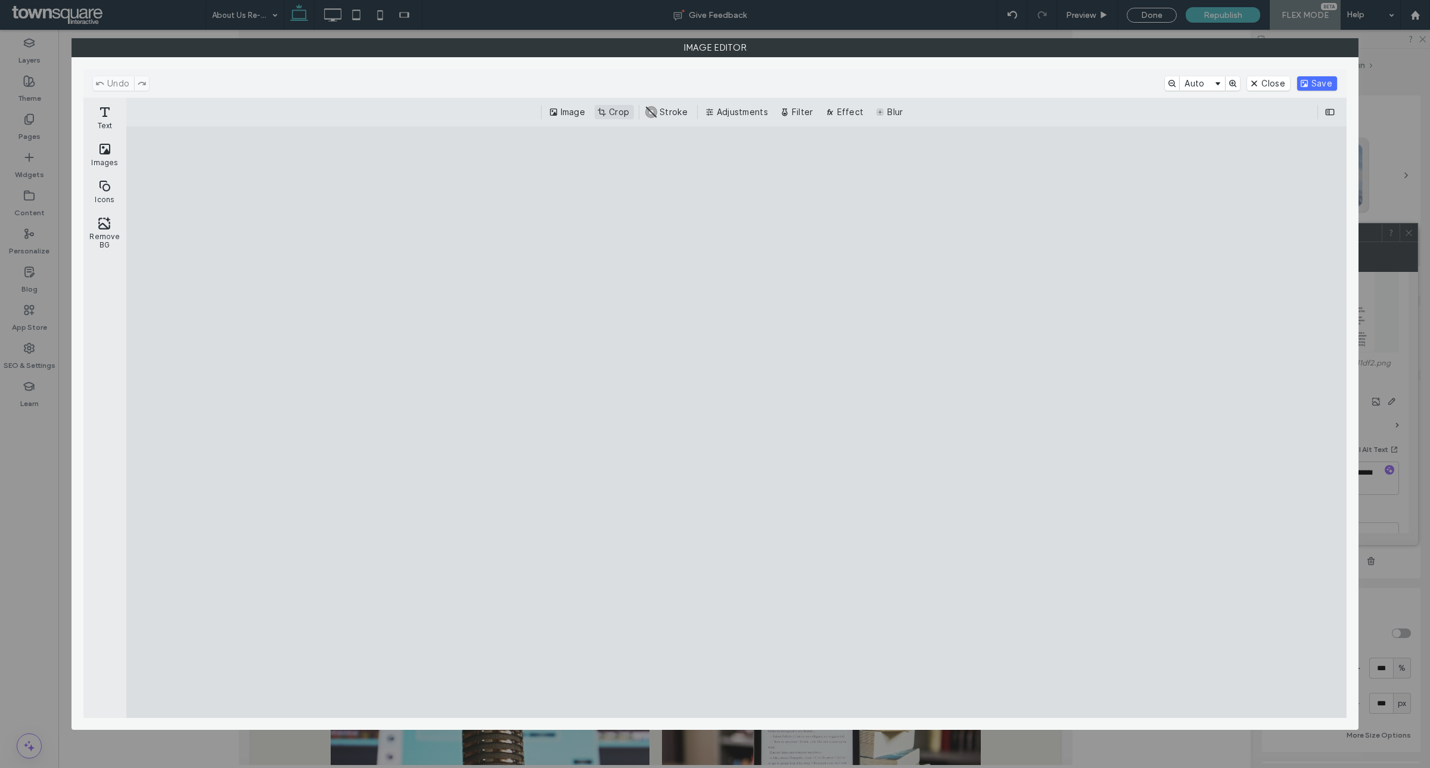
click at [609, 114] on button "Crop" at bounding box center [614, 112] width 39 height 14
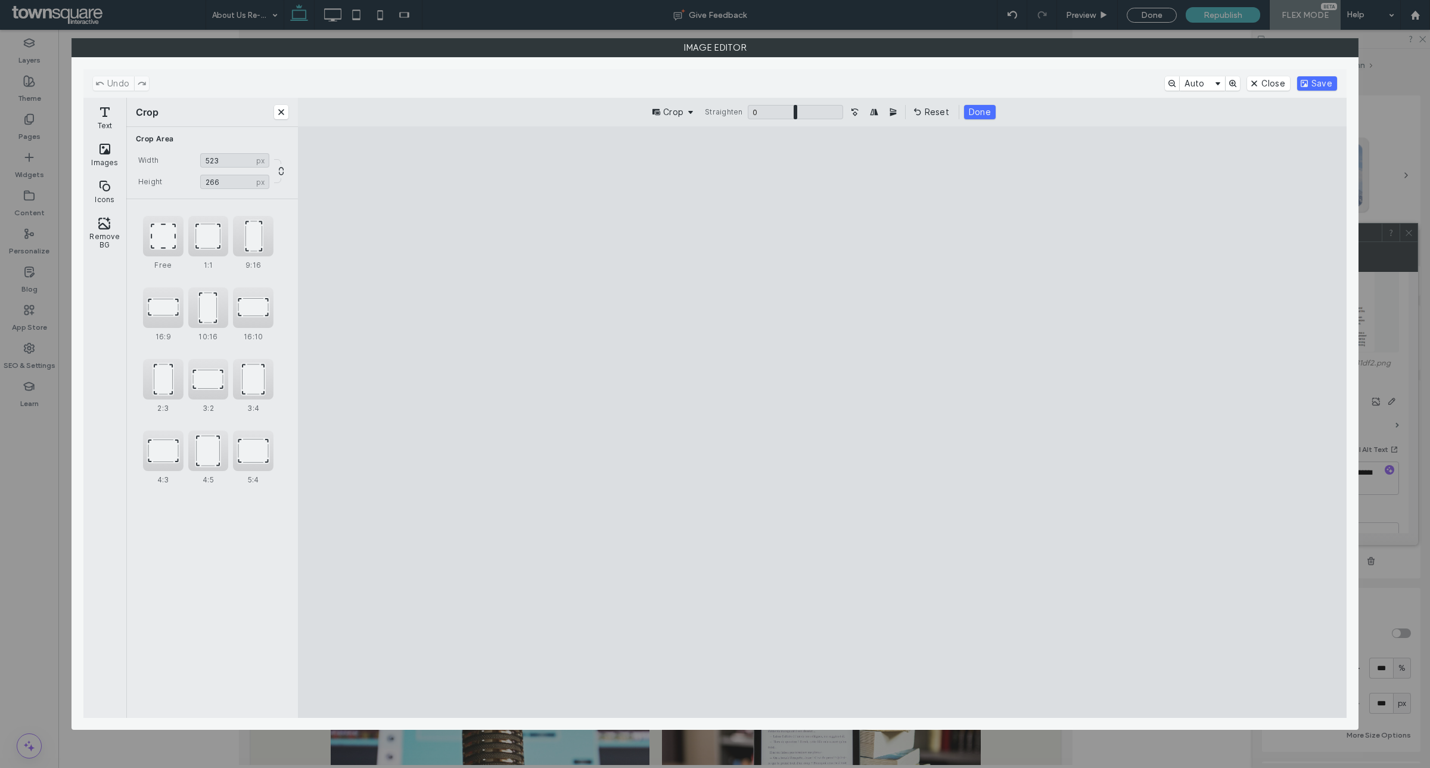
type input "***"
drag, startPoint x: 823, startPoint y: 663, endPoint x: 838, endPoint y: 538, distance: 126.0
click at [823, 422] on cesdk-canvas "Editor canvas" at bounding box center [823, 422] width 0 height 0
click at [1319, 79] on button "Save" at bounding box center [1318, 83] width 40 height 14
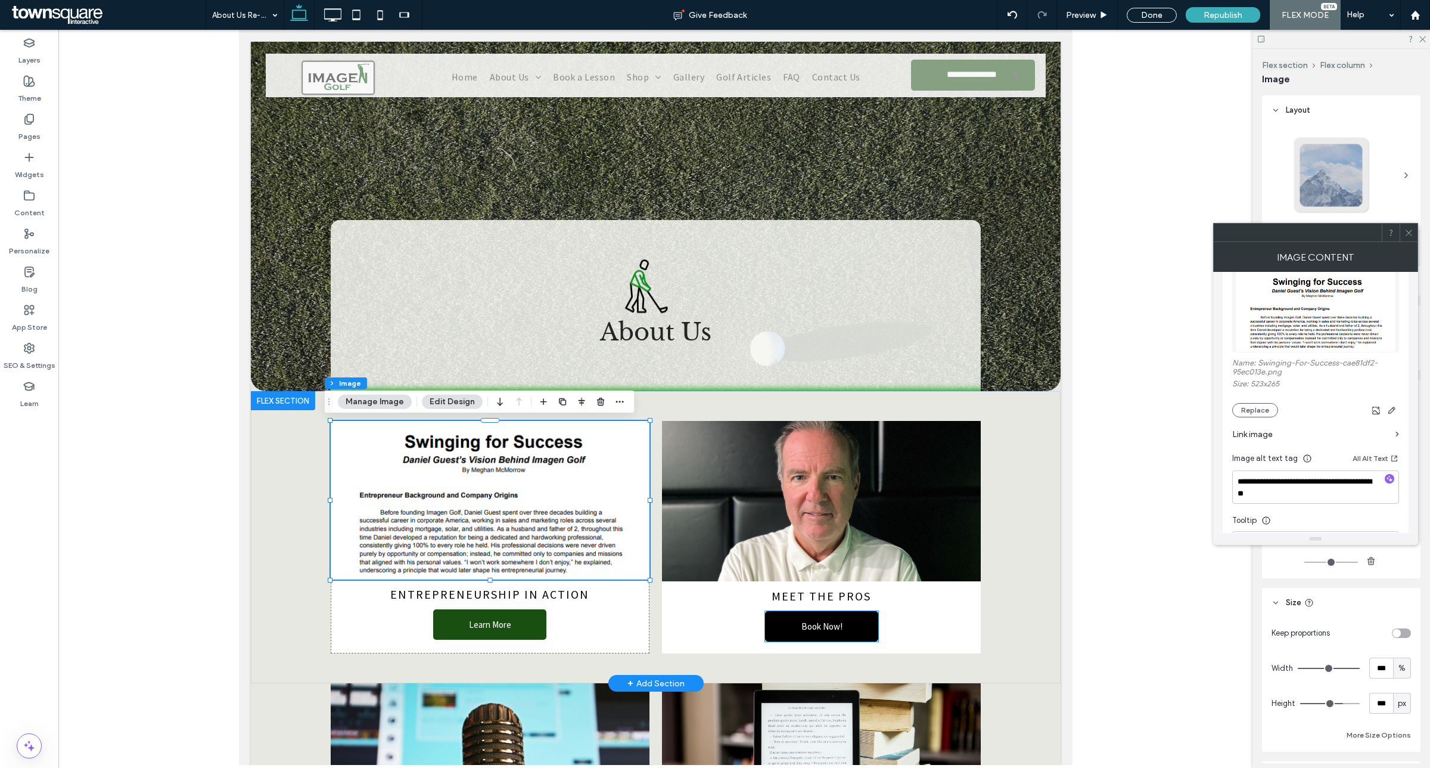
click at [811, 623] on span "Book Now!" at bounding box center [821, 626] width 41 height 30
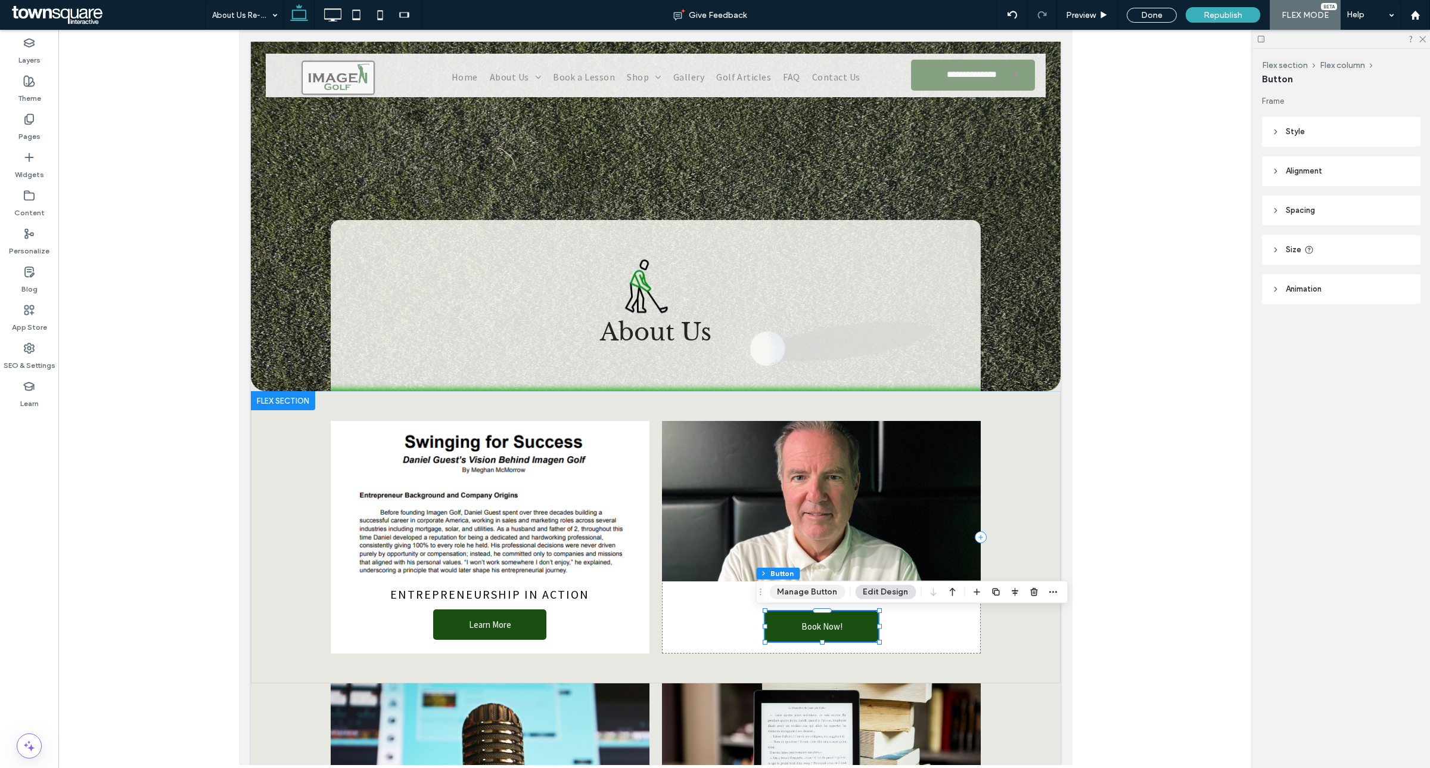
click at [825, 596] on button "Manage Button" at bounding box center [807, 592] width 76 height 14
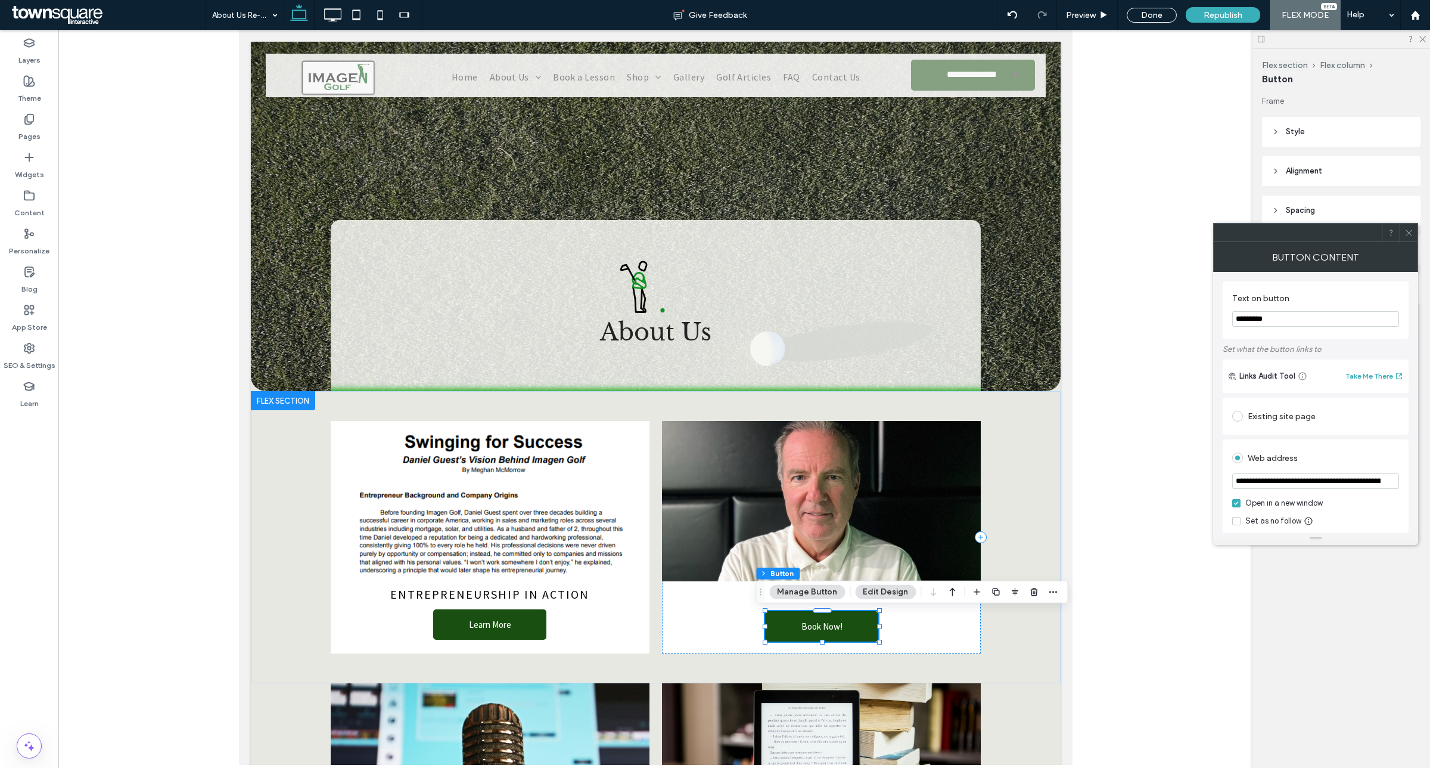
drag, startPoint x: 1293, startPoint y: 322, endPoint x: 1128, endPoint y: 308, distance: 166.3
click at [1128, 308] on body ".wqwq-1{fill:#231f20;} .cls-1q, .cls-2q { fill-rule: evenodd; } .cls-2q { fill:…" at bounding box center [715, 384] width 1430 height 768
type input "*"
type input "**********"
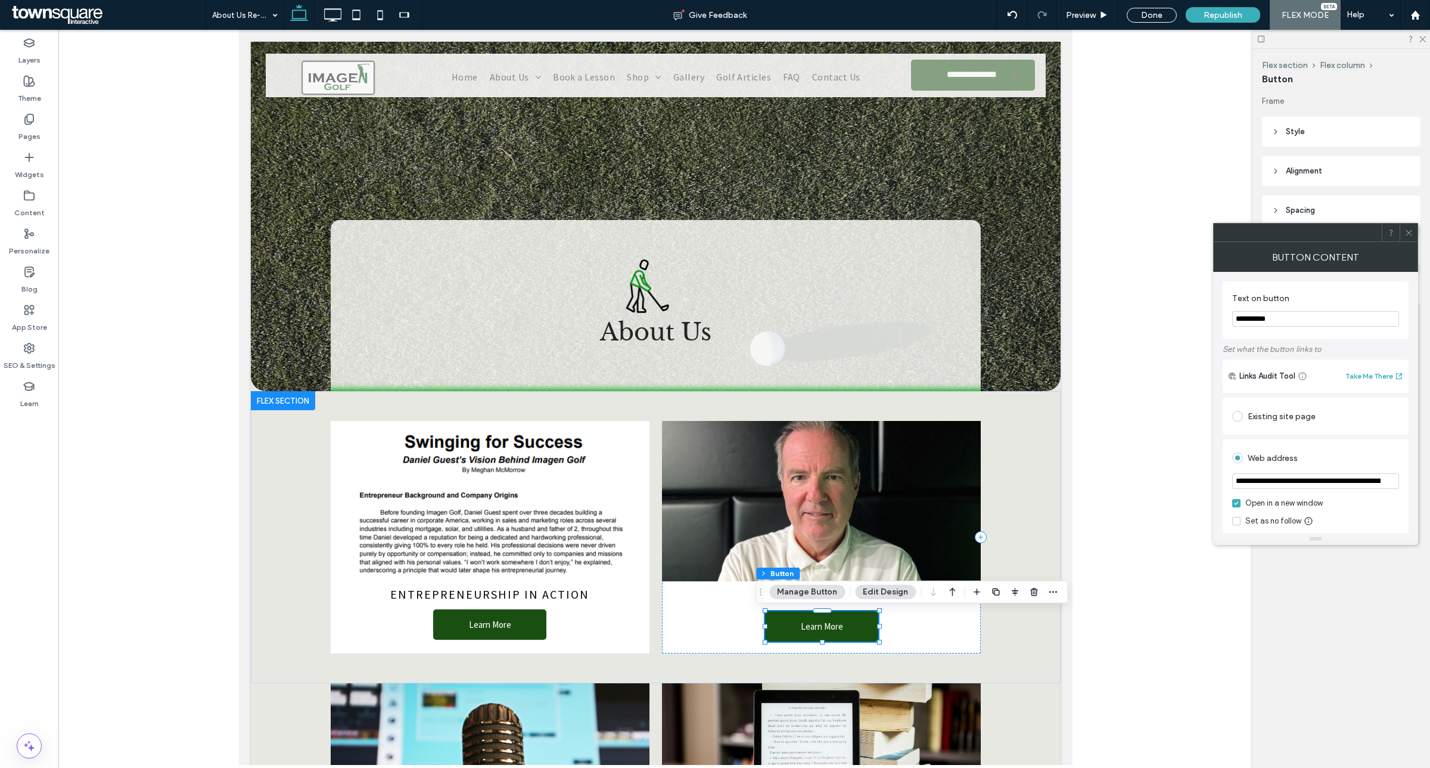
click at [1275, 423] on div "Existing site page" at bounding box center [1316, 415] width 167 height 19
type input "****"
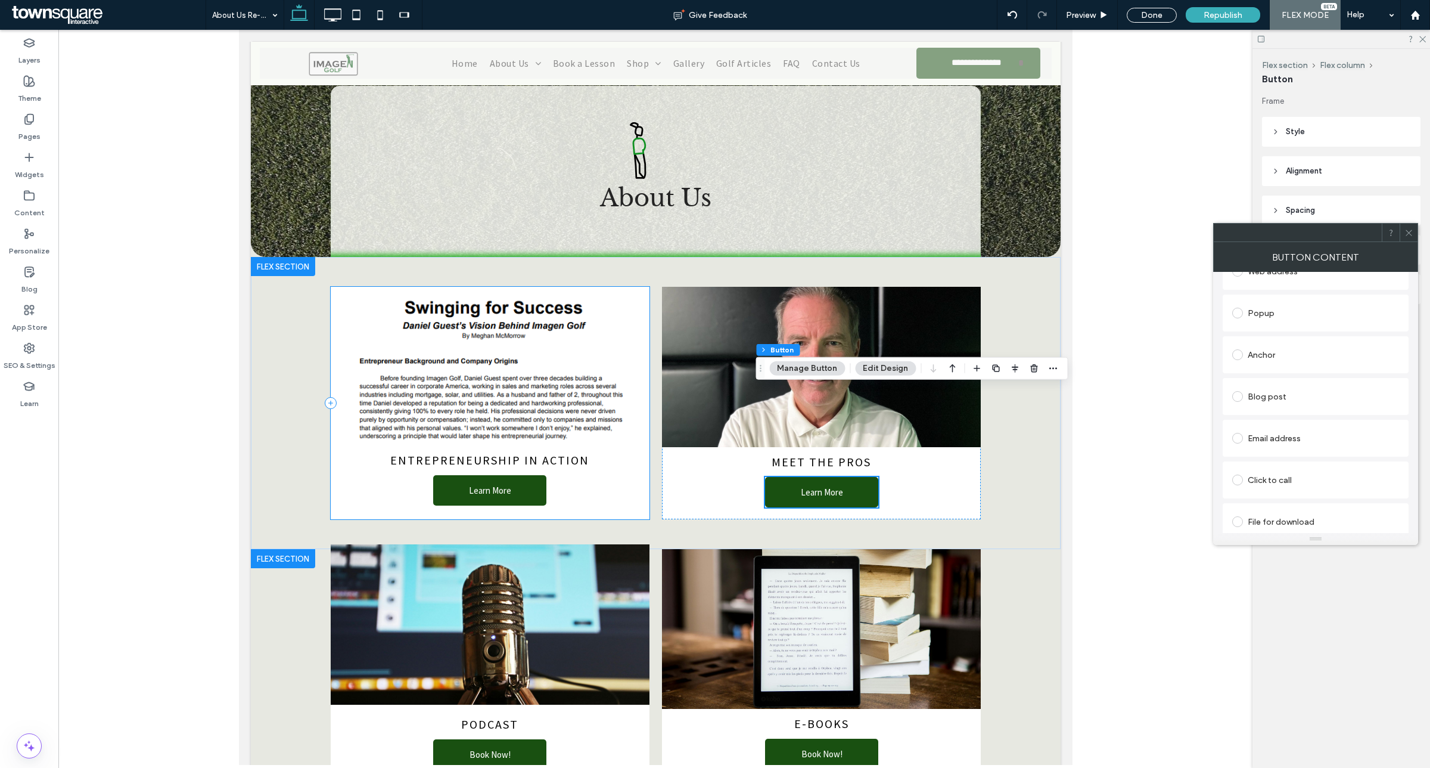
scroll to position [224, 0]
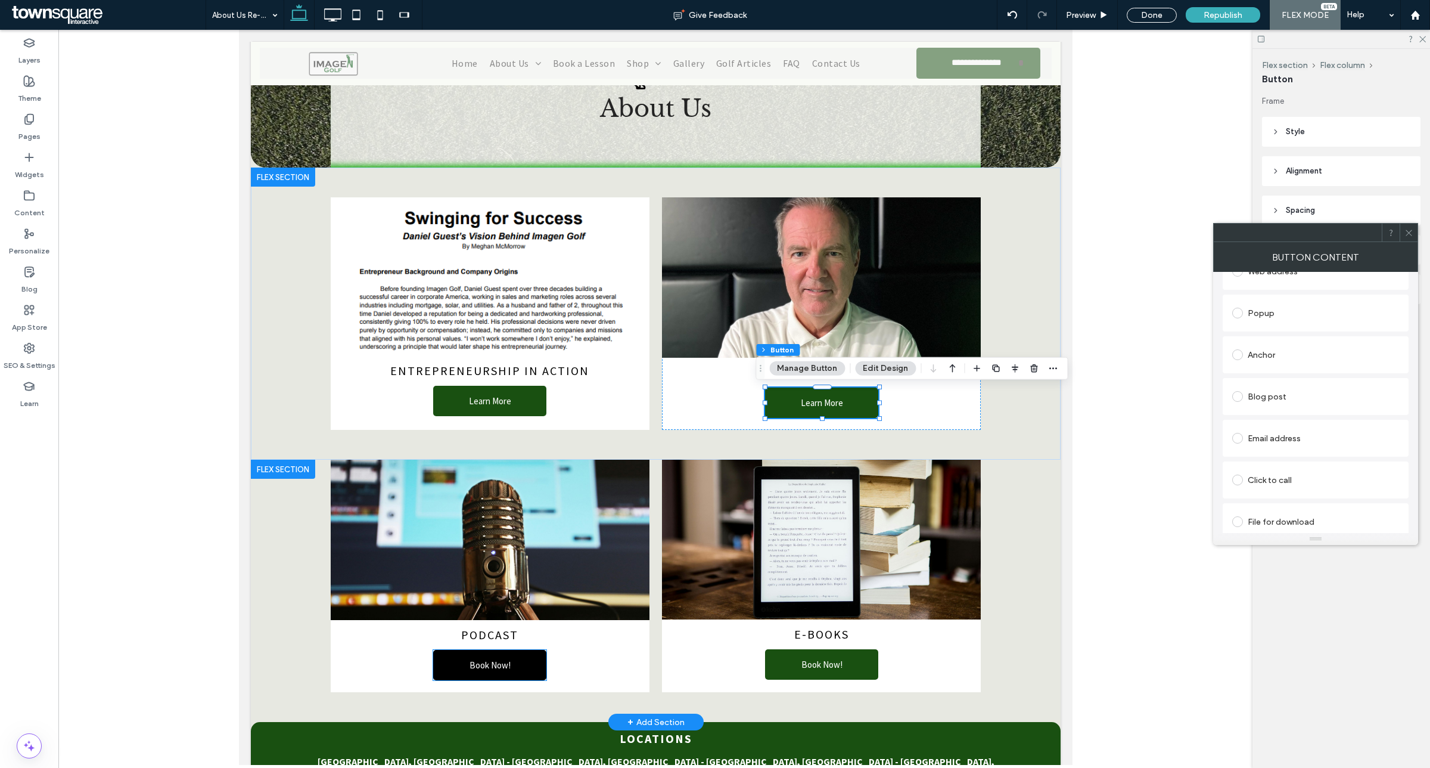
click at [501, 669] on span "Book Now!" at bounding box center [489, 665] width 41 height 30
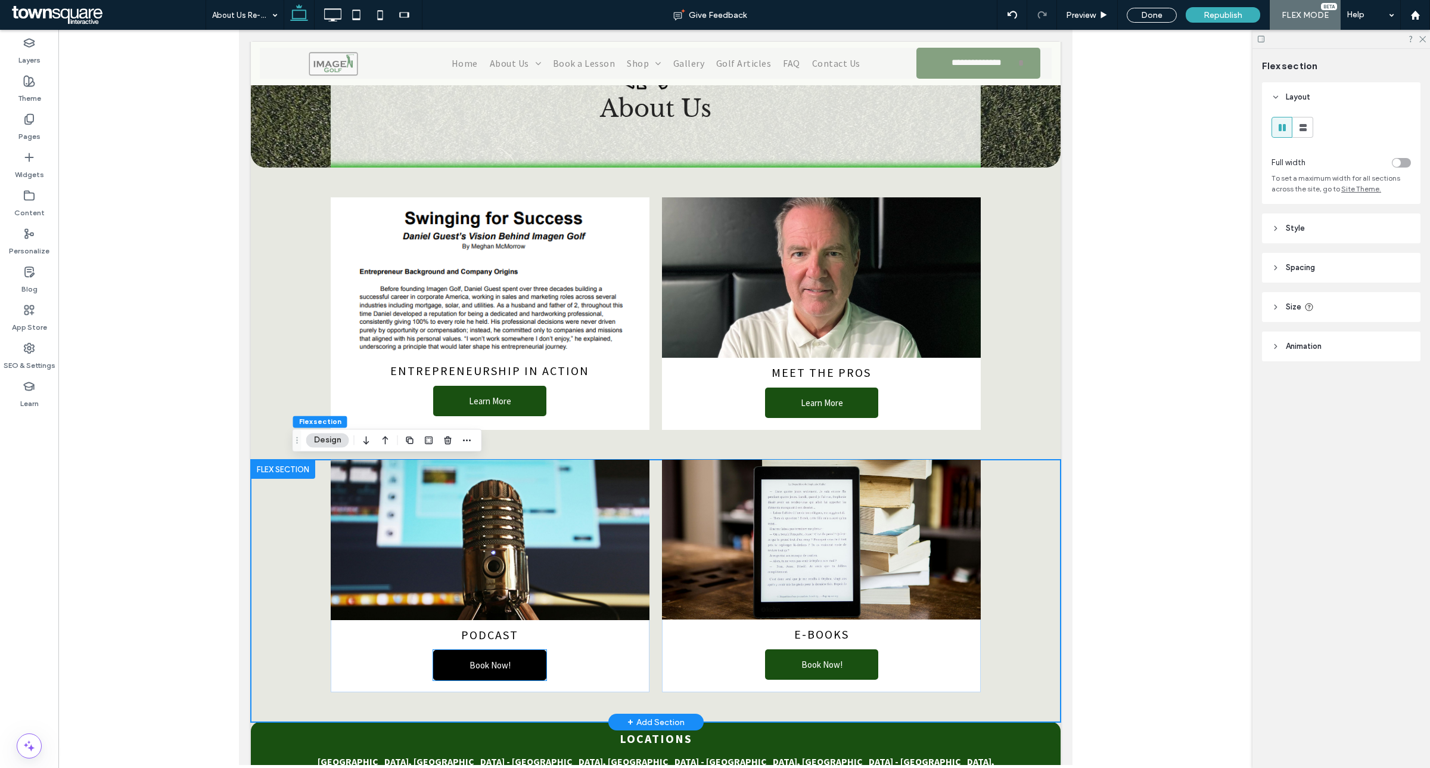
click at [494, 669] on span "Book Now!" at bounding box center [489, 665] width 41 height 30
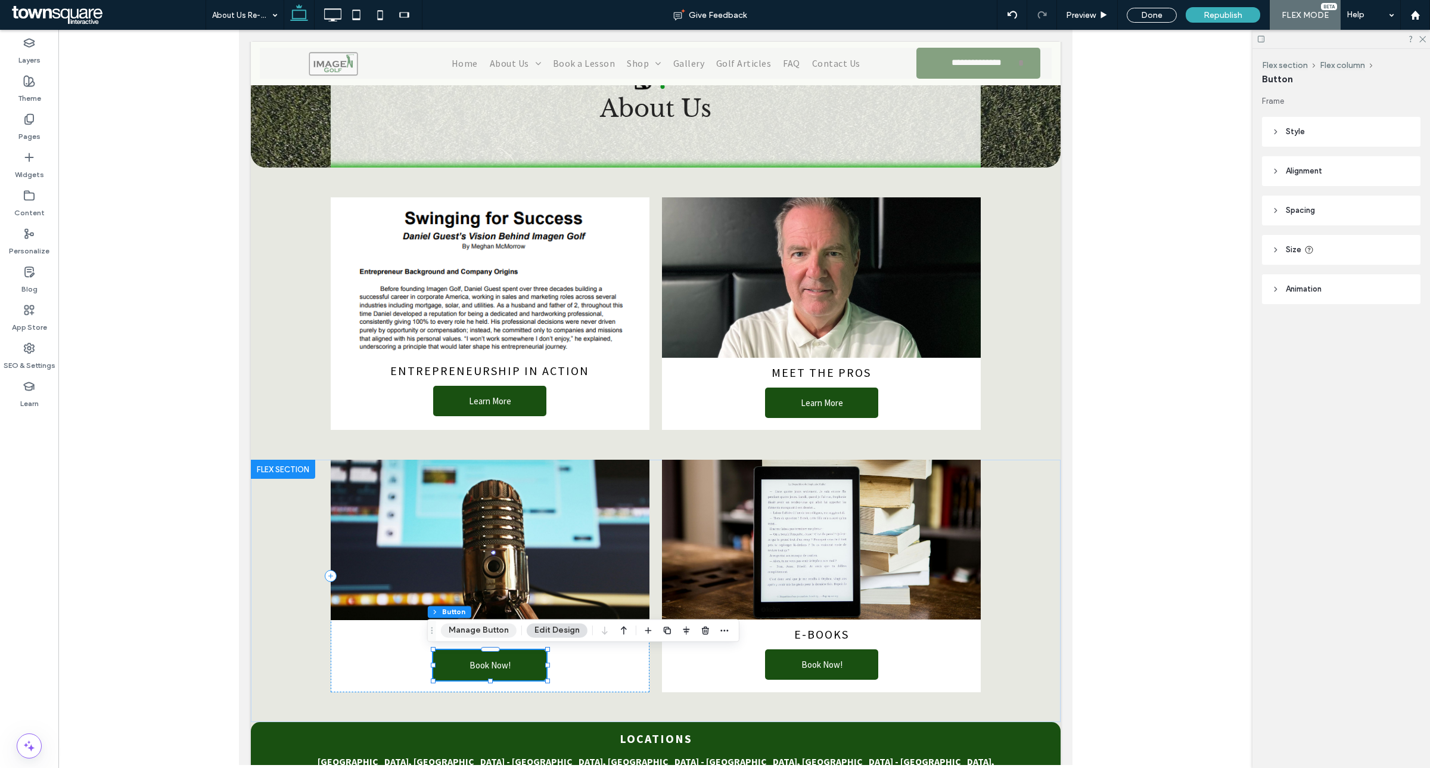
click at [482, 629] on button "Manage Button" at bounding box center [479, 630] width 76 height 14
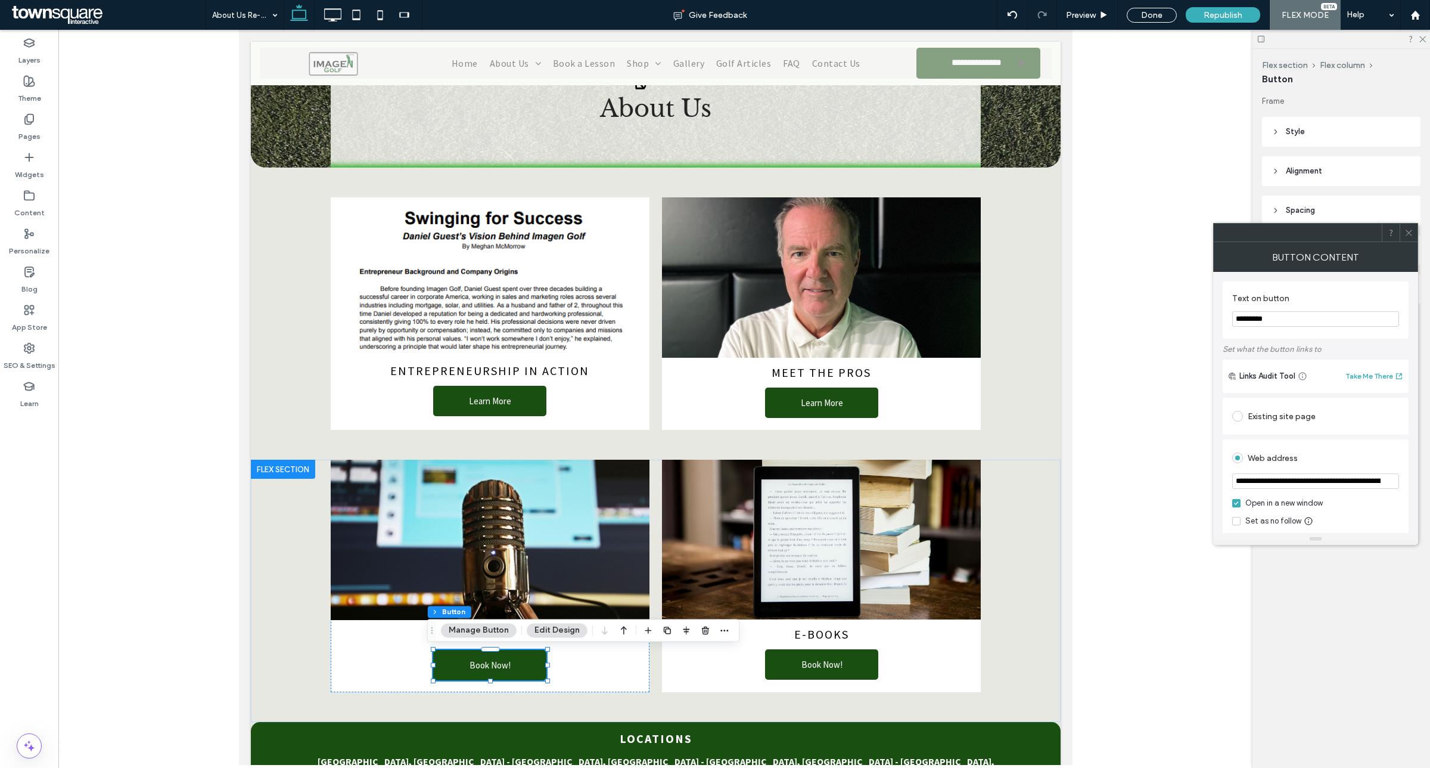
drag, startPoint x: 1296, startPoint y: 316, endPoint x: 1133, endPoint y: 307, distance: 163.6
click at [1139, 308] on body ".wqwq-1{fill:#231f20;} .cls-1q, .cls-2q { fill-rule: evenodd; } .cls-2q { fill:…" at bounding box center [715, 384] width 1430 height 768
type input "*"
type input "**********"
click at [1288, 418] on div "Existing site page" at bounding box center [1316, 415] width 167 height 19
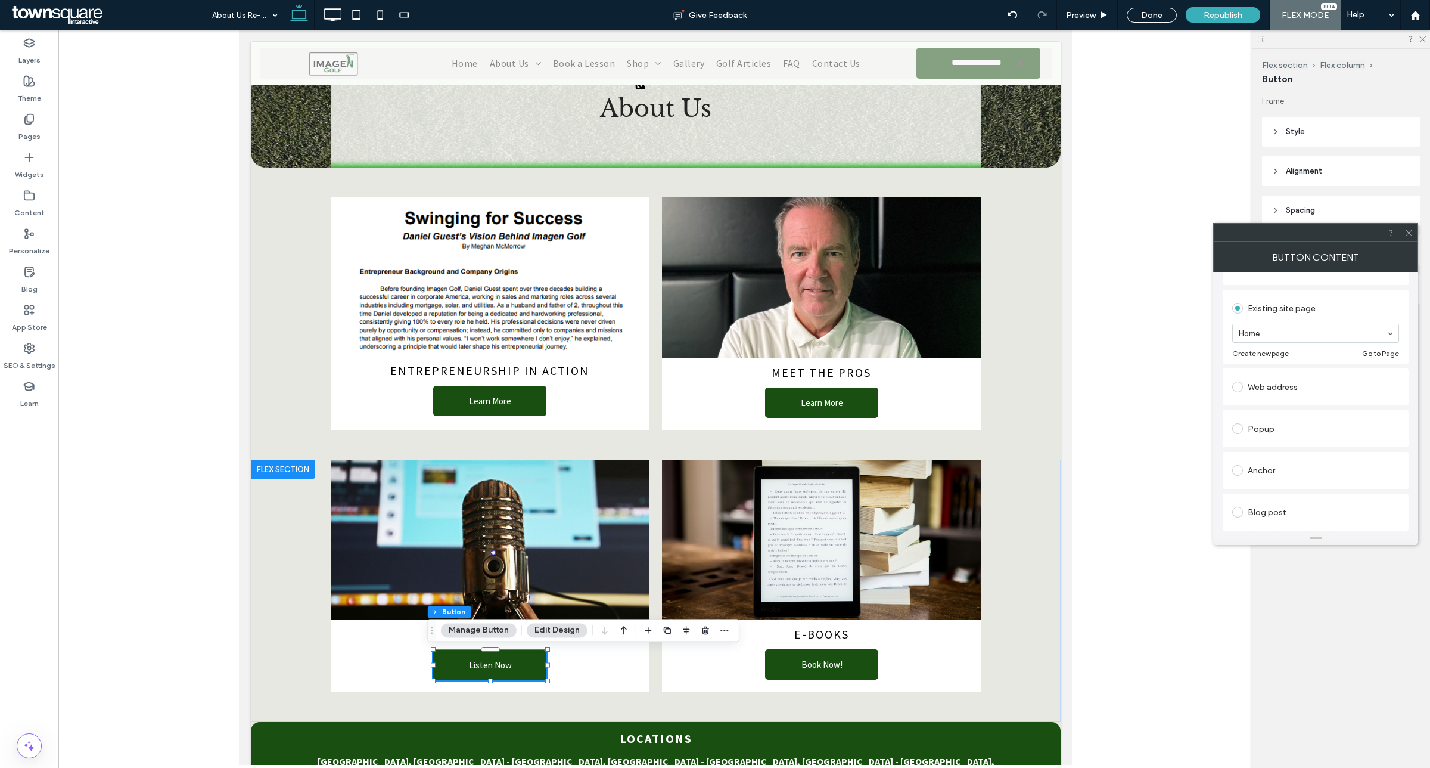
scroll to position [149, 0]
click at [1287, 346] on div "Web address" at bounding box center [1316, 345] width 167 height 19
click at [1362, 337] on input "**********" at bounding box center [1316, 331] width 167 height 15
paste input "url"
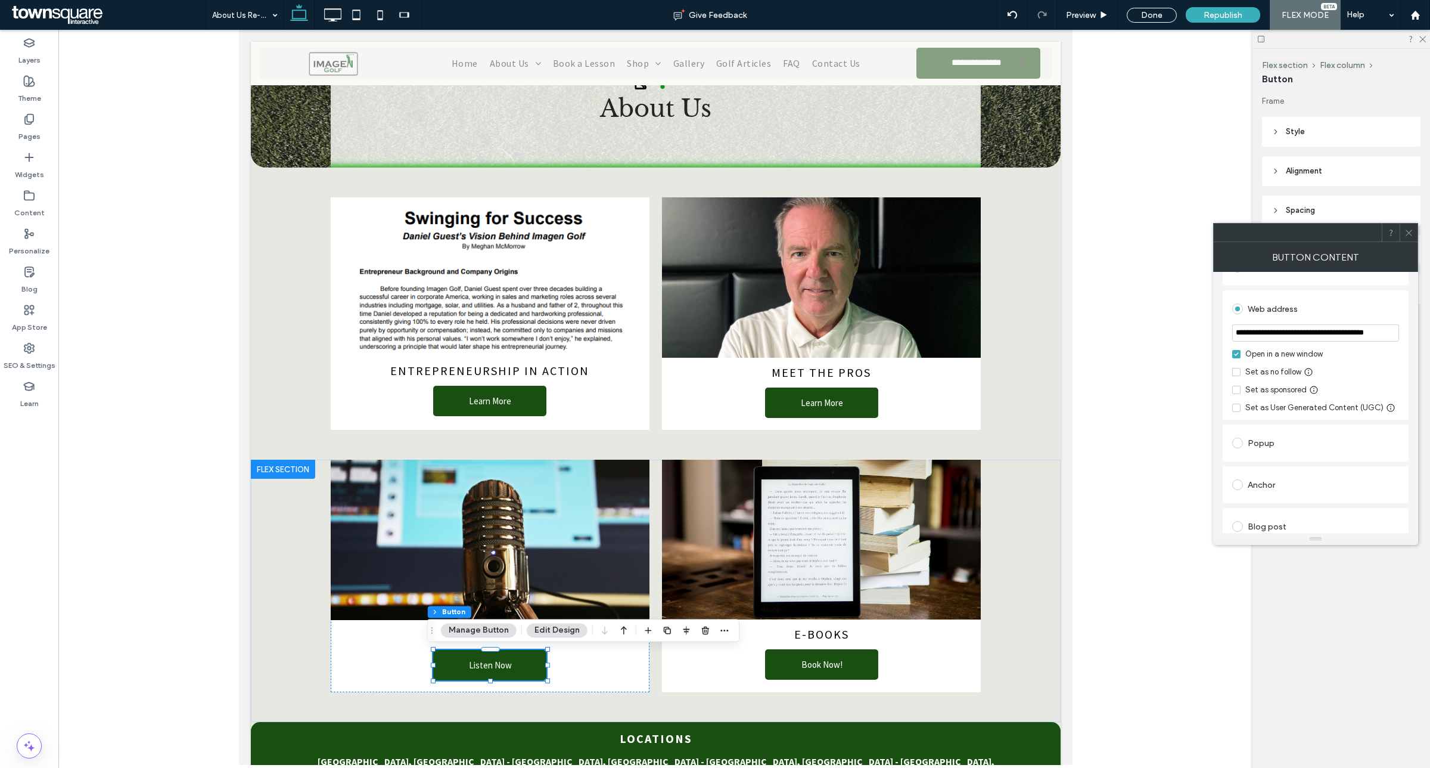
type input "**********"
click at [1414, 233] on div at bounding box center [1409, 233] width 18 height 18
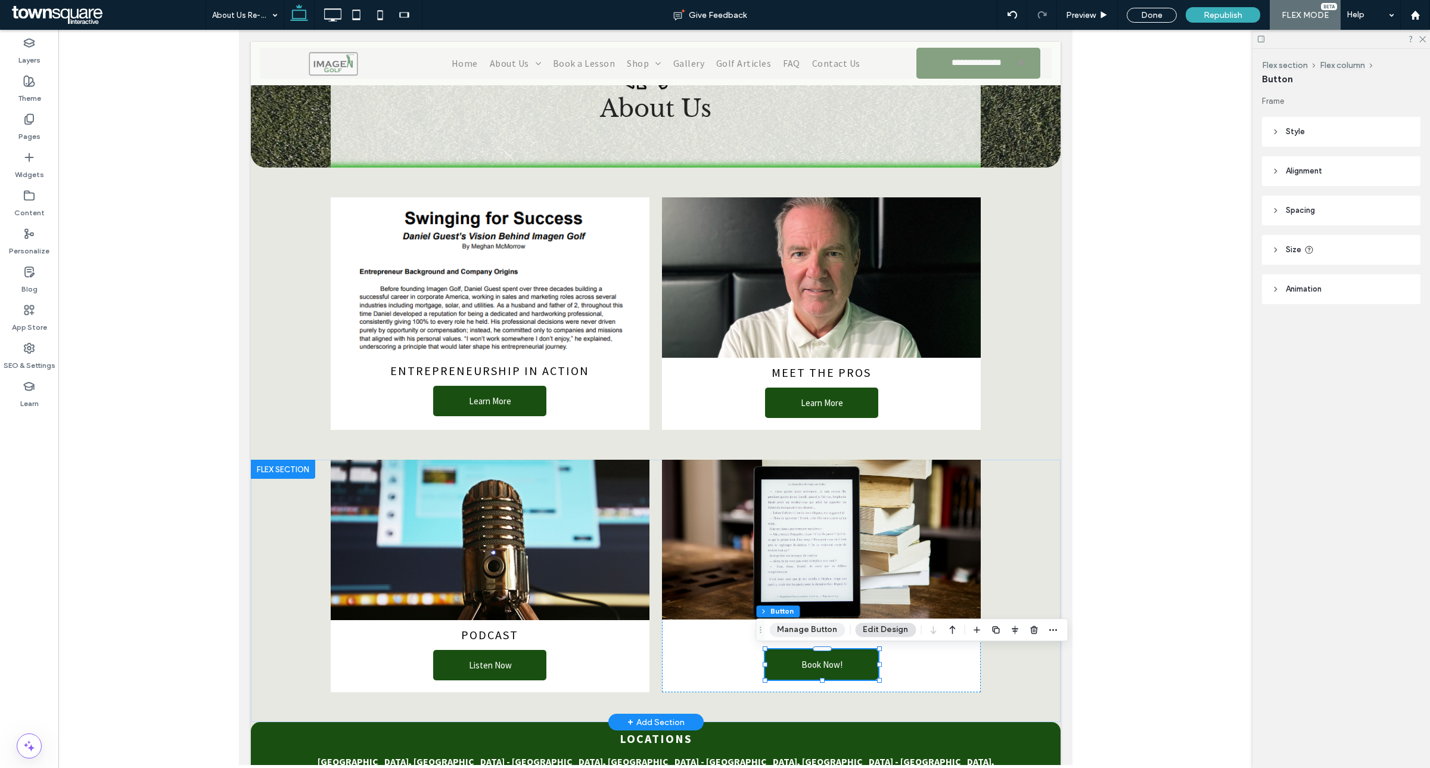
click at [797, 629] on button "Manage Button" at bounding box center [807, 629] width 76 height 14
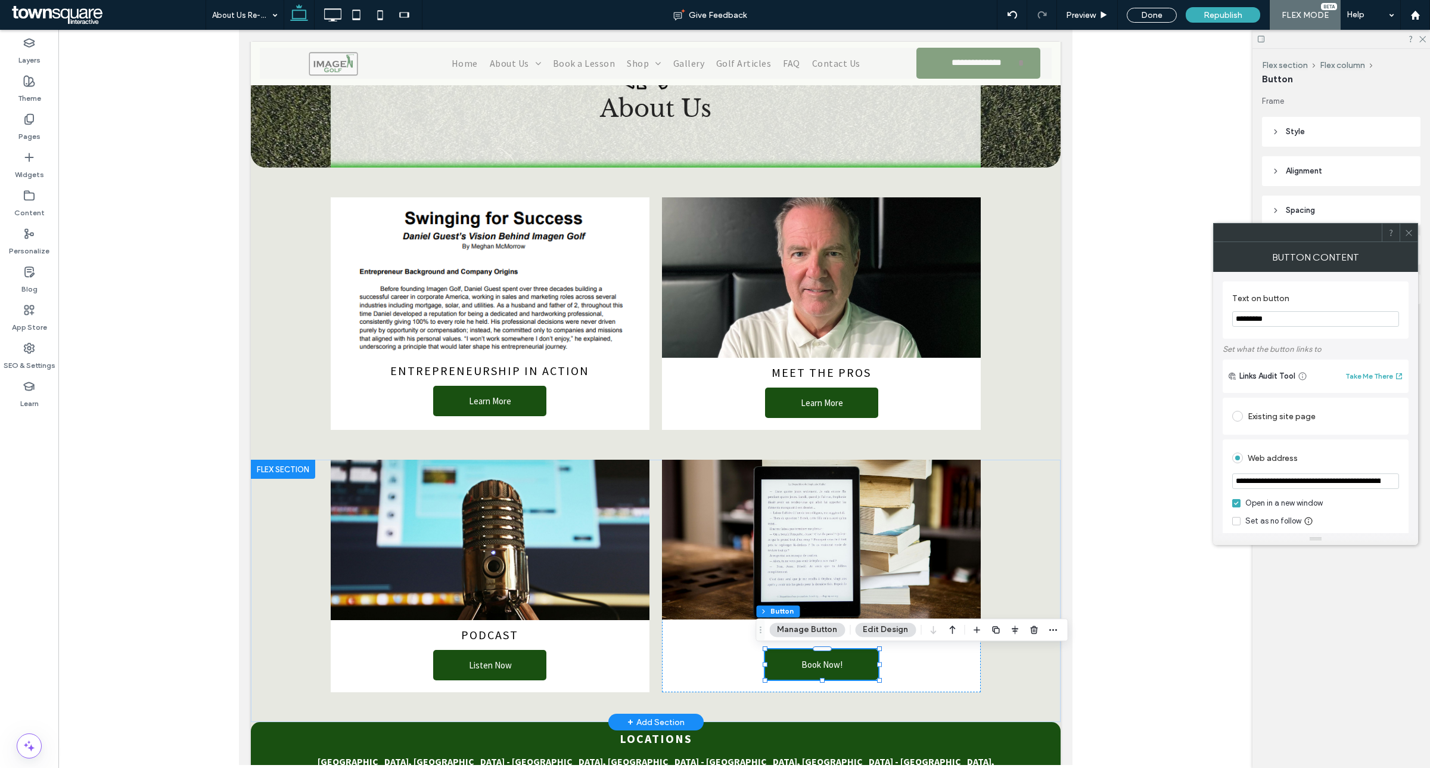
drag, startPoint x: 1273, startPoint y: 321, endPoint x: 1171, endPoint y: 308, distance: 102.8
click at [1175, 311] on body ".wqwq-1{fill:#231f20;} .cls-1q, .cls-2q { fill-rule: evenodd; } .cls-2q { fill:…" at bounding box center [715, 384] width 1430 height 768
type input "**********"
click at [1238, 417] on span at bounding box center [1238, 416] width 11 height 11
click at [1262, 496] on div "Web address" at bounding box center [1316, 494] width 167 height 19
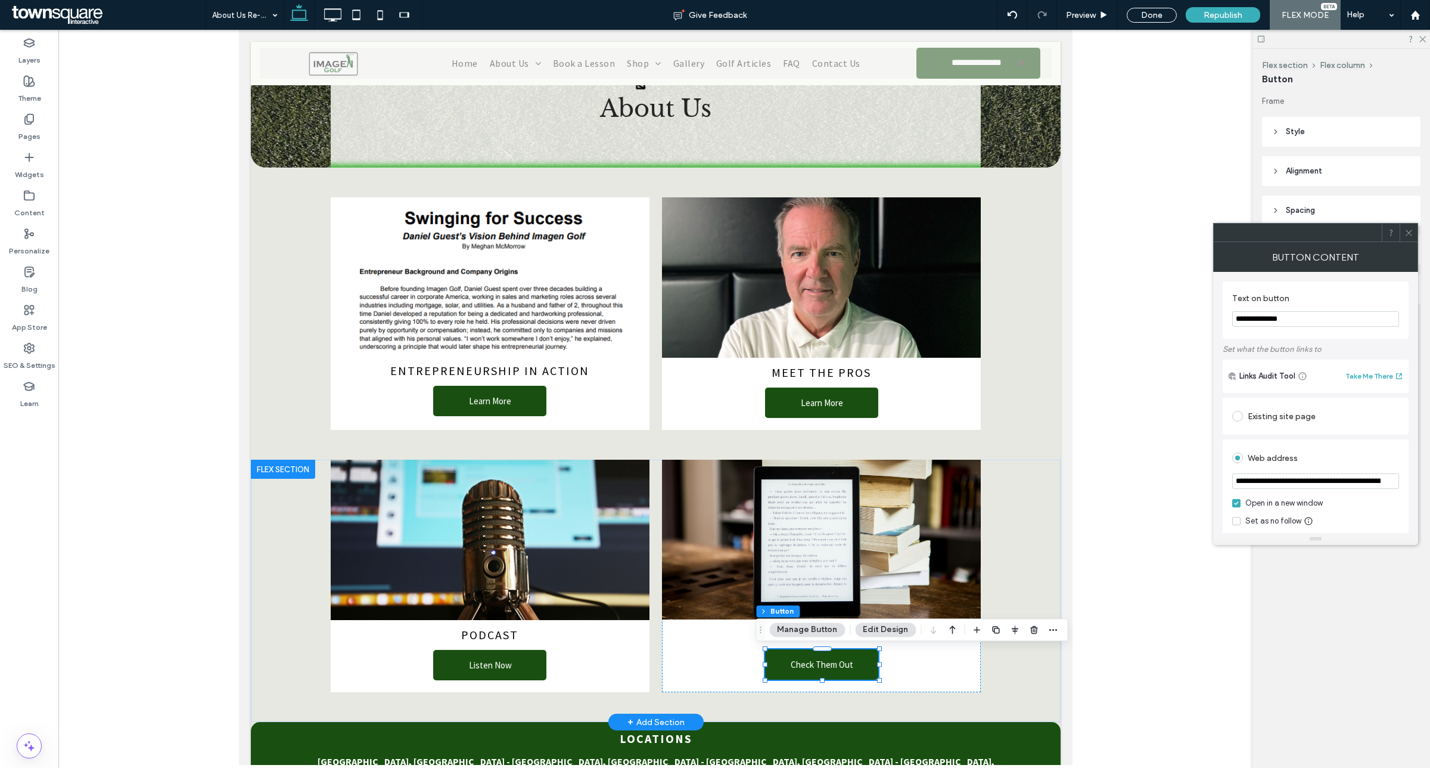
click at [1368, 483] on input "**********" at bounding box center [1316, 480] width 167 height 15
paste input "url"
type input "**********"
click at [1407, 234] on use at bounding box center [1409, 232] width 6 height 6
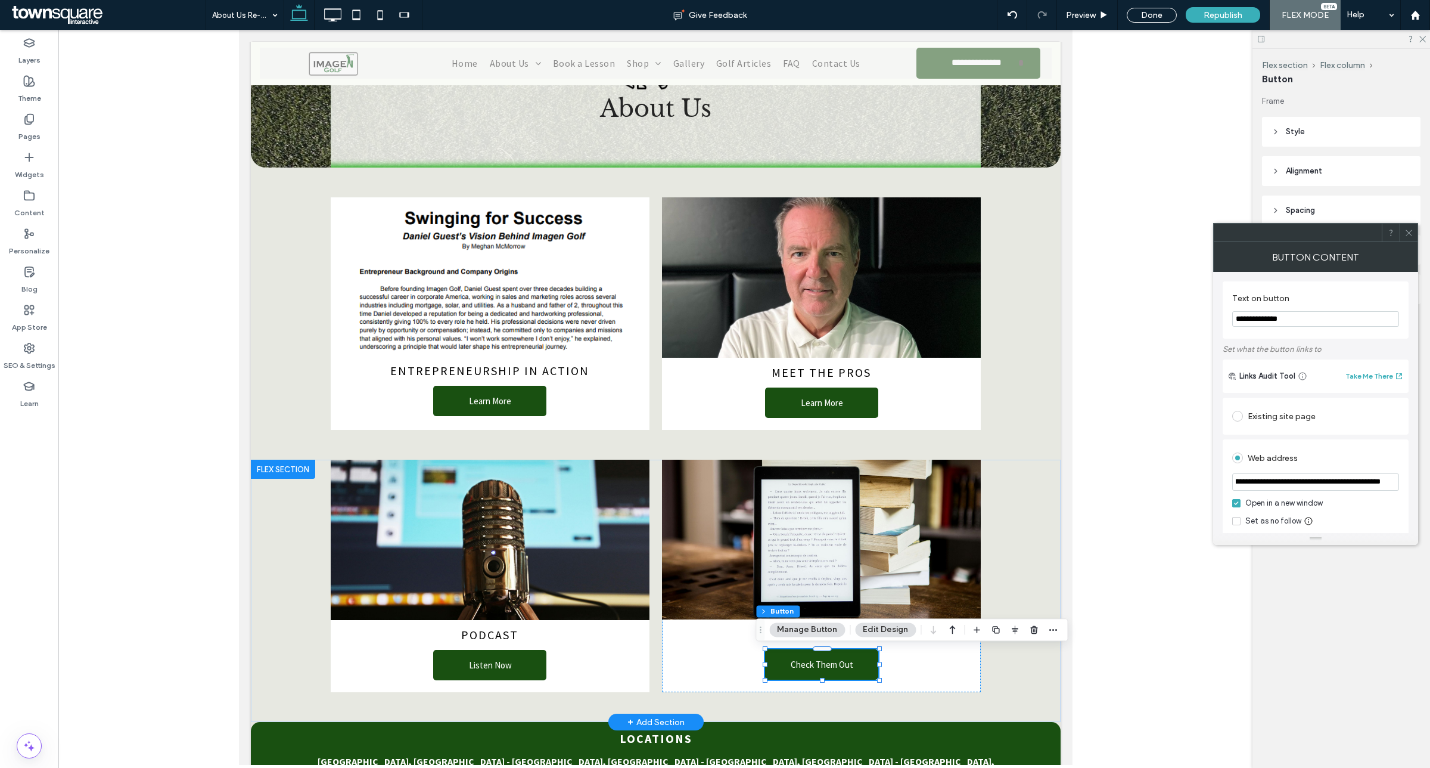
scroll to position [0, 0]
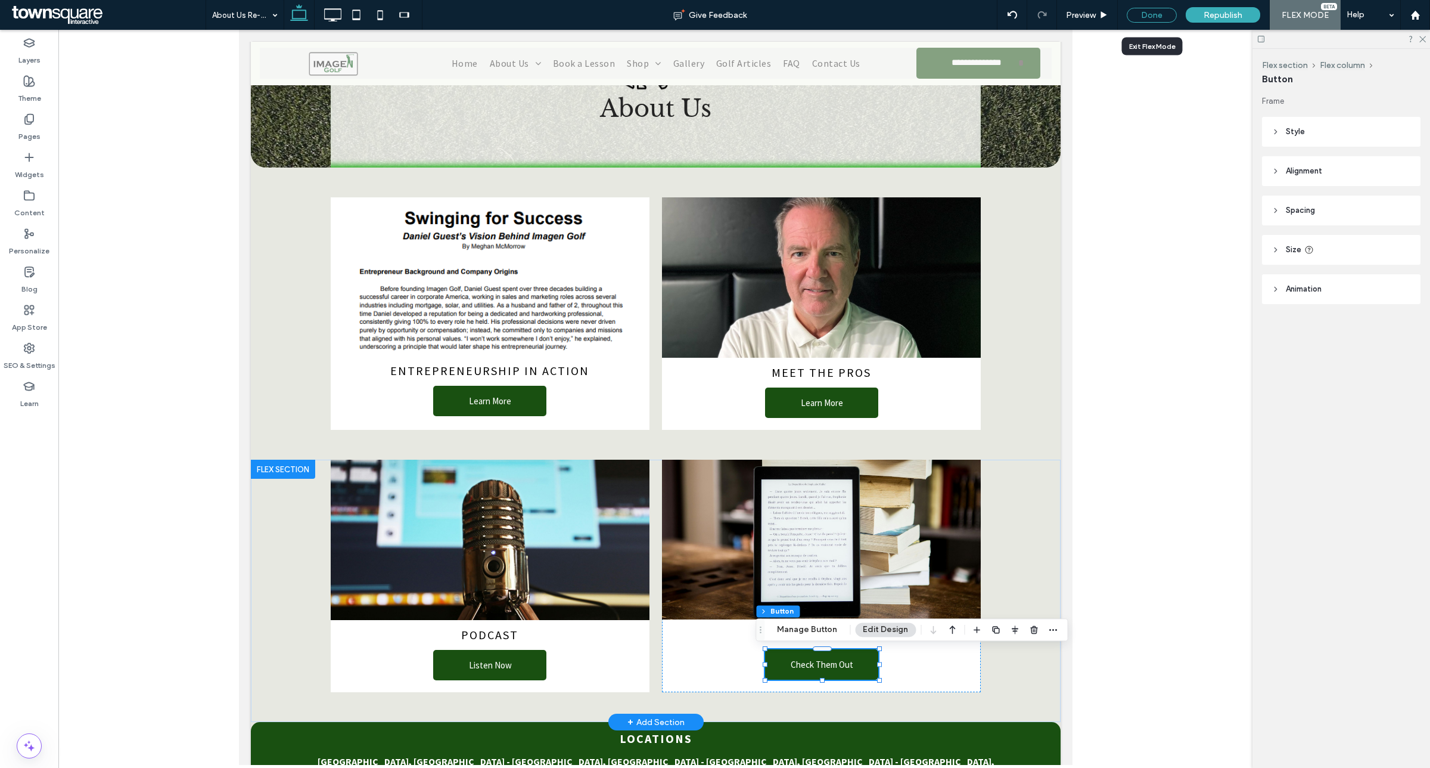
click at [1159, 15] on div "Done" at bounding box center [1152, 15] width 50 height 15
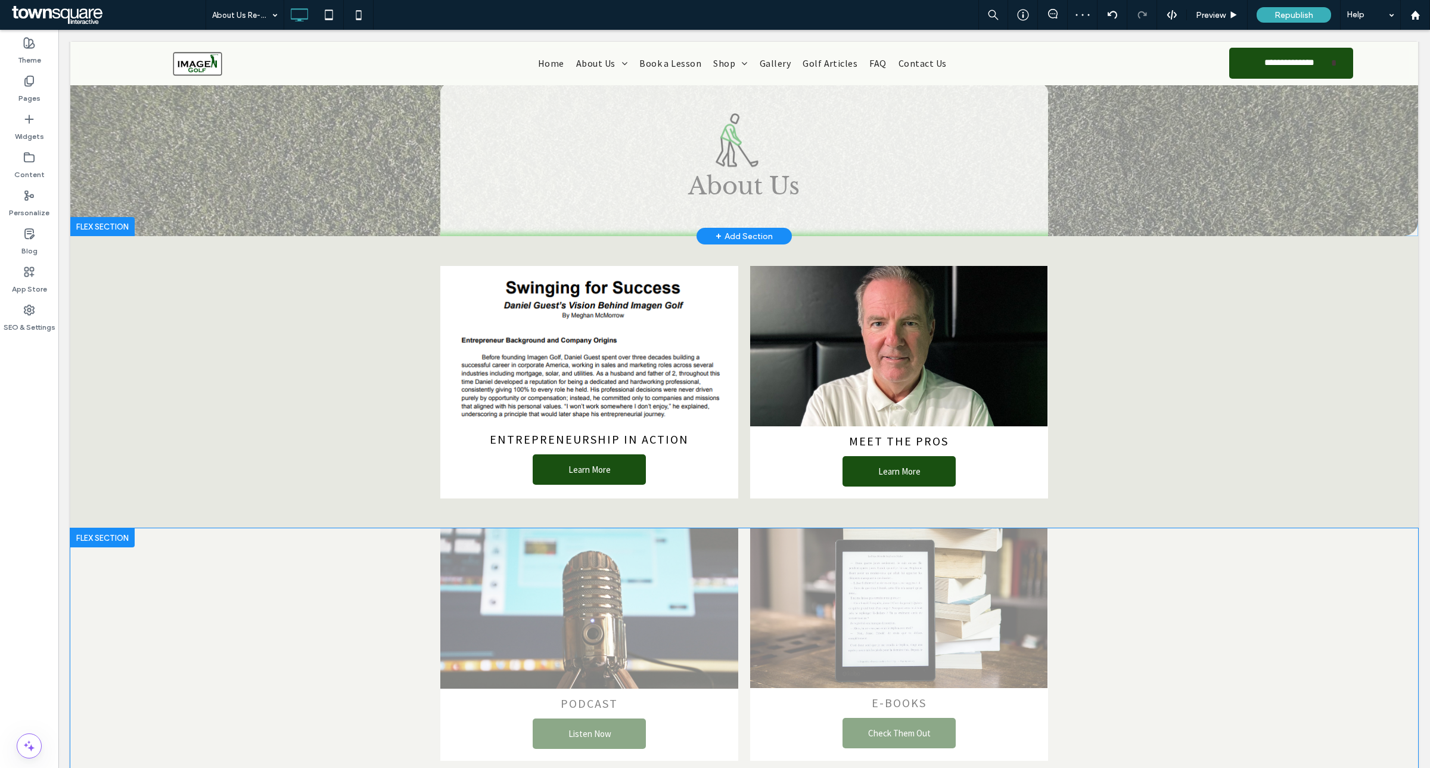
scroll to position [1, 0]
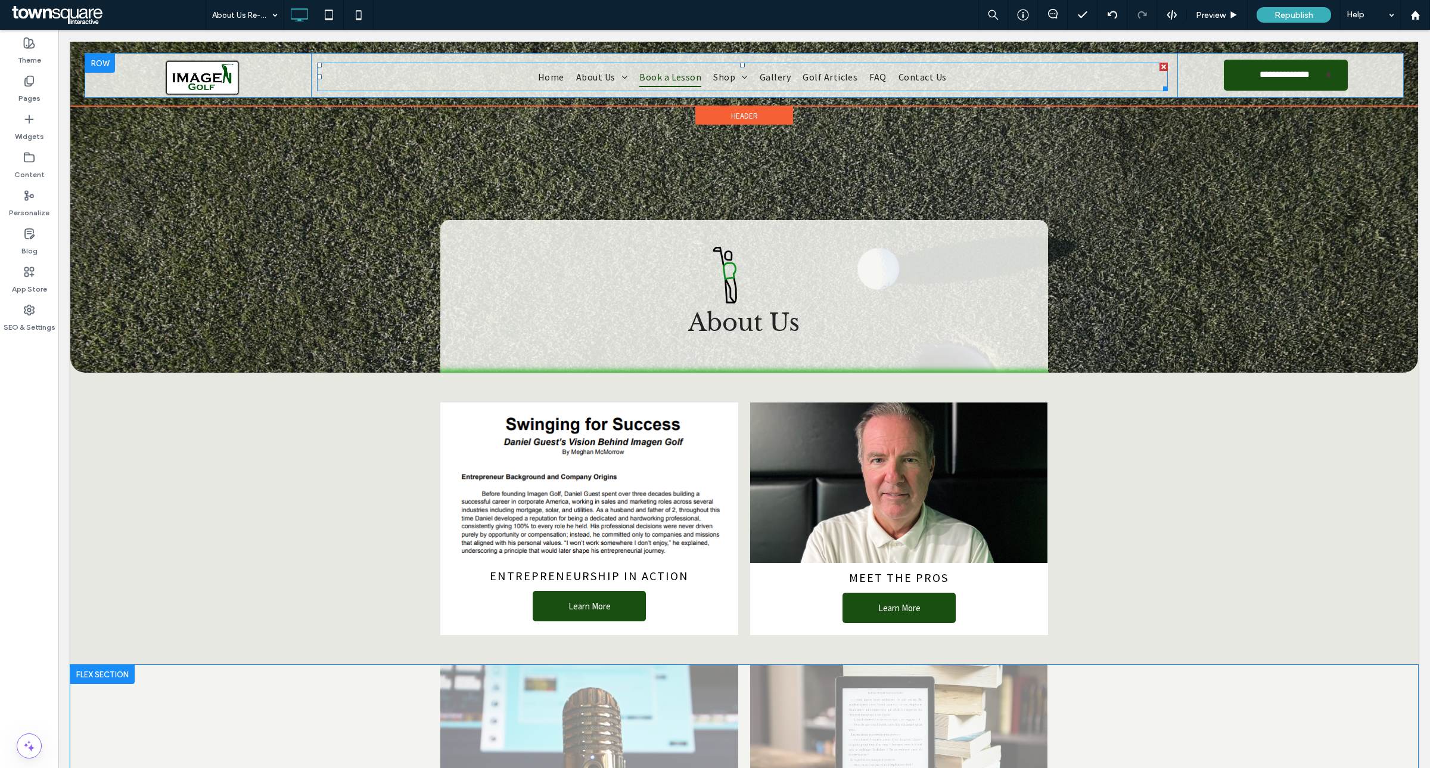
click at [659, 76] on span "Book a Lesson" at bounding box center [671, 77] width 62 height 20
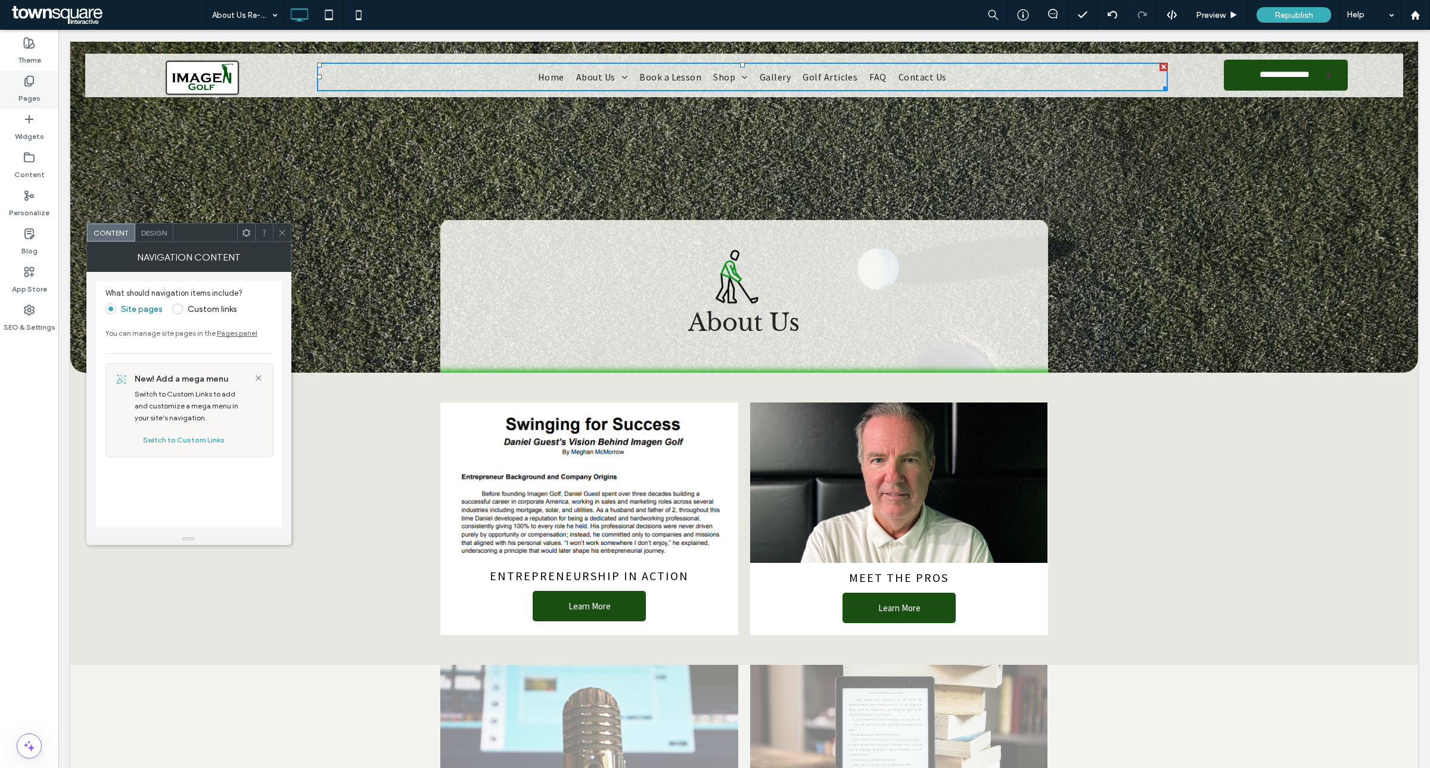
click at [33, 91] on label "Pages" at bounding box center [29, 95] width 22 height 17
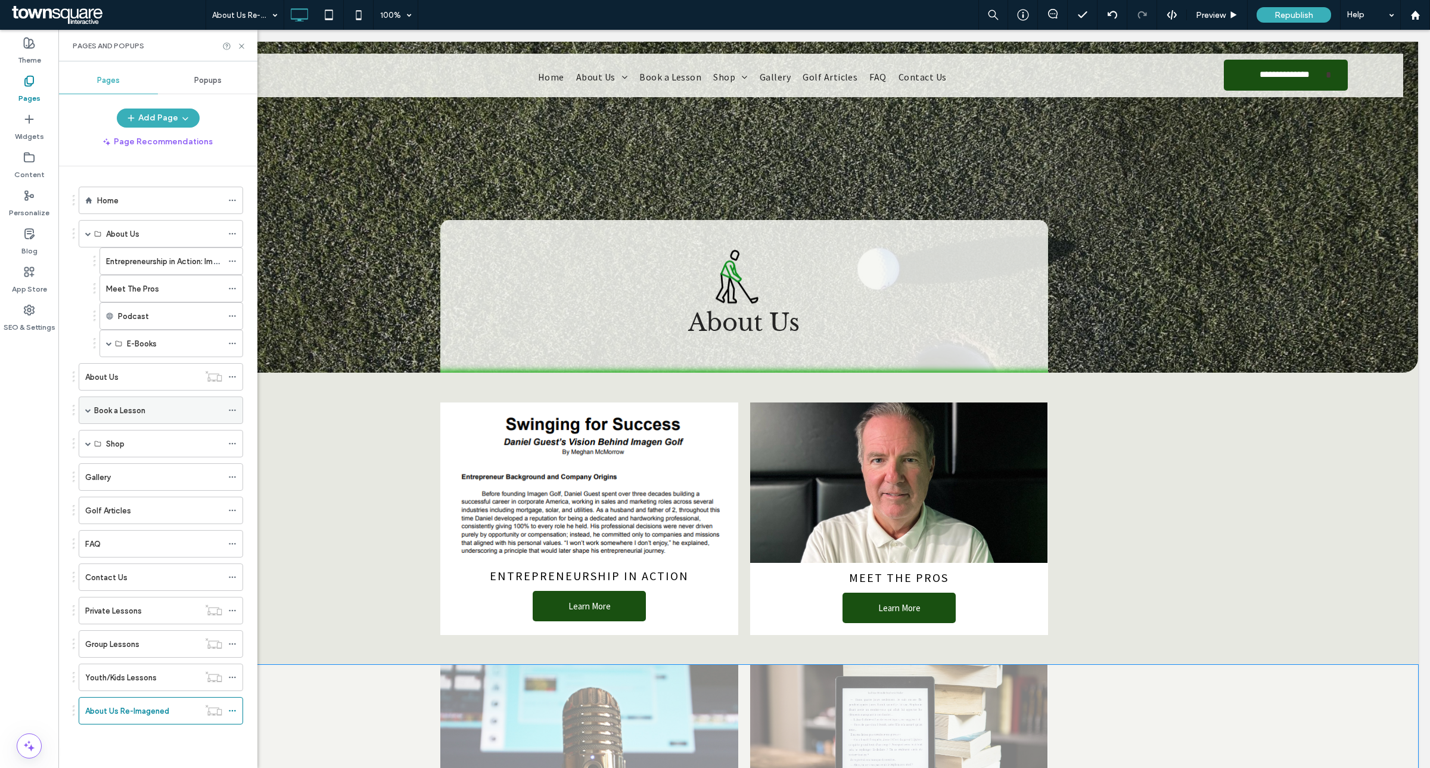
click at [154, 409] on div "Book a Lesson" at bounding box center [158, 410] width 128 height 13
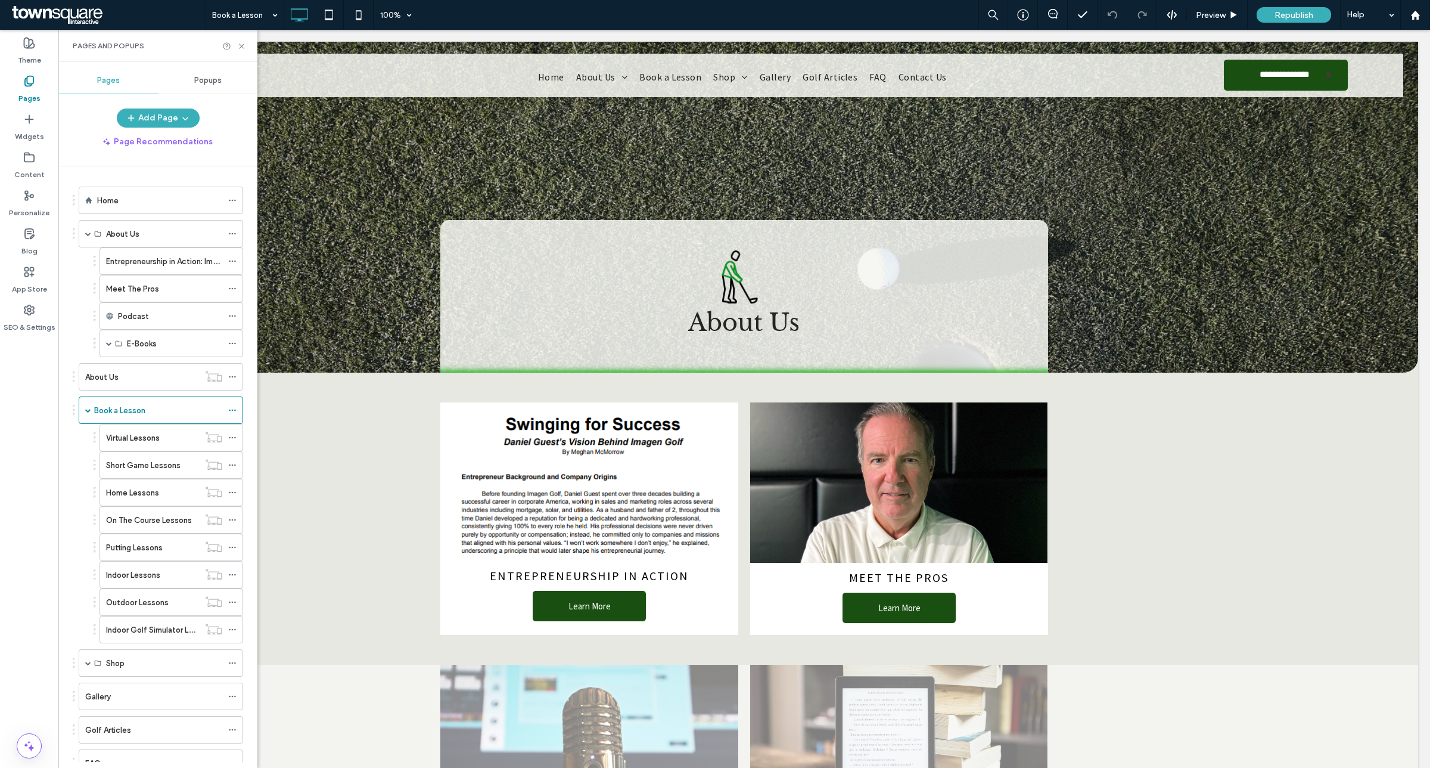
drag, startPoint x: 33, startPoint y: 131, endPoint x: 255, endPoint y: 287, distance: 271.7
click at [30, 131] on label "Widgets" at bounding box center [29, 133] width 29 height 17
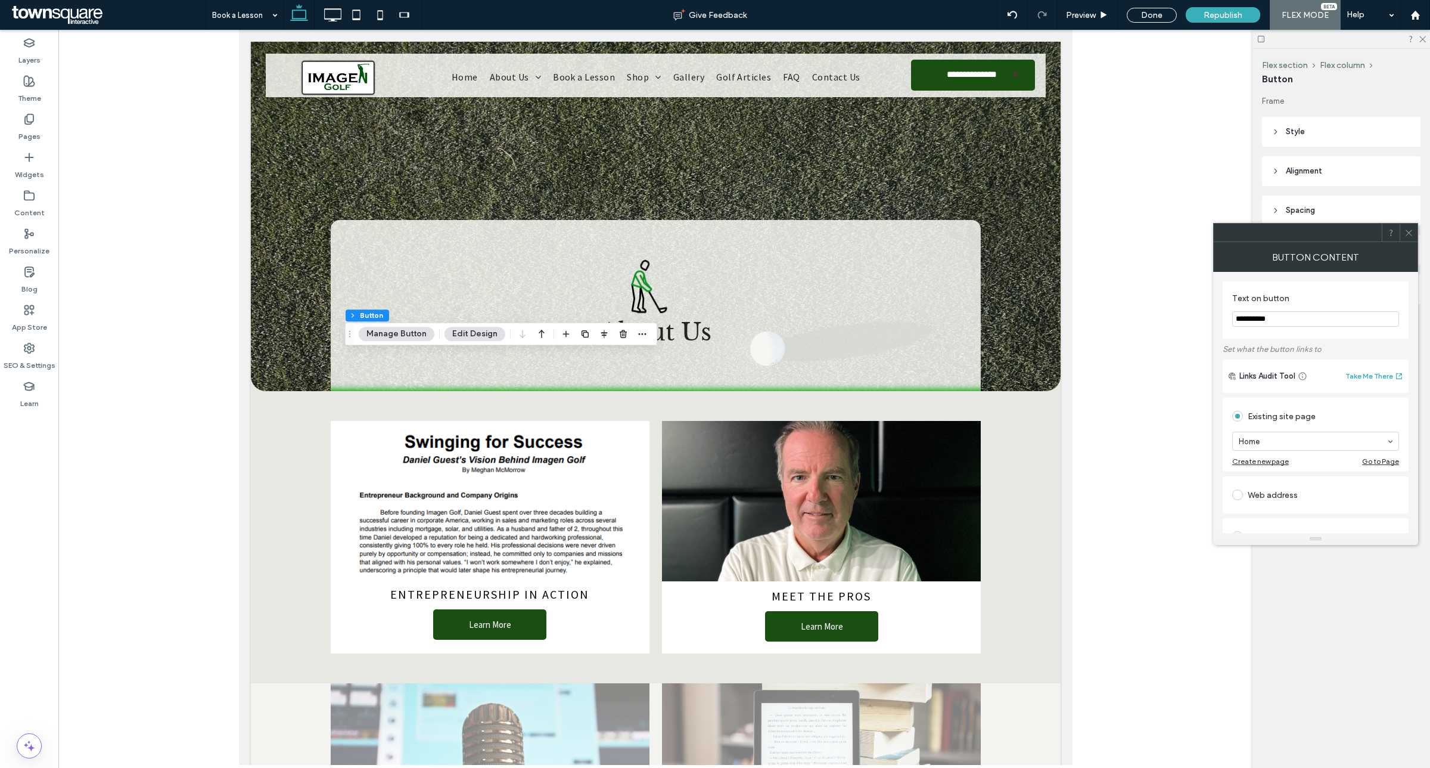
type input "**"
click at [616, 334] on span "button" at bounding box center [623, 334] width 14 height 14
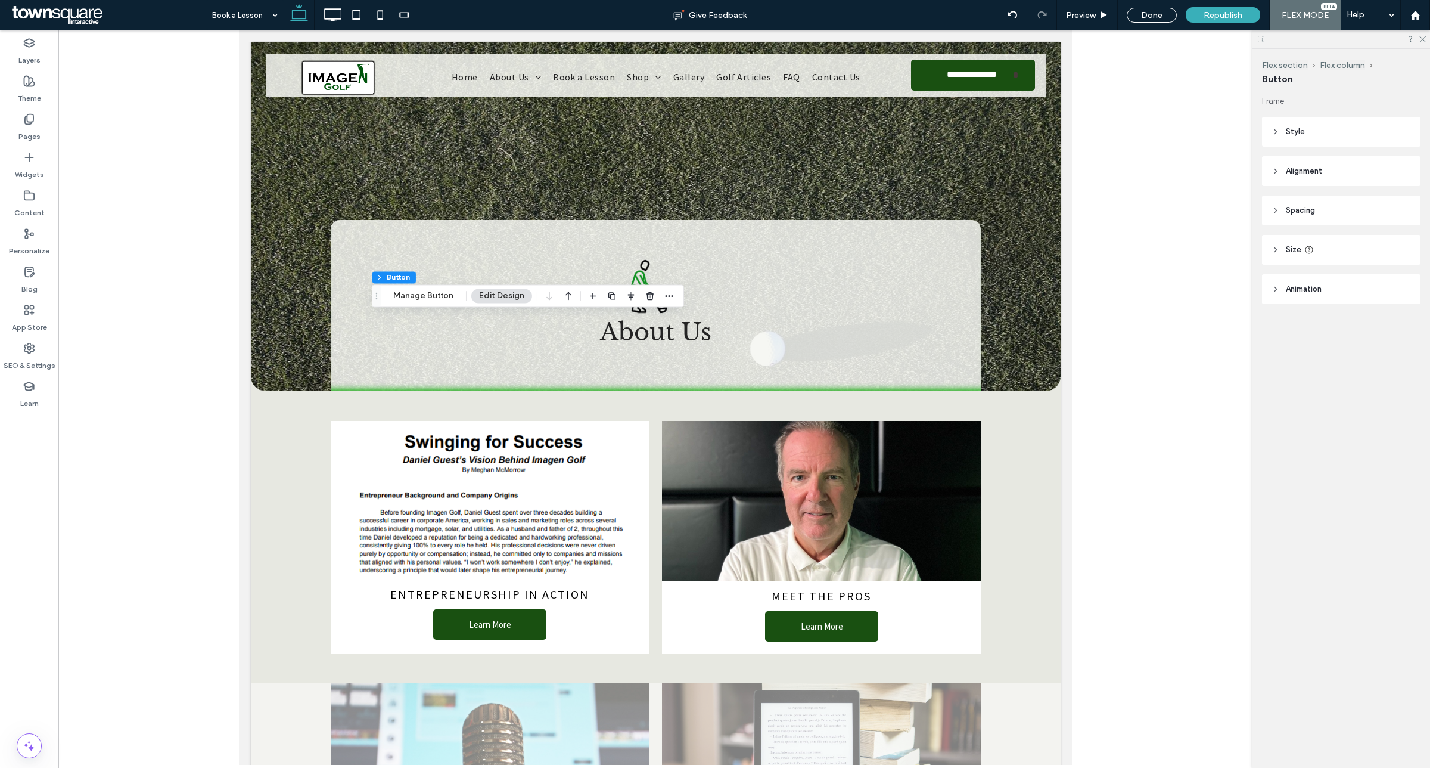
click at [607, 299] on icon "button" at bounding box center [612, 296] width 10 height 10
click at [834, 306] on icon "button" at bounding box center [833, 310] width 10 height 10
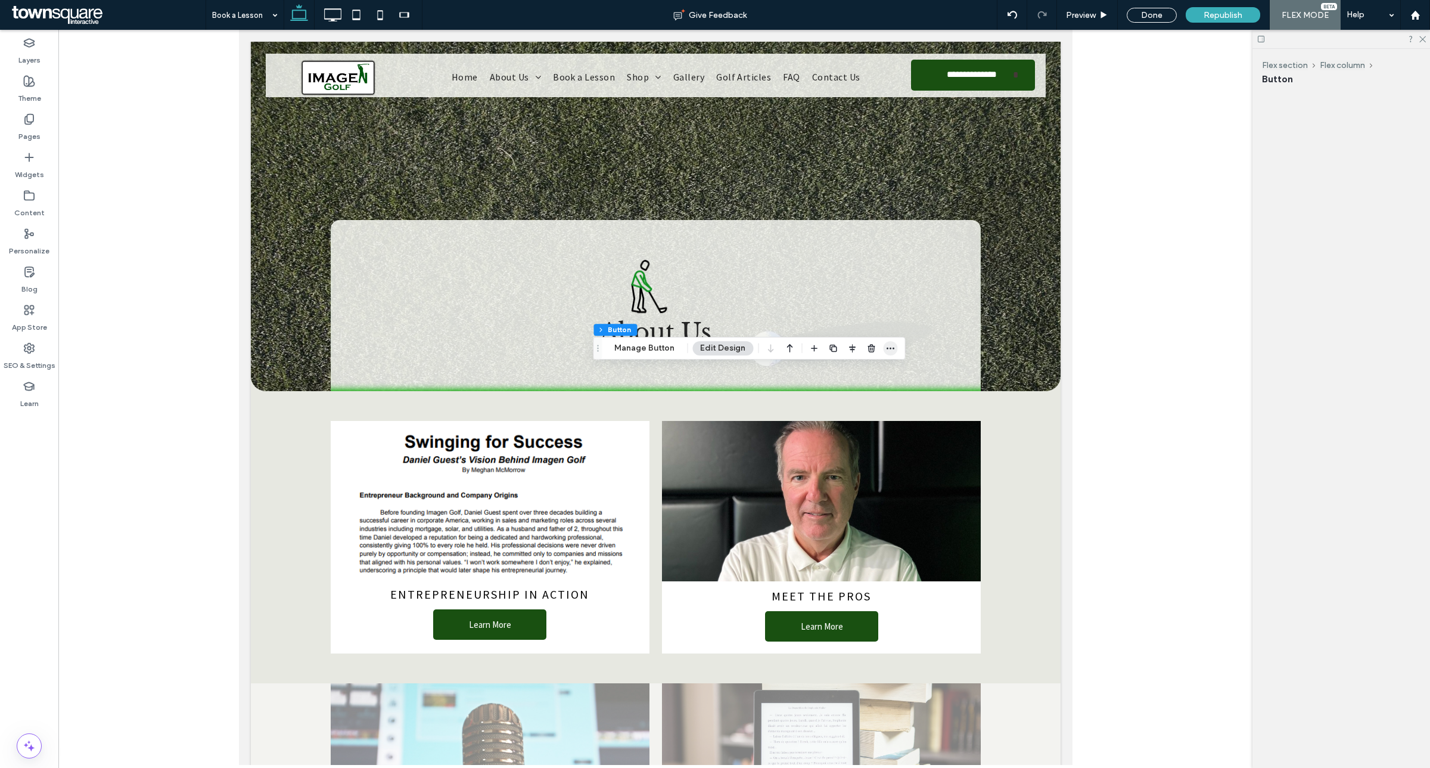
click at [895, 344] on span "button" at bounding box center [890, 348] width 14 height 14
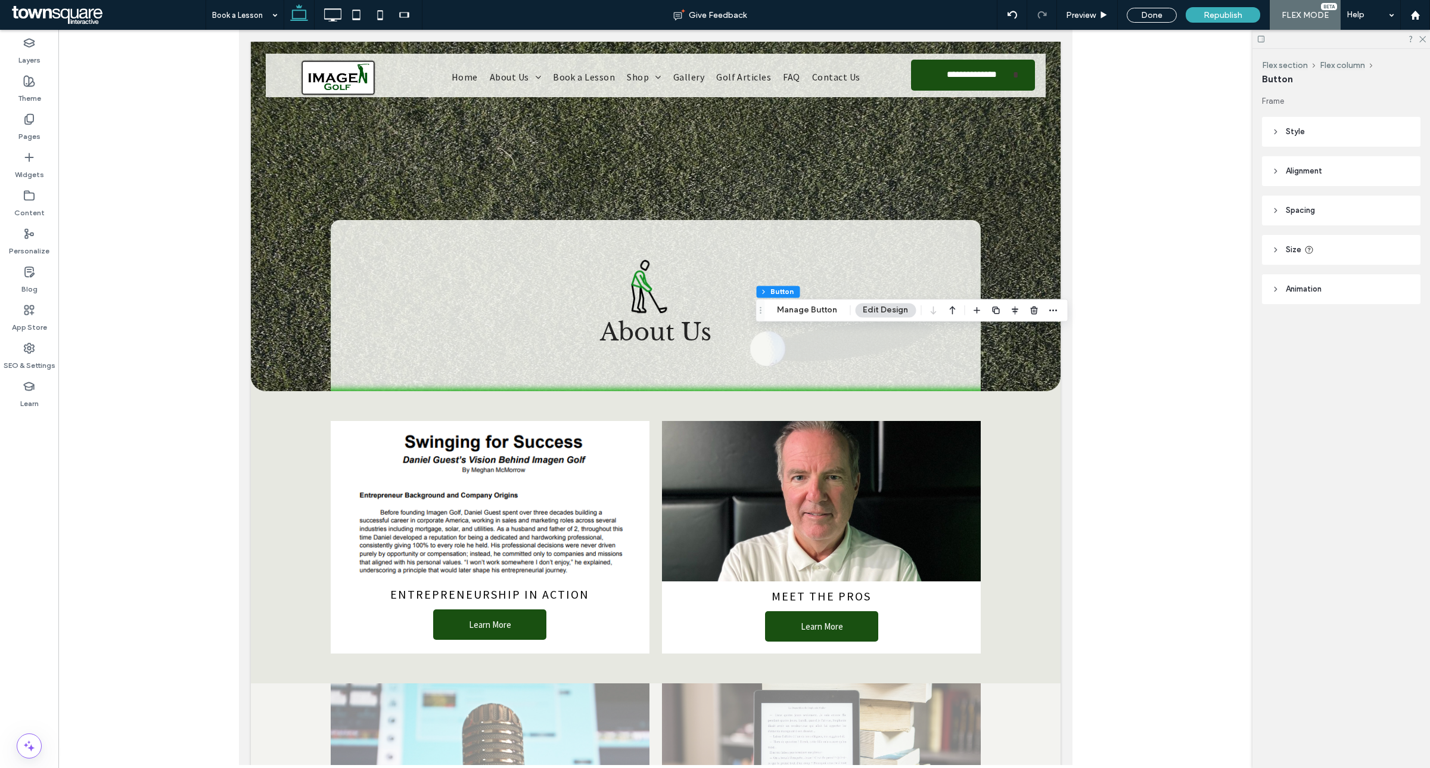
click at [991, 311] on icon "button" at bounding box center [996, 310] width 10 height 10
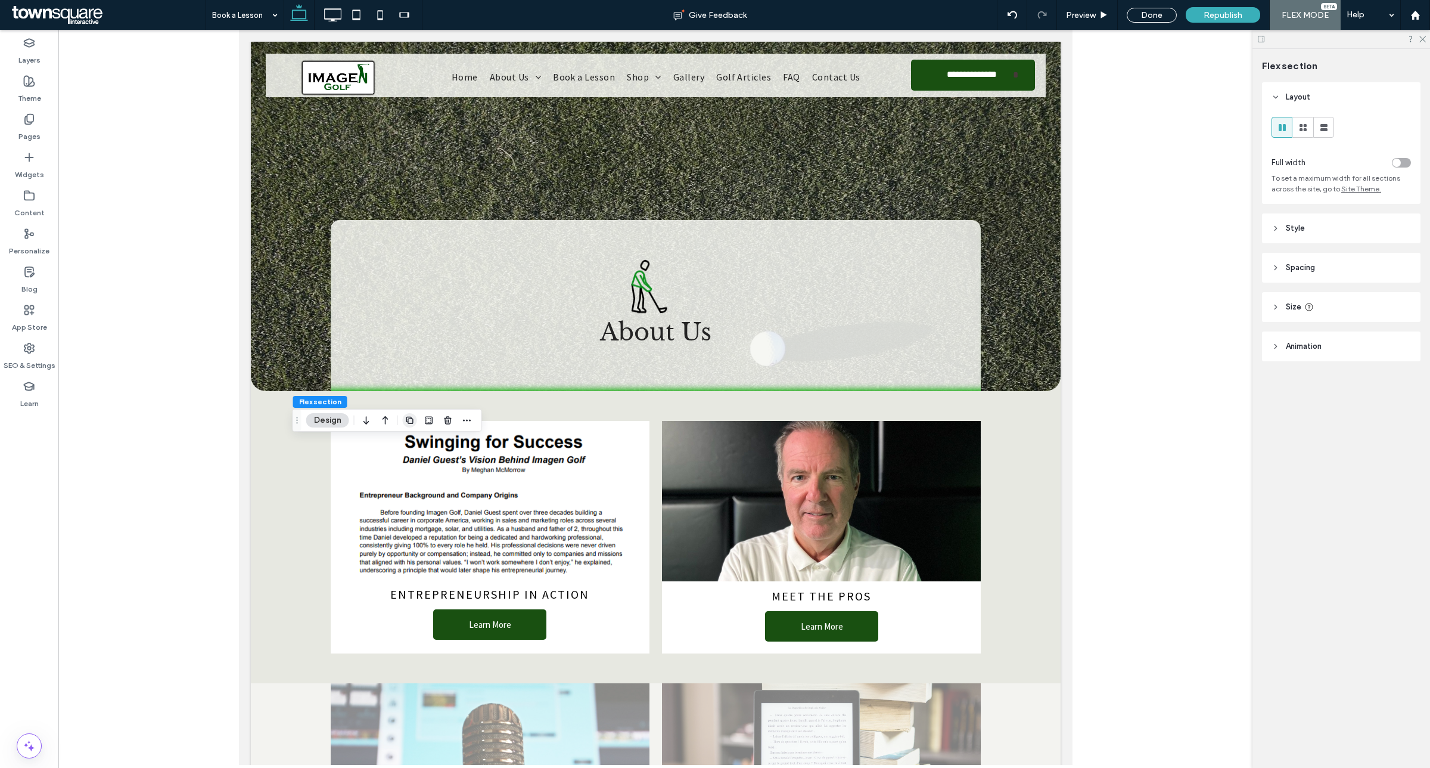
click at [409, 423] on use "button" at bounding box center [409, 420] width 7 height 7
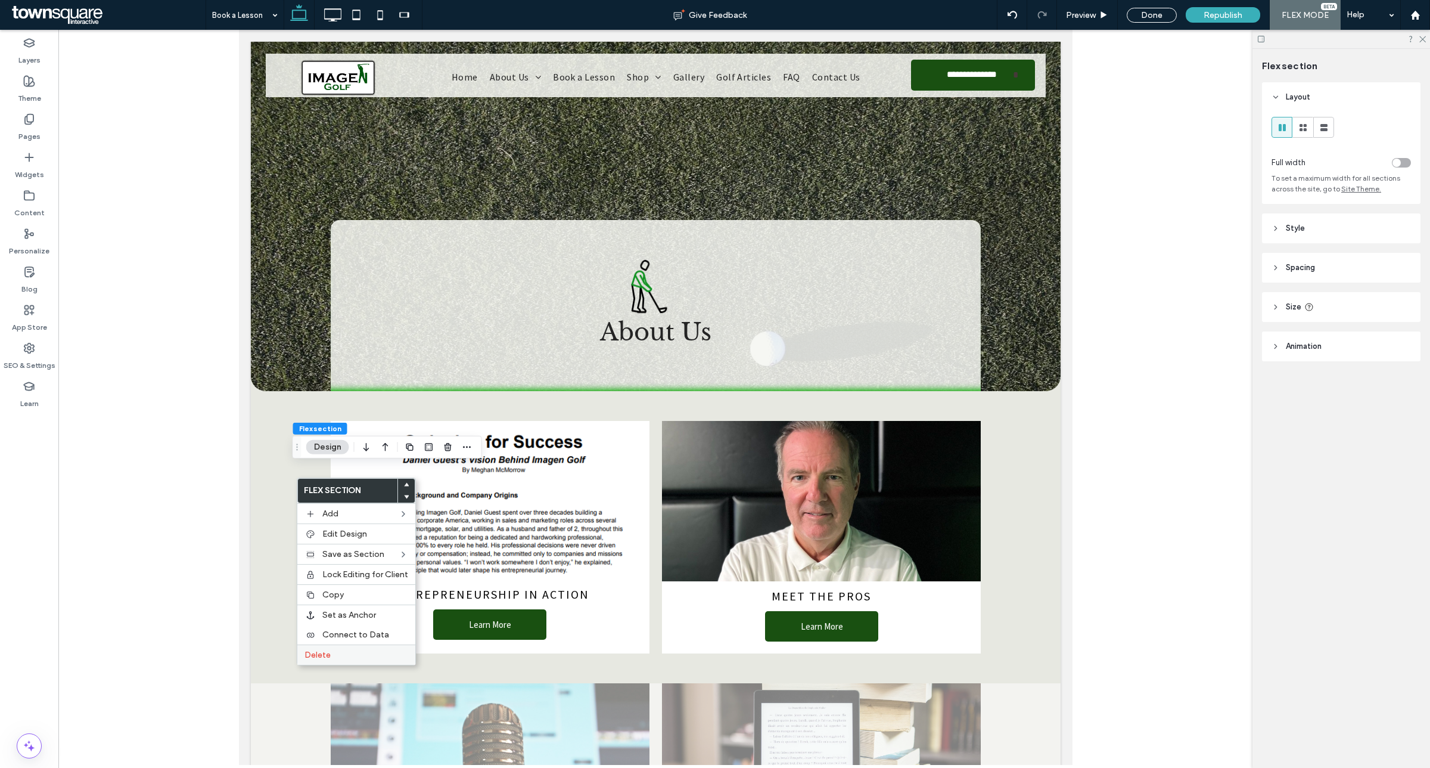
click at [338, 660] on label "Delete" at bounding box center [357, 655] width 104 height 10
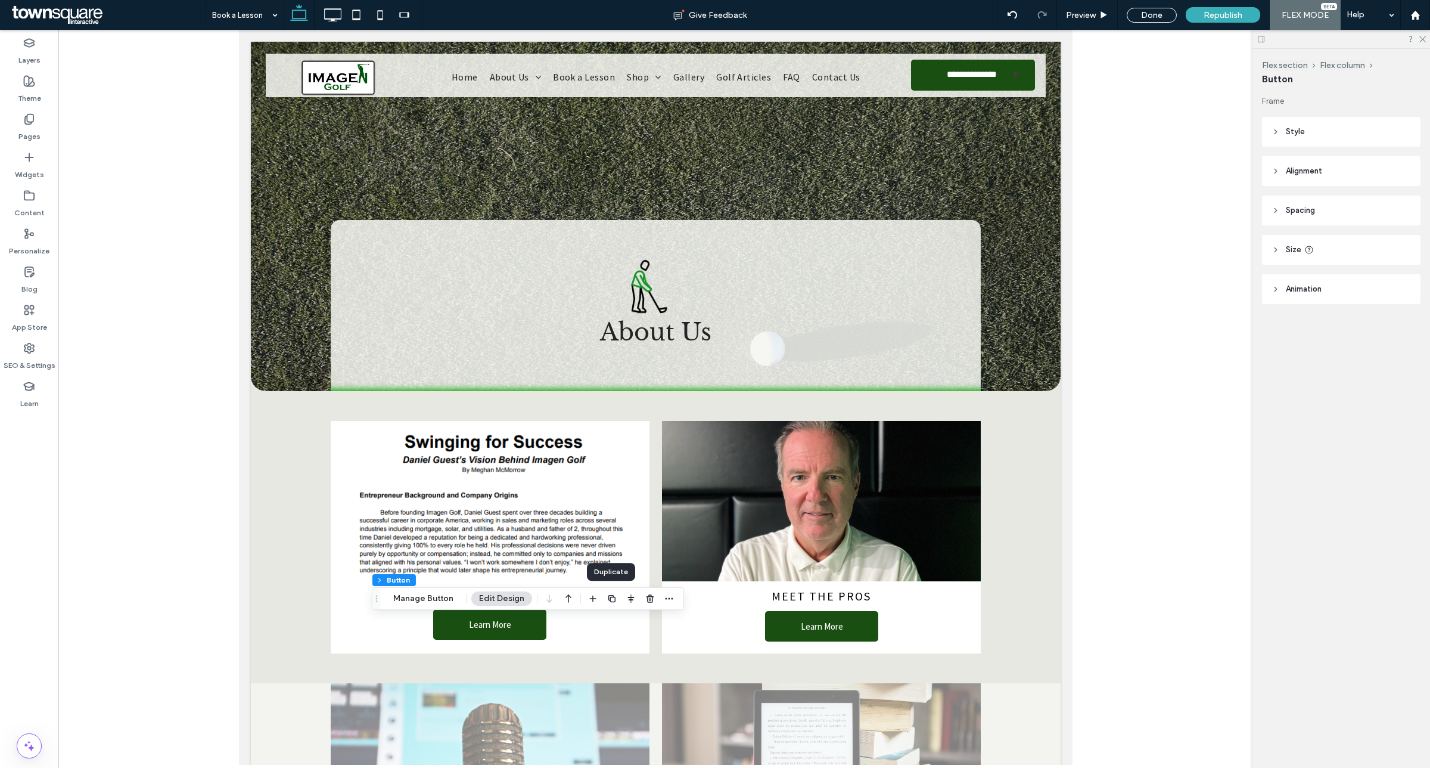
click at [613, 599] on use "button" at bounding box center [612, 598] width 7 height 7
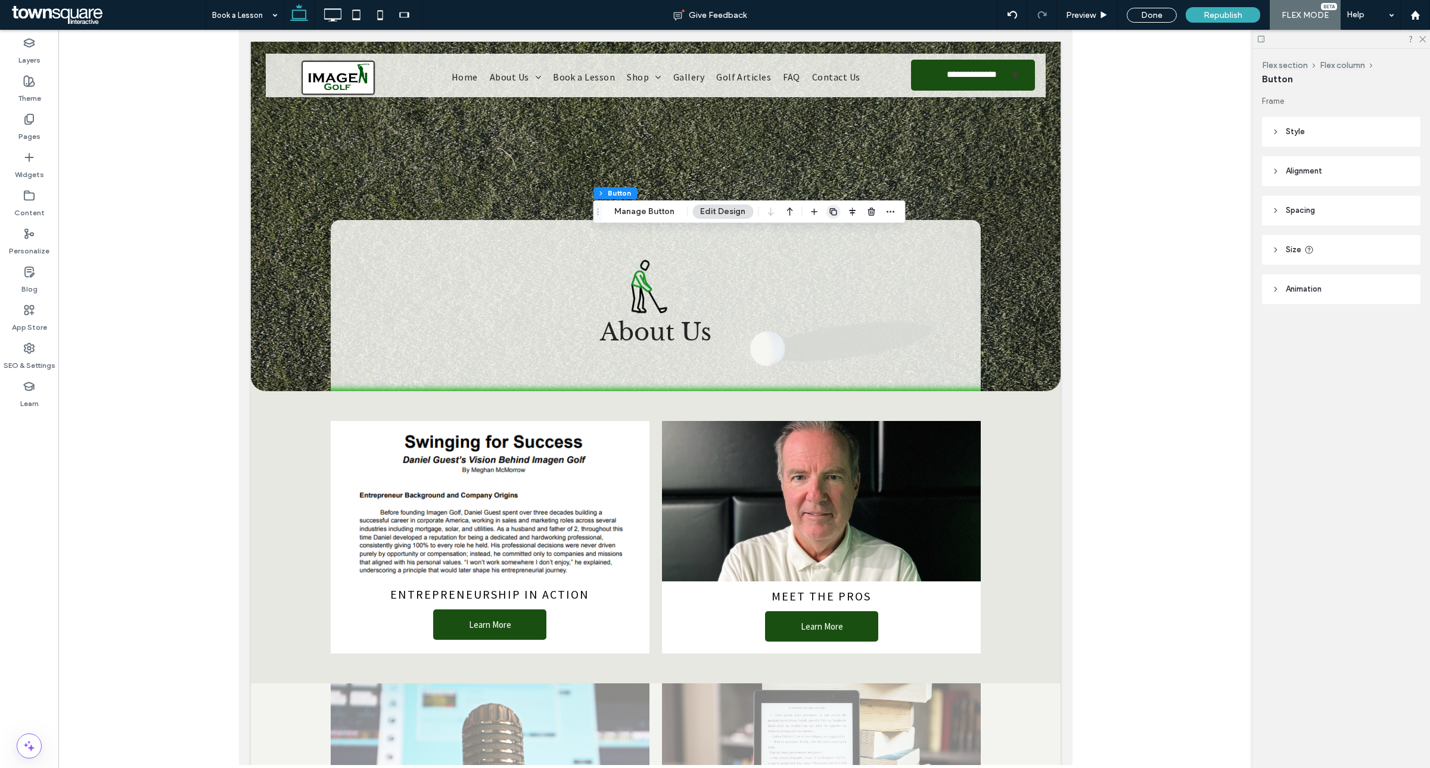
click at [830, 212] on use "button" at bounding box center [833, 211] width 7 height 7
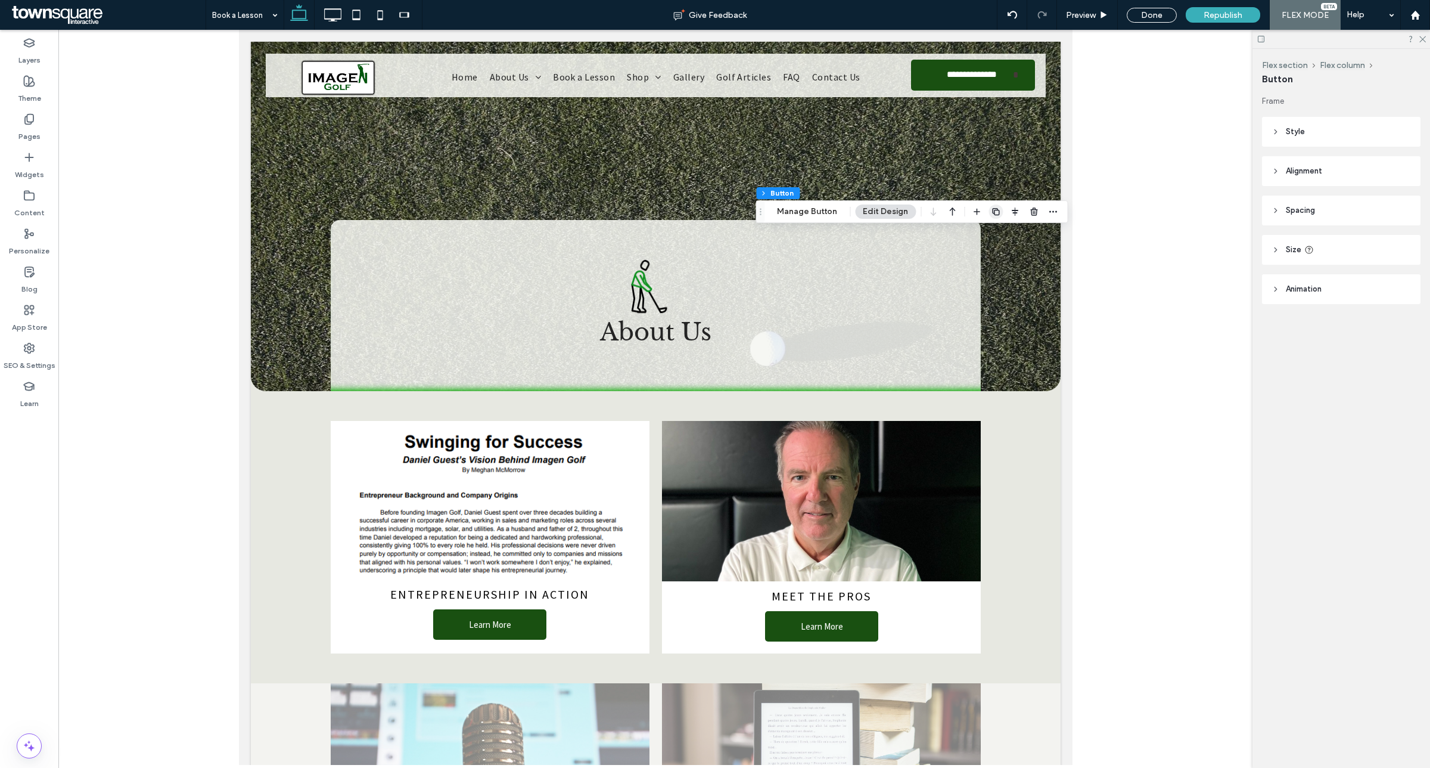
click at [995, 209] on icon "button" at bounding box center [996, 212] width 10 height 10
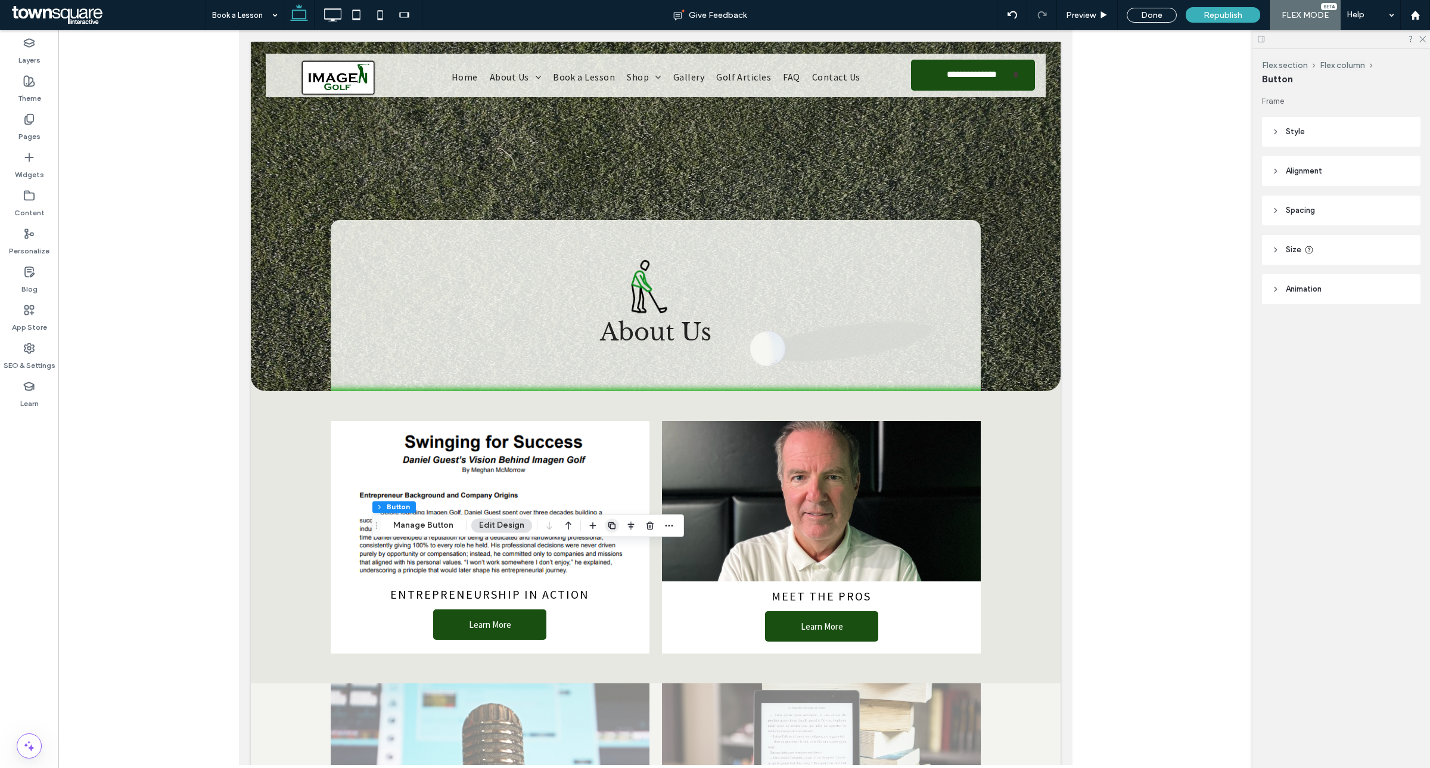
click at [614, 526] on use "button" at bounding box center [612, 525] width 7 height 7
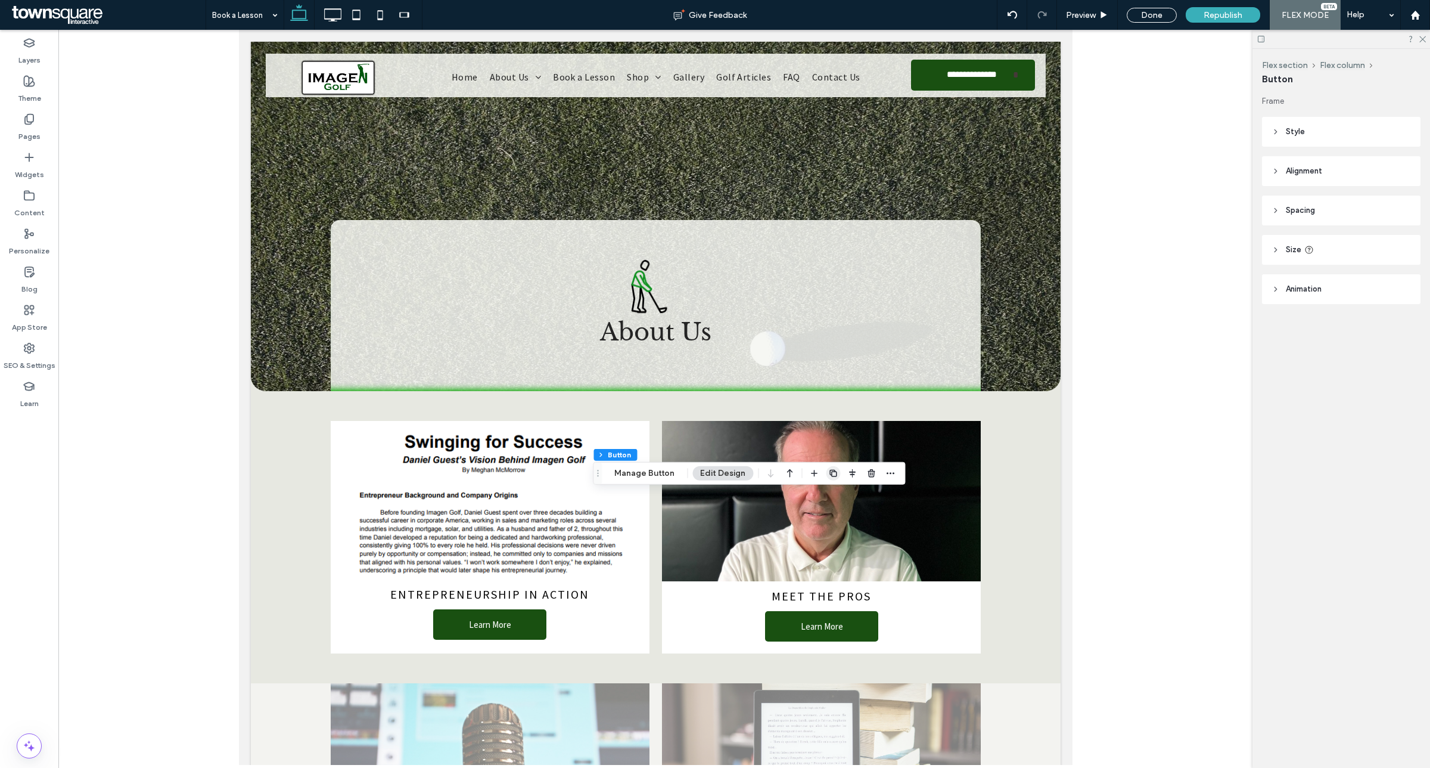
click at [830, 471] on use "button" at bounding box center [833, 473] width 7 height 7
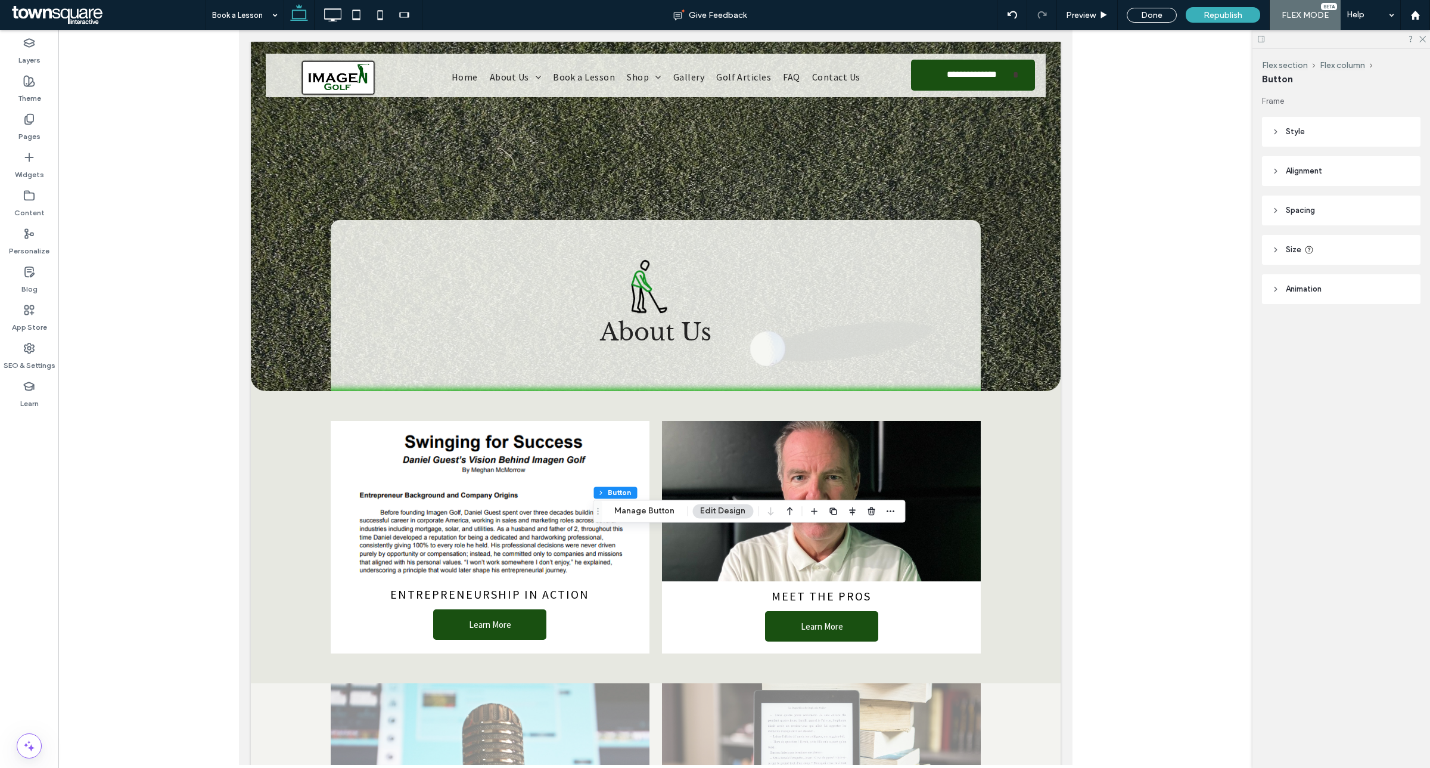
click at [900, 516] on div "Flex section Flex column Button Manage Button Edit Design" at bounding box center [749, 510] width 312 height 23
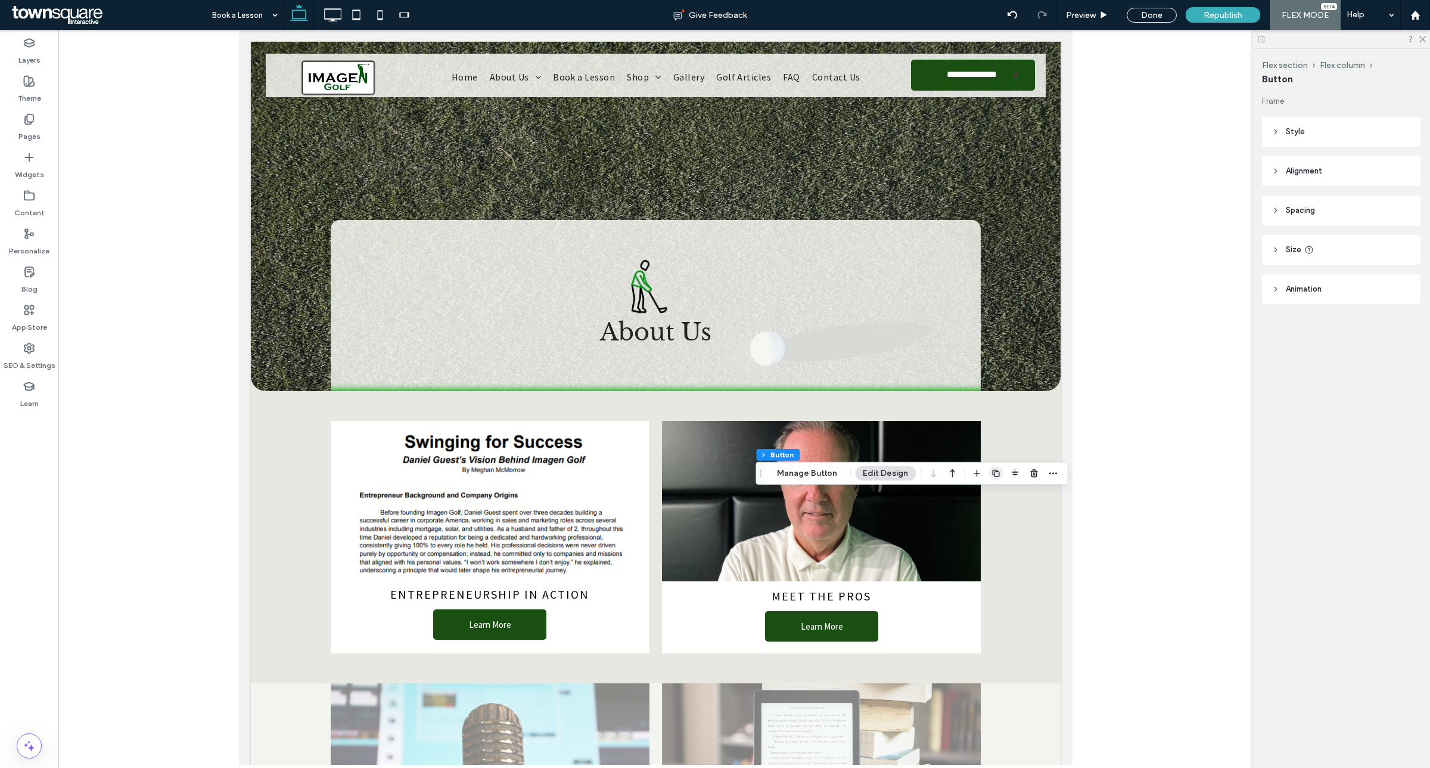
click at [992, 473] on icon "button" at bounding box center [996, 473] width 10 height 10
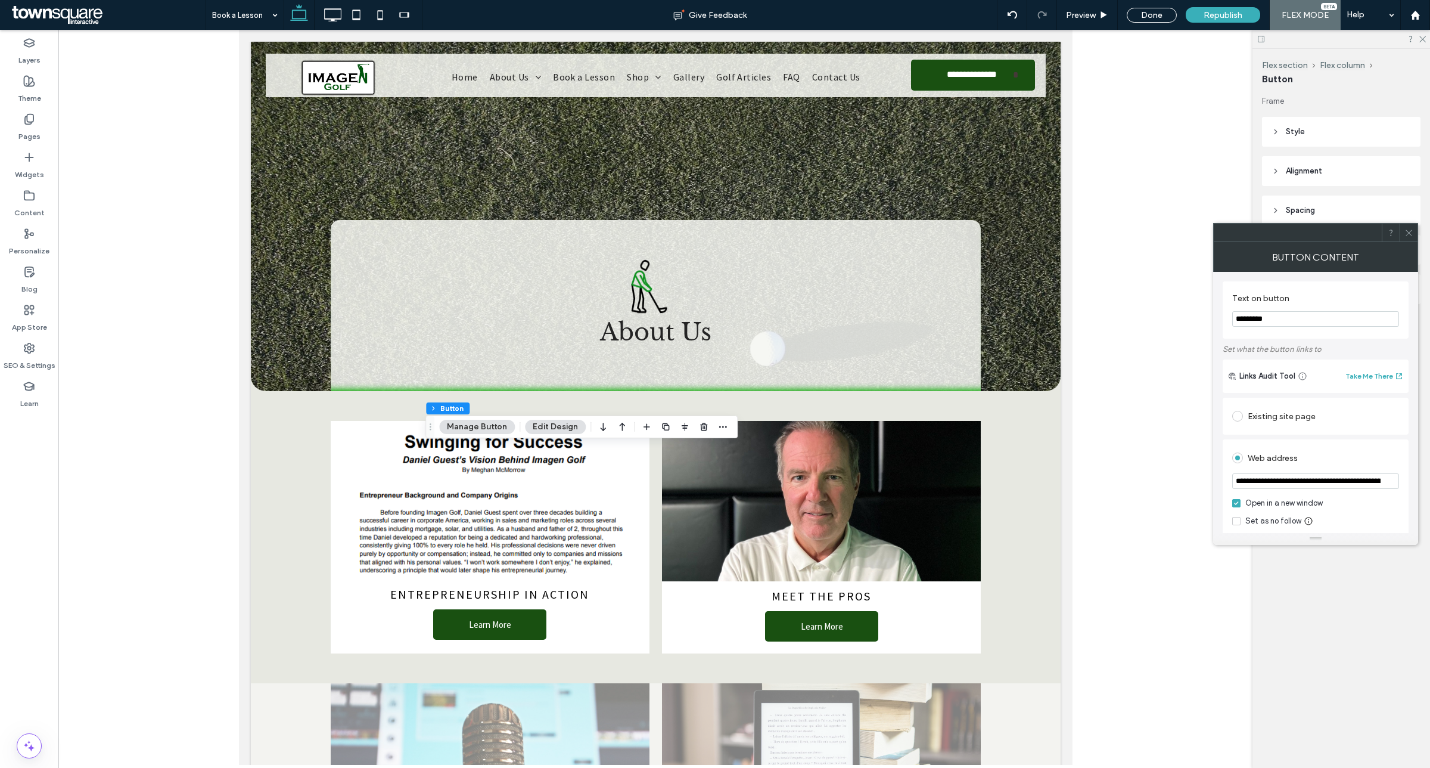
drag, startPoint x: 1292, startPoint y: 314, endPoint x: 1151, endPoint y: 295, distance: 141.9
click at [1162, 305] on body ".wqwq-1{fill:#231f20;} .cls-1q, .cls-2q { fill-rule: evenodd; } .cls-2q { fill:…" at bounding box center [715, 384] width 1430 height 768
type input "**********"
click at [1274, 418] on div "Existing site page" at bounding box center [1316, 415] width 167 height 19
type input "****"
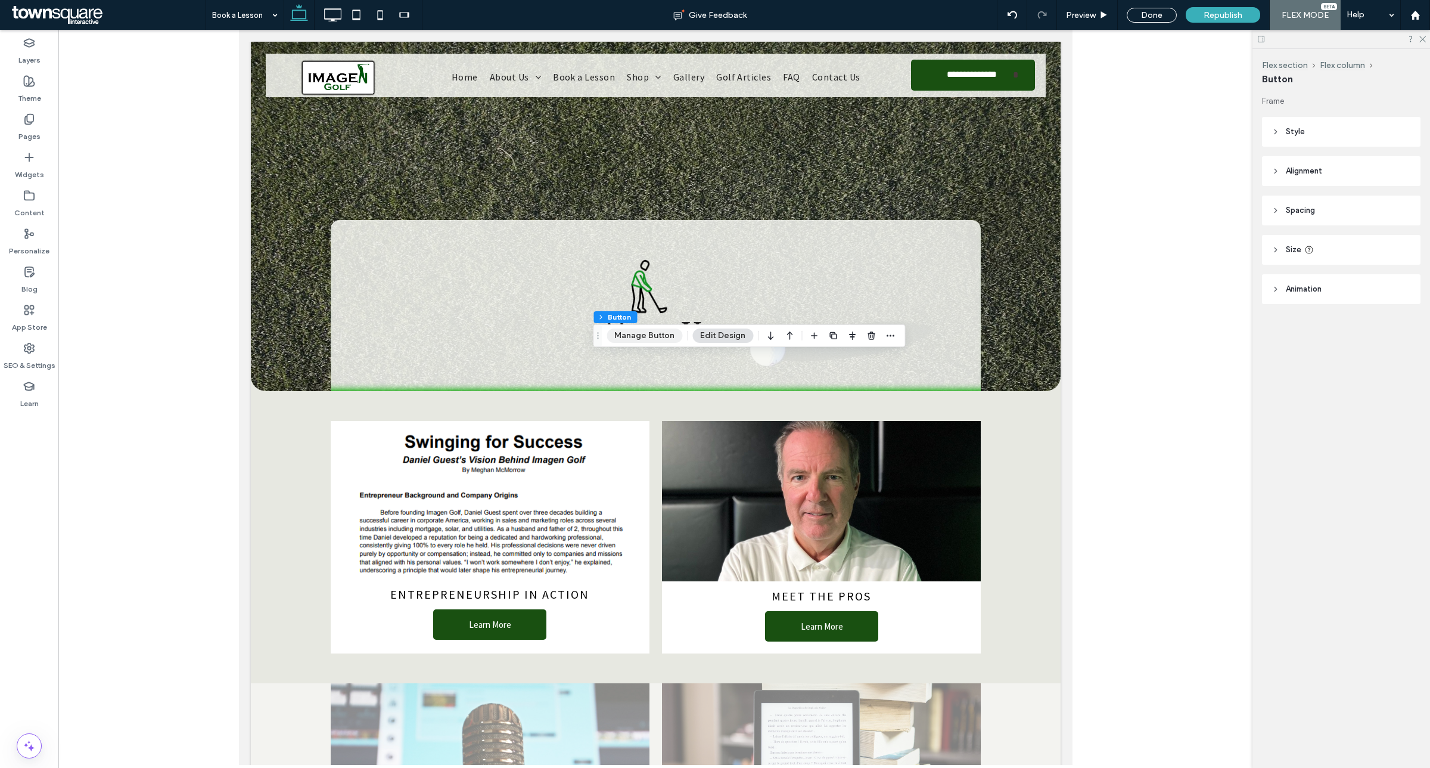
click at [660, 337] on button "Manage Button" at bounding box center [645, 335] width 76 height 14
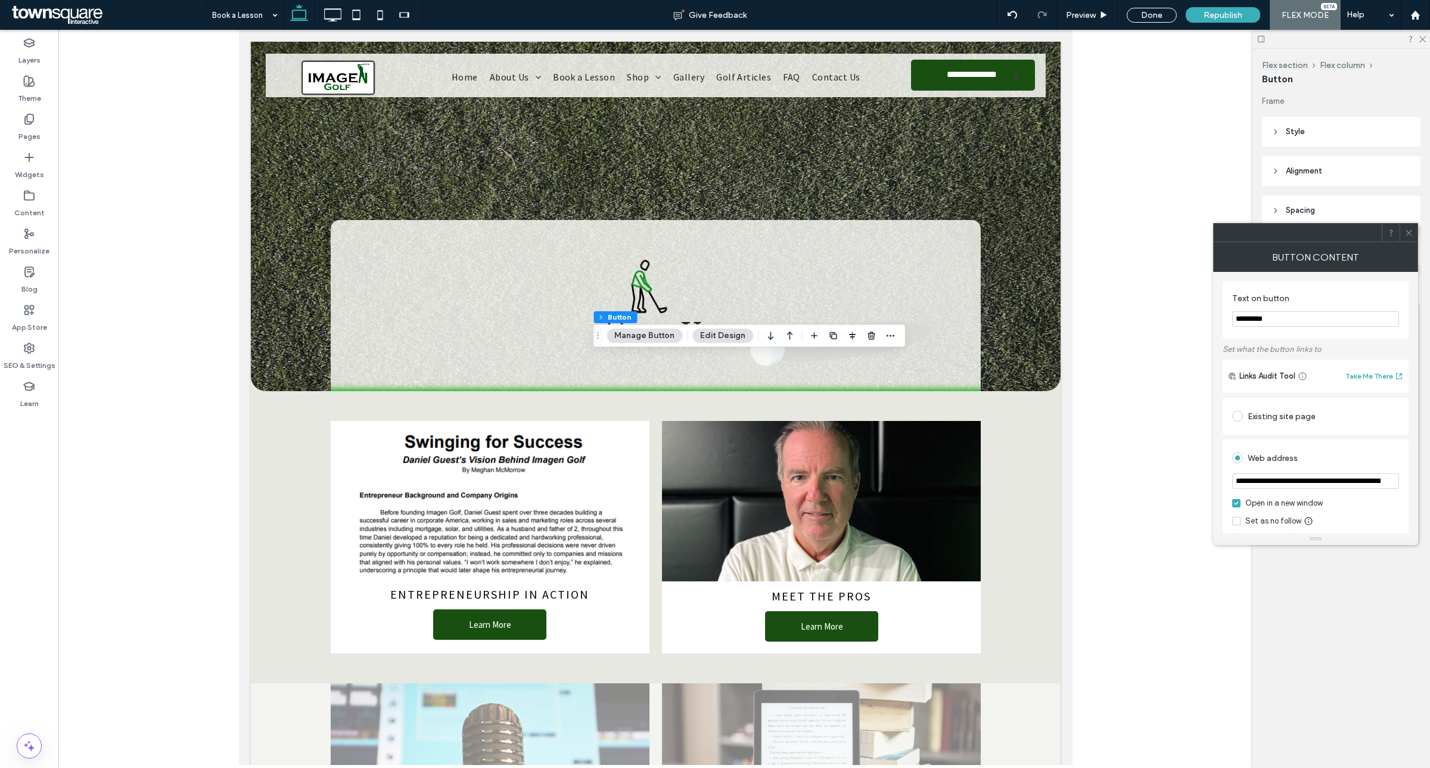
drag, startPoint x: 1293, startPoint y: 323, endPoint x: 1112, endPoint y: 305, distance: 182.7
click at [1112, 305] on body ".wqwq-1{fill:#231f20;} .cls-1q, .cls-2q { fill-rule: evenodd; } .cls-2q { fill:…" at bounding box center [715, 384] width 1430 height 768
type input "**********"
click at [1284, 418] on div "Existing site page" at bounding box center [1316, 415] width 167 height 19
drag, startPoint x: 1292, startPoint y: 439, endPoint x: 1250, endPoint y: 457, distance: 45.4
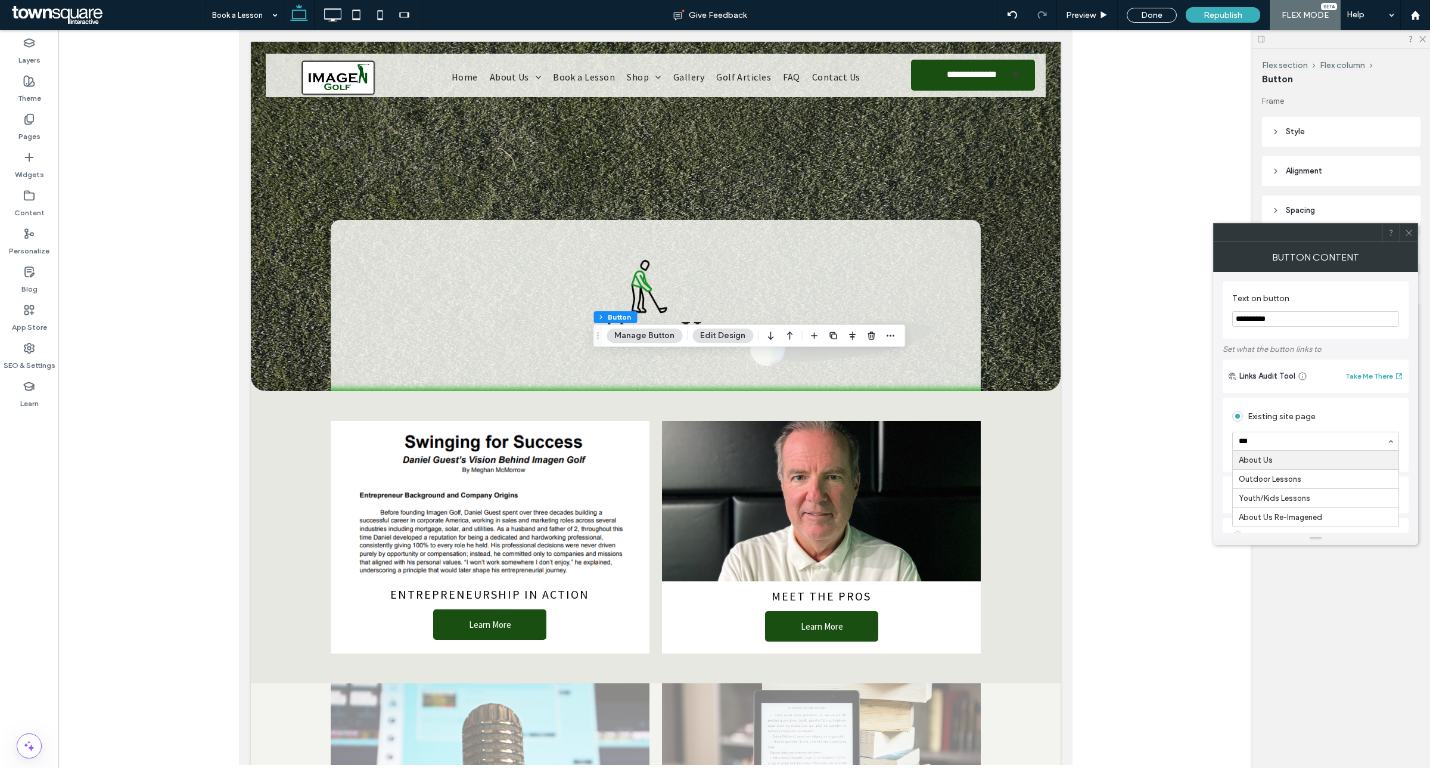
type input "****"
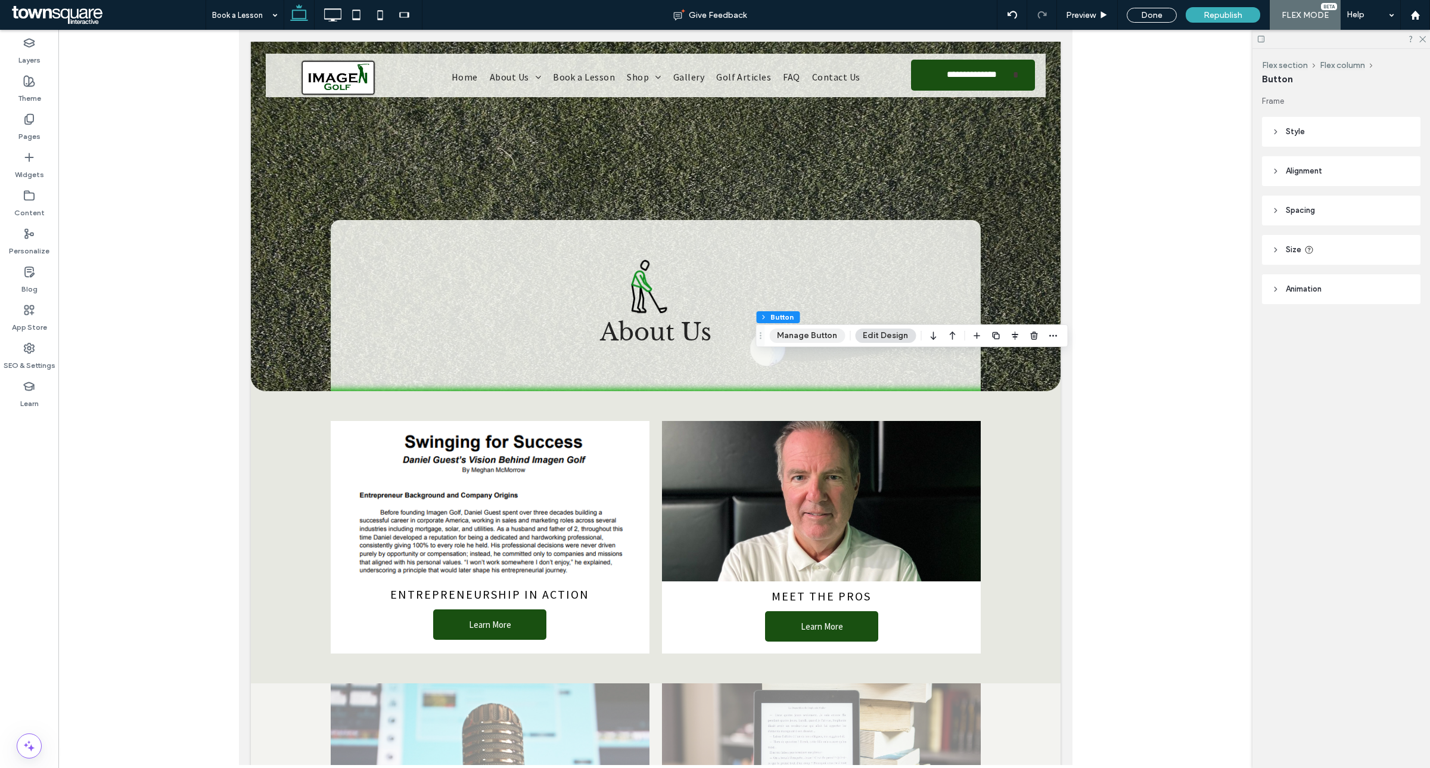
click at [806, 331] on button "Manage Button" at bounding box center [807, 335] width 76 height 14
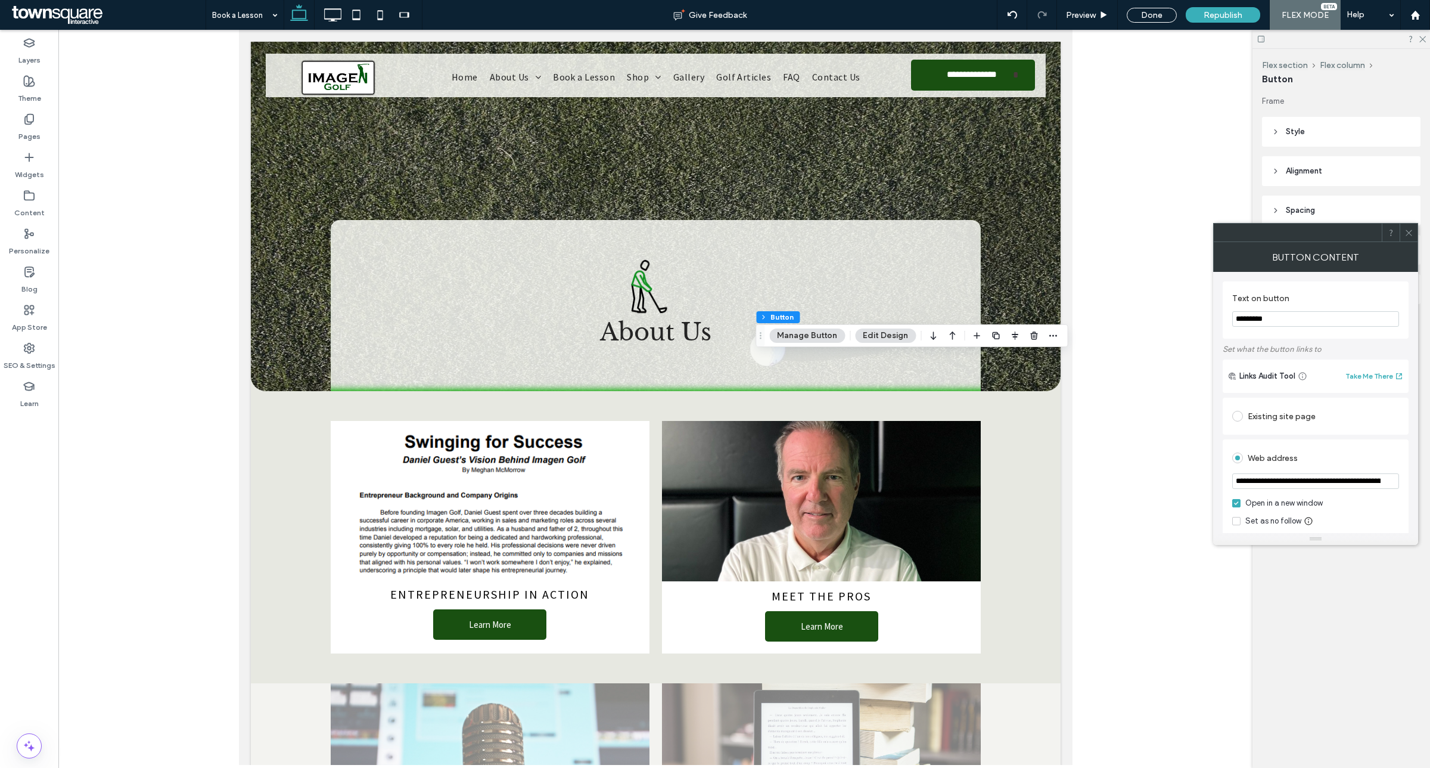
drag, startPoint x: 1287, startPoint y: 315, endPoint x: 1085, endPoint y: 305, distance: 202.9
click at [1085, 305] on body ".wqwq-1{fill:#231f20;} .cls-1q, .cls-2q { fill-rule: evenodd; } .cls-2q { fill:…" at bounding box center [715, 384] width 1430 height 768
type input "**********"
click at [1276, 418] on div "Existing site page" at bounding box center [1316, 415] width 167 height 19
type input "***"
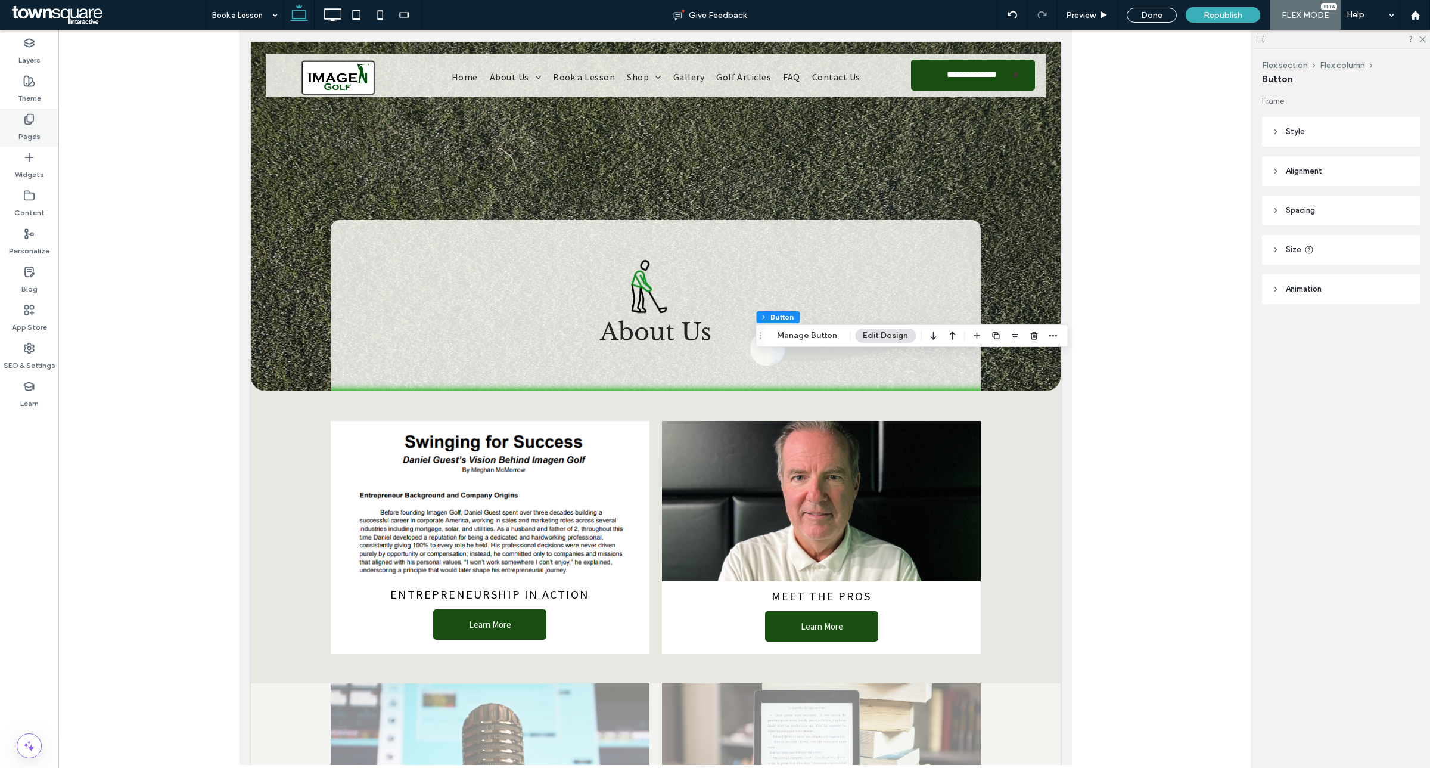
click at [25, 119] on use at bounding box center [29, 119] width 8 height 10
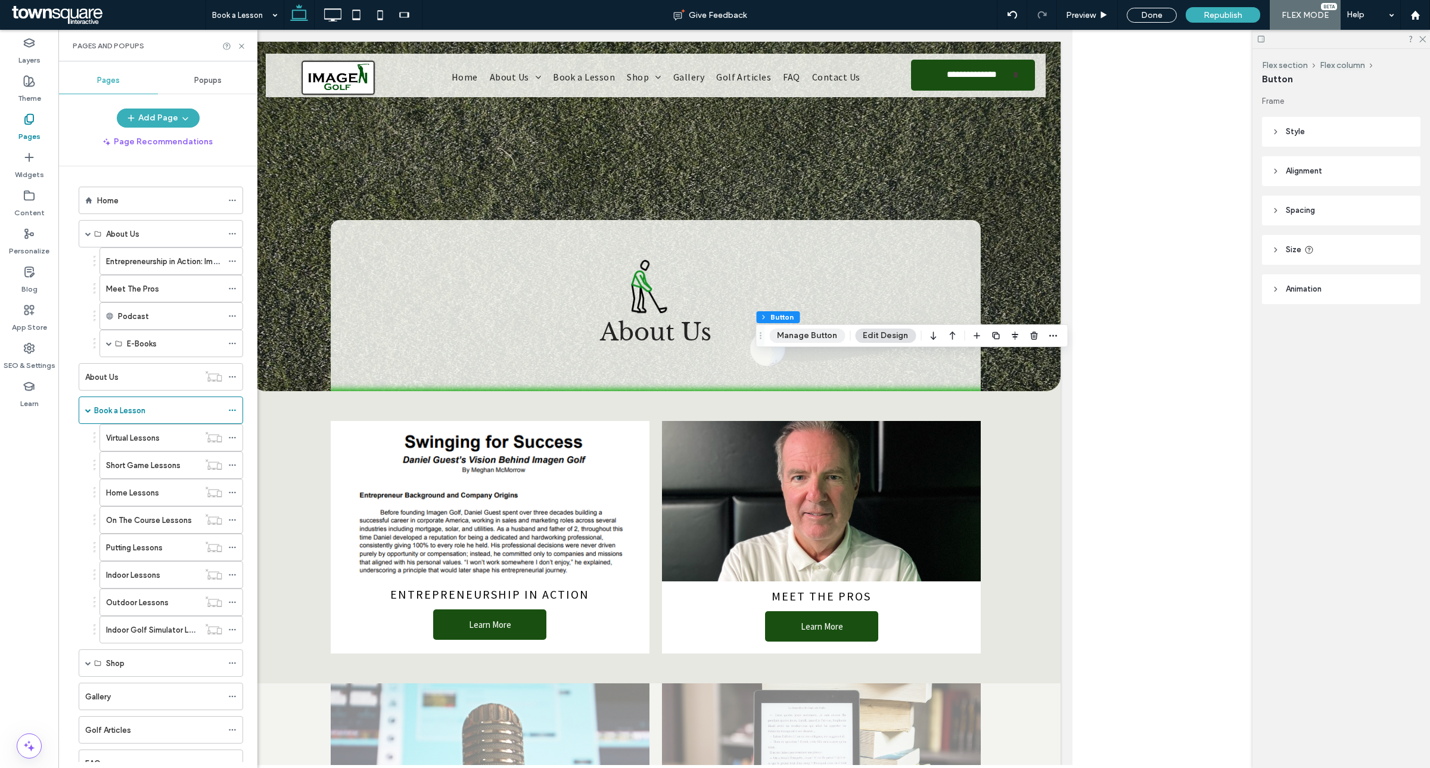
click at [817, 335] on button "Manage Button" at bounding box center [807, 335] width 76 height 14
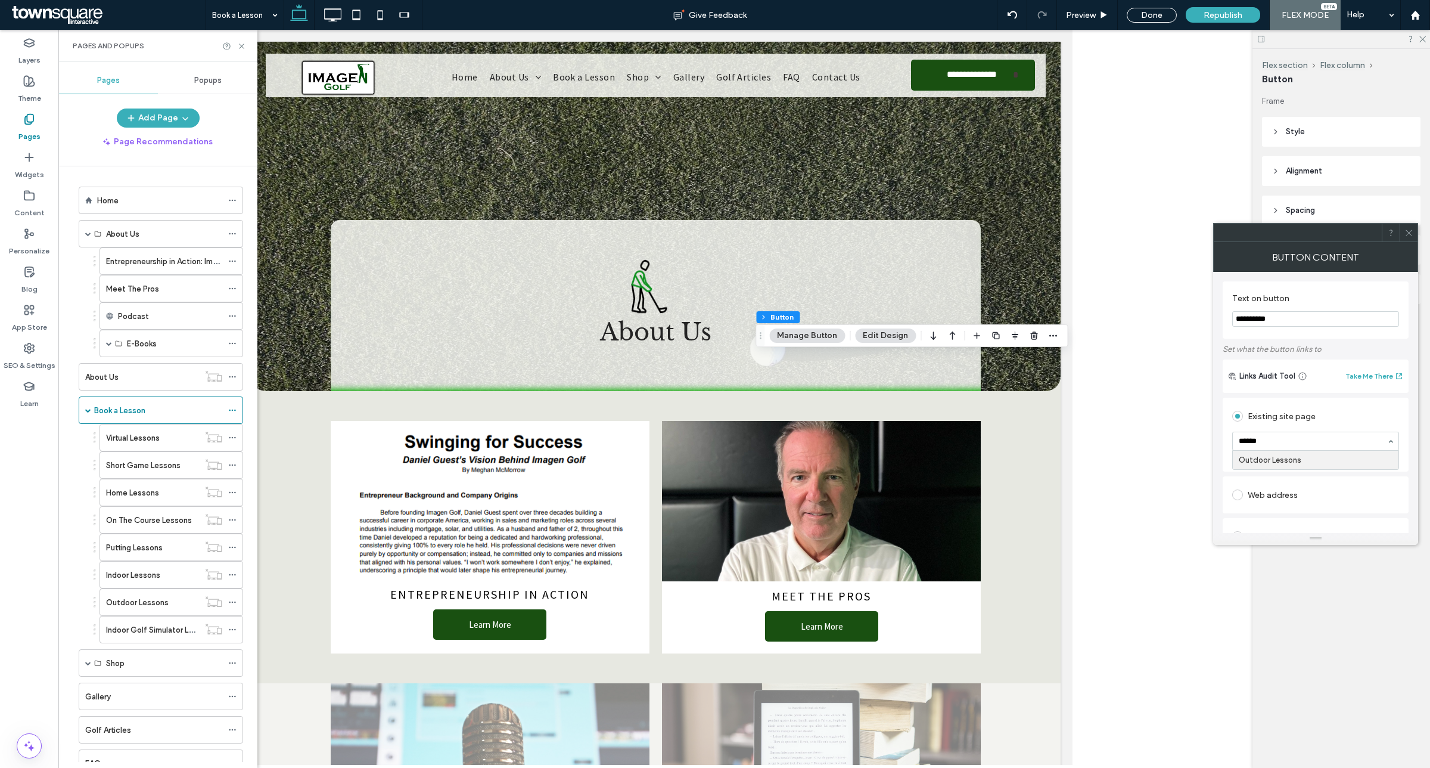
type input "*******"
click at [1317, 463] on div "Create new page Go to Page" at bounding box center [1316, 461] width 167 height 9
click at [1405, 228] on icon at bounding box center [1409, 232] width 9 height 9
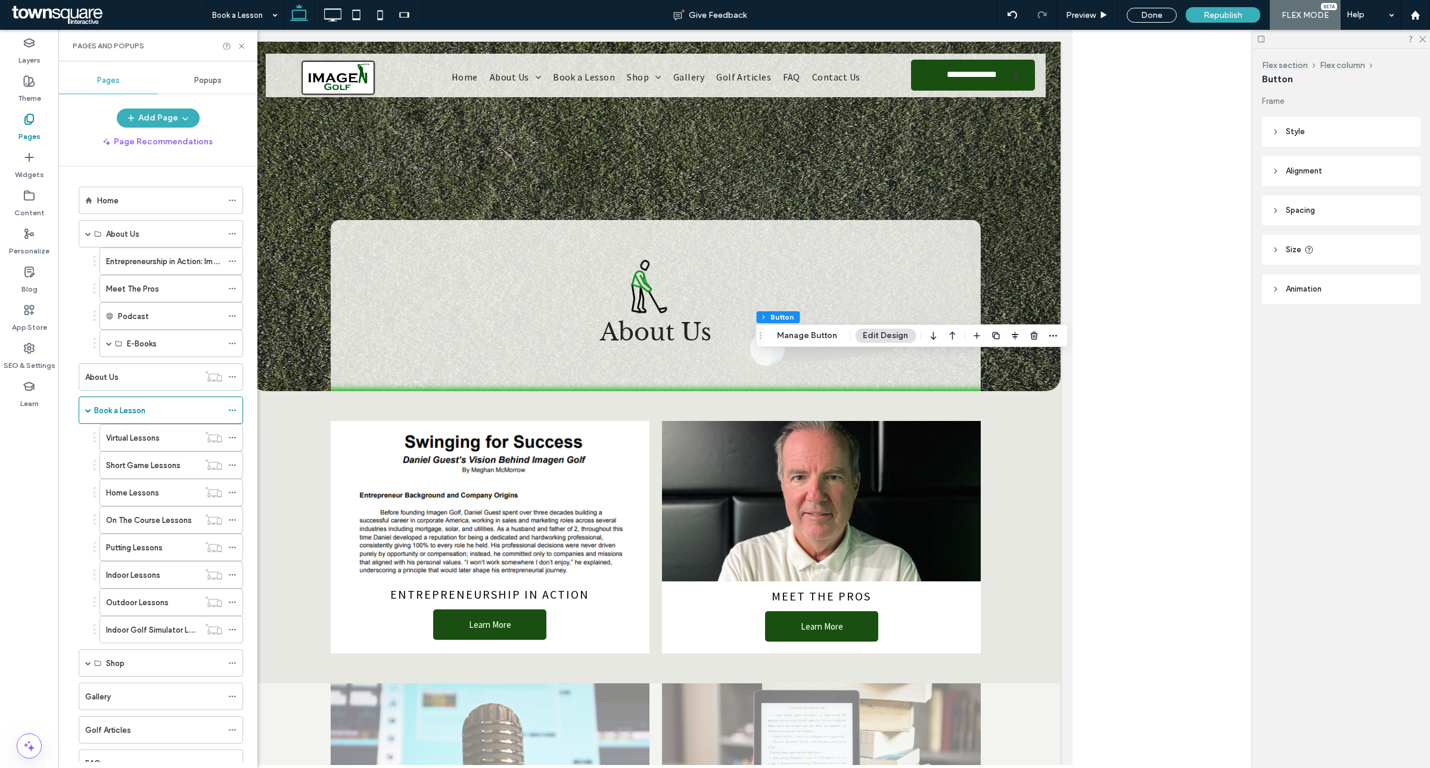
click at [31, 153] on icon at bounding box center [29, 157] width 12 height 12
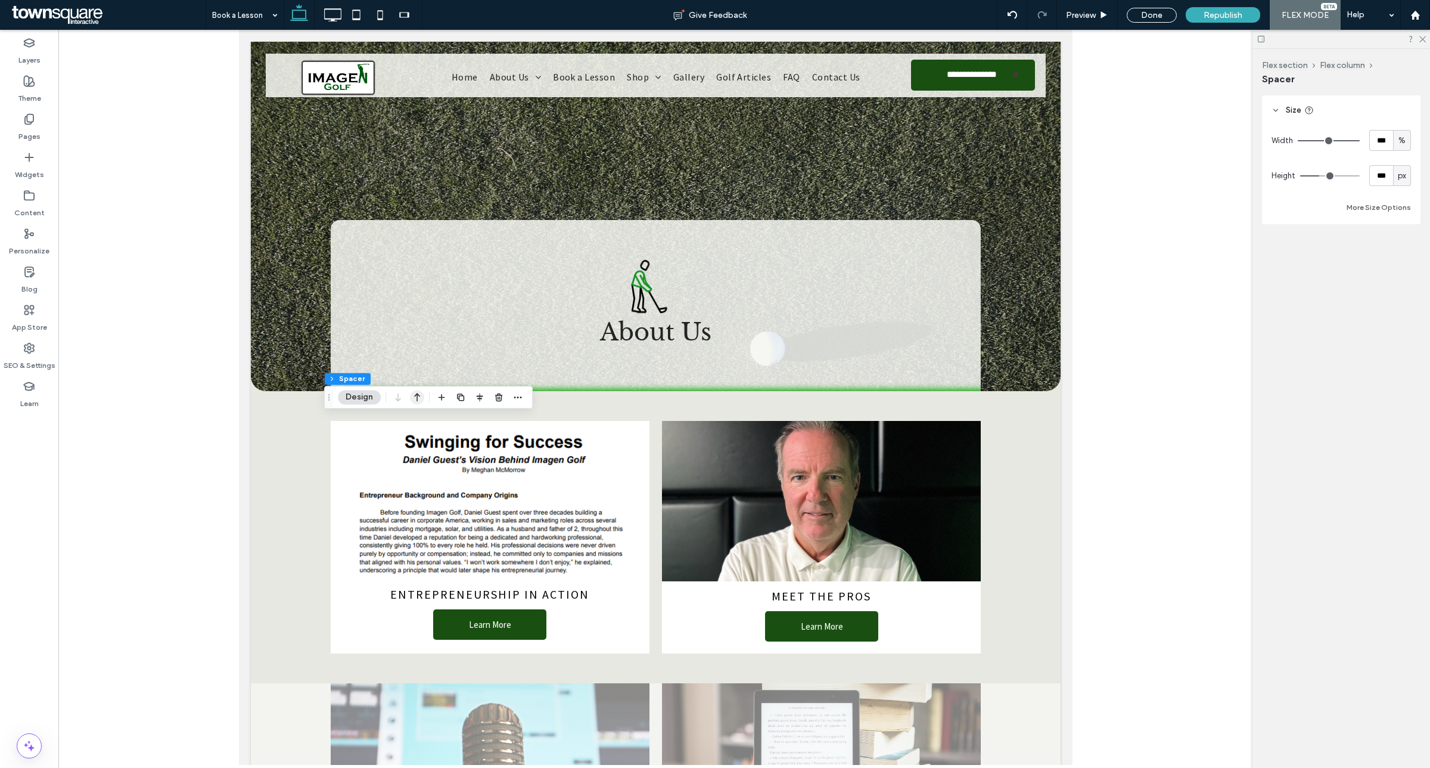
click at [418, 399] on use "button" at bounding box center [417, 397] width 6 height 8
click at [411, 356] on icon "button" at bounding box center [417, 359] width 14 height 21
type input "**"
click at [495, 326] on span "button" at bounding box center [499, 321] width 14 height 14
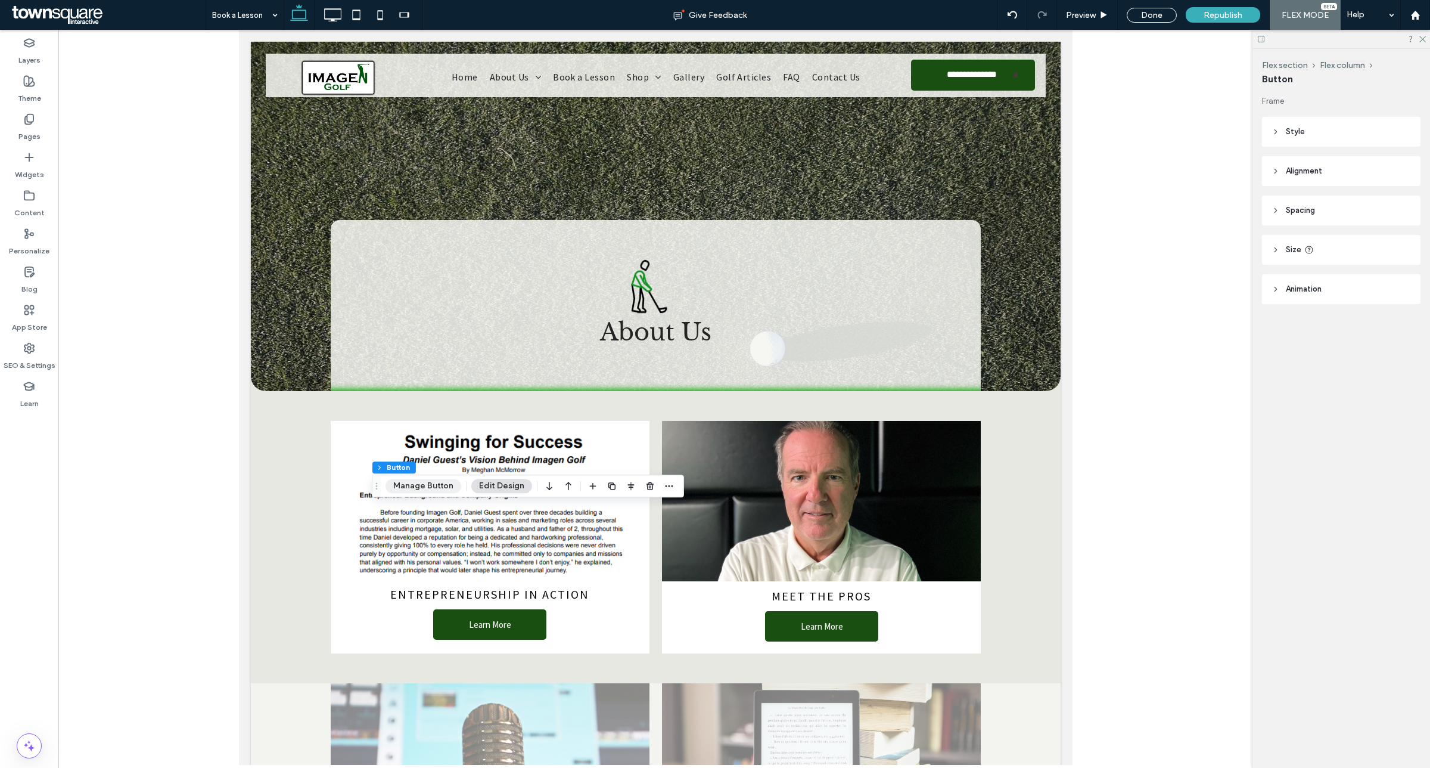
click at [421, 487] on button "Manage Button" at bounding box center [424, 486] width 76 height 14
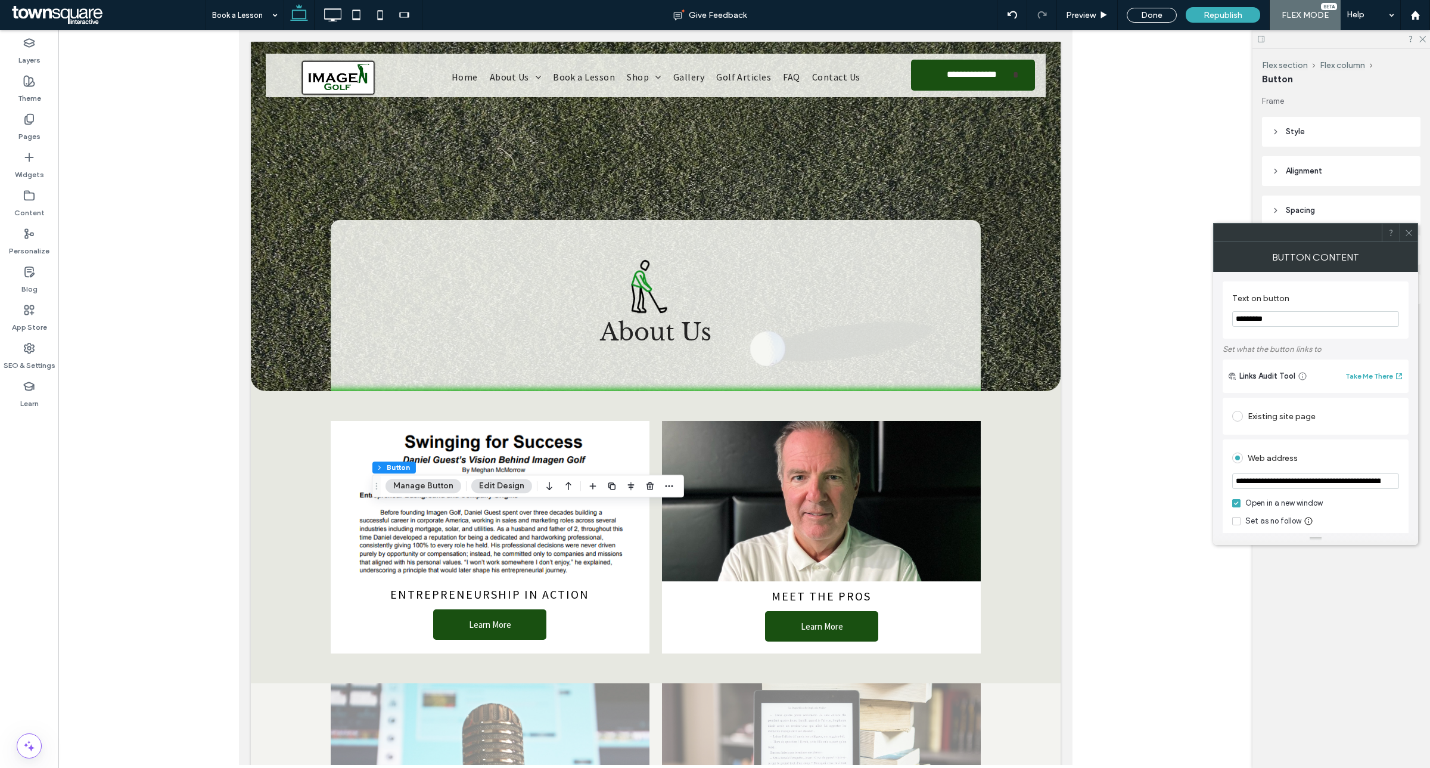
drag, startPoint x: 1280, startPoint y: 319, endPoint x: 1152, endPoint y: 340, distance: 129.8
click at [1154, 337] on body ".wqwq-1{fill:#231f20;} .cls-1q, .cls-2q { fill-rule: evenodd; } .cls-2q { fill:…" at bounding box center [715, 384] width 1430 height 768
type input "**********"
click at [1258, 418] on div "Existing site page" at bounding box center [1316, 415] width 167 height 19
type input "****"
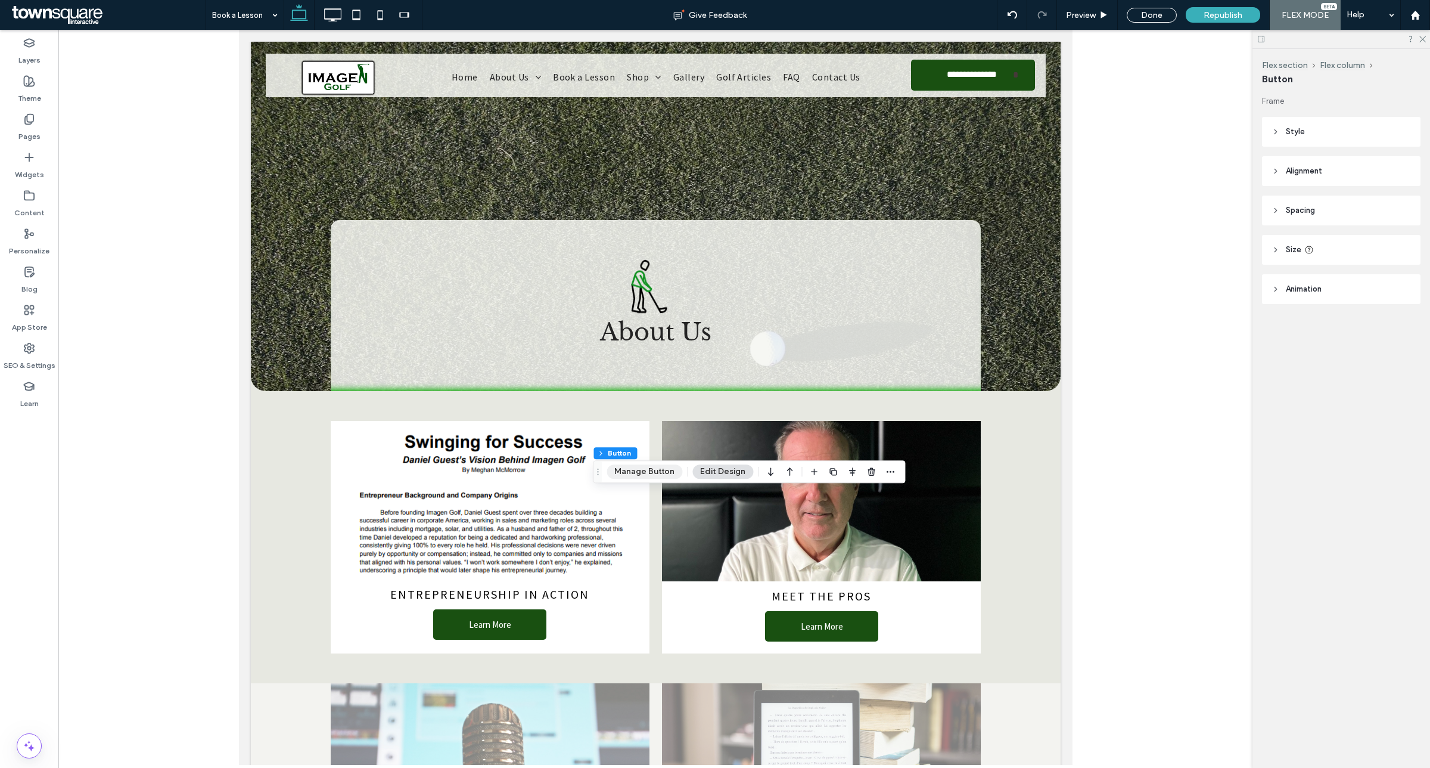
click at [635, 469] on button "Manage Button" at bounding box center [645, 471] width 76 height 14
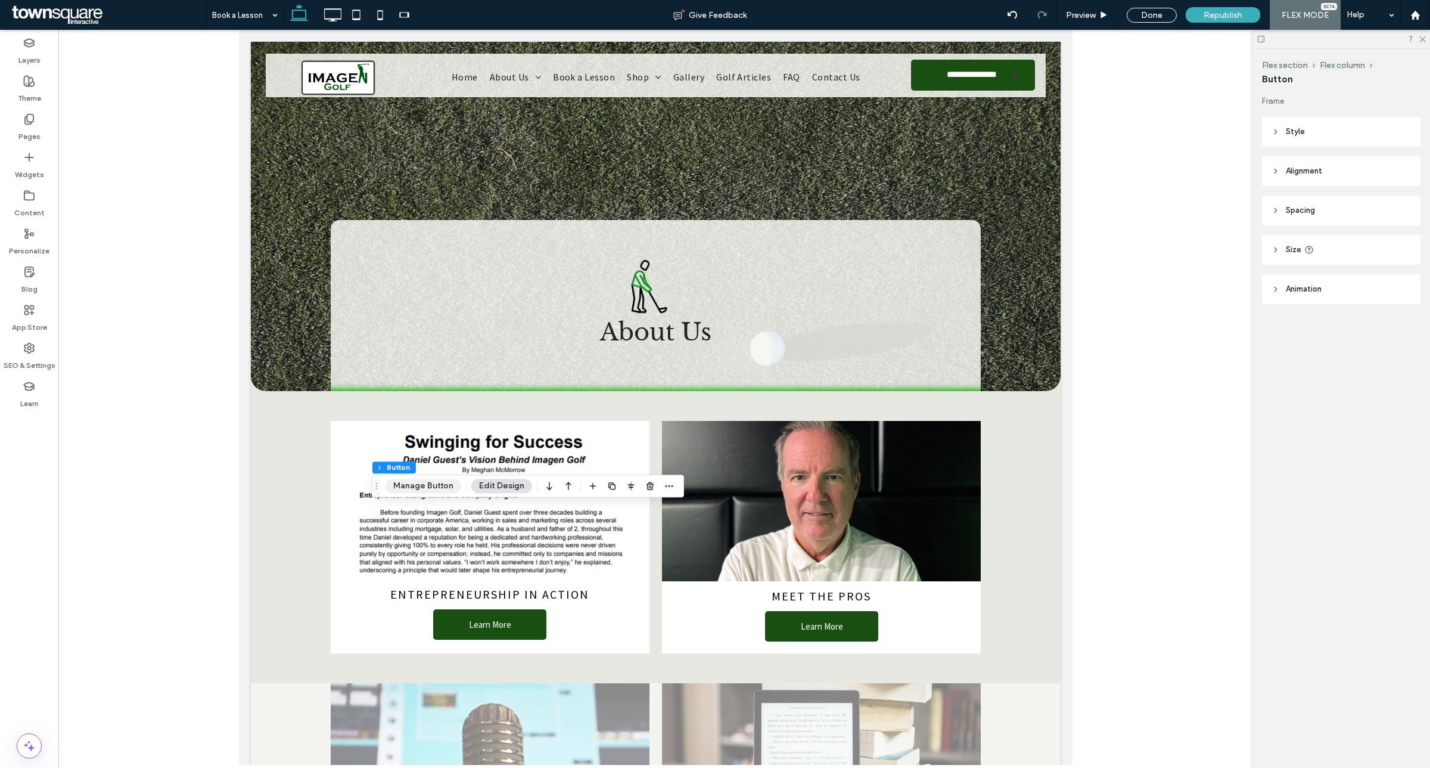
click at [431, 489] on button "Manage Button" at bounding box center [424, 486] width 76 height 14
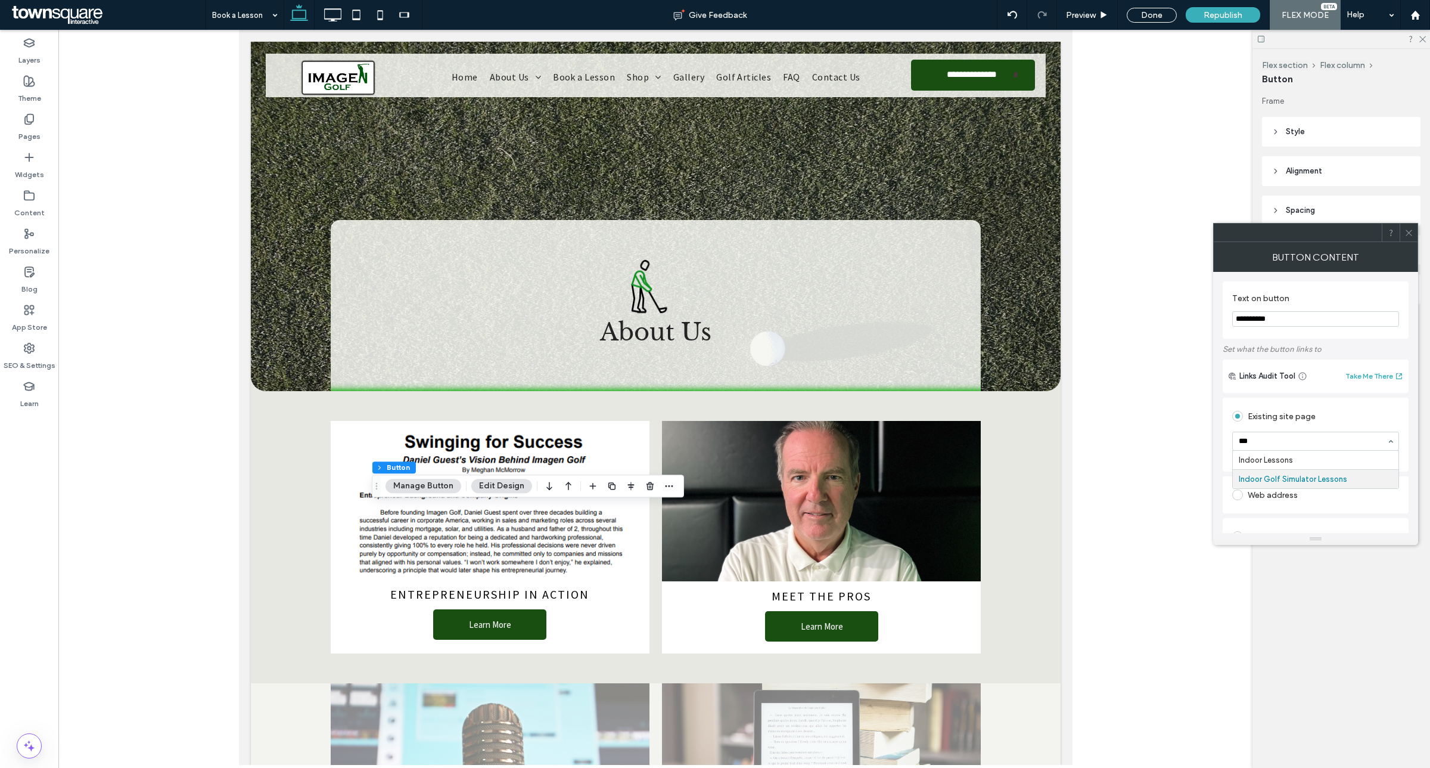
type input "****"
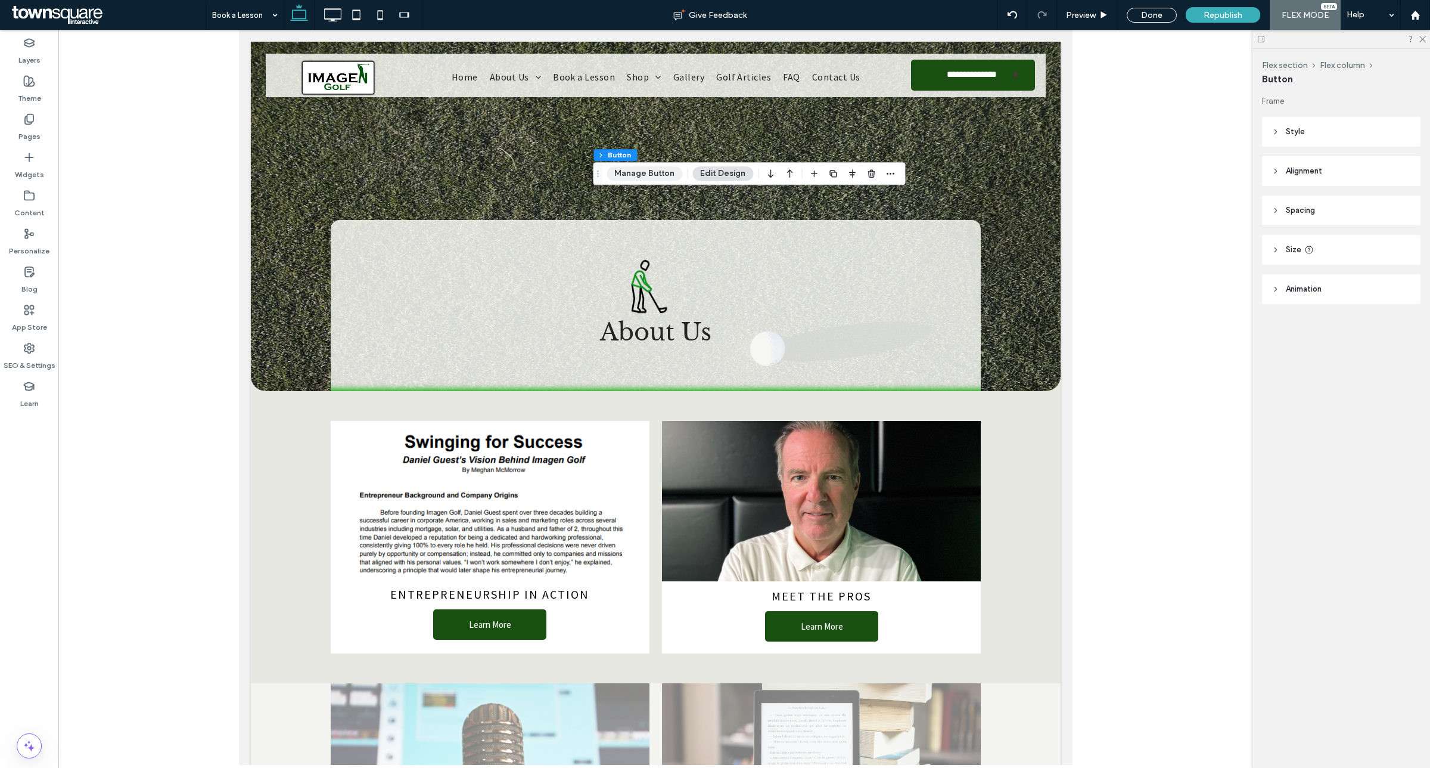
click at [648, 178] on button "Manage Button" at bounding box center [645, 173] width 76 height 14
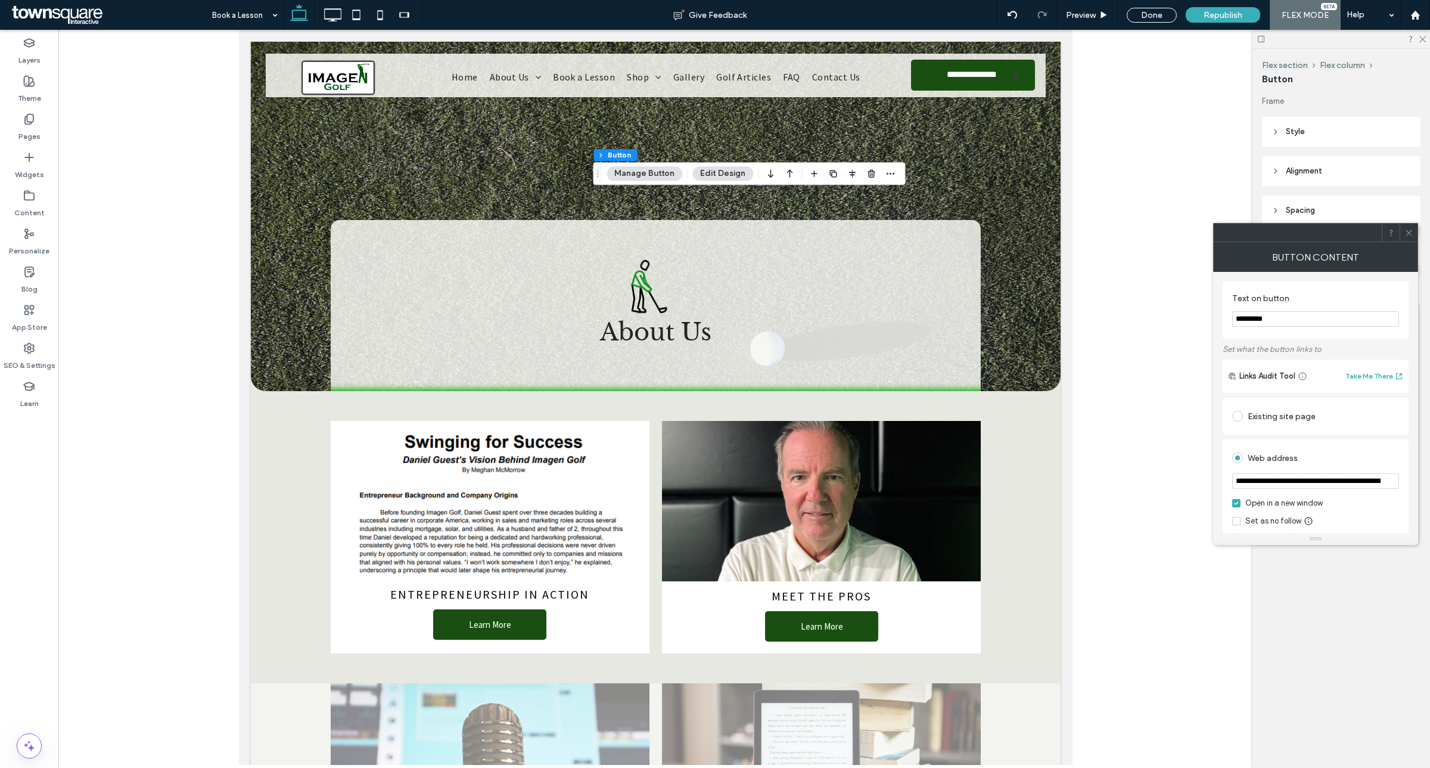
drag, startPoint x: 1242, startPoint y: 325, endPoint x: 1101, endPoint y: 324, distance: 140.7
click at [1115, 327] on body ".wqwq-1{fill:#231f20;} .cls-1q, .cls-2q { fill-rule: evenodd; } .cls-2q { fill:…" at bounding box center [715, 384] width 1430 height 768
click at [1101, 324] on div at bounding box center [655, 397] width 1194 height 735
type input "**********"
click at [1297, 420] on div "Existing site page" at bounding box center [1316, 415] width 167 height 19
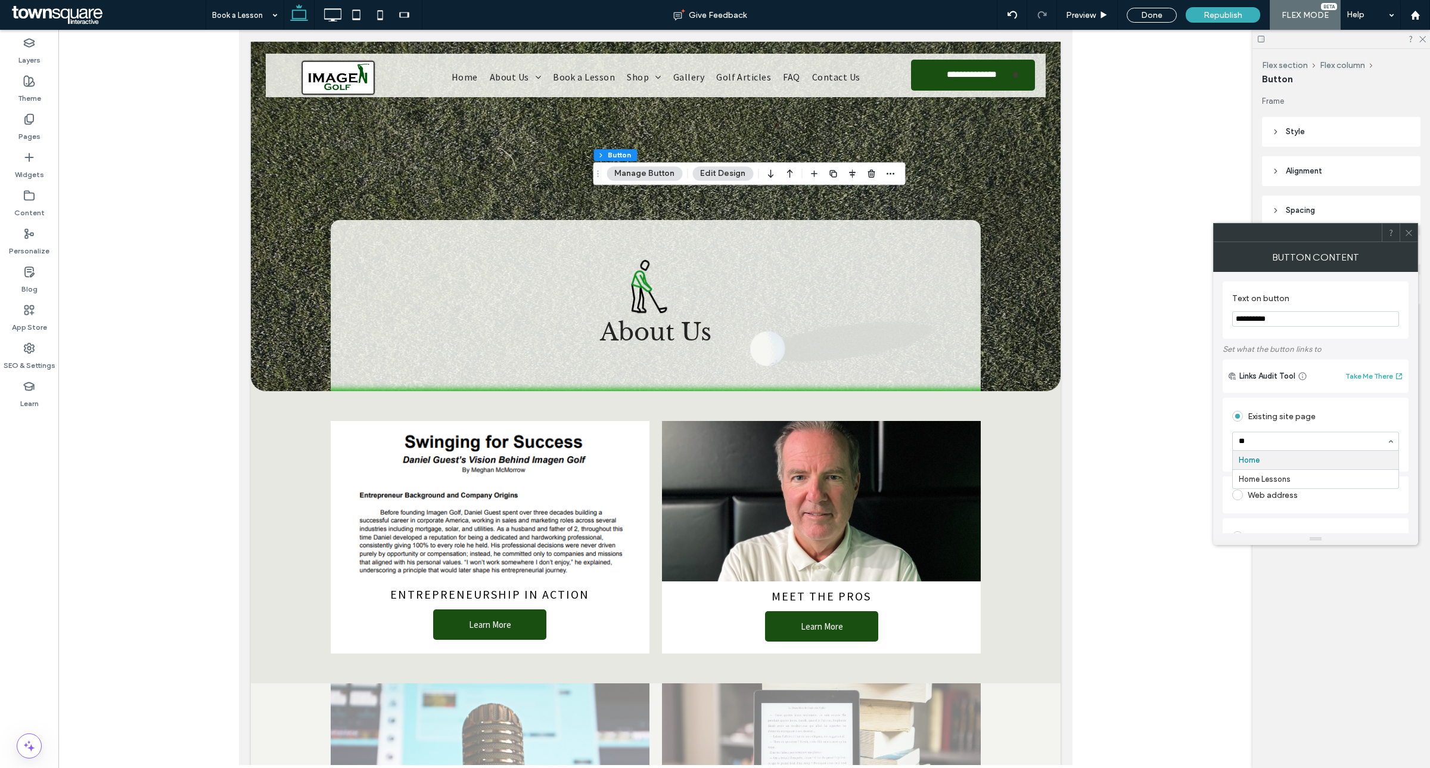
type input "*"
type input "****"
click at [1405, 228] on icon at bounding box center [1409, 232] width 9 height 9
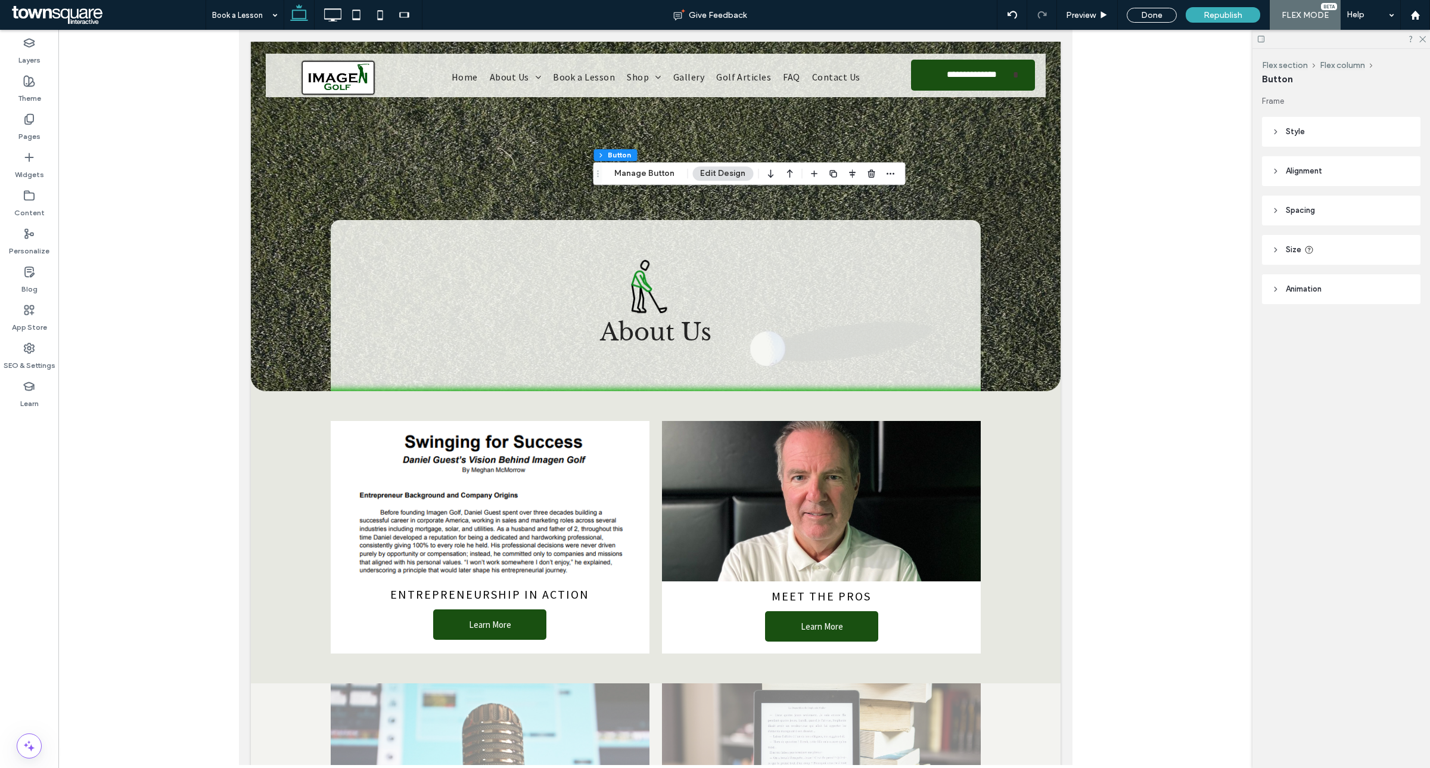
click at [1149, 242] on div at bounding box center [655, 397] width 1194 height 735
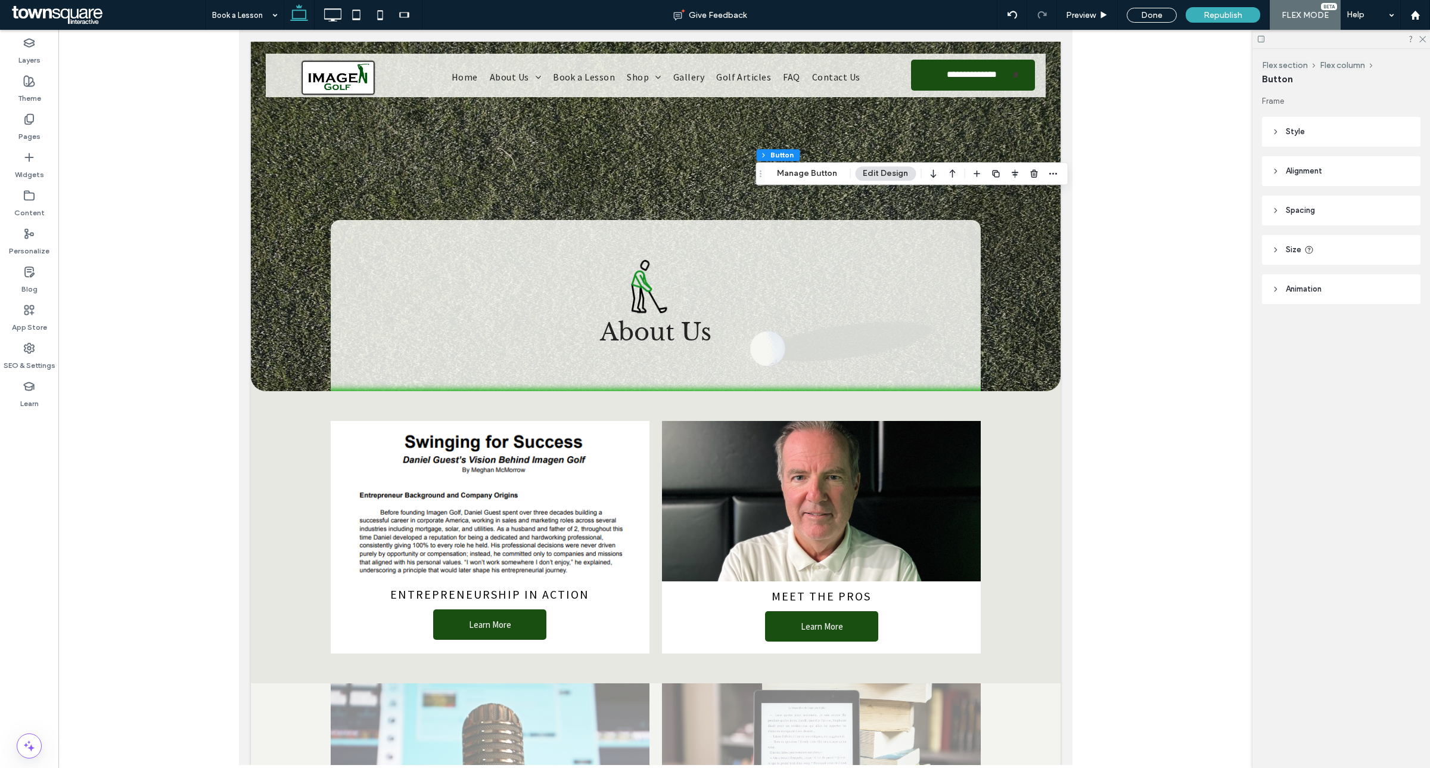
click at [1118, 268] on div at bounding box center [655, 397] width 1194 height 735
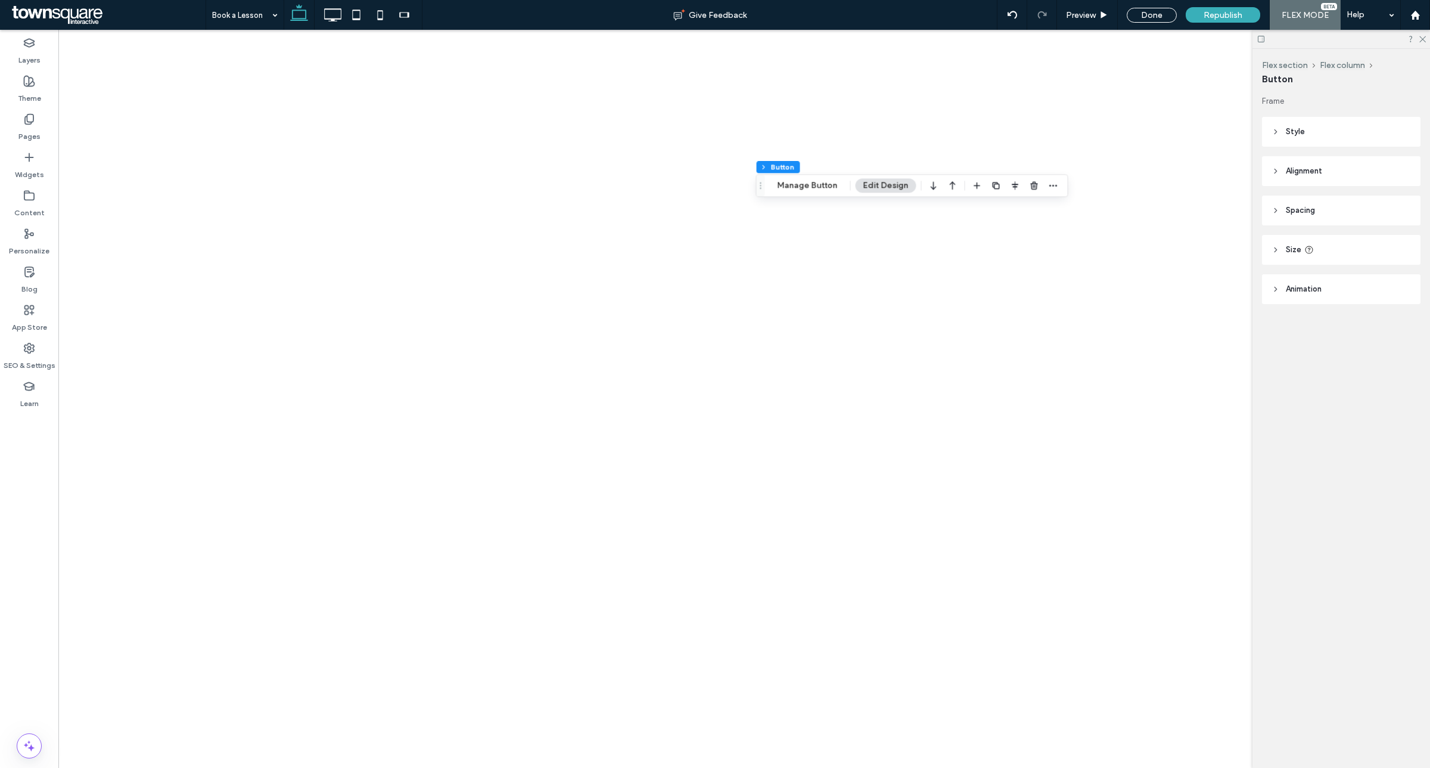
click at [820, 193] on div "Flex section Flex column Button Manage Button Edit Design" at bounding box center [912, 185] width 312 height 23
click at [818, 185] on button "Manage Button" at bounding box center [807, 185] width 76 height 14
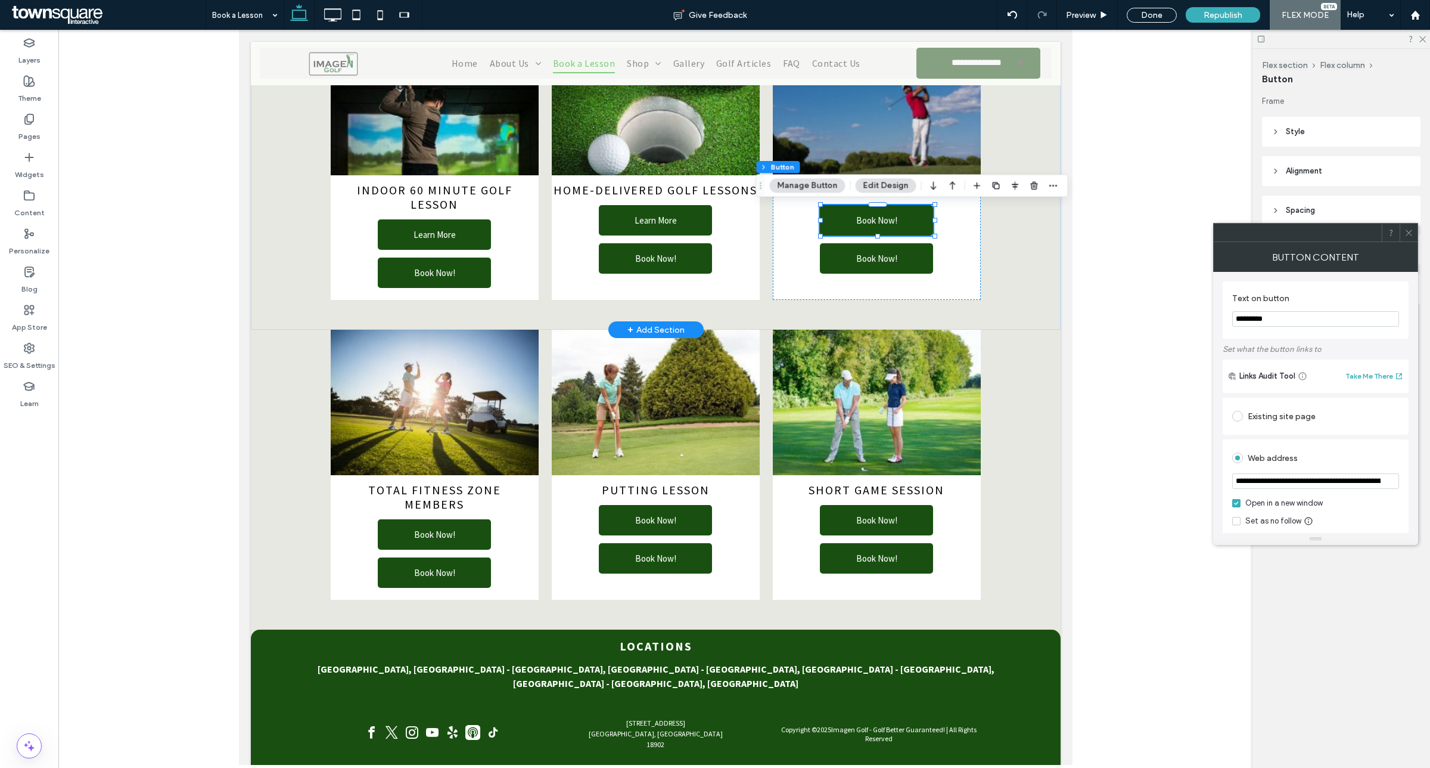
drag, startPoint x: 1482, startPoint y: 344, endPoint x: 1016, endPoint y: 317, distance: 466.3
type input "**********"
click at [1292, 418] on div "Existing site page" at bounding box center [1316, 415] width 167 height 19
type input "******"
click at [1405, 236] on icon at bounding box center [1409, 232] width 9 height 9
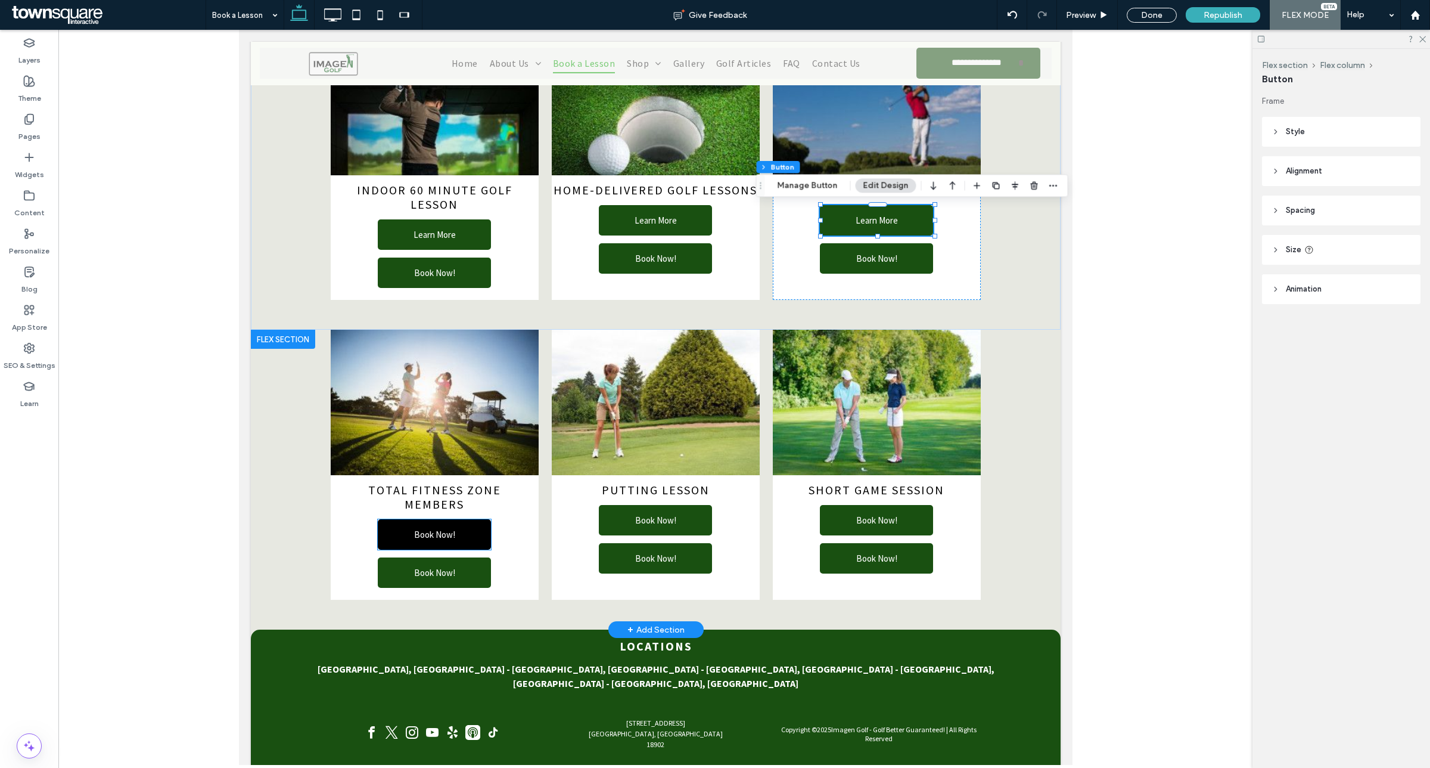
click at [460, 541] on link "Book Now!" at bounding box center [433, 534] width 113 height 30
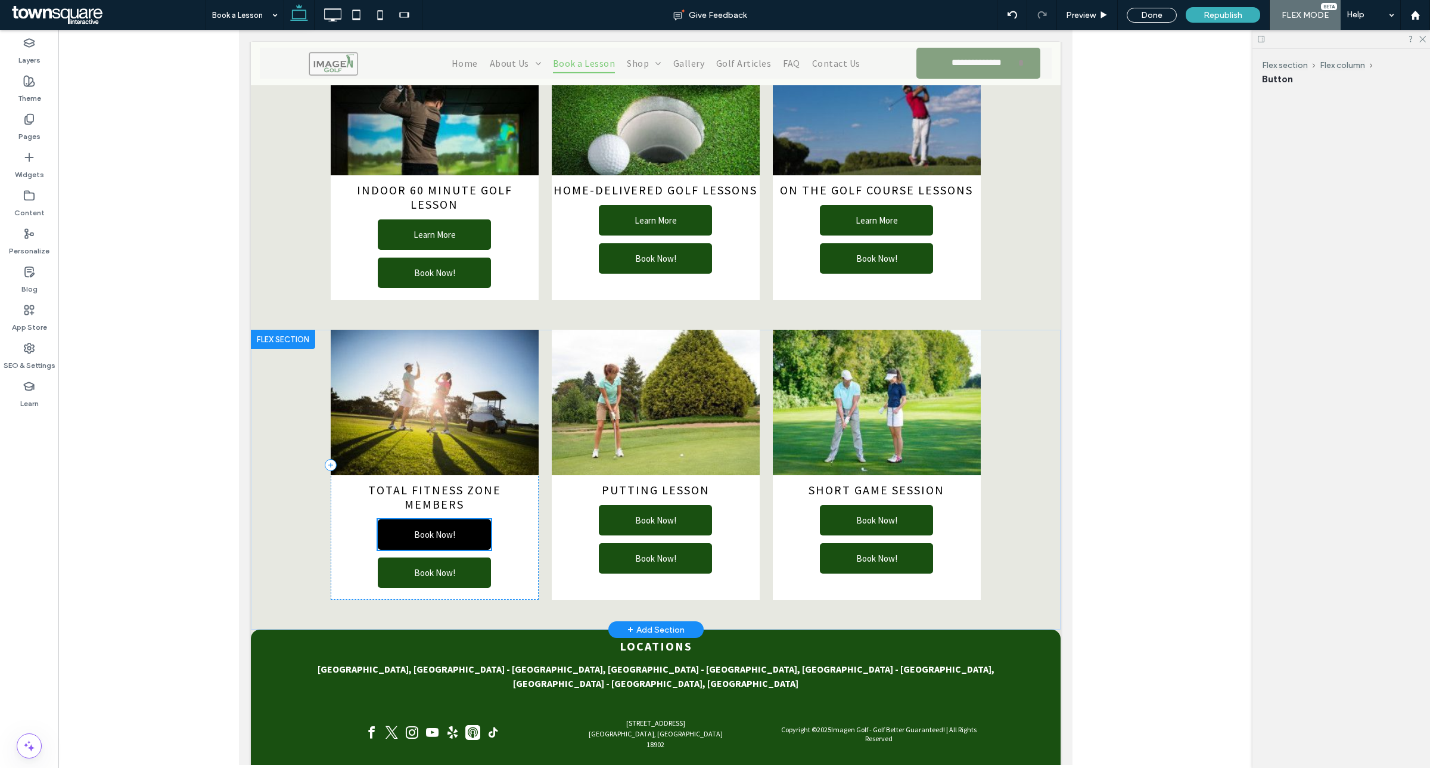
scroll to position [703, 0]
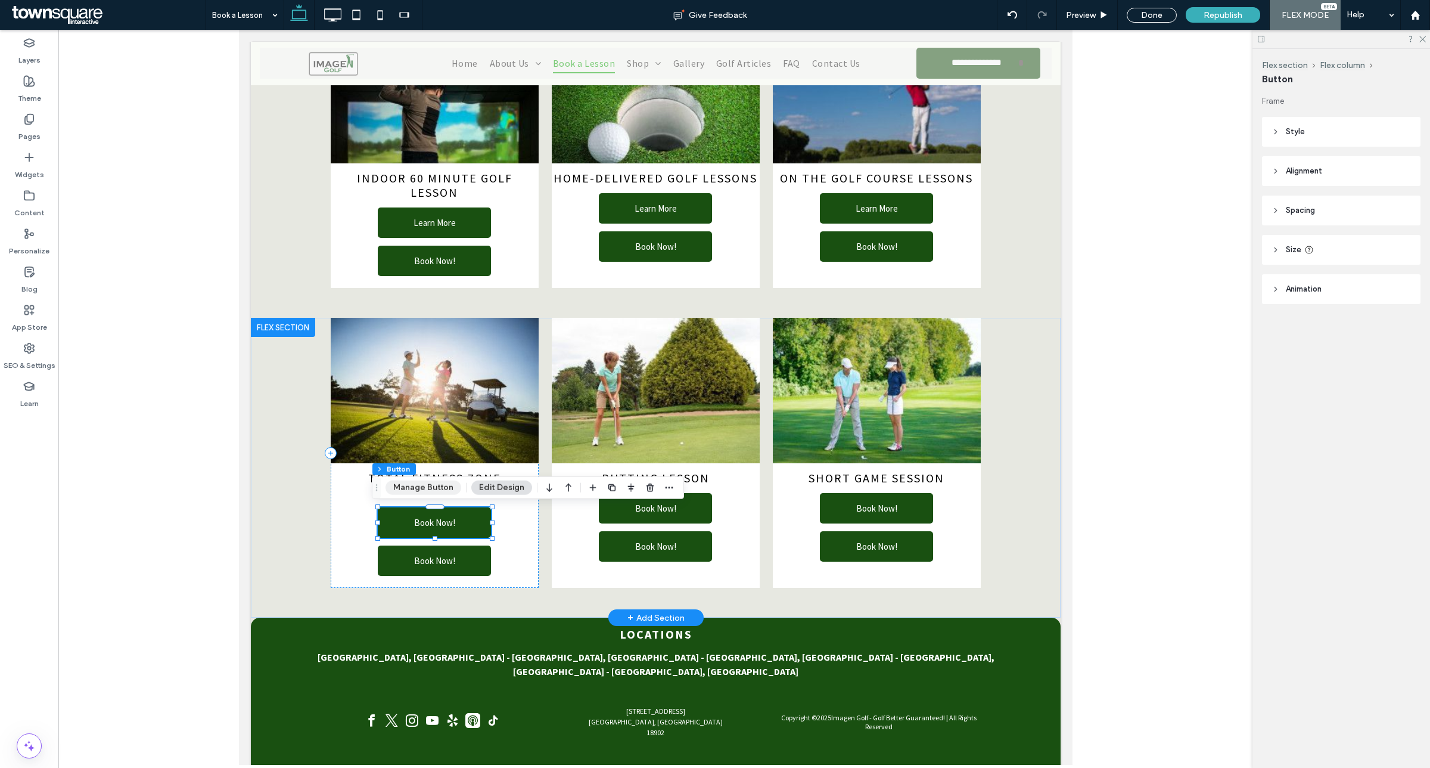
click at [409, 486] on button "Manage Button" at bounding box center [424, 487] width 76 height 14
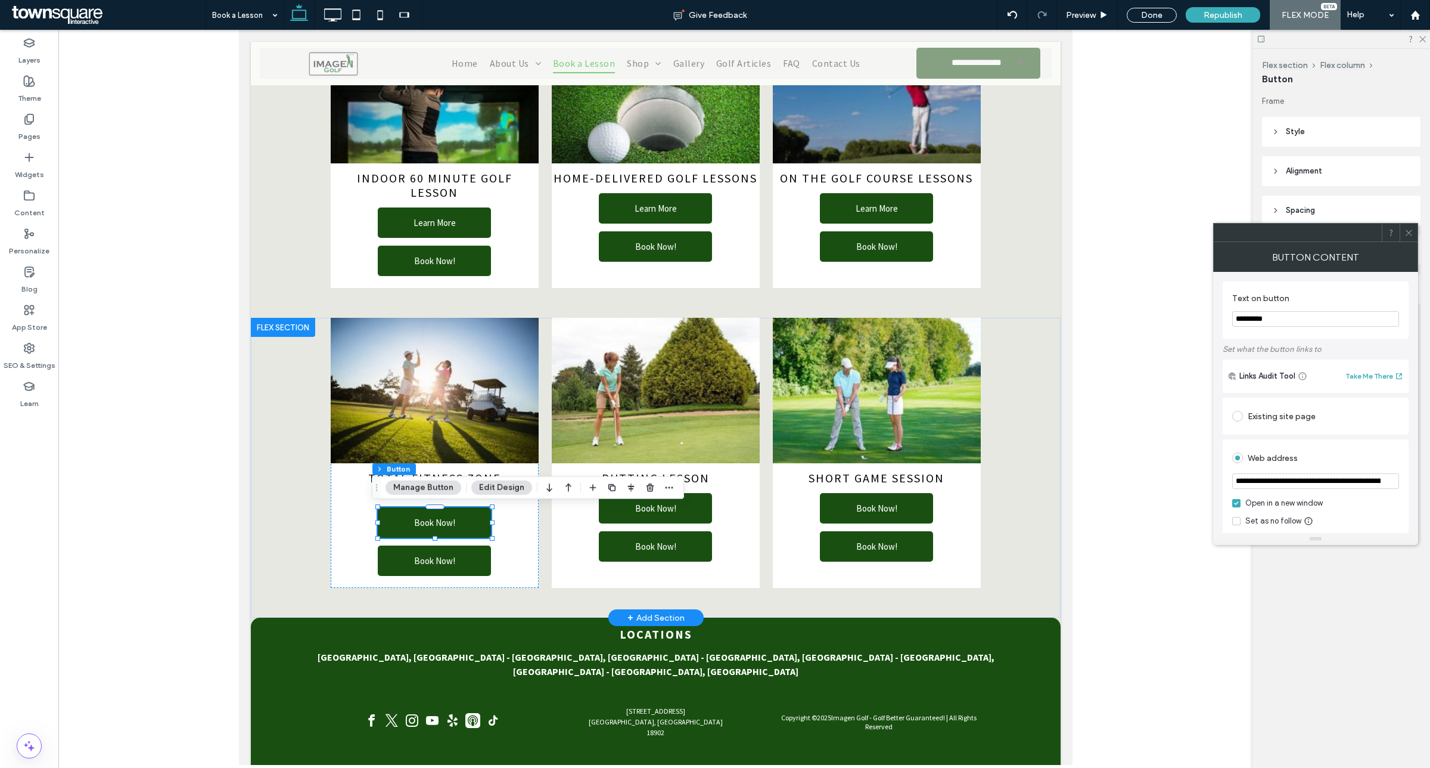
drag, startPoint x: 1277, startPoint y: 316, endPoint x: 1179, endPoint y: 313, distance: 98.4
click at [1179, 313] on body ".wqwq-1{fill:#231f20;} .cls-1q, .cls-2q { fill-rule: evenodd; } .cls-2q { fill:…" at bounding box center [715, 384] width 1430 height 768
type input "*"
type input "**********"
click at [1278, 425] on div "Existing site page" at bounding box center [1316, 415] width 167 height 19
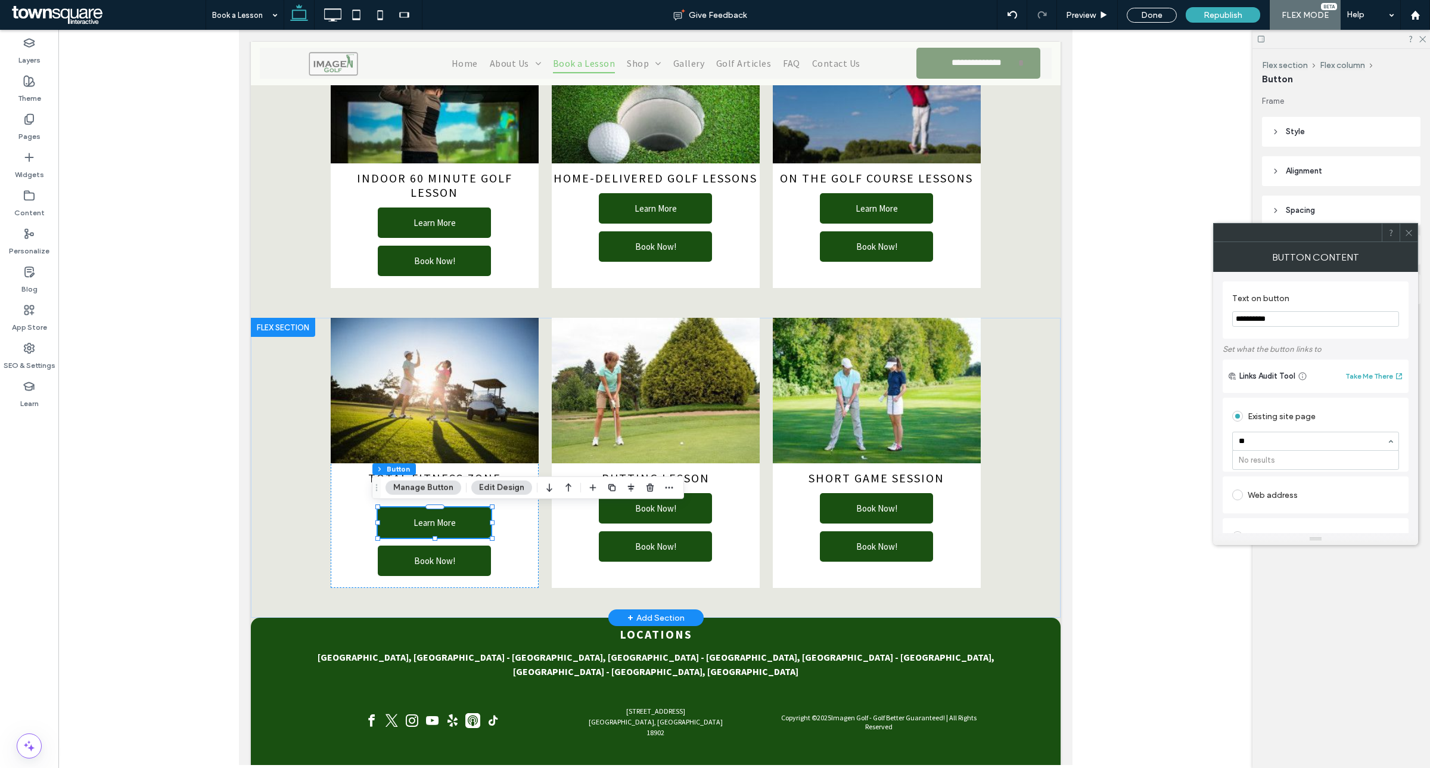
type input "*"
click at [33, 131] on label "Pages" at bounding box center [29, 133] width 22 height 17
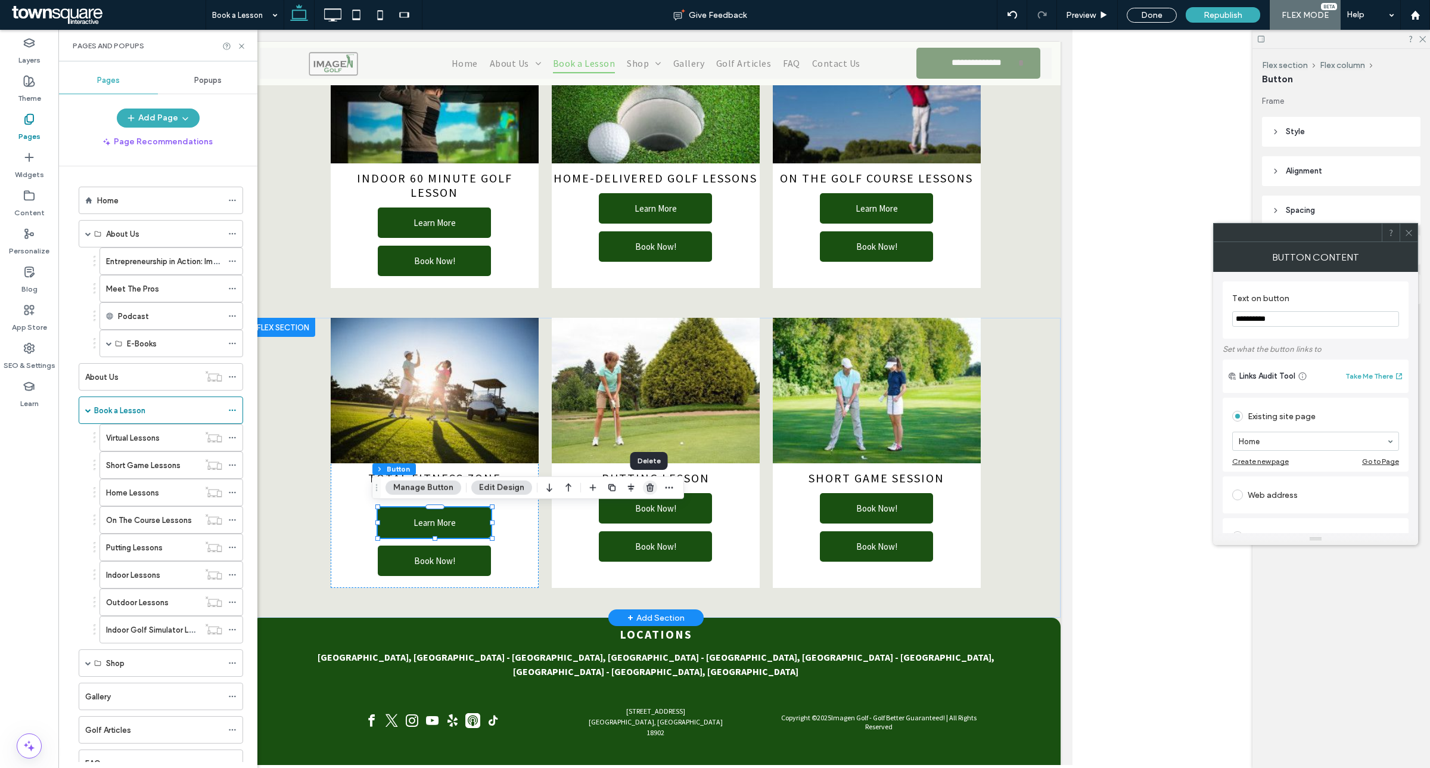
click at [650, 491] on use "button" at bounding box center [650, 487] width 7 height 8
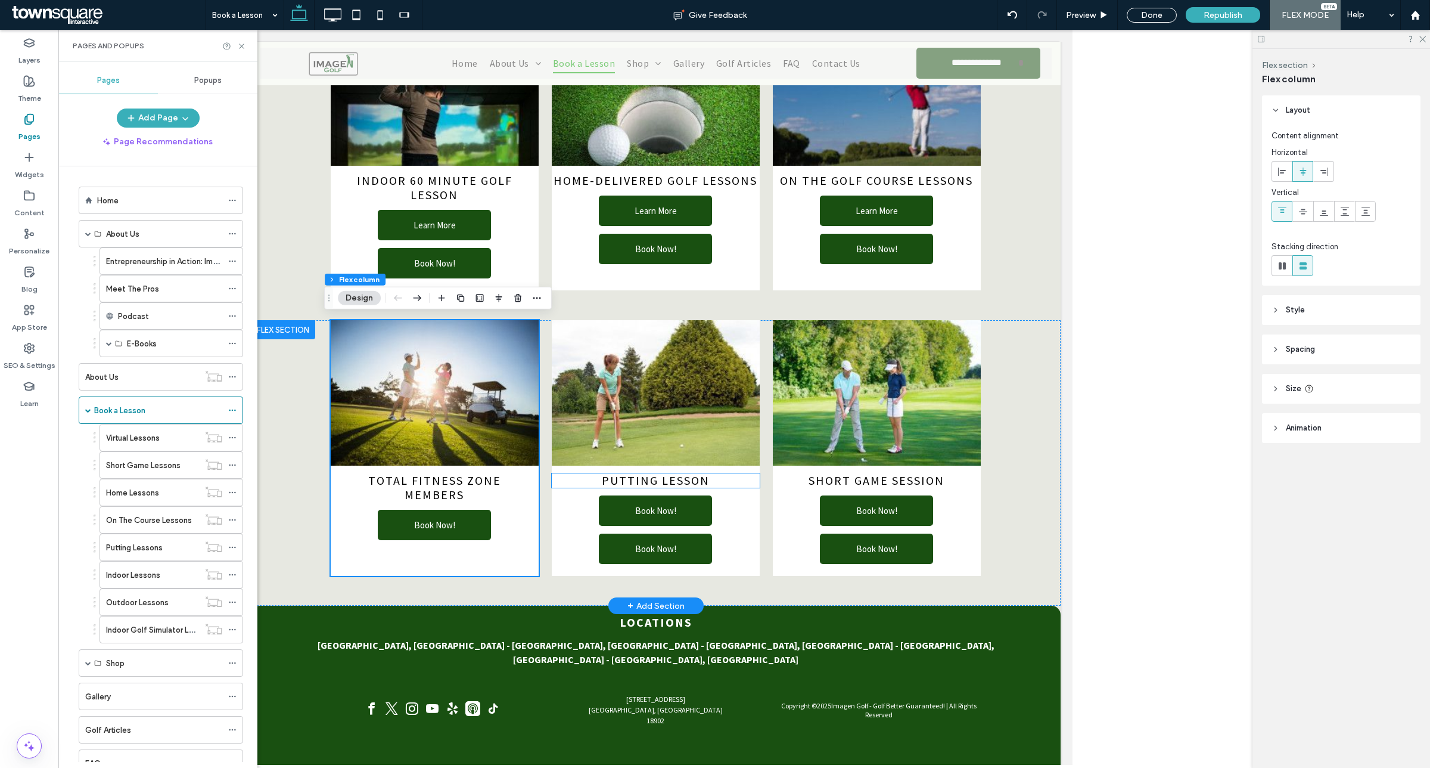
scroll to position [688, 0]
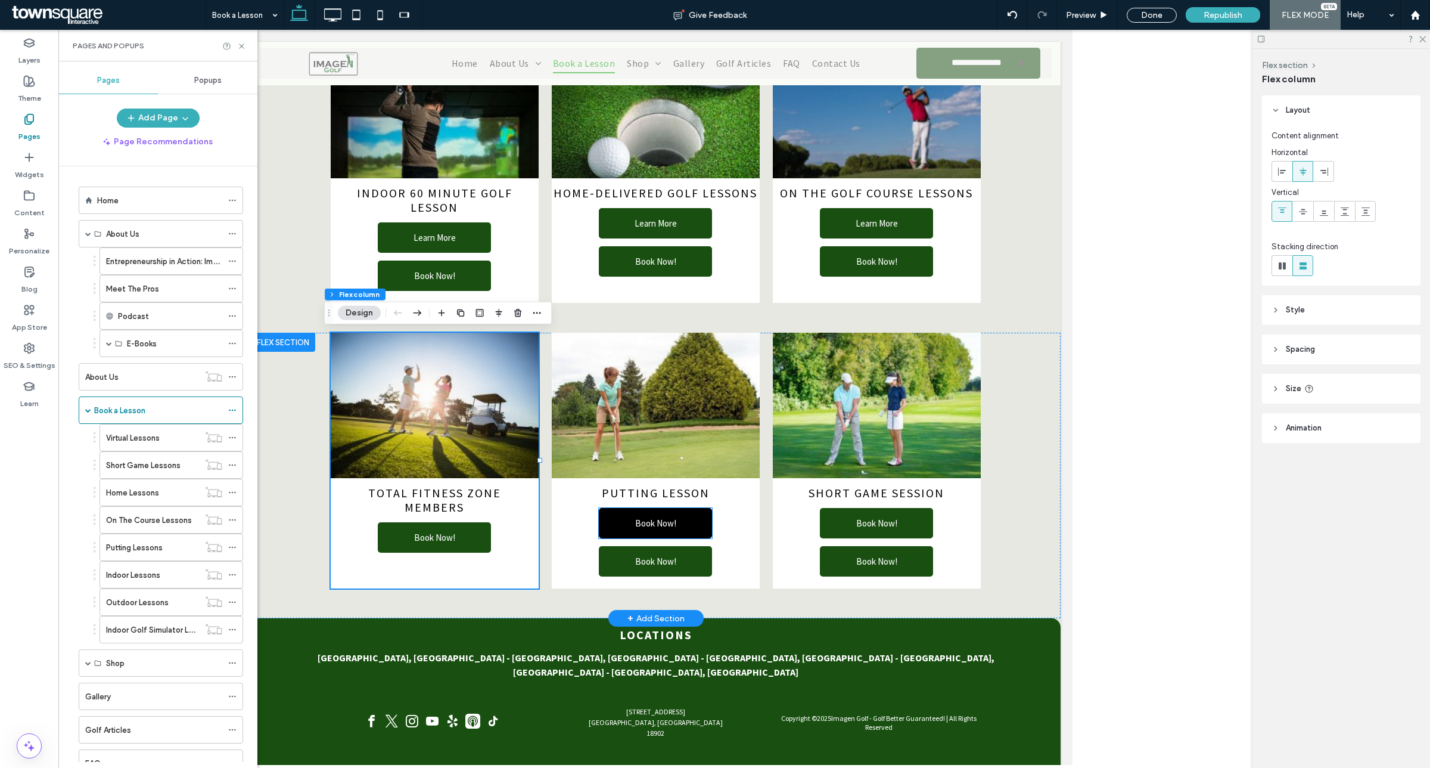
click at [660, 529] on span "Book Now!" at bounding box center [655, 523] width 41 height 30
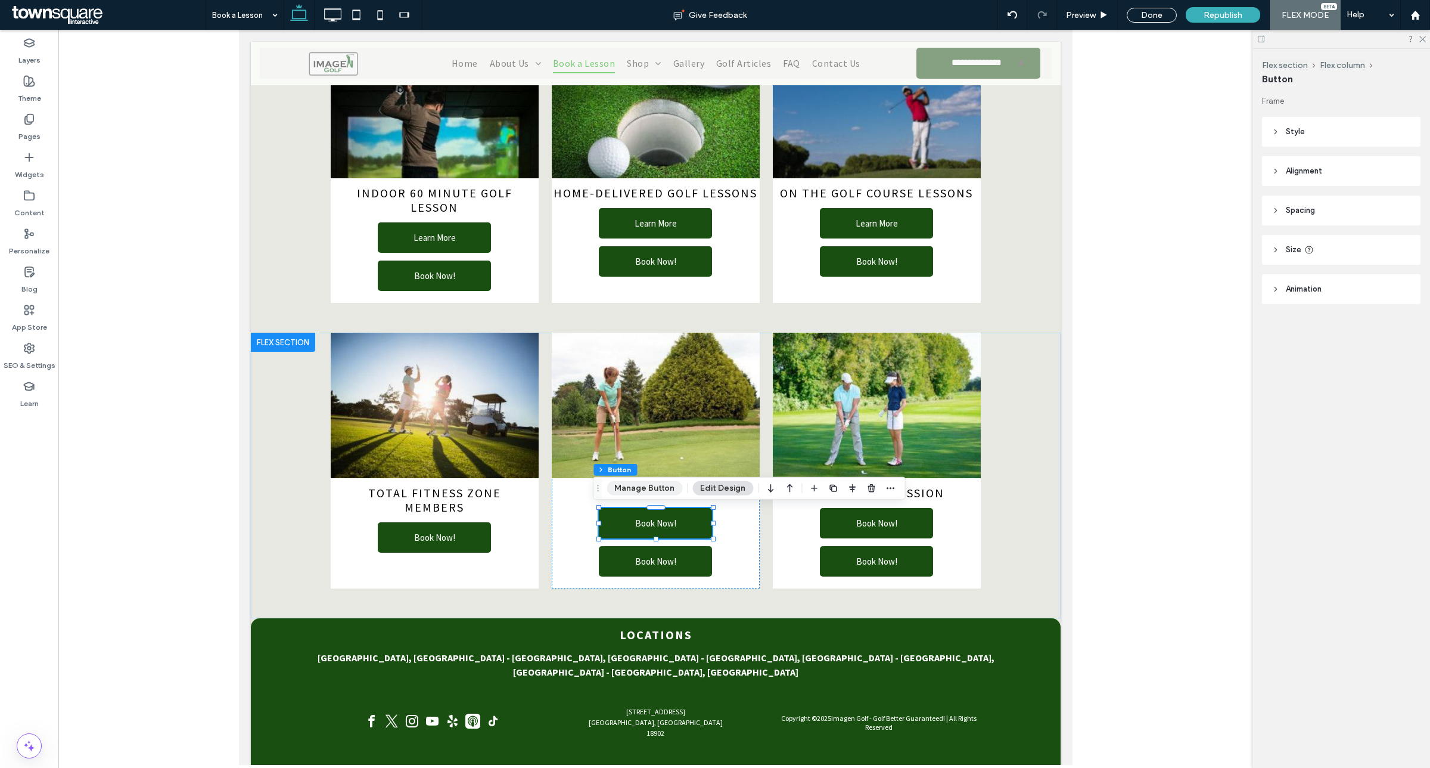
click at [623, 490] on button "Manage Button" at bounding box center [645, 488] width 76 height 14
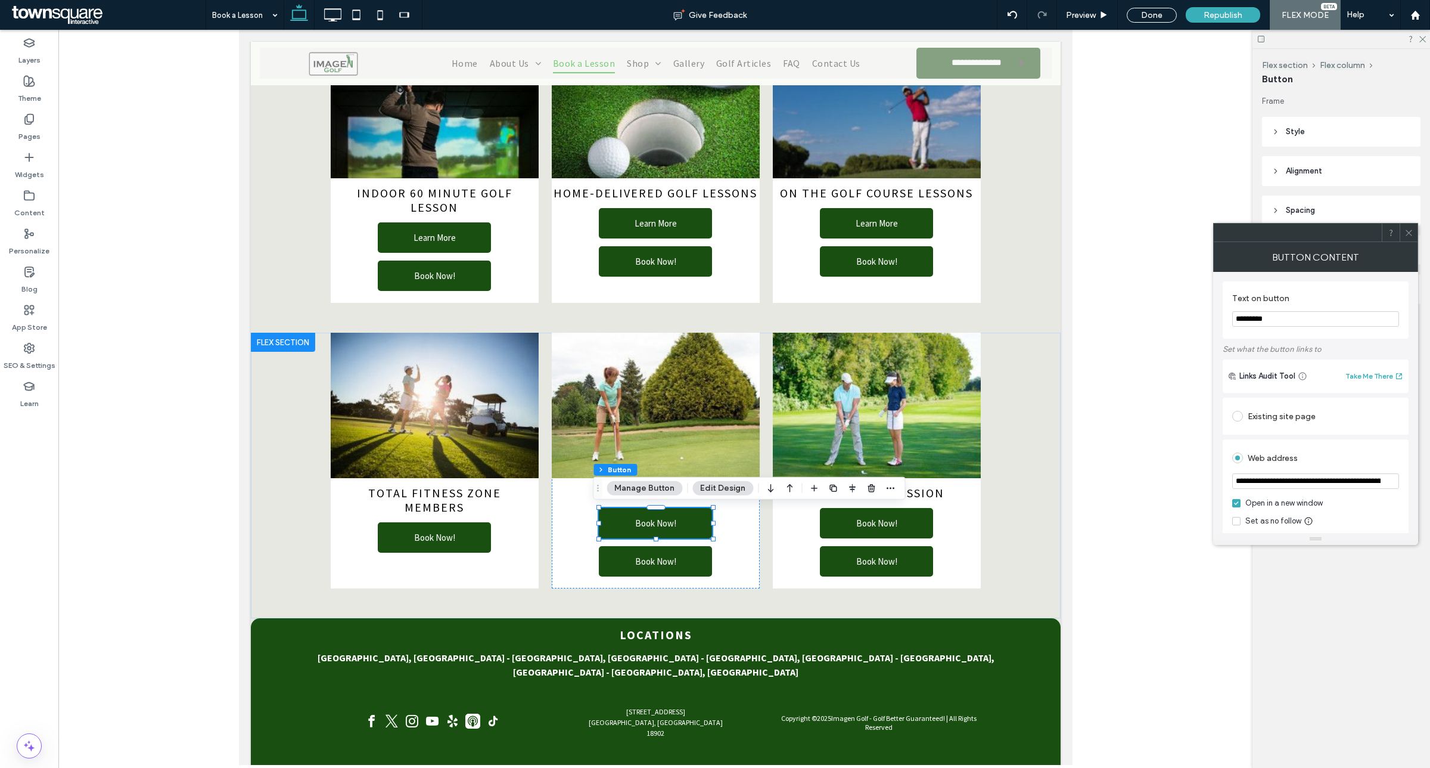
drag, startPoint x: 1271, startPoint y: 322, endPoint x: 1181, endPoint y: 312, distance: 90.6
click at [1175, 318] on body ".wqwq-1{fill:#231f20;} .cls-1q, .cls-2q { fill-rule: evenodd; } .cls-2q { fill:…" at bounding box center [715, 384] width 1430 height 768
type input "**********"
click at [1317, 422] on div "Existing site page" at bounding box center [1316, 415] width 167 height 19
type input "****"
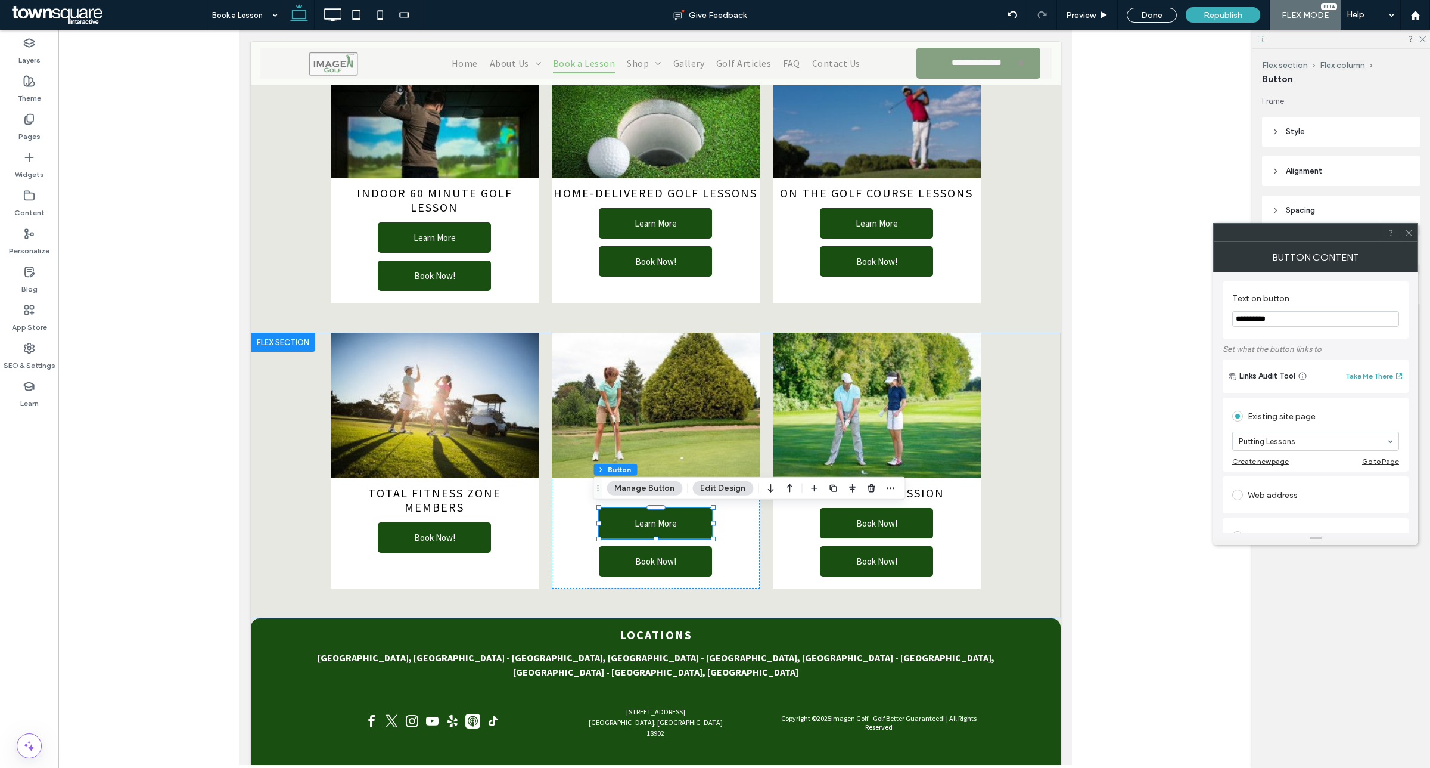
click at [1401, 231] on div at bounding box center [1409, 233] width 18 height 18
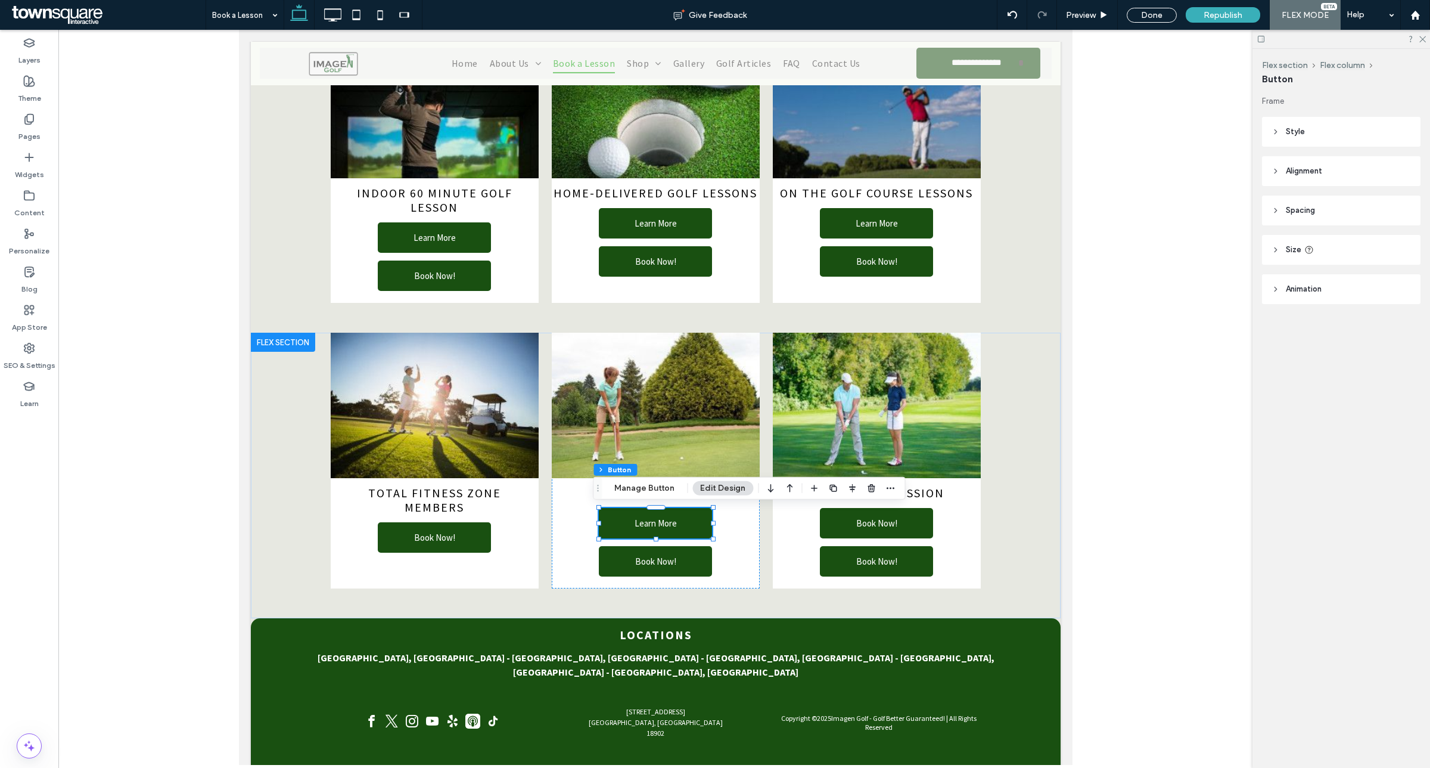
click at [1145, 508] on div at bounding box center [655, 397] width 1194 height 735
click at [881, 523] on span "Book Now!" at bounding box center [876, 523] width 41 height 30
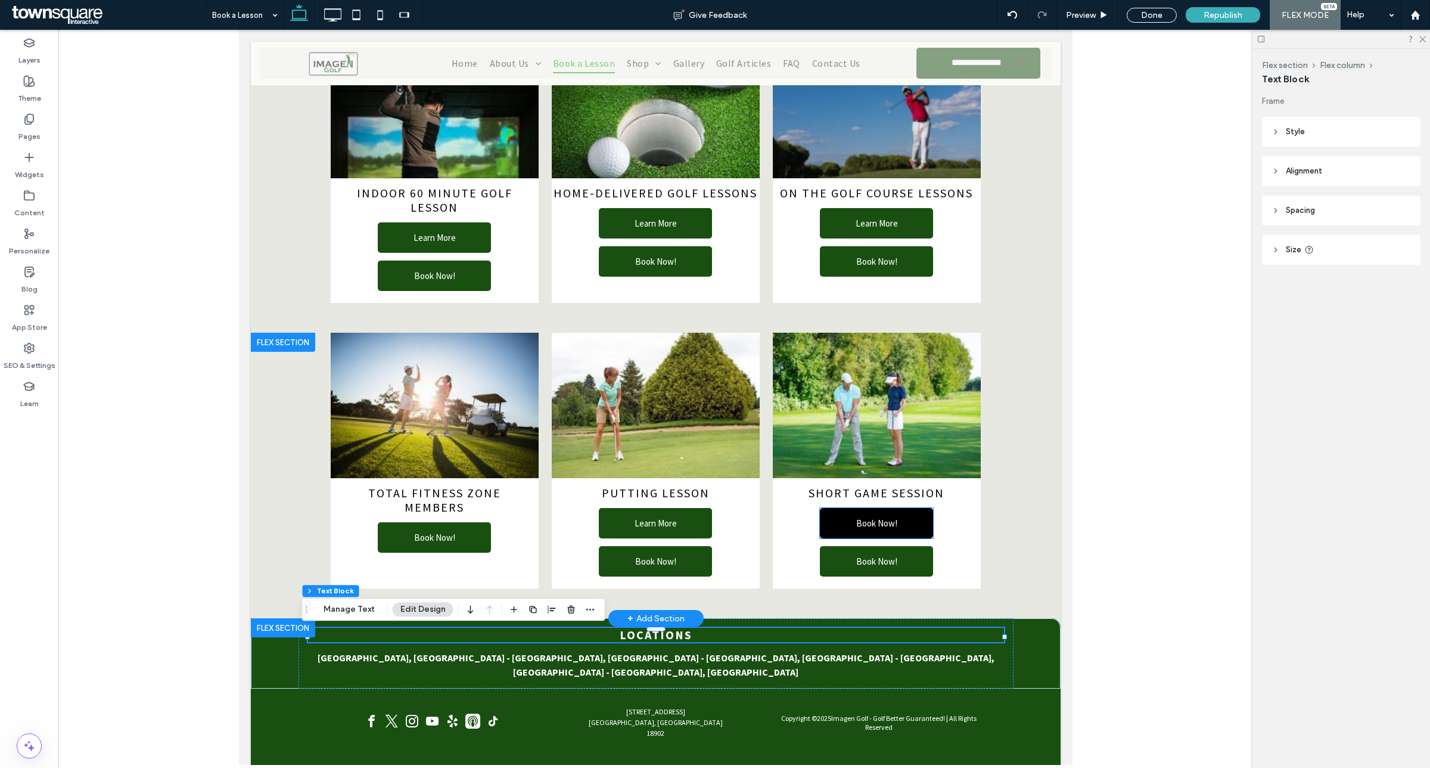
click at [843, 519] on link "Book Now!" at bounding box center [876, 523] width 113 height 30
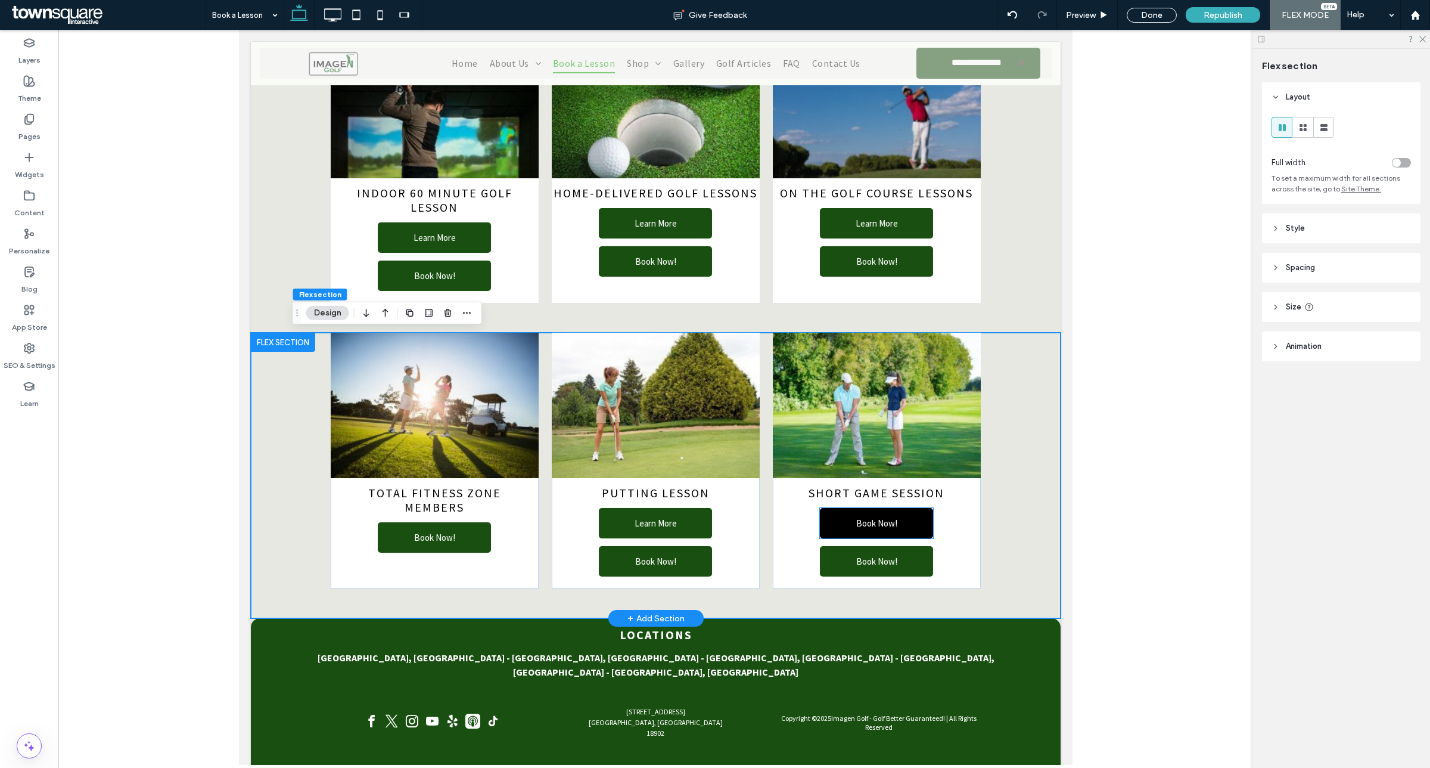
click at [843, 520] on link "Book Now!" at bounding box center [876, 523] width 113 height 30
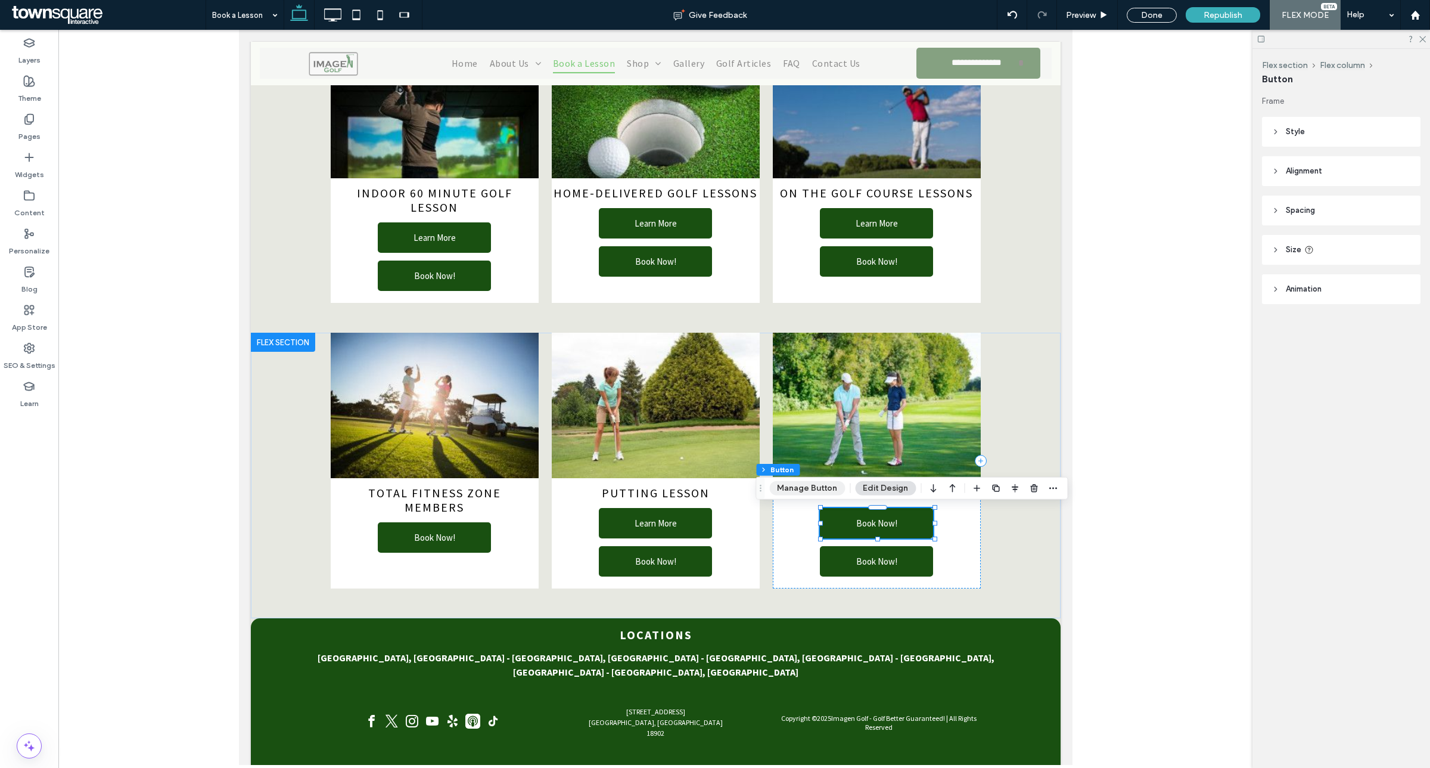
click at [818, 489] on button "Manage Button" at bounding box center [807, 488] width 76 height 14
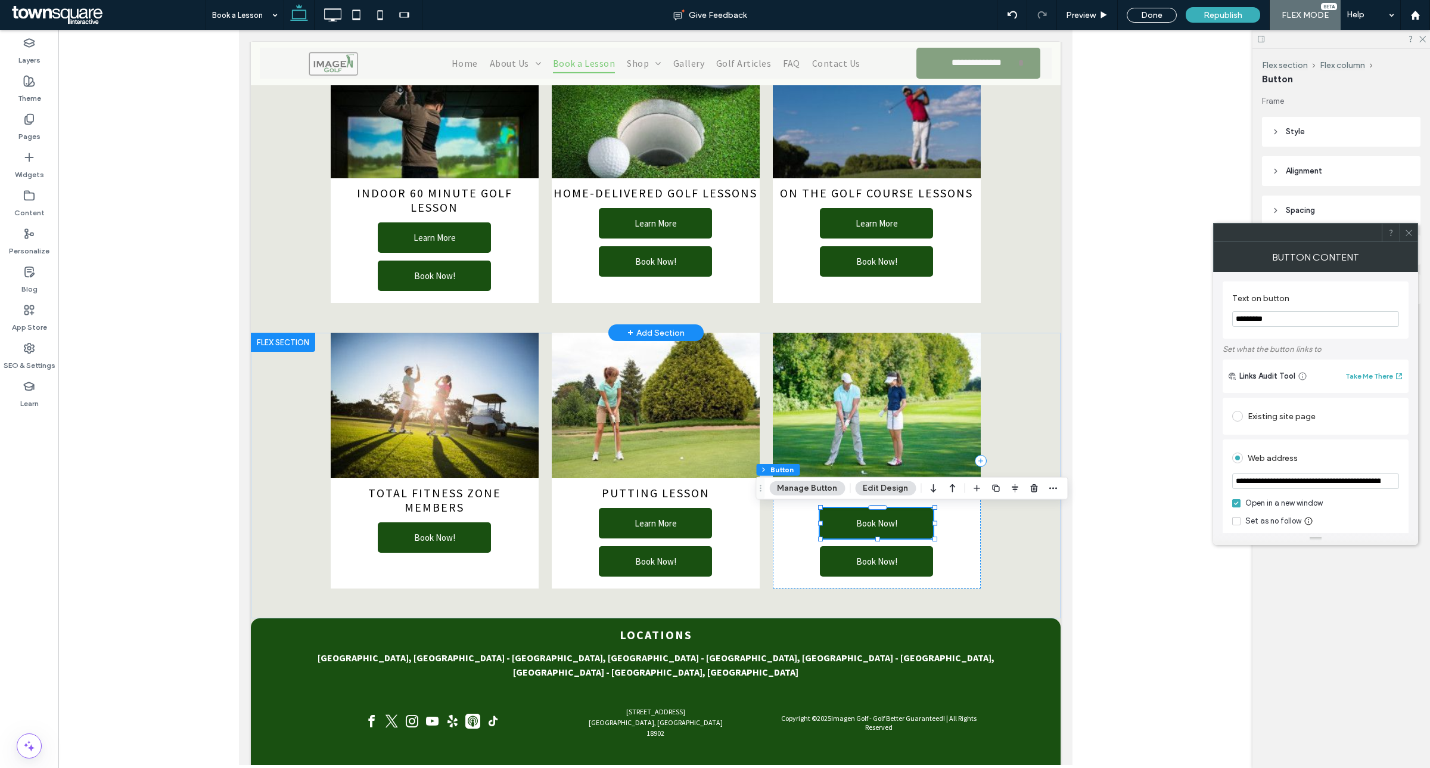
drag, startPoint x: 1419, startPoint y: 349, endPoint x: 1022, endPoint y: 325, distance: 397.1
type input "*"
type input "**********"
click at [1319, 476] on input "**********" at bounding box center [1316, 480] width 167 height 15
click at [1315, 489] on input "**********" at bounding box center [1316, 480] width 167 height 15
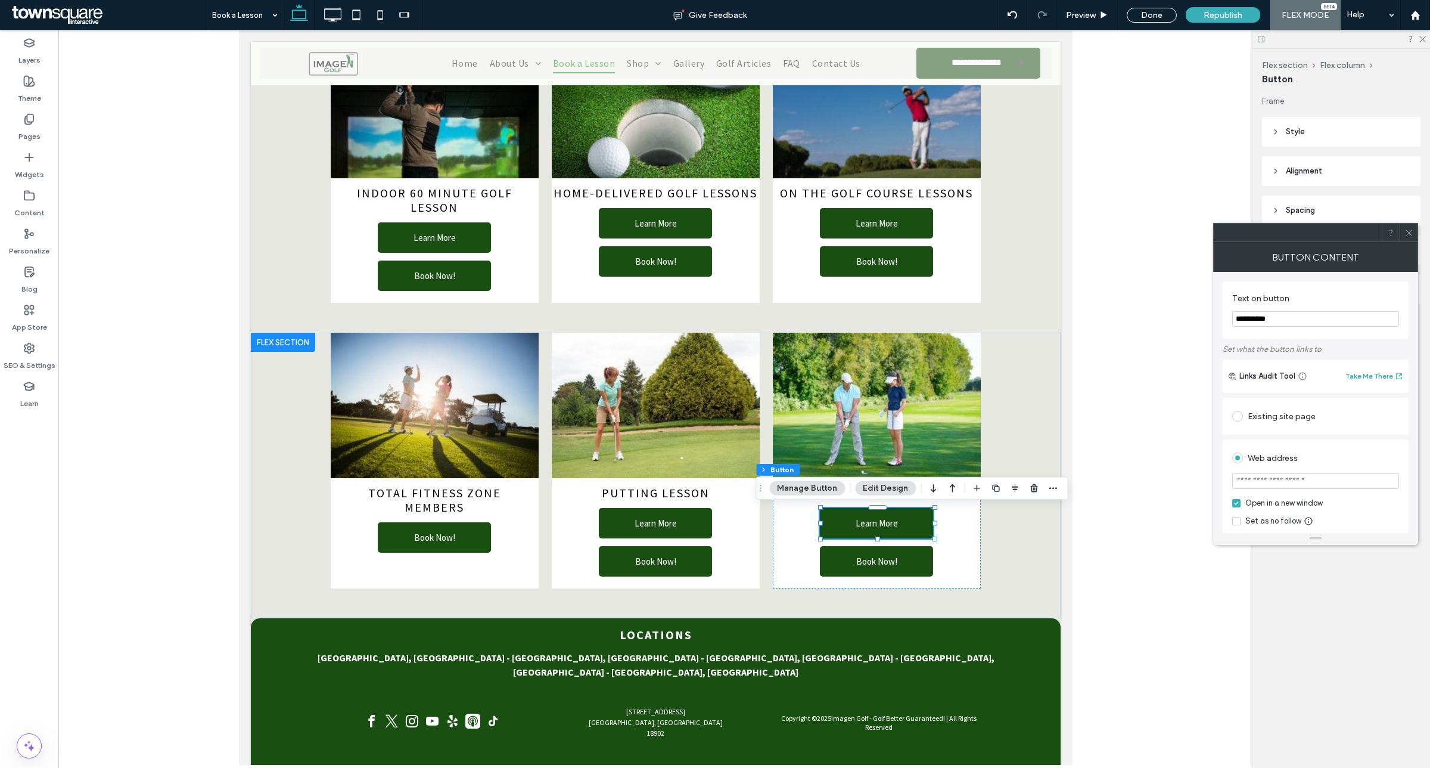
type input "*"
type input "*******"
click at [1242, 401] on div "Existing site page" at bounding box center [1316, 416] width 186 height 37
click at [1247, 413] on label at bounding box center [1240, 416] width 15 height 11
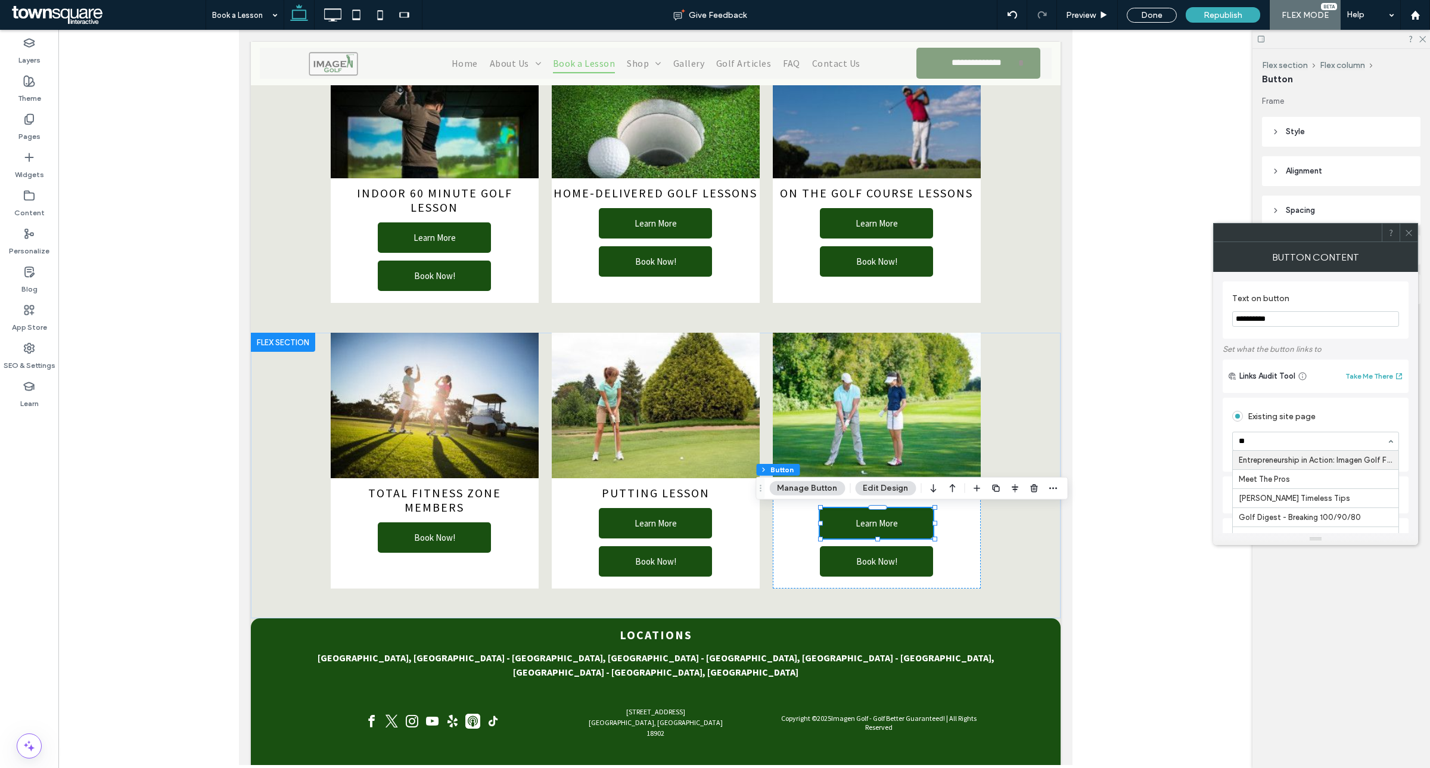
type input "***"
click at [1407, 228] on icon at bounding box center [1409, 232] width 9 height 9
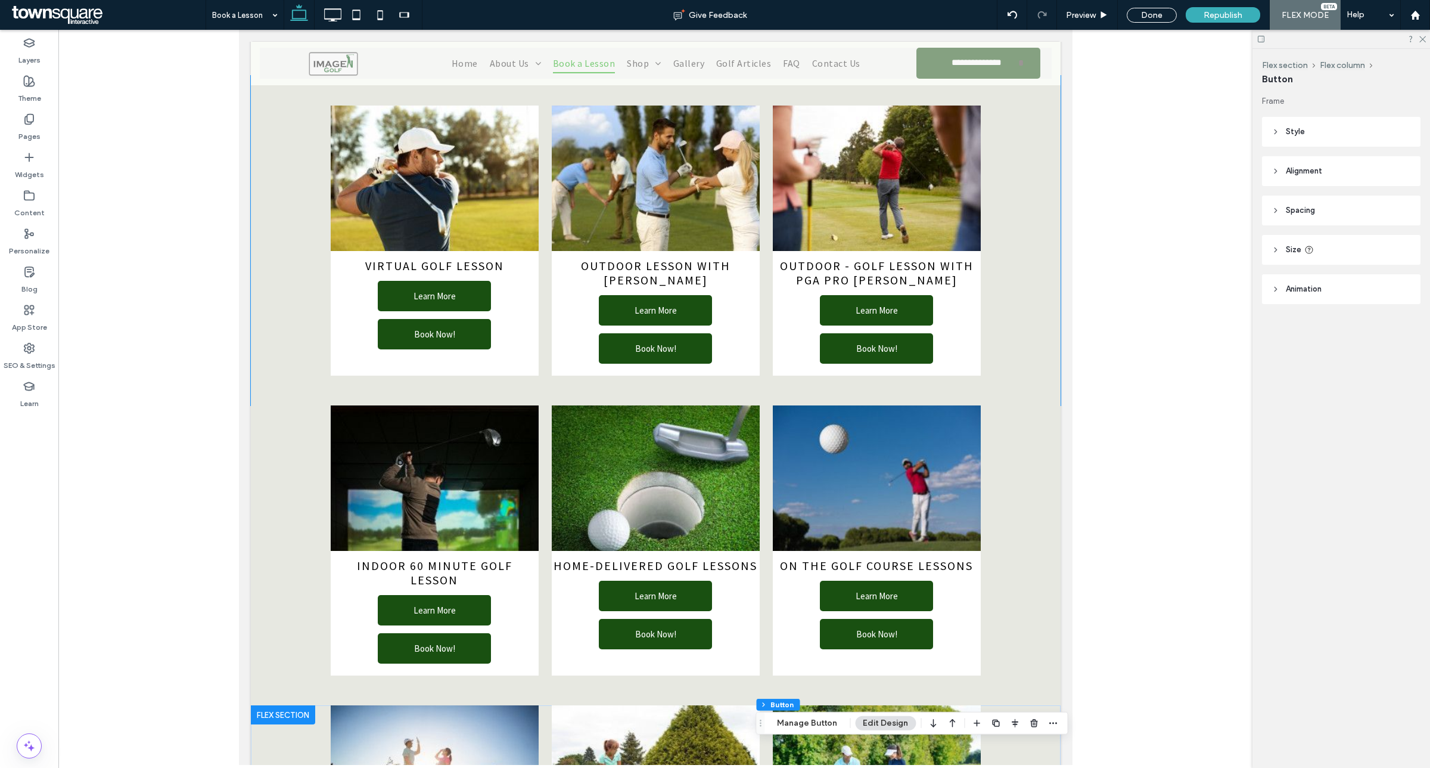
scroll to position [18, 0]
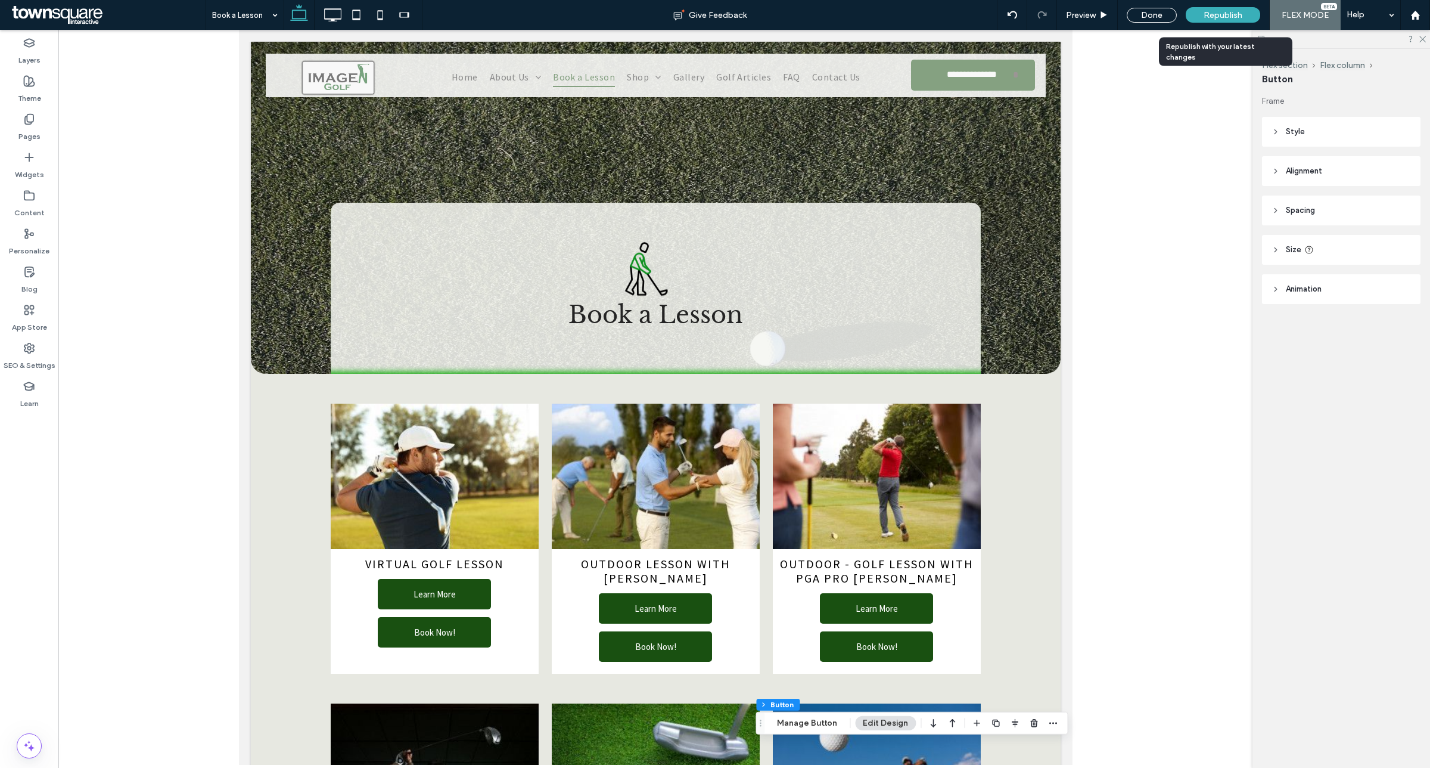
click at [1243, 21] on div "Republish" at bounding box center [1223, 14] width 75 height 15
